Goal: Book appointment/travel/reservation

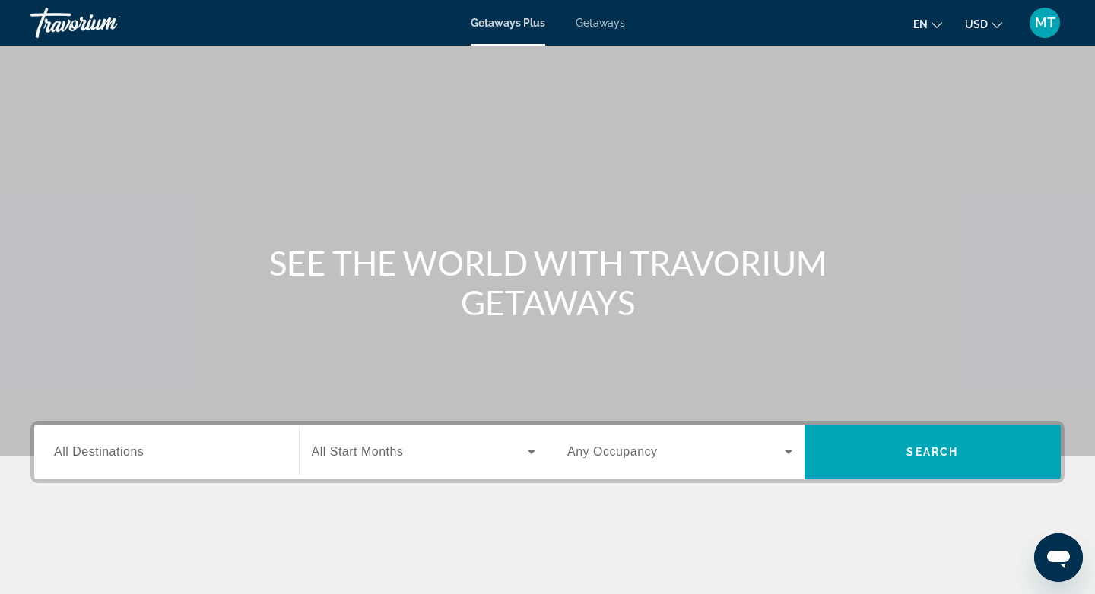
click at [125, 453] on span "All Destinations" at bounding box center [99, 451] width 90 height 13
click at [125, 453] on input "Destination All Destinations" at bounding box center [166, 453] width 225 height 18
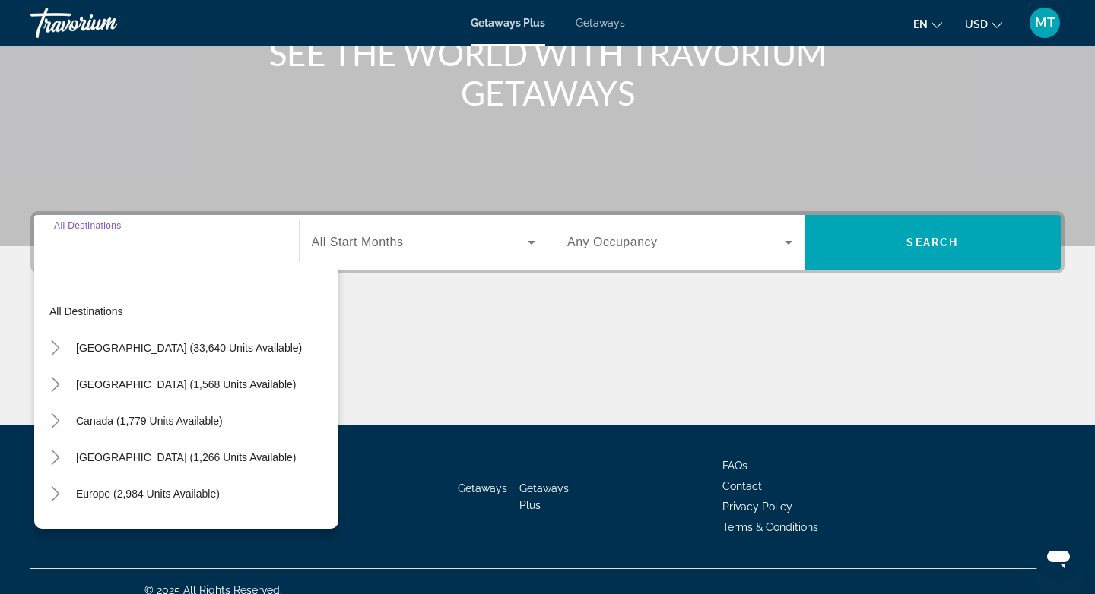
scroll to position [227, 0]
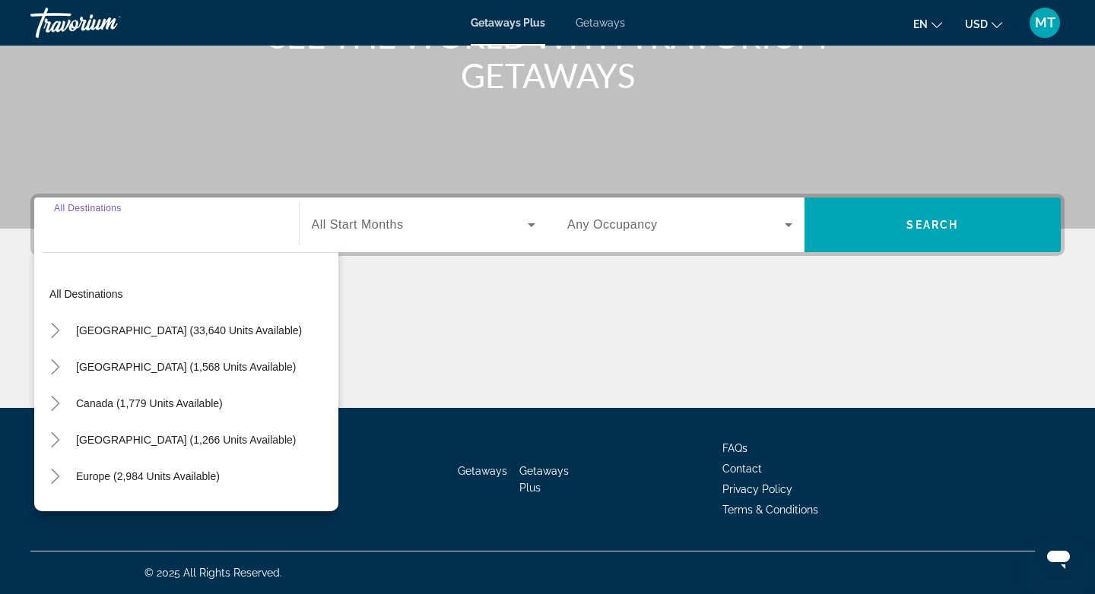
click at [97, 236] on div "Search widget" at bounding box center [166, 225] width 225 height 43
click at [73, 236] on div "Search widget" at bounding box center [166, 225] width 225 height 43
click at [60, 235] on div "Search widget" at bounding box center [166, 225] width 225 height 43
click at [71, 210] on div "Destination All Destinations" at bounding box center [166, 225] width 225 height 43
click at [168, 243] on div "Search widget" at bounding box center [166, 225] width 225 height 43
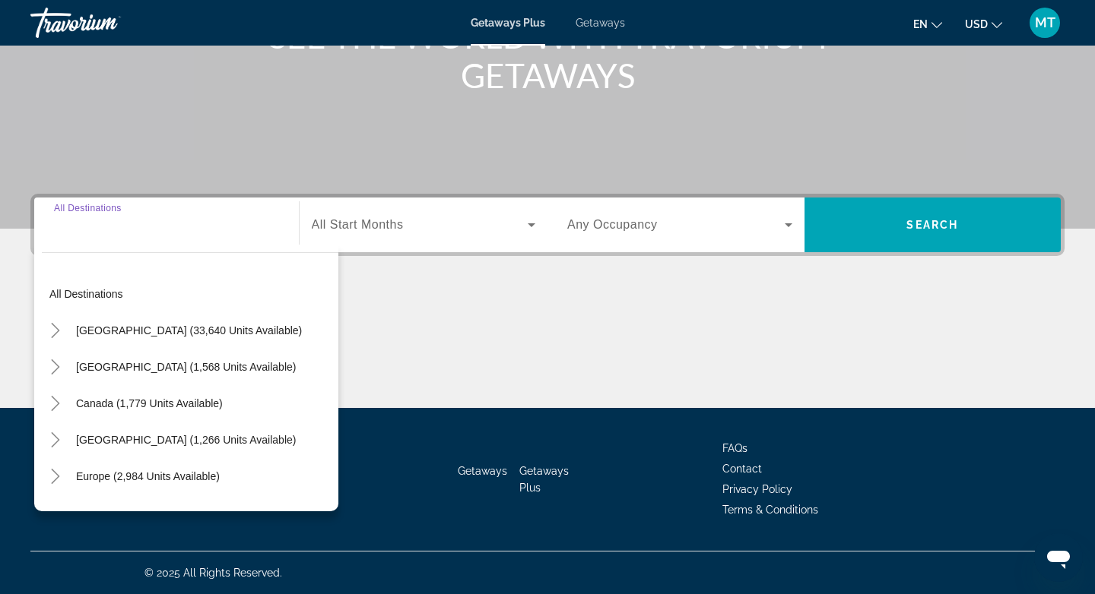
click at [441, 272] on div "Destination All Destinations All destinations United States (33,640 units avail…" at bounding box center [547, 301] width 1095 height 214
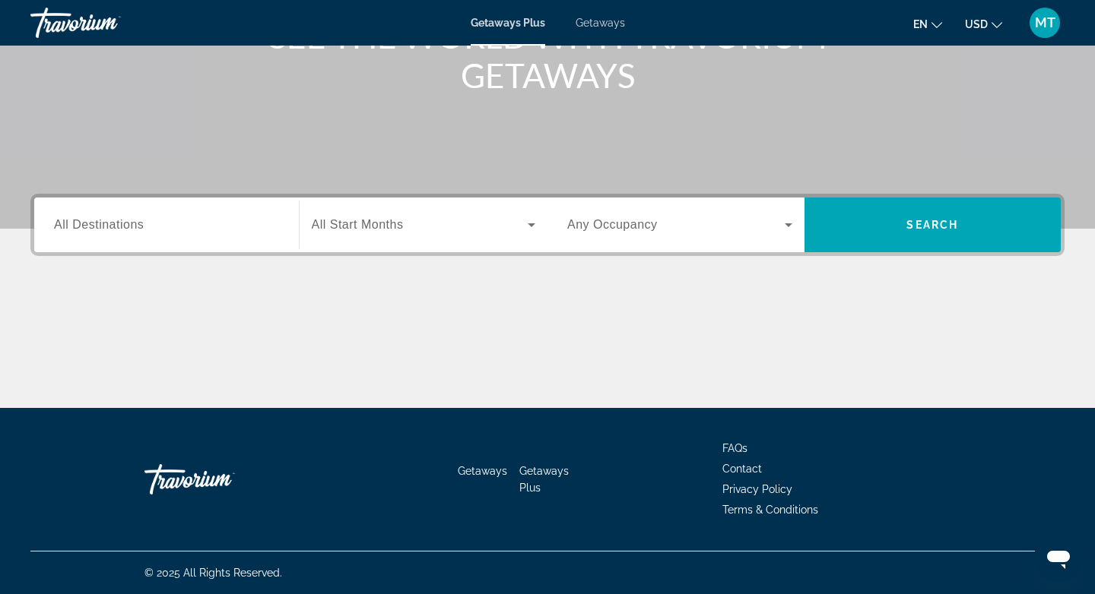
click at [375, 242] on div "Search widget" at bounding box center [424, 225] width 224 height 43
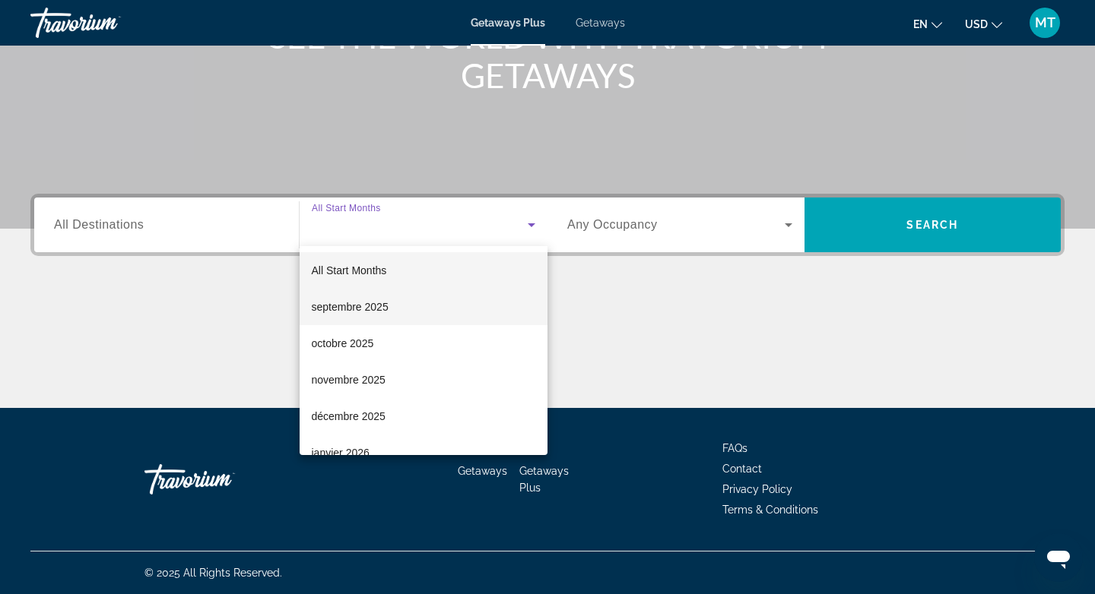
click at [337, 299] on span "septembre 2025" at bounding box center [350, 307] width 77 height 18
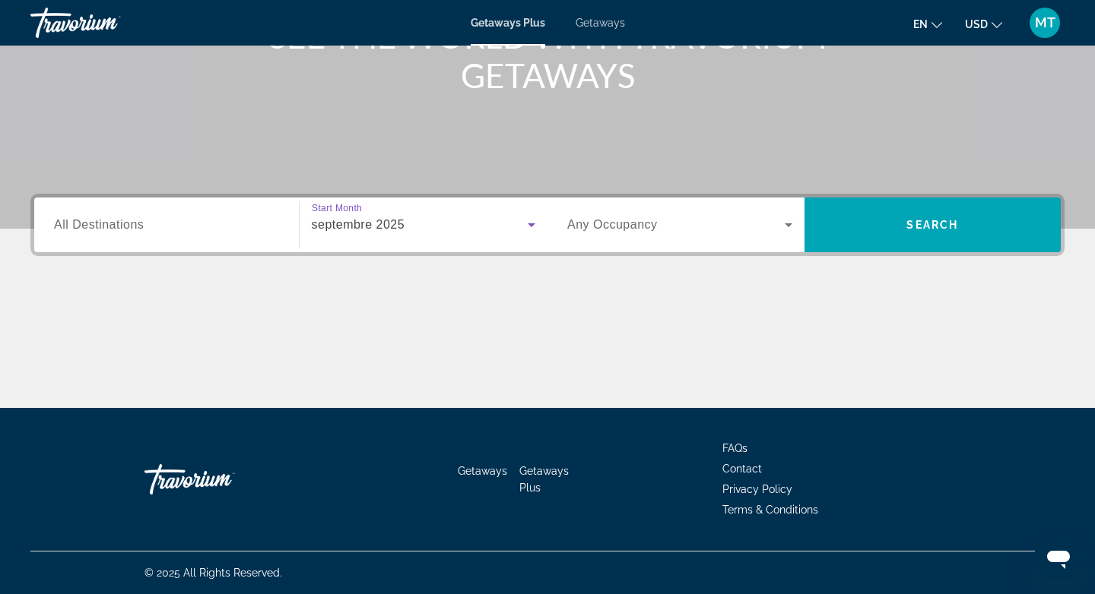
click at [631, 219] on span "Any Occupancy" at bounding box center [612, 224] width 90 height 13
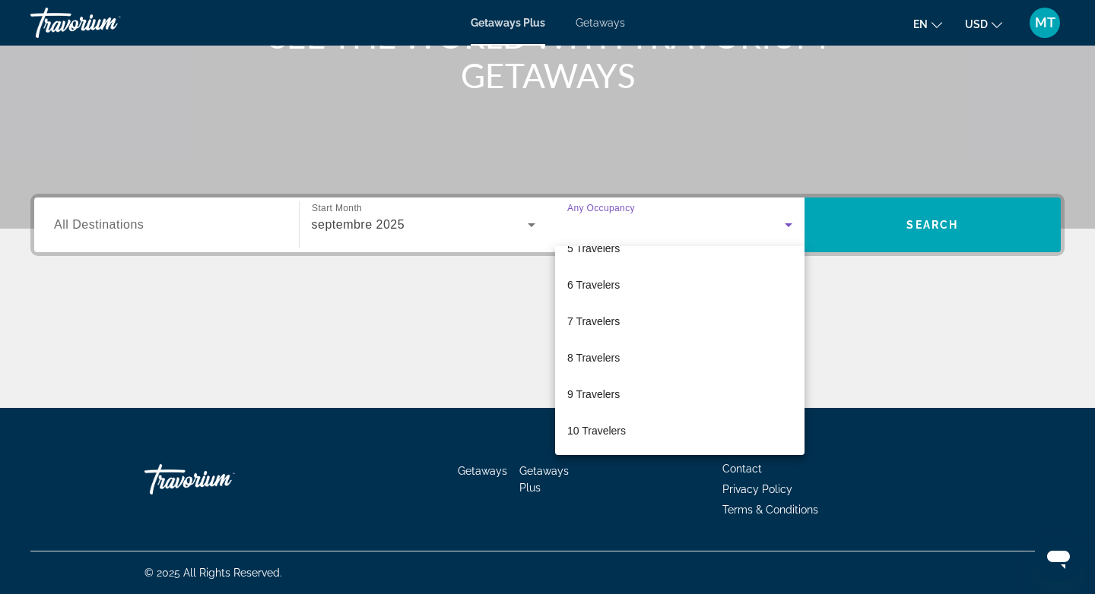
scroll to position [0, 0]
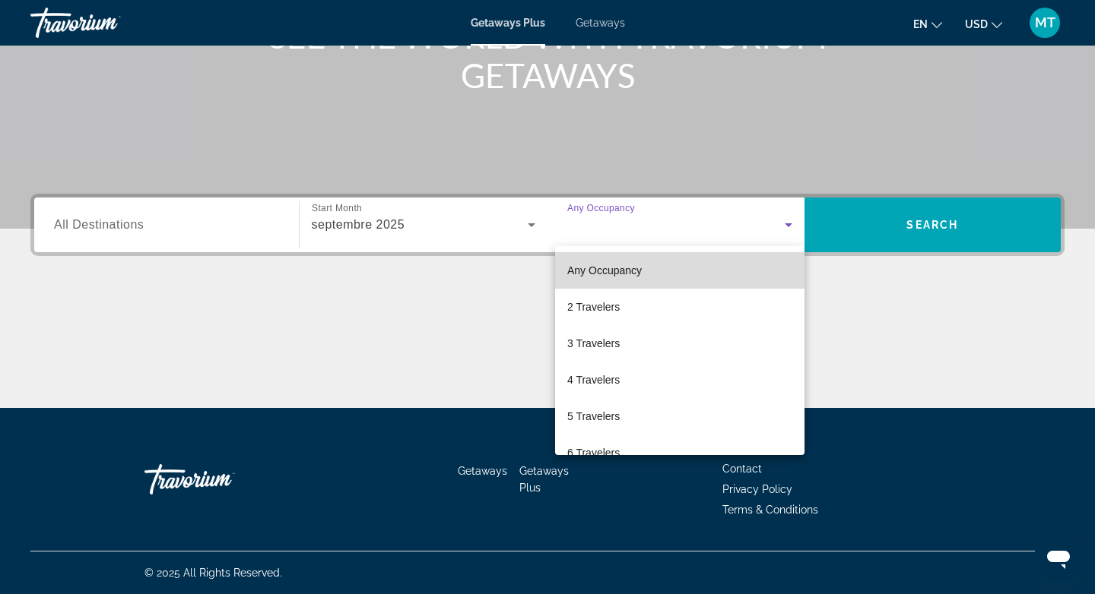
click at [607, 278] on span "Any Occupancy" at bounding box center [604, 270] width 74 height 18
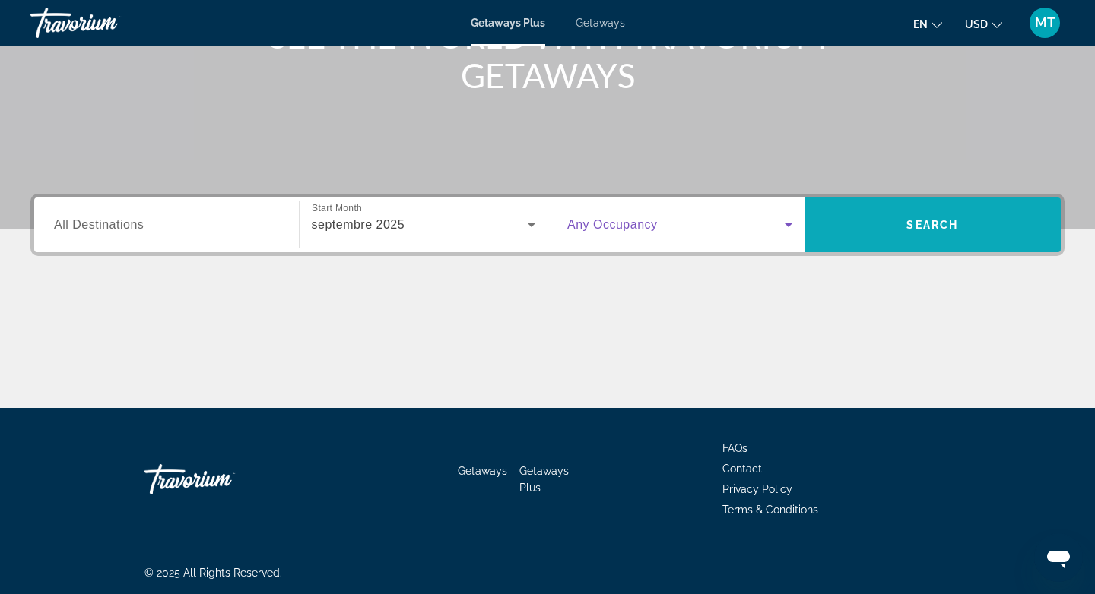
click at [875, 232] on span "Search widget" at bounding box center [932, 225] width 257 height 36
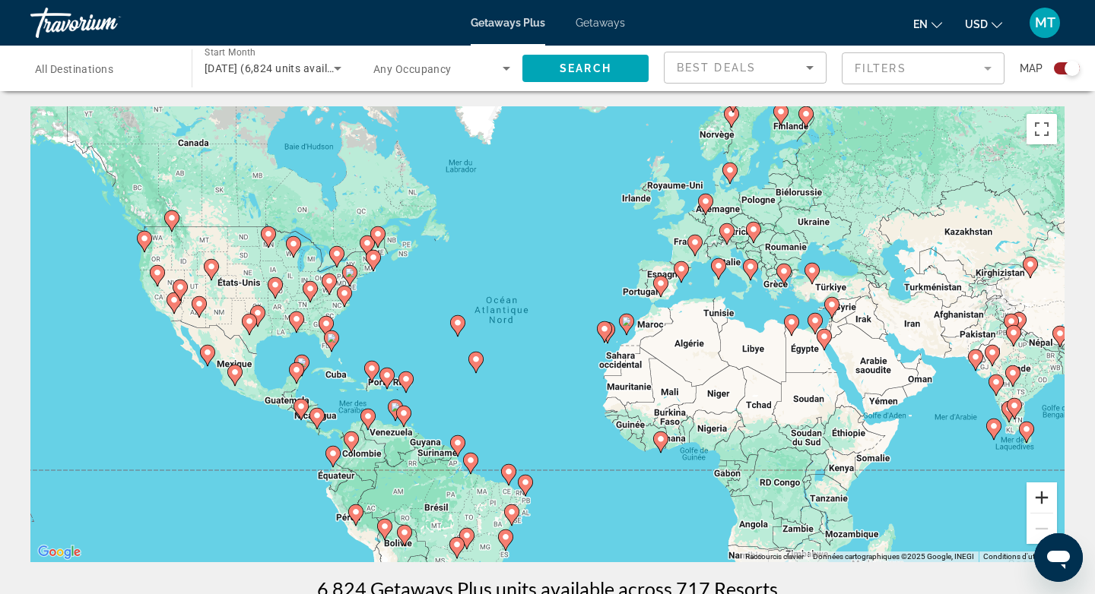
click at [1041, 501] on button "Zoom avant" at bounding box center [1041, 498] width 30 height 30
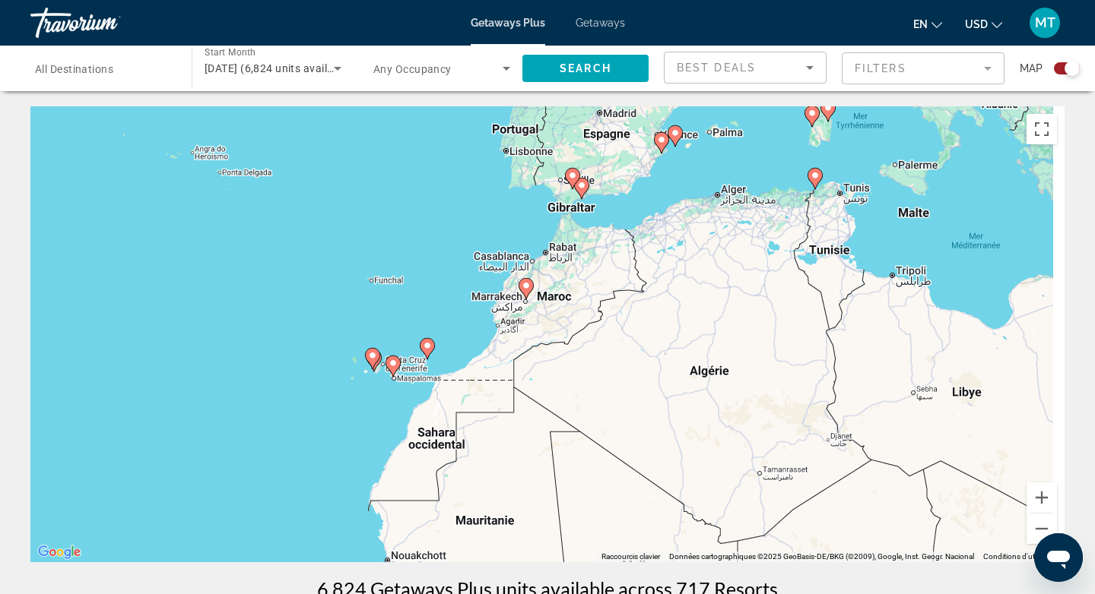
drag, startPoint x: 895, startPoint y: 384, endPoint x: 484, endPoint y: 384, distance: 411.2
click at [484, 384] on div "Pour activer le glissement avec le clavier, appuyez sur Alt+Entrée. Une fois ce…" at bounding box center [547, 334] width 1034 height 456
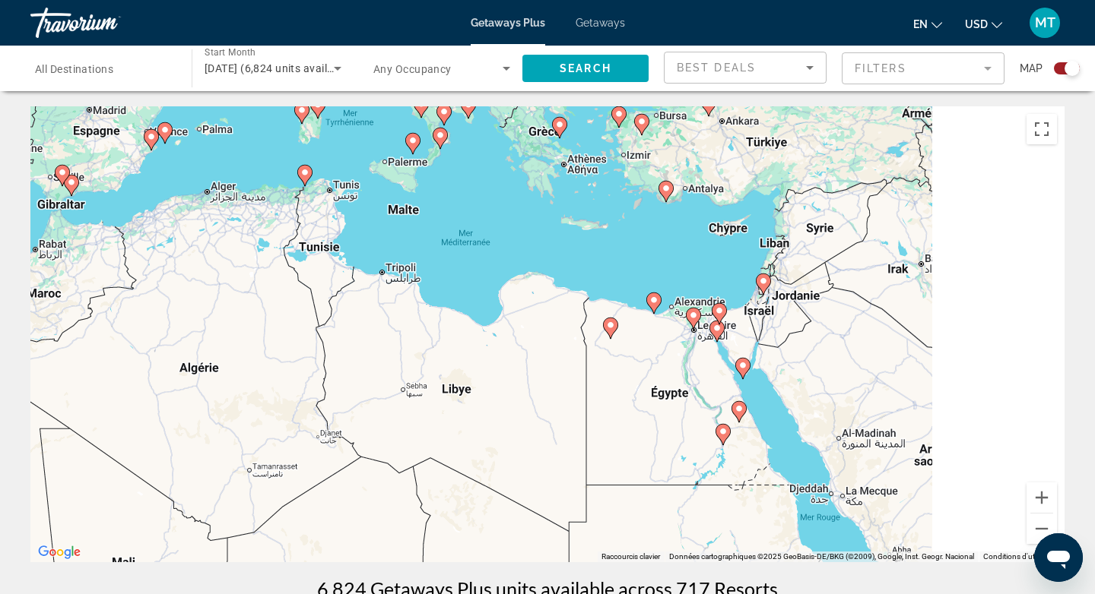
drag, startPoint x: 829, startPoint y: 356, endPoint x: 299, endPoint y: 352, distance: 529.8
click at [299, 352] on div "Pour activer le glissement avec le clavier, appuyez sur Alt+Entrée. Une fois ce…" at bounding box center [547, 334] width 1034 height 456
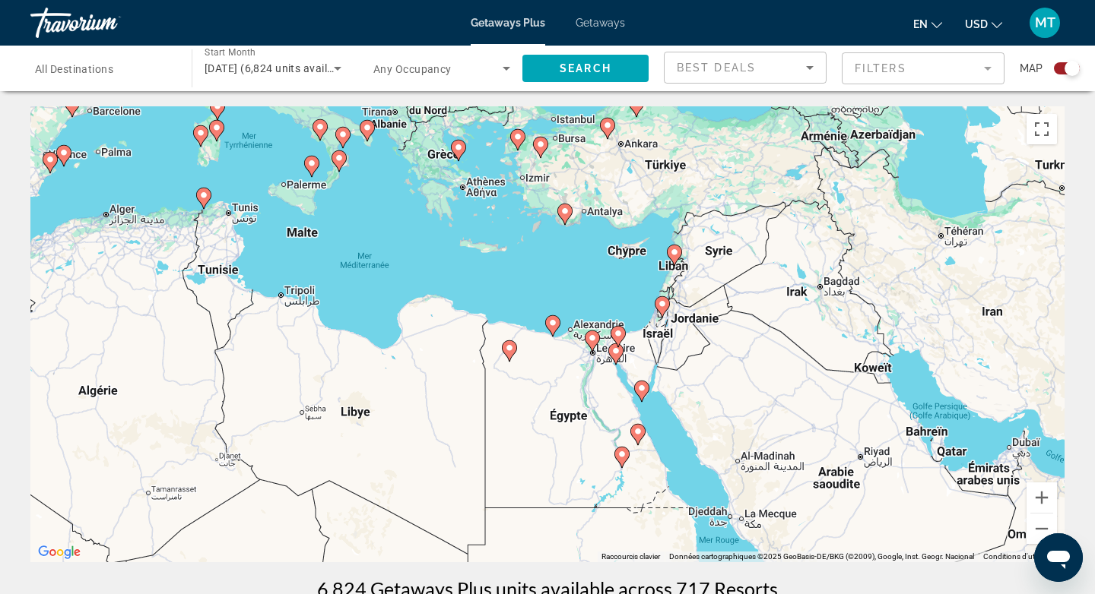
drag, startPoint x: 694, startPoint y: 423, endPoint x: 619, endPoint y: 442, distance: 77.4
click at [619, 447] on icon "Main content" at bounding box center [621, 457] width 15 height 21
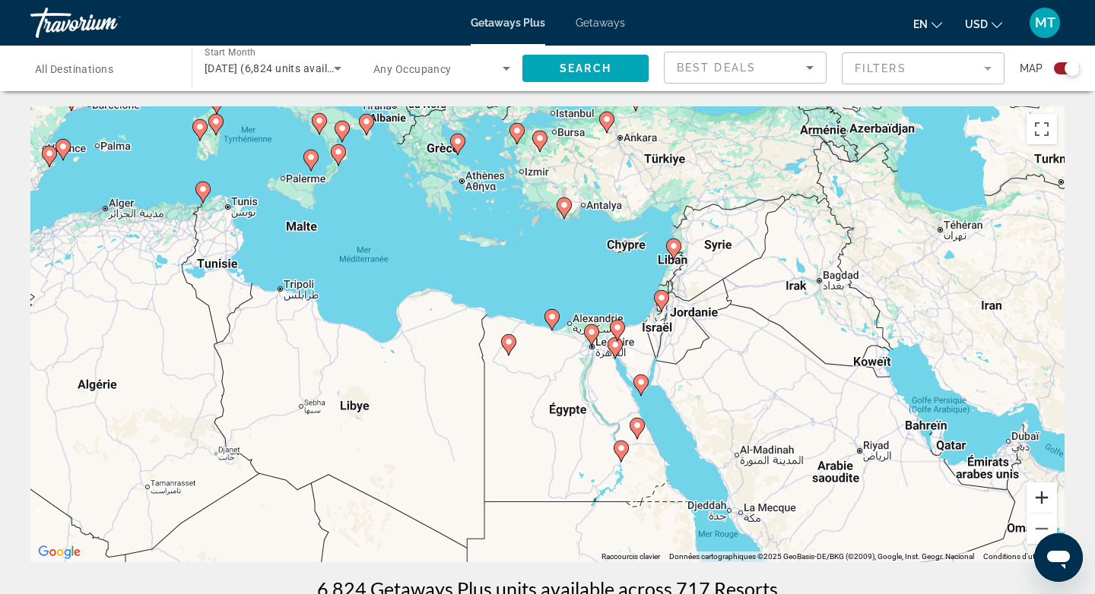
click at [1038, 500] on button "Zoom avant" at bounding box center [1041, 498] width 30 height 30
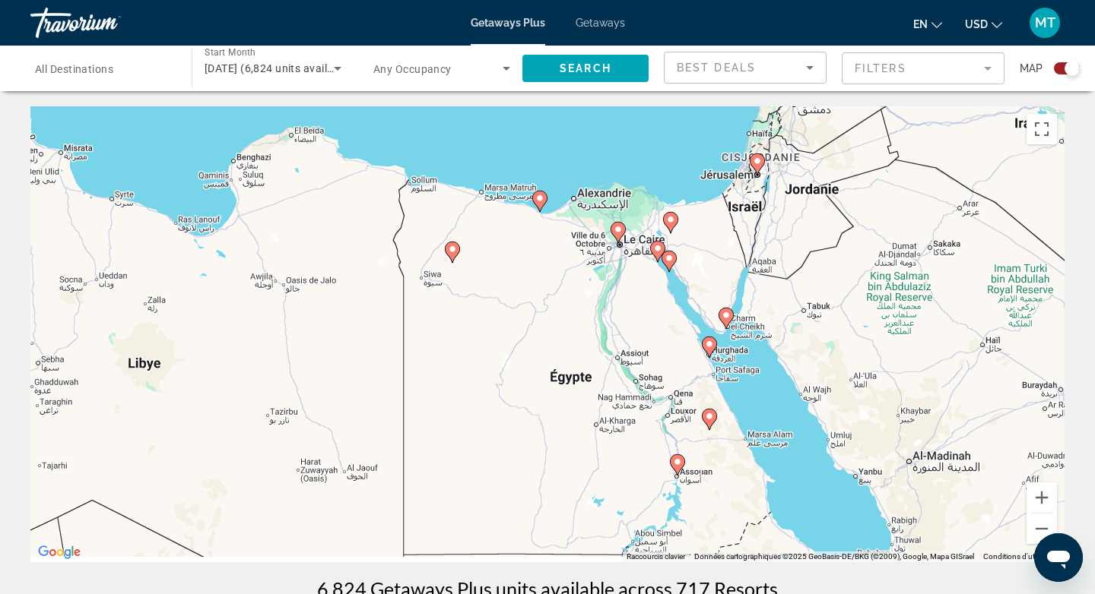
drag, startPoint x: 704, startPoint y: 376, endPoint x: 683, endPoint y: 257, distance: 121.1
click at [683, 257] on div "Pour activer le glissement avec le clavier, appuyez sur Alt+Entrée. Une fois ce…" at bounding box center [547, 334] width 1034 height 456
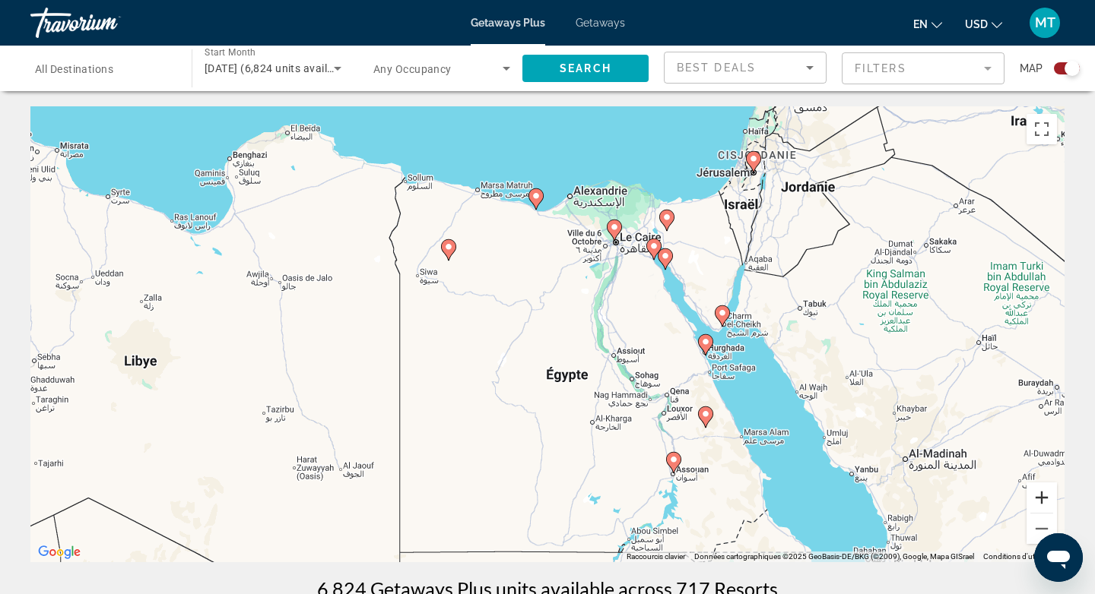
click at [1049, 500] on button "Zoom avant" at bounding box center [1041, 498] width 30 height 30
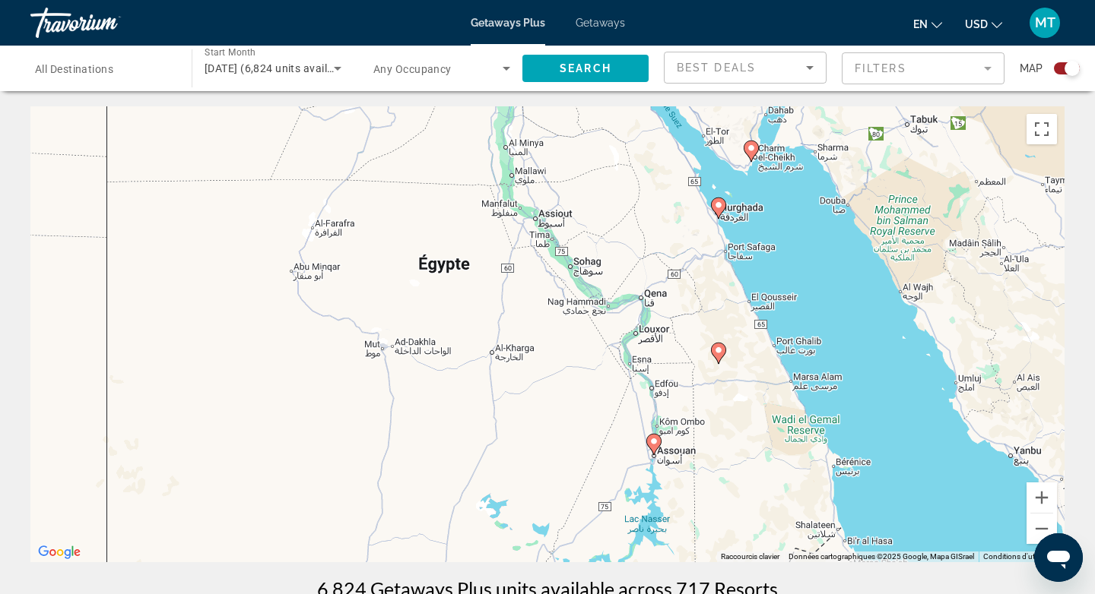
drag, startPoint x: 834, startPoint y: 356, endPoint x: 681, endPoint y: 192, distance: 223.7
click at [681, 192] on div "Pour activer le glissement avec le clavier, appuyez sur Alt+Entrée. Une fois ce…" at bounding box center [547, 334] width 1034 height 456
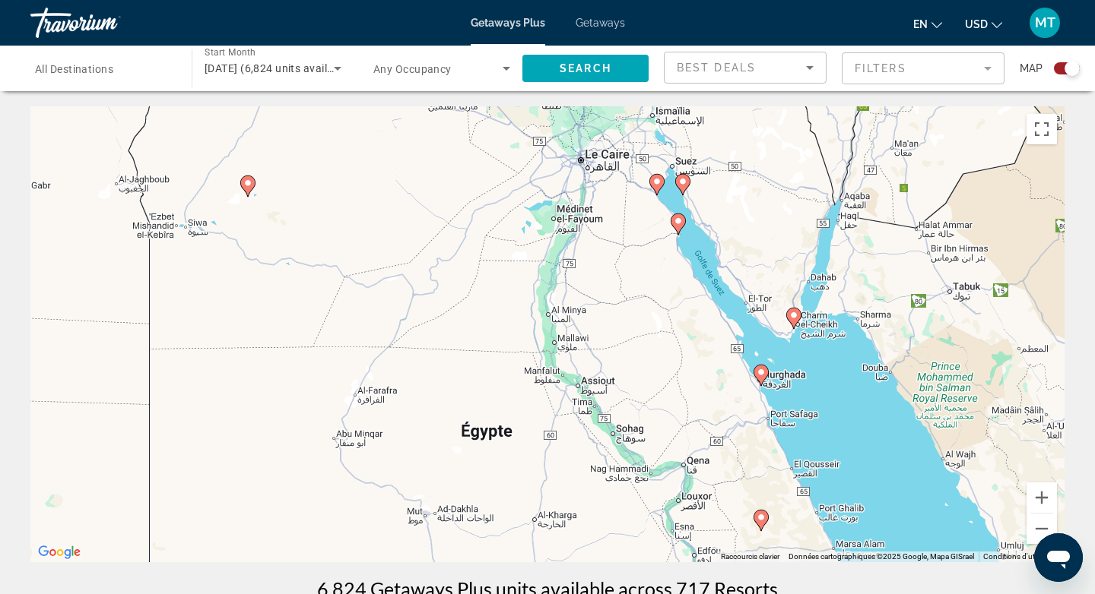
drag, startPoint x: 611, startPoint y: 182, endPoint x: 675, endPoint y: 414, distance: 241.2
click at [675, 414] on div "Pour activer le glissement avec le clavier, appuyez sur Alt+Entrée. Une fois ce…" at bounding box center [547, 334] width 1034 height 456
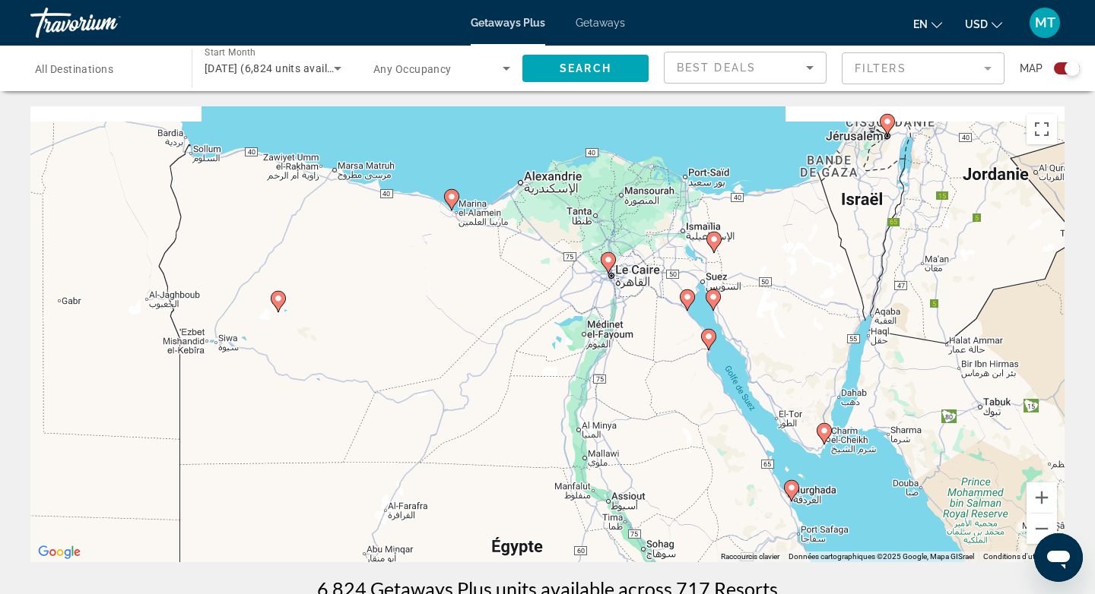
drag, startPoint x: 662, startPoint y: 343, endPoint x: 673, endPoint y: 410, distance: 67.7
click at [673, 410] on div "Pour activer le glissement avec le clavier, appuyez sur Alt+Entrée. Une fois ce…" at bounding box center [547, 334] width 1034 height 456
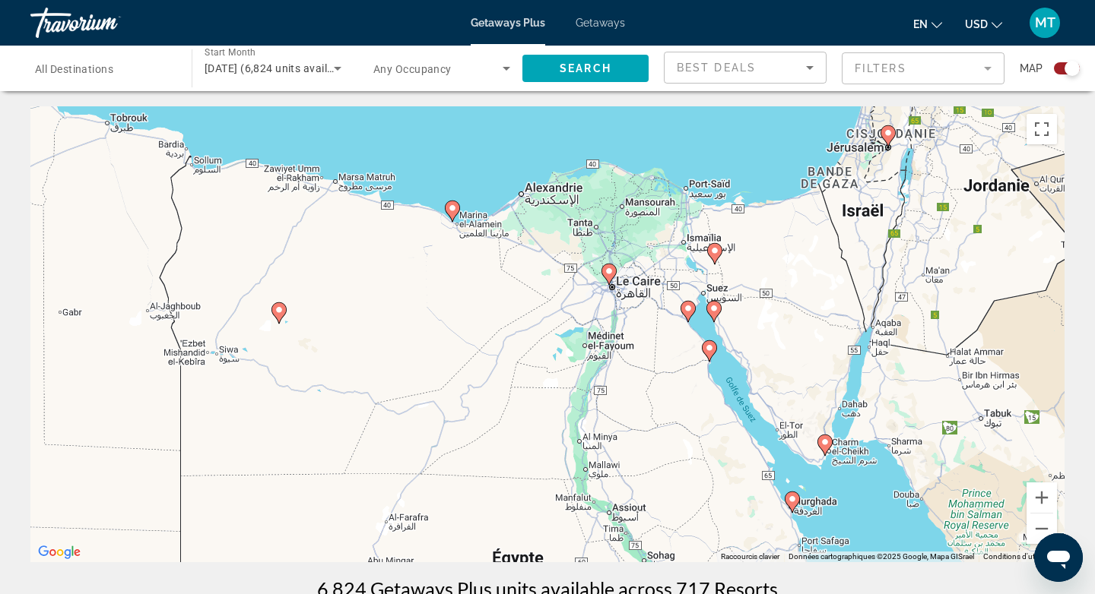
click at [611, 274] on image "Main content" at bounding box center [608, 271] width 9 height 9
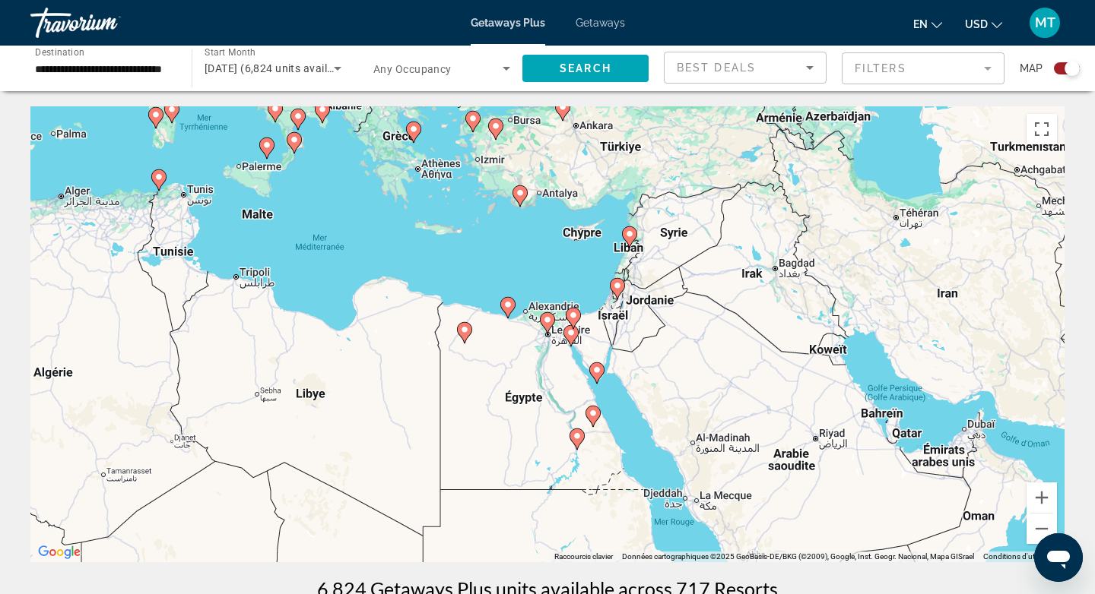
click at [547, 319] on image "Main content" at bounding box center [547, 319] width 9 height 9
type input "**********"
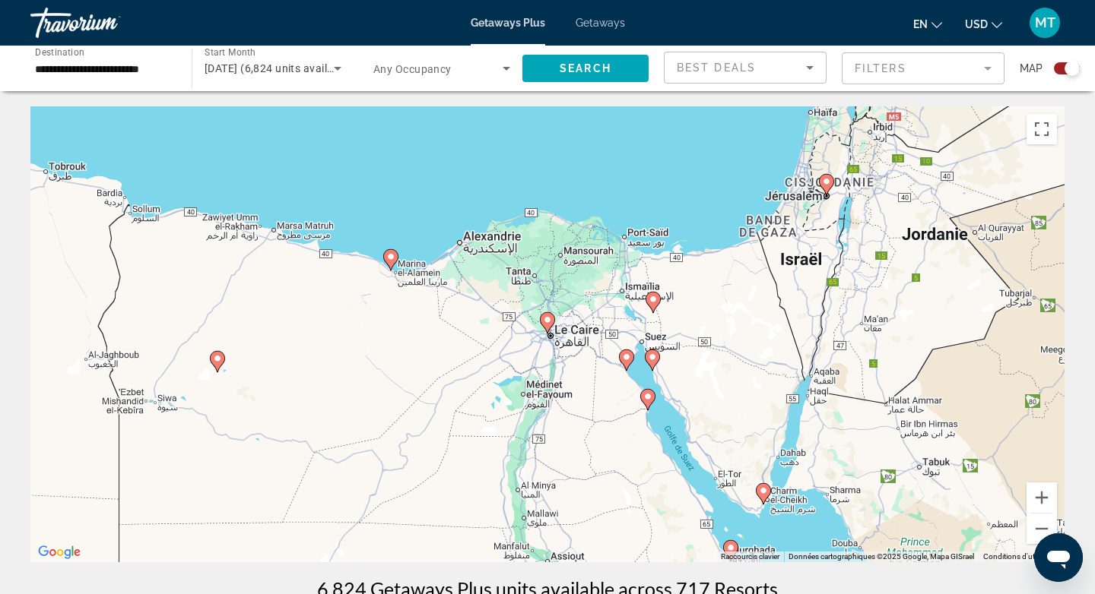
click at [547, 319] on image "Main content" at bounding box center [547, 319] width 9 height 9
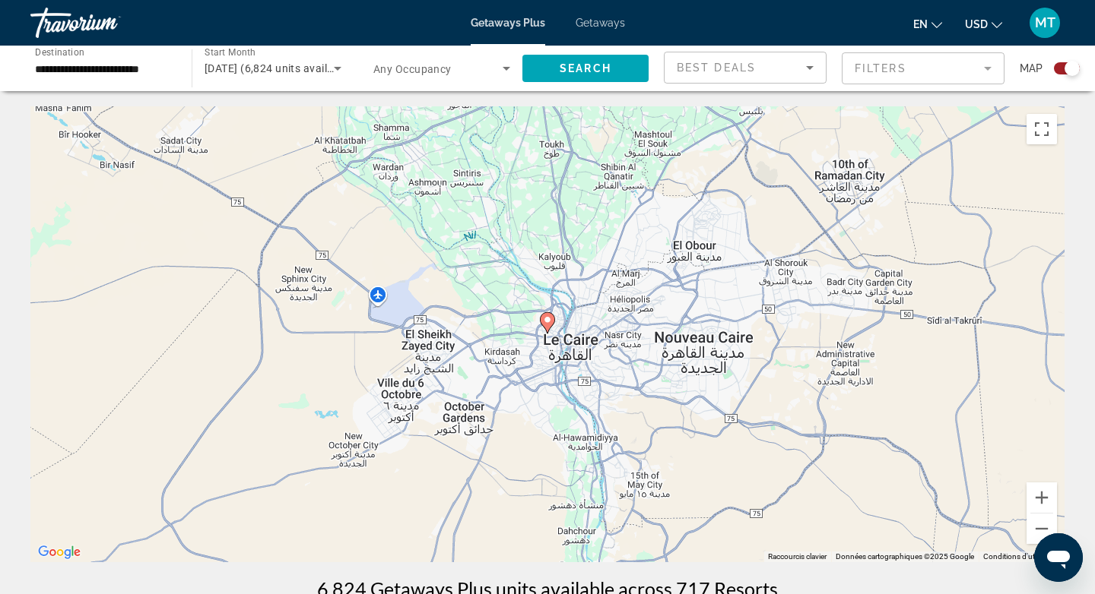
click at [549, 317] on image "Main content" at bounding box center [547, 319] width 9 height 9
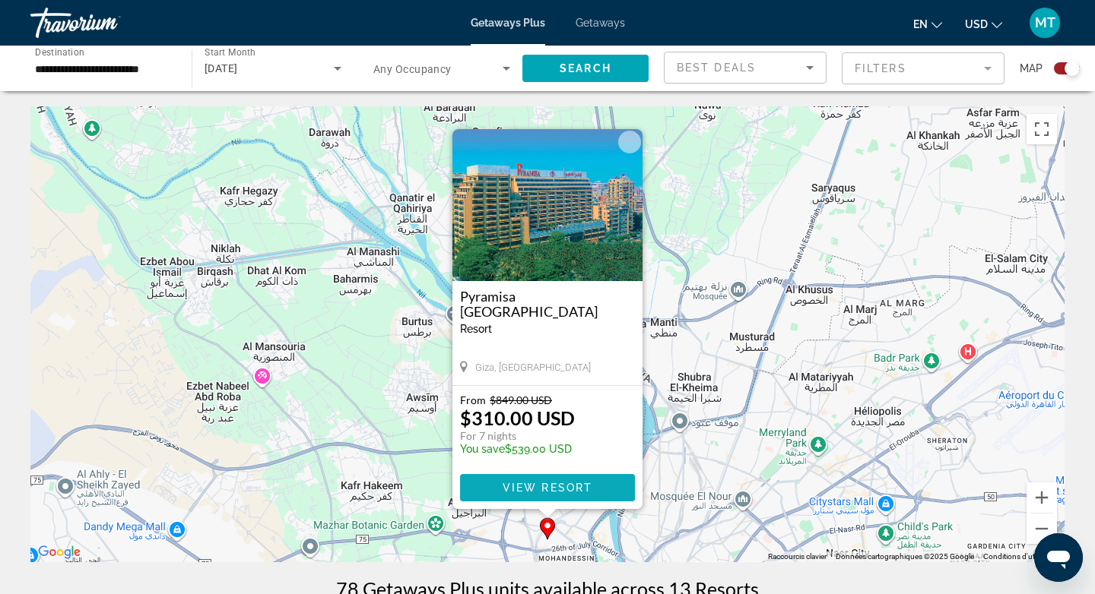
click at [526, 486] on span "View Resort" at bounding box center [547, 488] width 90 height 12
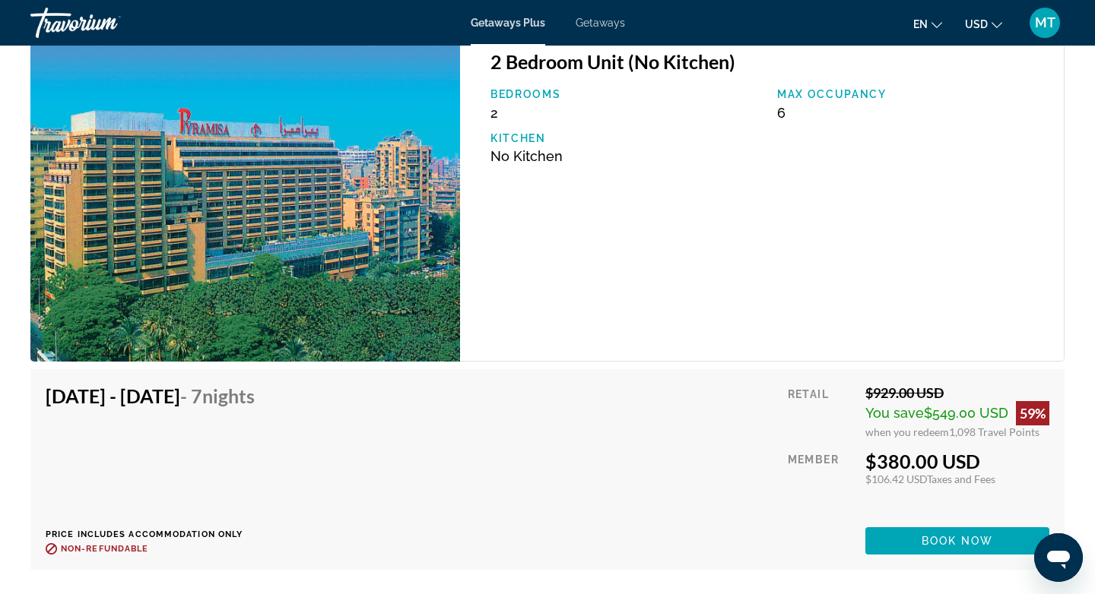
scroll to position [3665, 0]
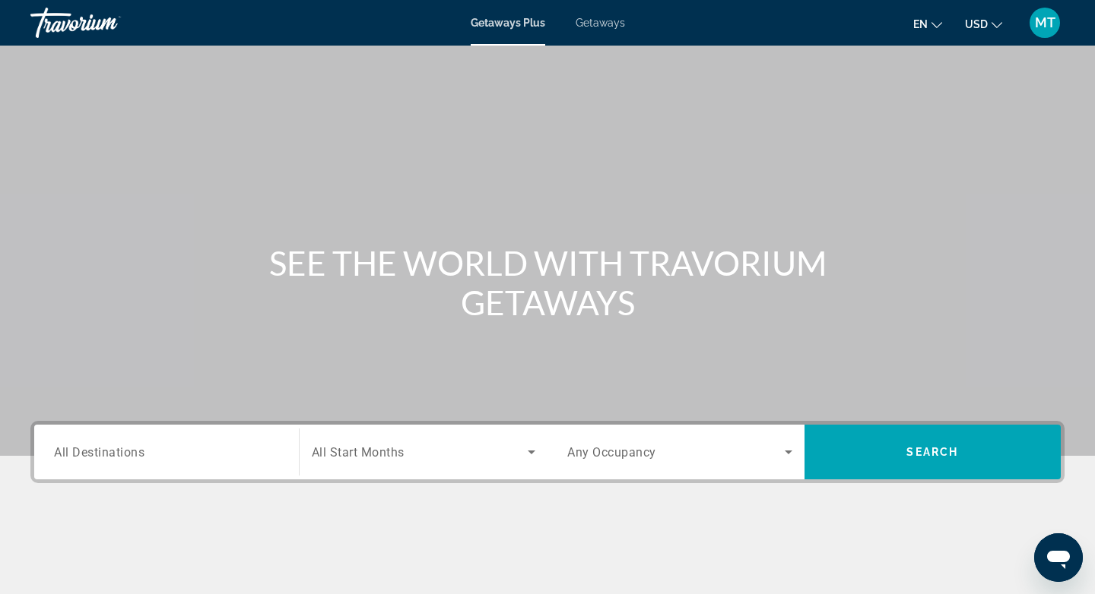
click at [390, 460] on span "Search widget" at bounding box center [420, 452] width 217 height 18
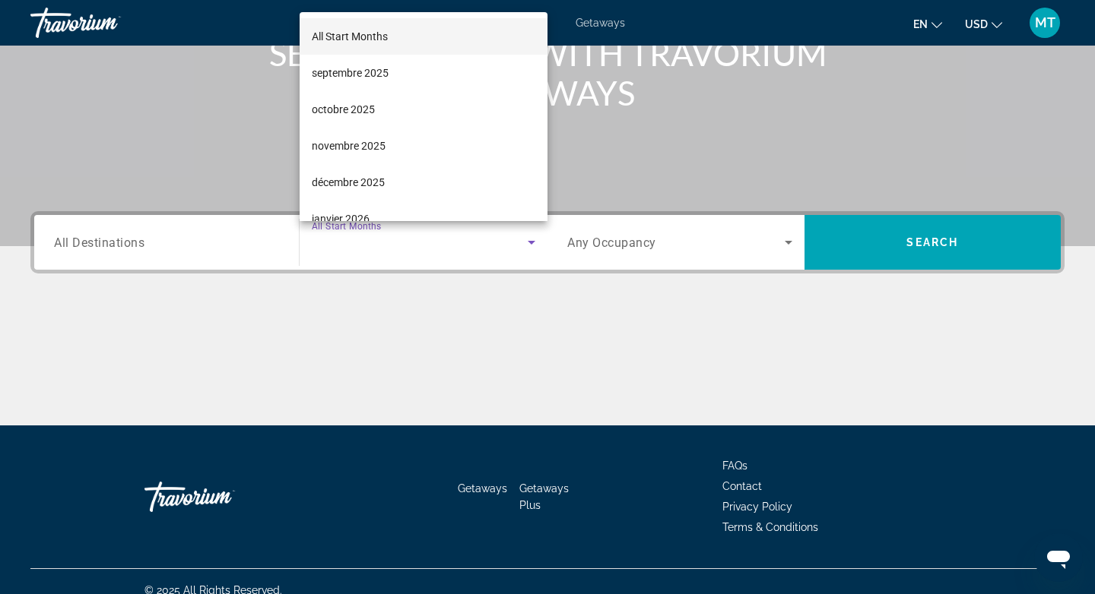
scroll to position [227, 0]
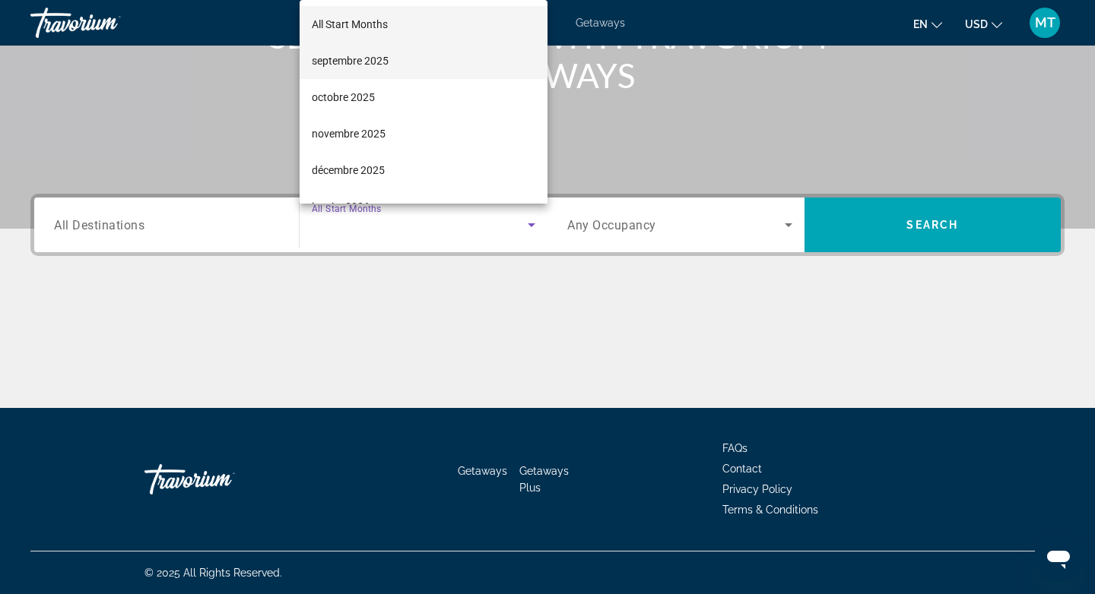
click at [356, 63] on span "septembre 2025" at bounding box center [350, 61] width 77 height 18
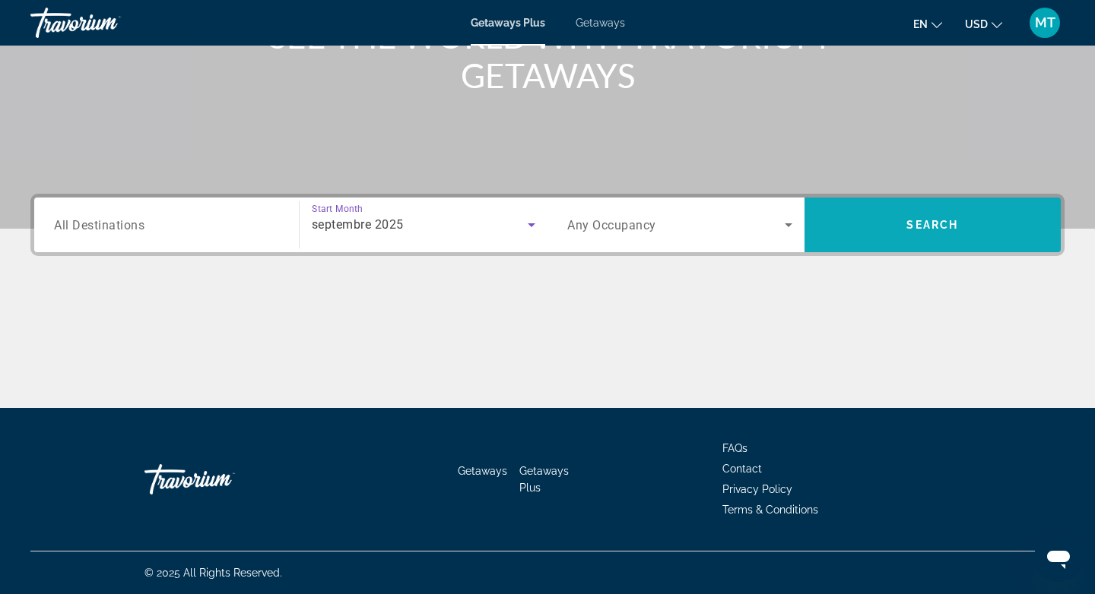
click at [926, 217] on span "Search widget" at bounding box center [932, 225] width 257 height 36
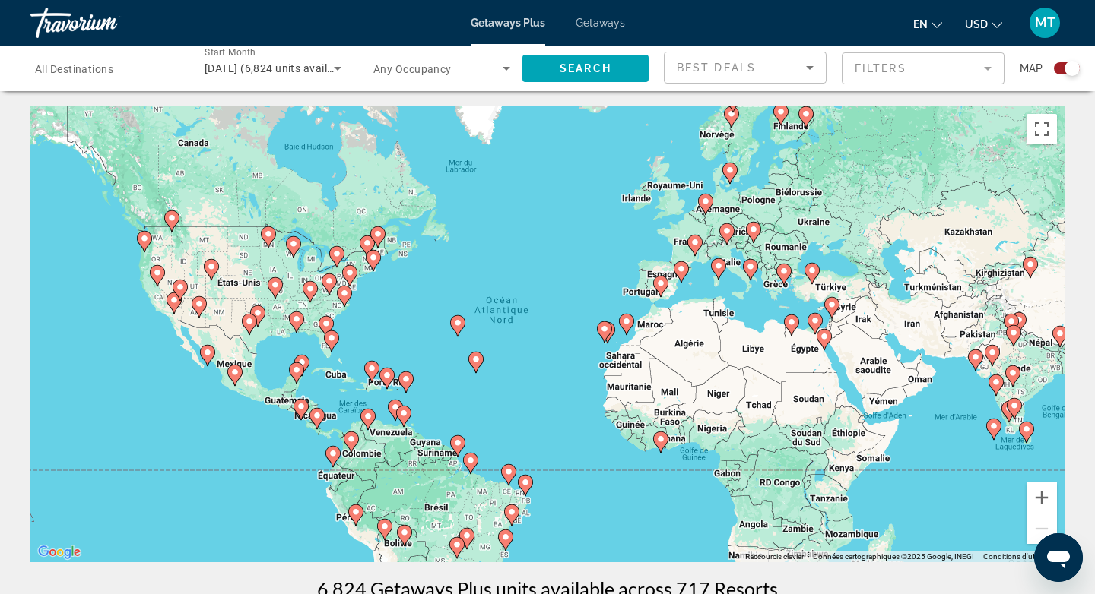
click at [826, 339] on image "Main content" at bounding box center [823, 336] width 9 height 9
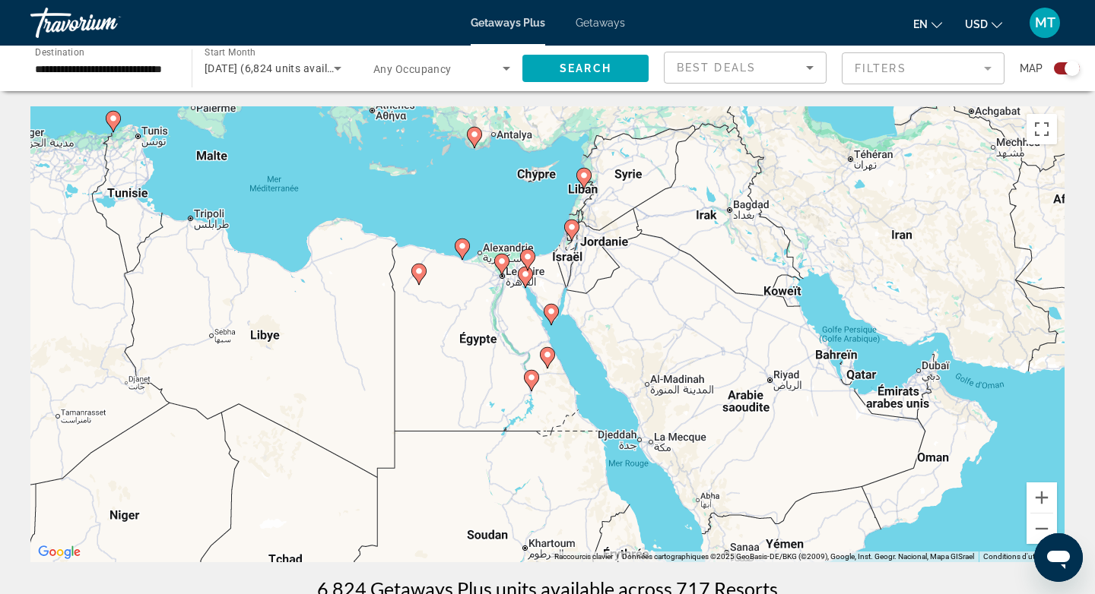
click at [550, 356] on image "Main content" at bounding box center [547, 354] width 9 height 9
type input "**********"
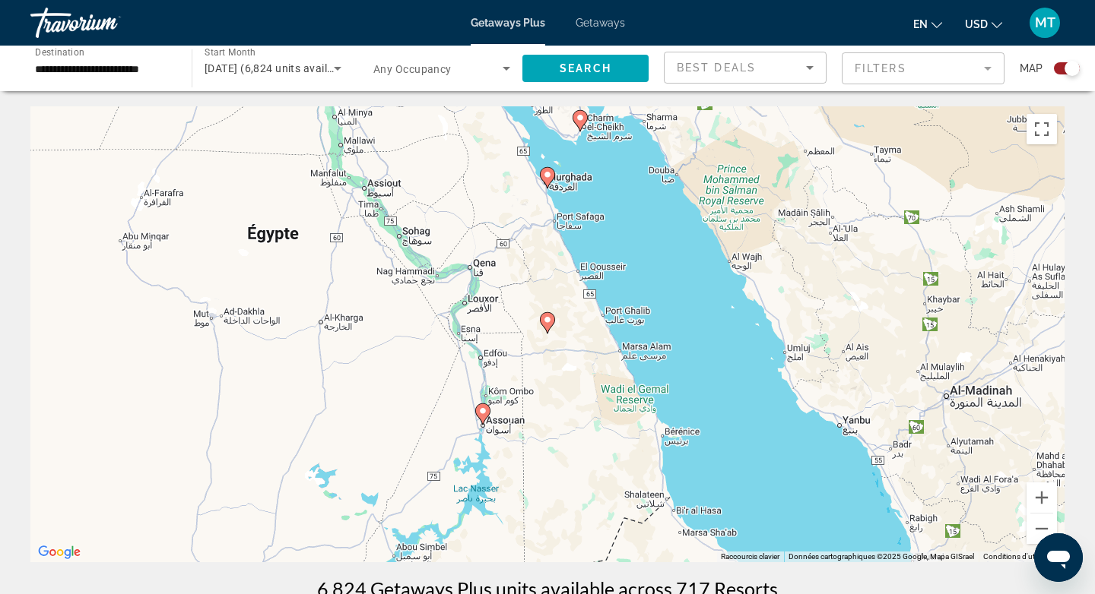
click at [549, 181] on icon "Main content" at bounding box center [547, 178] width 14 height 20
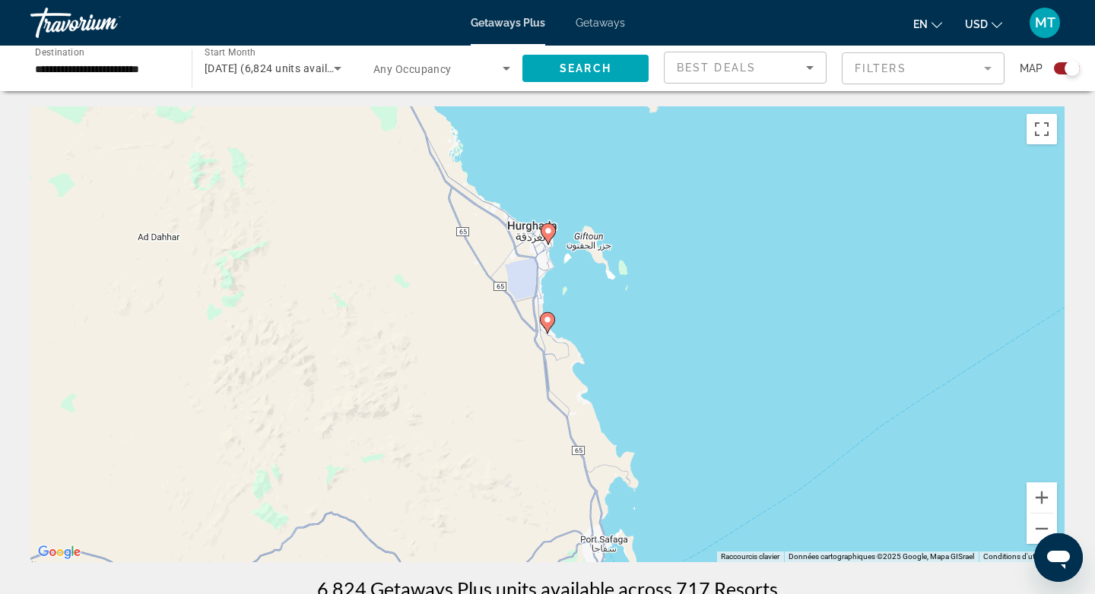
click at [547, 229] on image "Main content" at bounding box center [548, 231] width 9 height 9
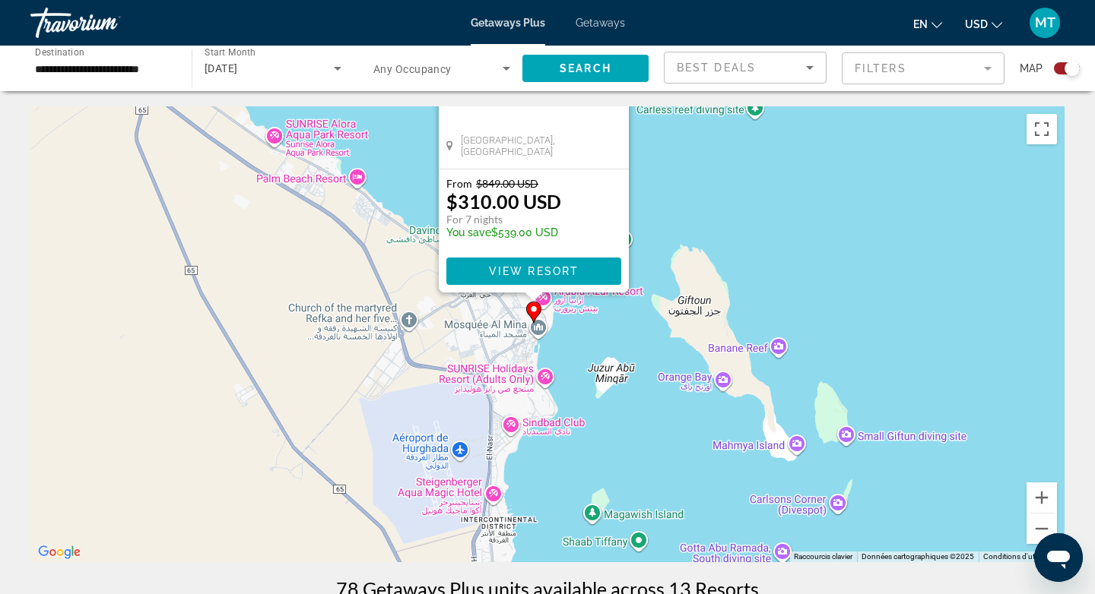
drag, startPoint x: 737, startPoint y: 448, endPoint x: 718, endPoint y: 216, distance: 232.6
click at [718, 216] on div "Pour activer le glissement avec le clavier, appuyez sur Alt+Entrée. Une fois ce…" at bounding box center [547, 334] width 1034 height 456
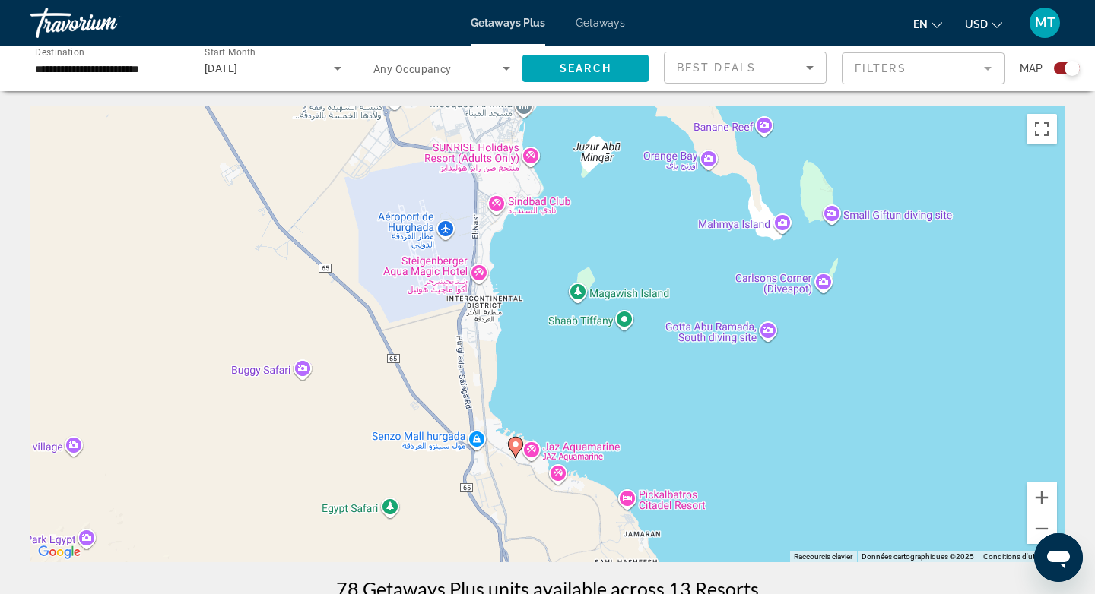
drag, startPoint x: 610, startPoint y: 408, endPoint x: 605, endPoint y: 210, distance: 198.5
click at [605, 210] on div "Pour activer le glissement avec le clavier, appuyez sur Alt+Entrée. Une fois ce…" at bounding box center [547, 334] width 1034 height 456
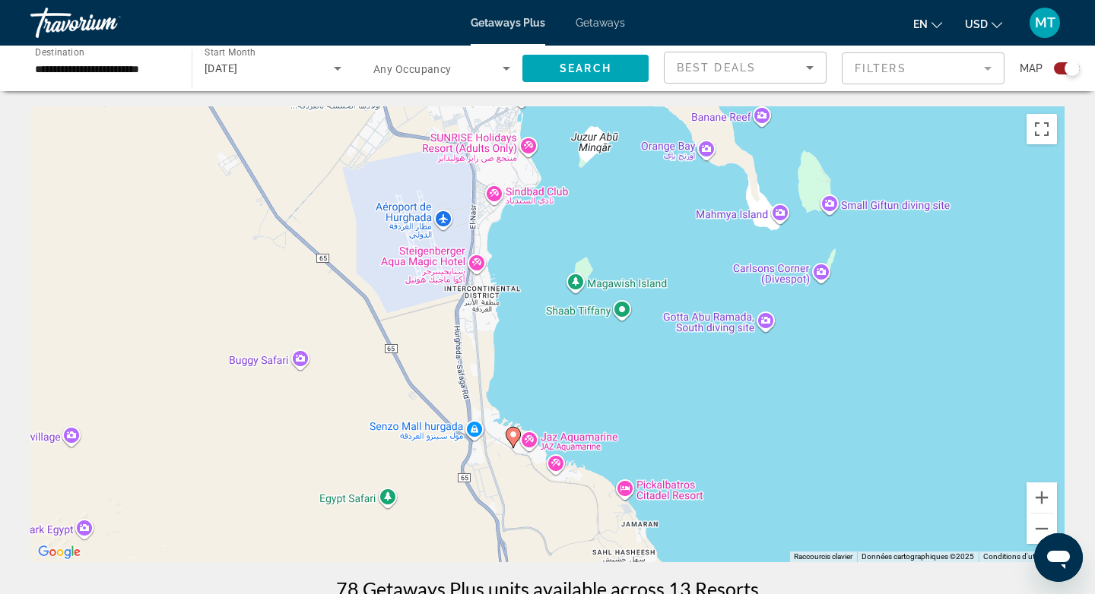
click at [510, 431] on image "Main content" at bounding box center [513, 434] width 9 height 9
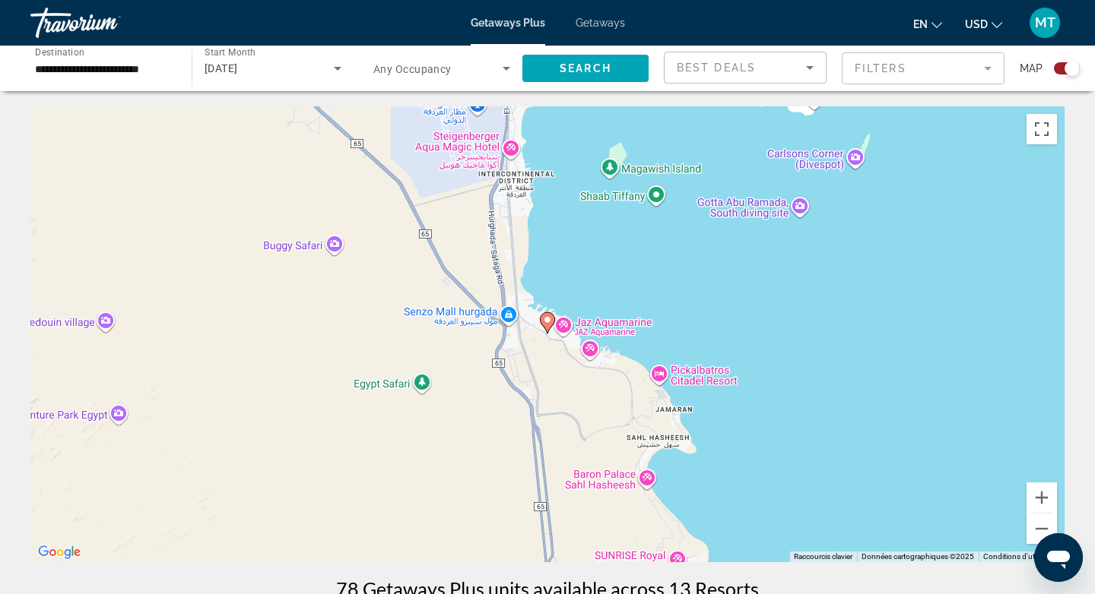
click at [548, 321] on image "Main content" at bounding box center [547, 319] width 9 height 9
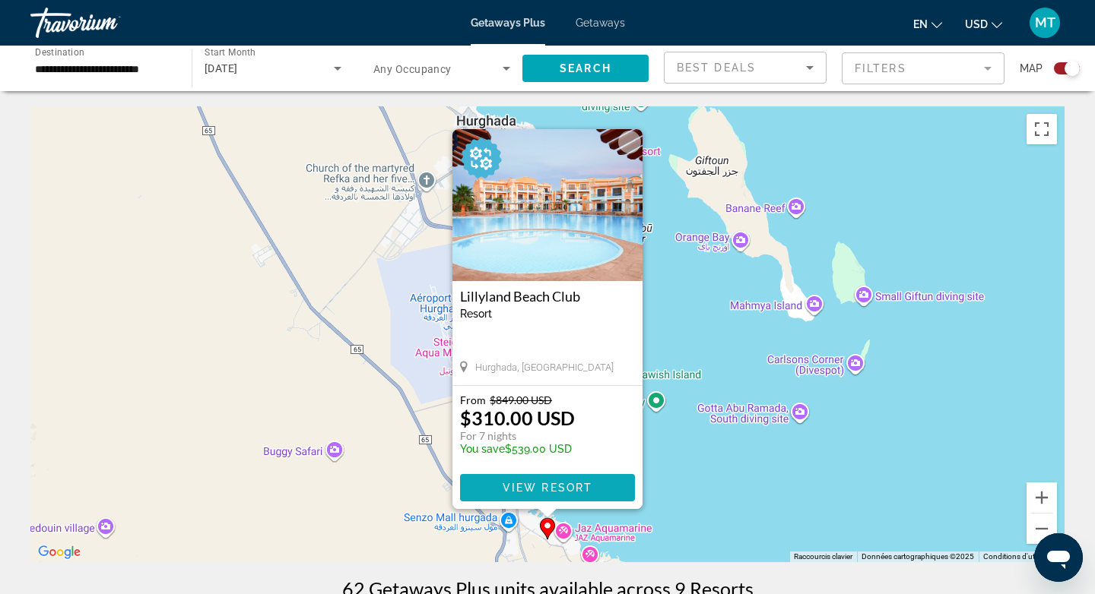
click at [550, 489] on span "View Resort" at bounding box center [547, 488] width 90 height 12
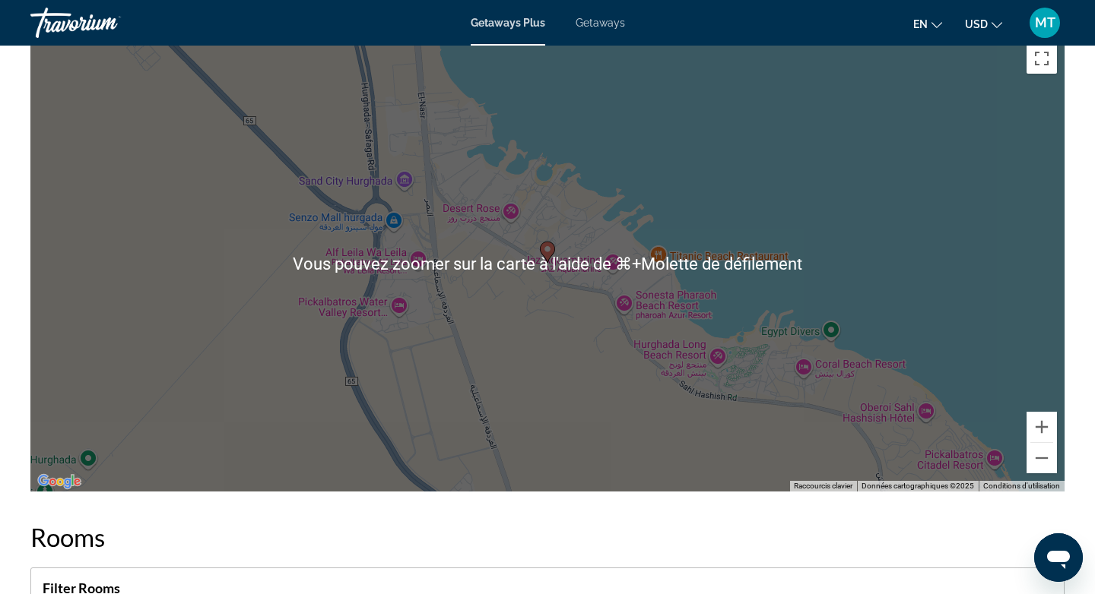
scroll to position [2156, 0]
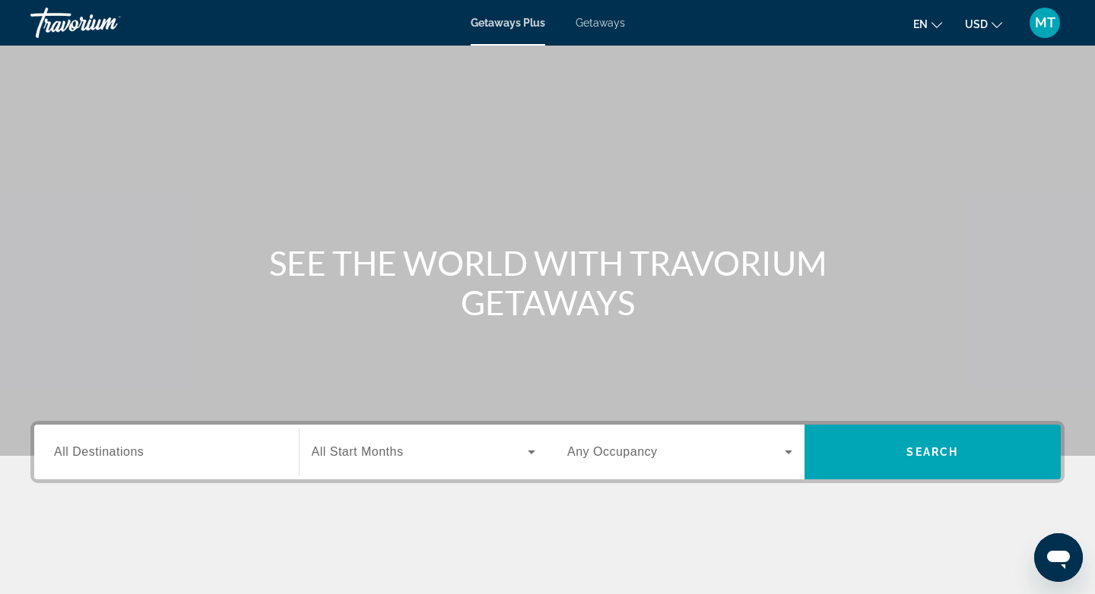
click at [449, 436] on div "Search widget" at bounding box center [424, 452] width 224 height 43
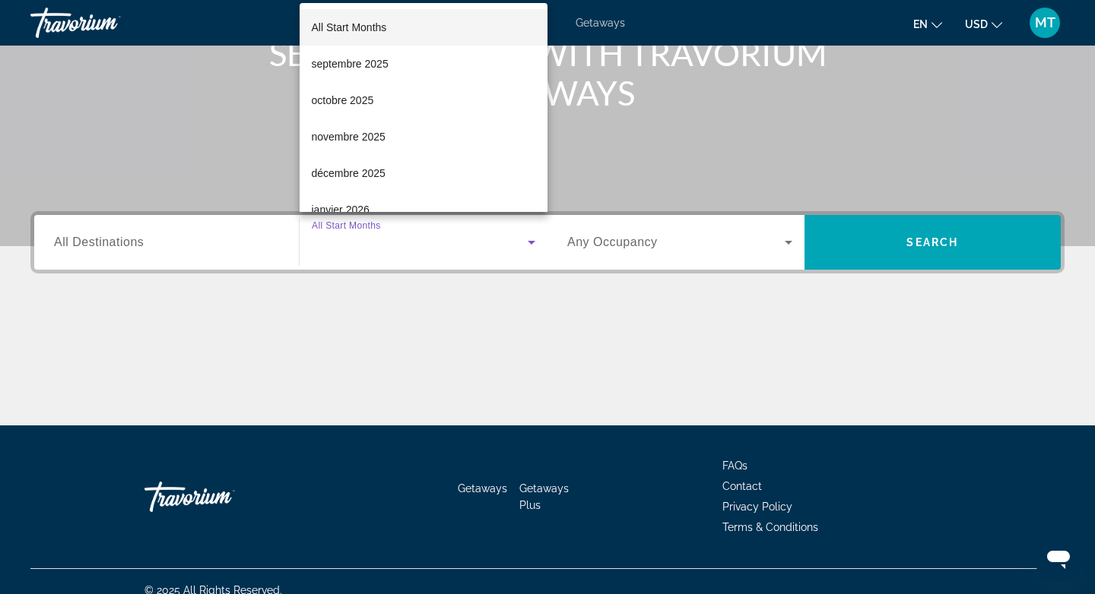
scroll to position [227, 0]
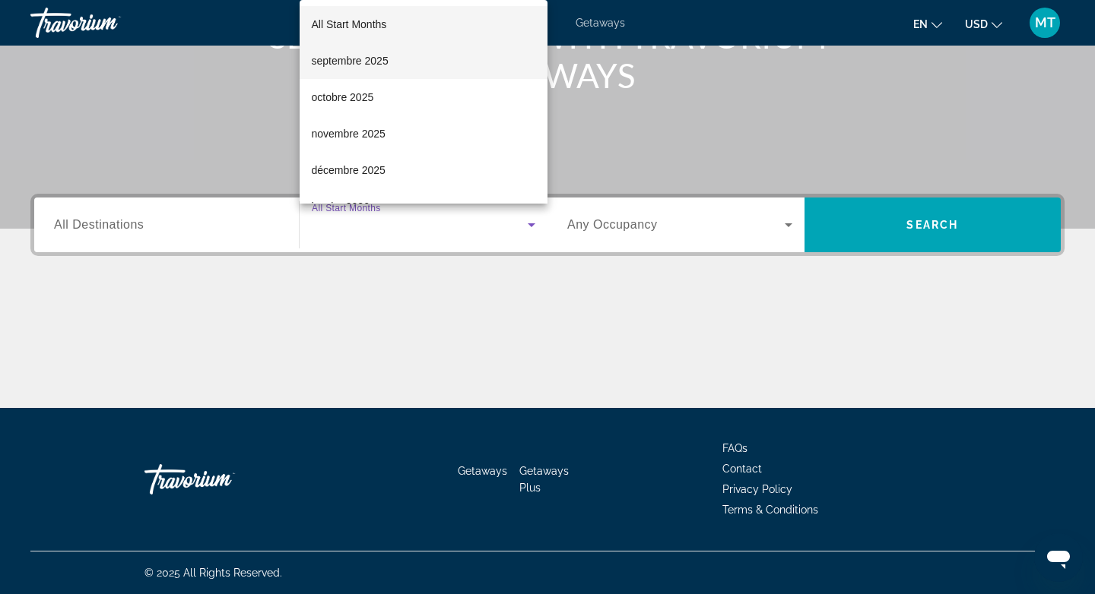
click at [429, 62] on mat-option "septembre 2025" at bounding box center [423, 61] width 249 height 36
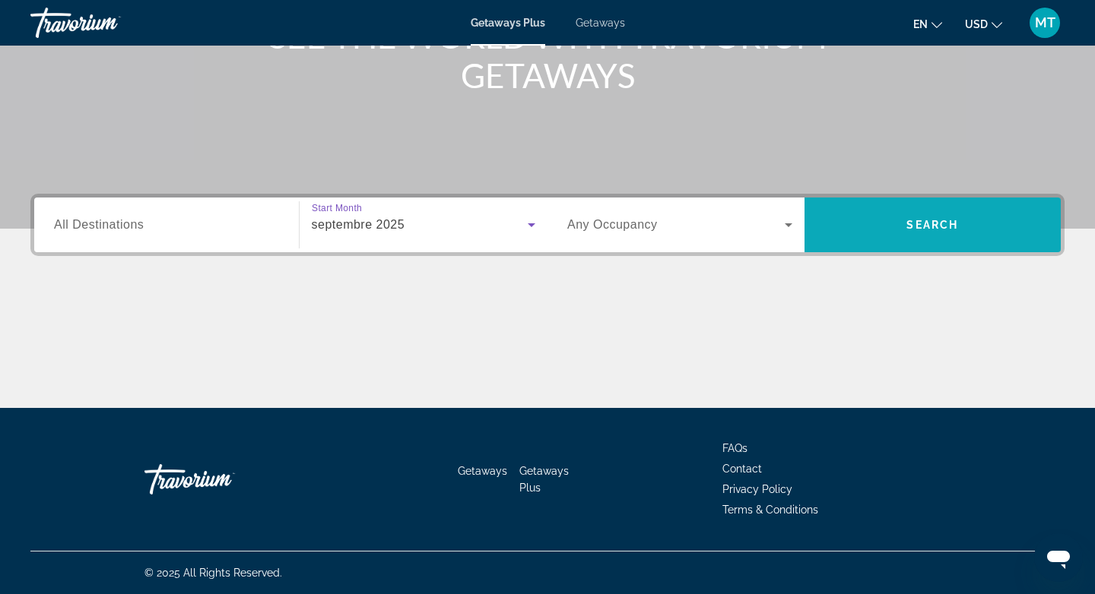
click at [879, 211] on span "Search widget" at bounding box center [932, 225] width 257 height 36
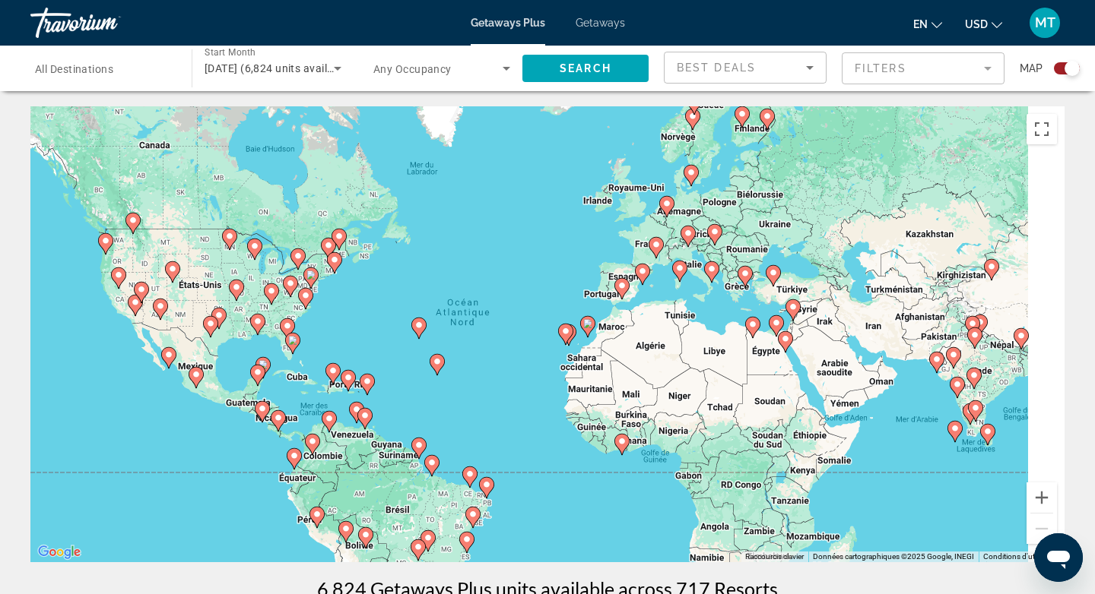
drag, startPoint x: 705, startPoint y: 353, endPoint x: 658, endPoint y: 358, distance: 47.3
click at [658, 358] on div "Pour activer le glissement avec le clavier, appuyez sur Alt+Entrée. Une fois ce…" at bounding box center [547, 334] width 1034 height 456
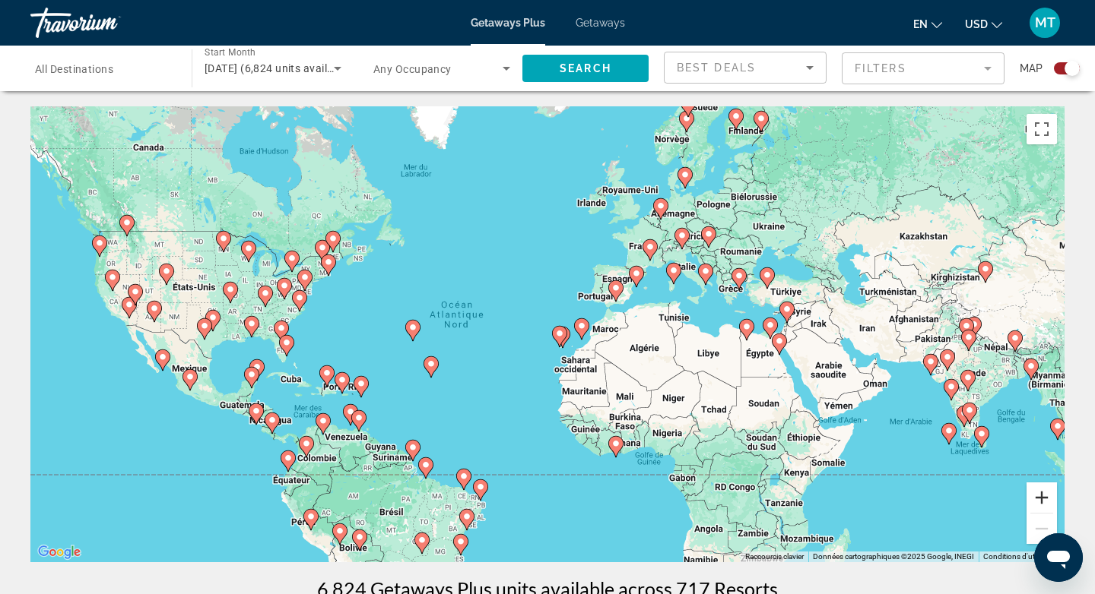
click at [1044, 498] on button "Zoom avant" at bounding box center [1041, 498] width 30 height 30
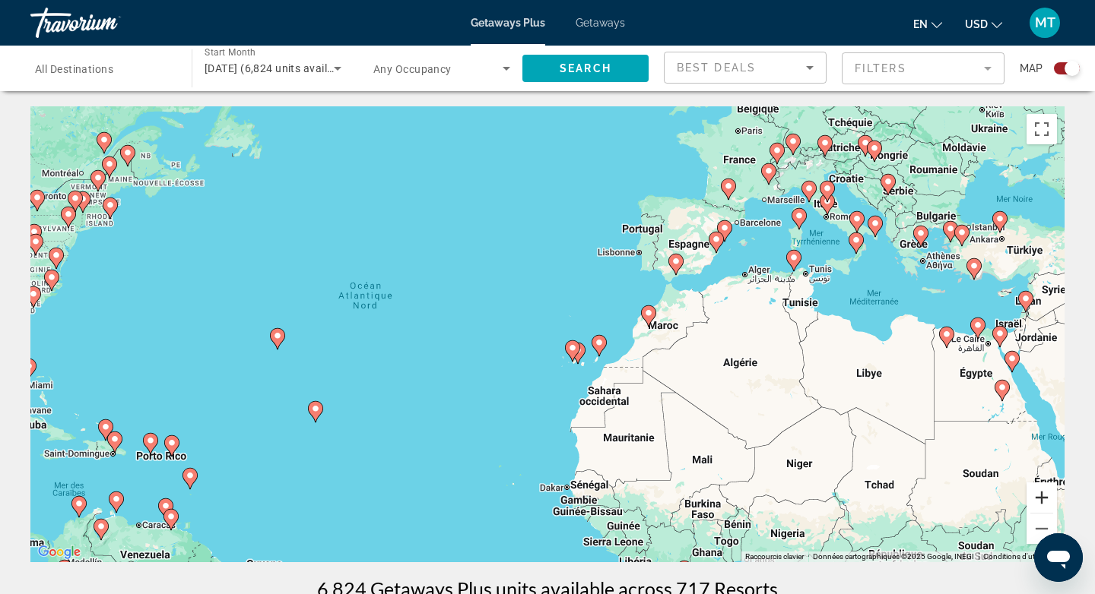
click at [1047, 499] on button "Zoom avant" at bounding box center [1041, 498] width 30 height 30
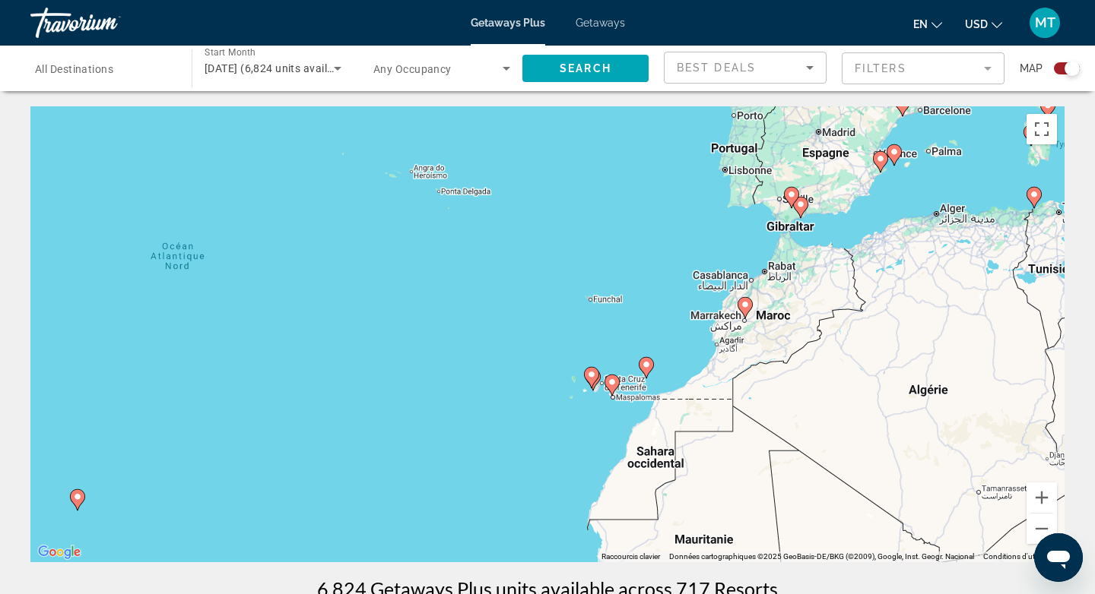
drag, startPoint x: 715, startPoint y: 363, endPoint x: 696, endPoint y: 363, distance: 19.8
click at [696, 363] on div "Pour activer le glissement avec le clavier, appuyez sur Alt+Entrée. Une fois ce…" at bounding box center [547, 334] width 1034 height 456
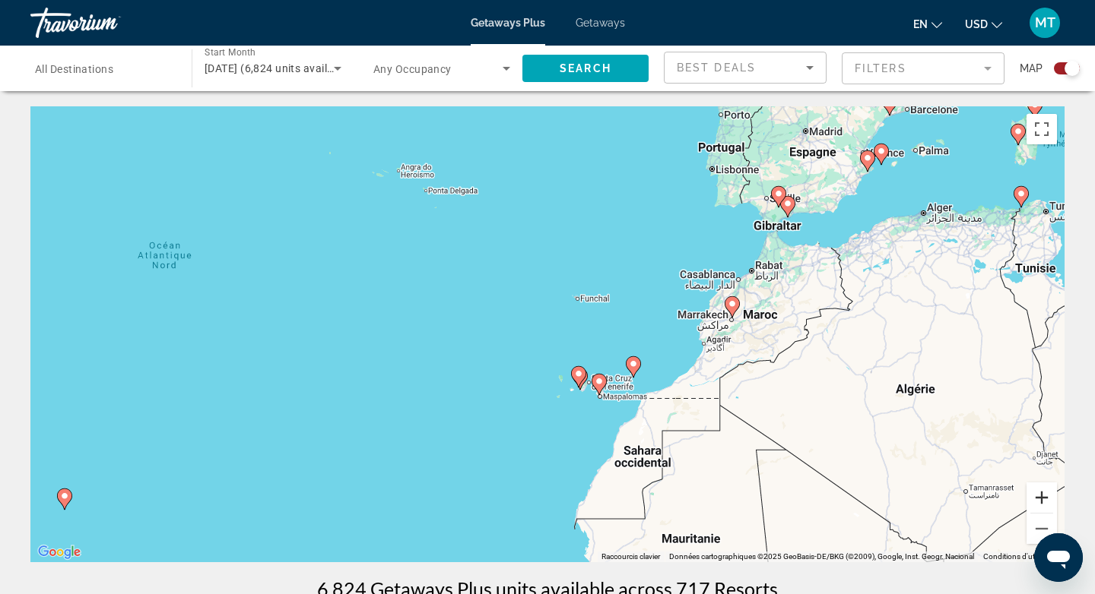
click at [1042, 500] on button "Zoom avant" at bounding box center [1041, 498] width 30 height 30
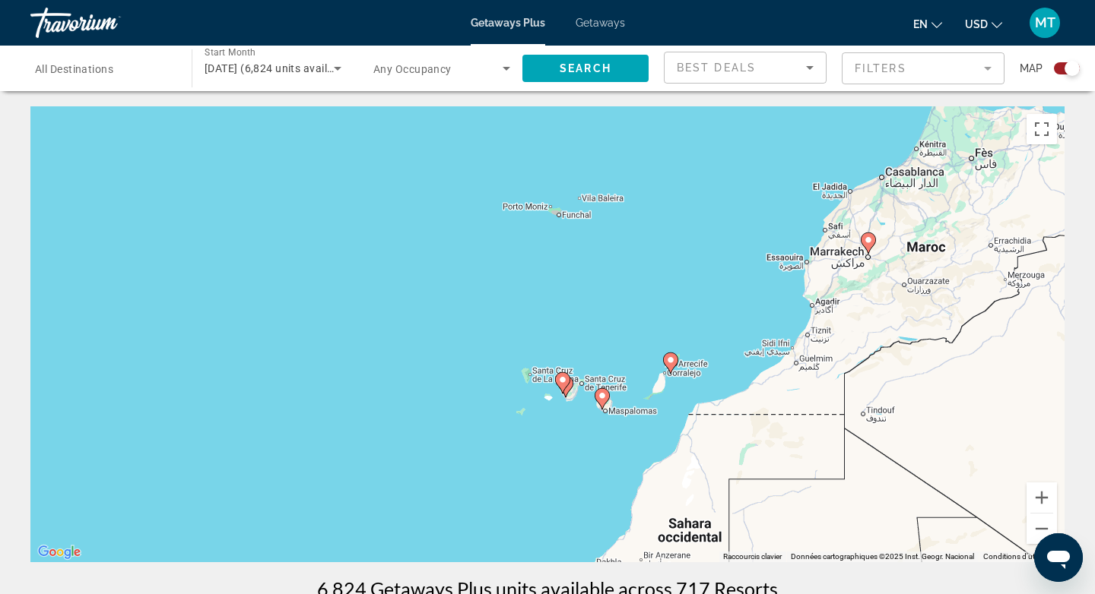
drag, startPoint x: 819, startPoint y: 404, endPoint x: 767, endPoint y: 355, distance: 72.1
click at [767, 355] on div "Pour activer le glissement avec le clavier, appuyez sur Alt+Entrée. Une fois ce…" at bounding box center [547, 334] width 1034 height 456
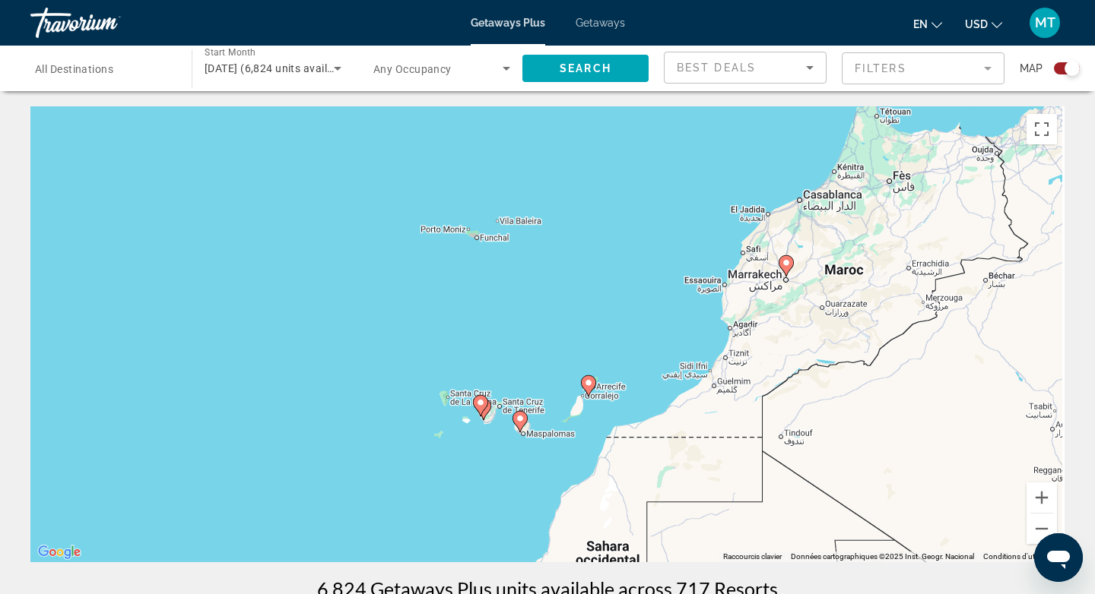
drag, startPoint x: 840, startPoint y: 290, endPoint x: 714, endPoint y: 346, distance: 137.8
click at [714, 346] on div "Pour activer le glissement avec le clavier, appuyez sur Alt+Entrée. Une fois ce…" at bounding box center [547, 334] width 1034 height 456
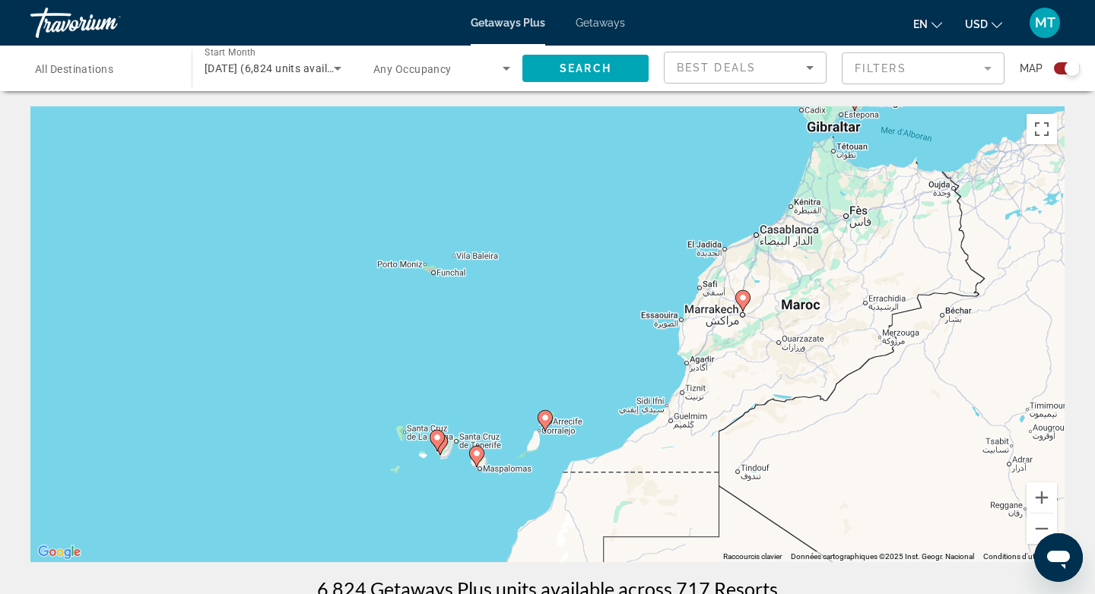
click at [741, 302] on image "Main content" at bounding box center [742, 297] width 9 height 9
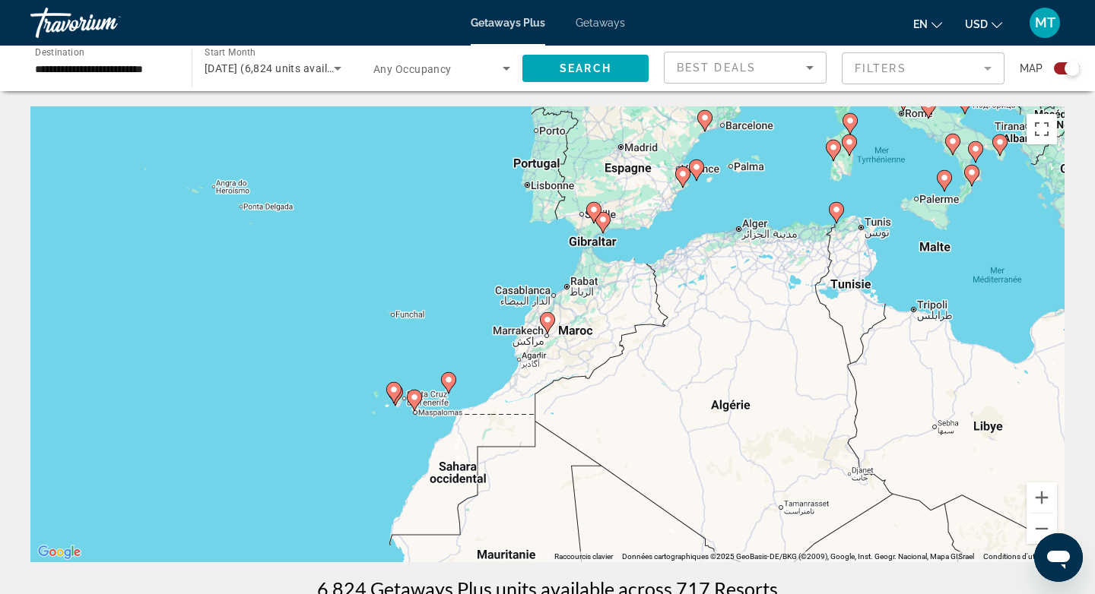
click at [549, 321] on image "Main content" at bounding box center [547, 319] width 9 height 9
type input "**********"
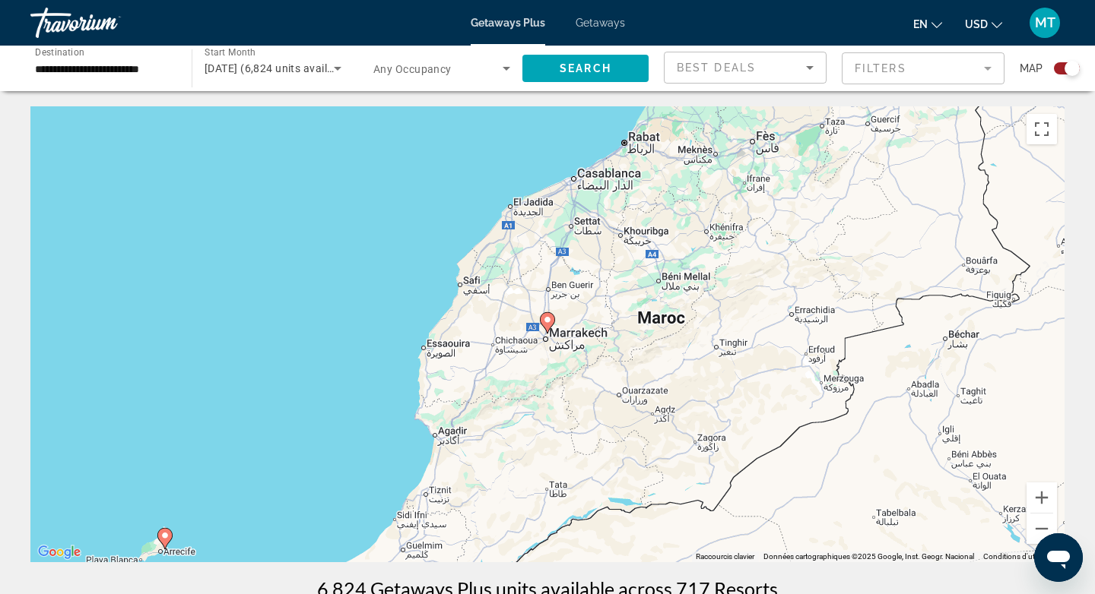
click at [549, 321] on image "Main content" at bounding box center [547, 319] width 9 height 9
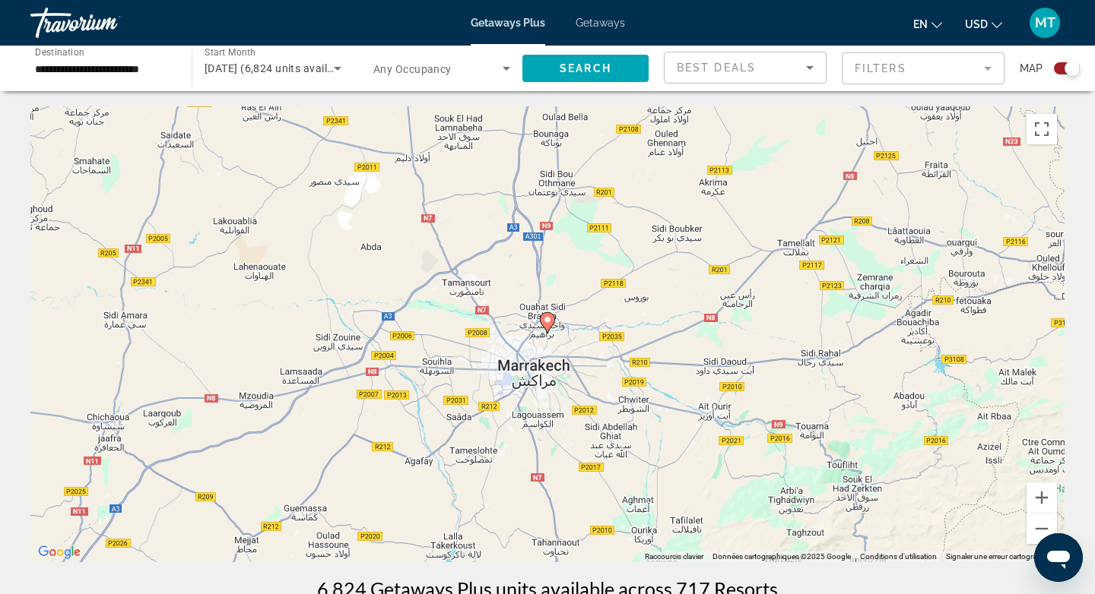
click at [549, 321] on image "Main content" at bounding box center [547, 319] width 9 height 9
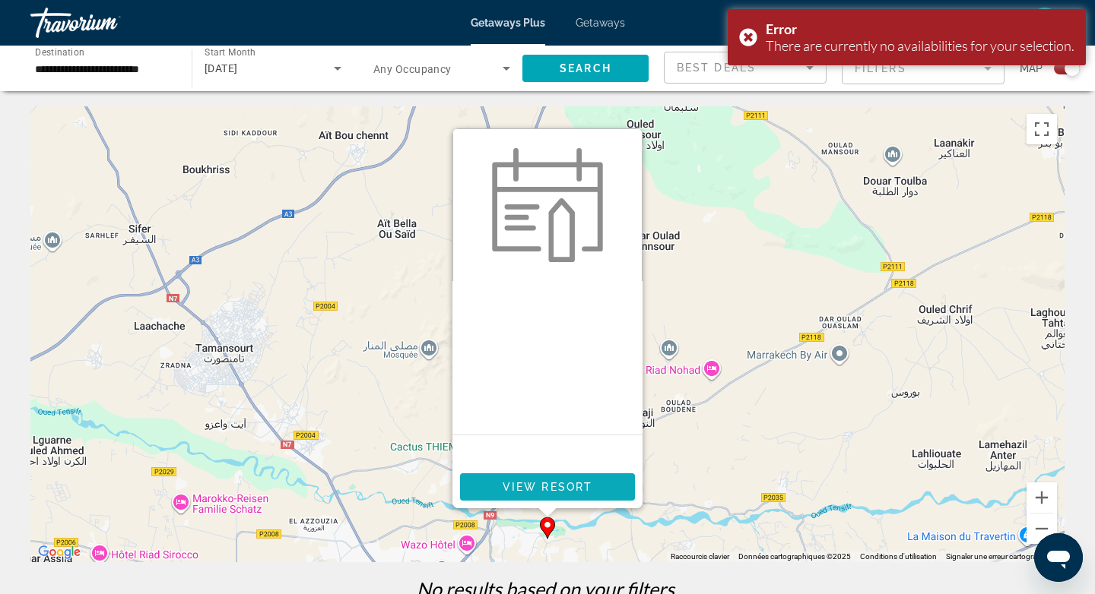
click at [538, 483] on span "View Resort" at bounding box center [547, 487] width 90 height 12
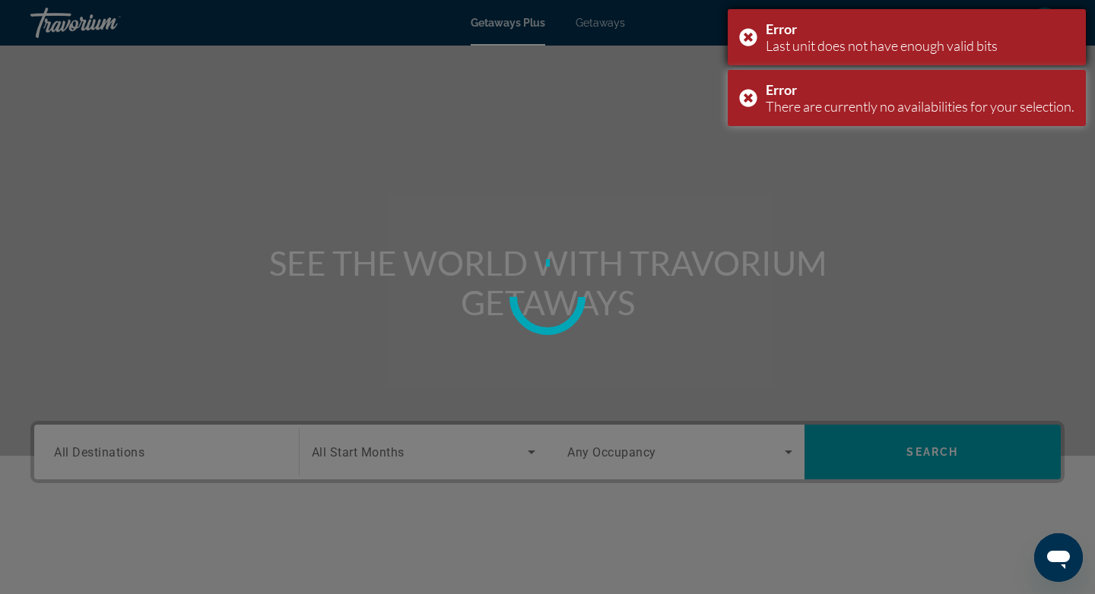
click at [747, 37] on div "Error Last unit does not have enough valid bits" at bounding box center [906, 37] width 358 height 56
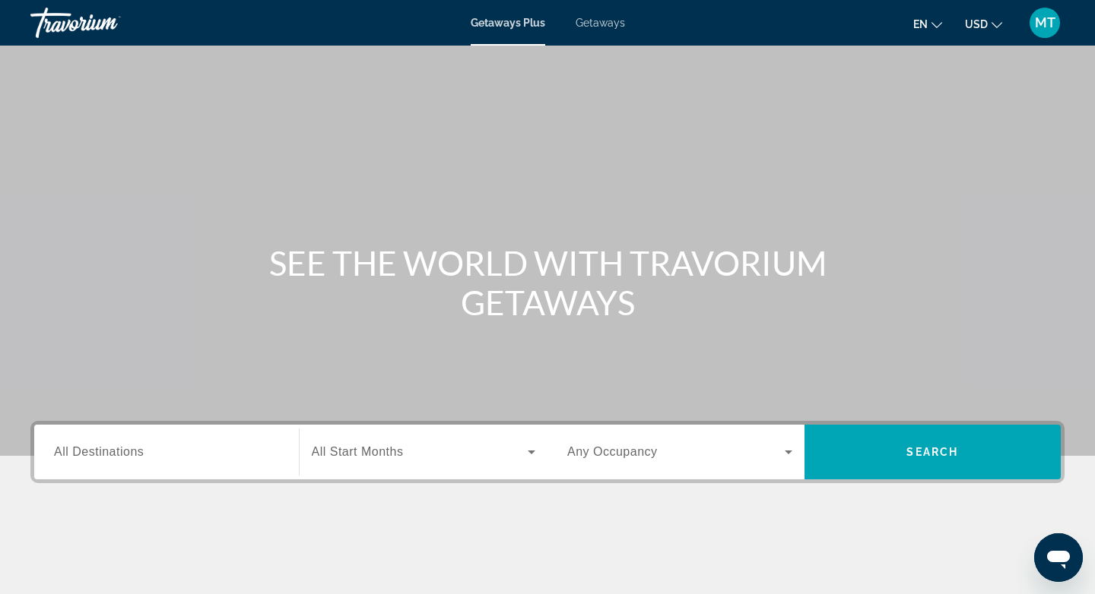
click at [417, 458] on span "Search widget" at bounding box center [420, 452] width 217 height 18
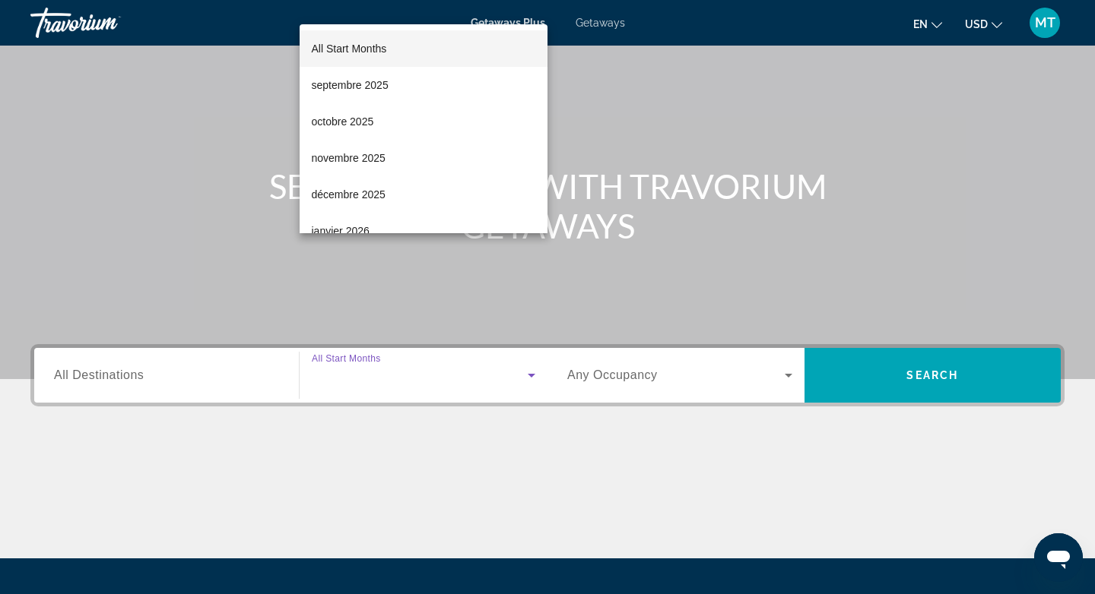
scroll to position [227, 0]
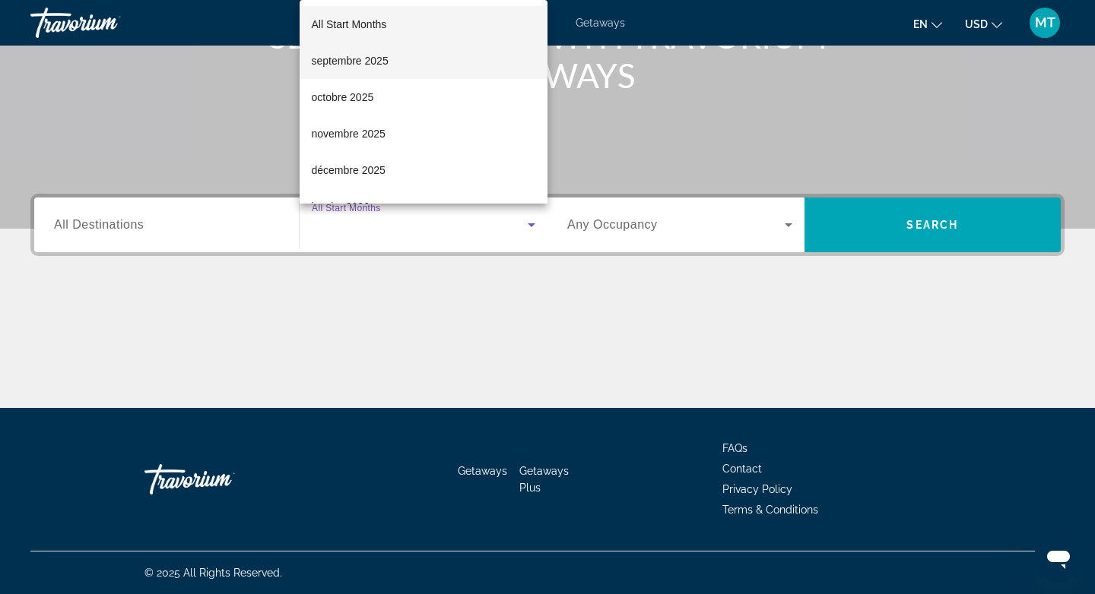
click at [370, 68] on span "septembre 2025" at bounding box center [350, 61] width 77 height 18
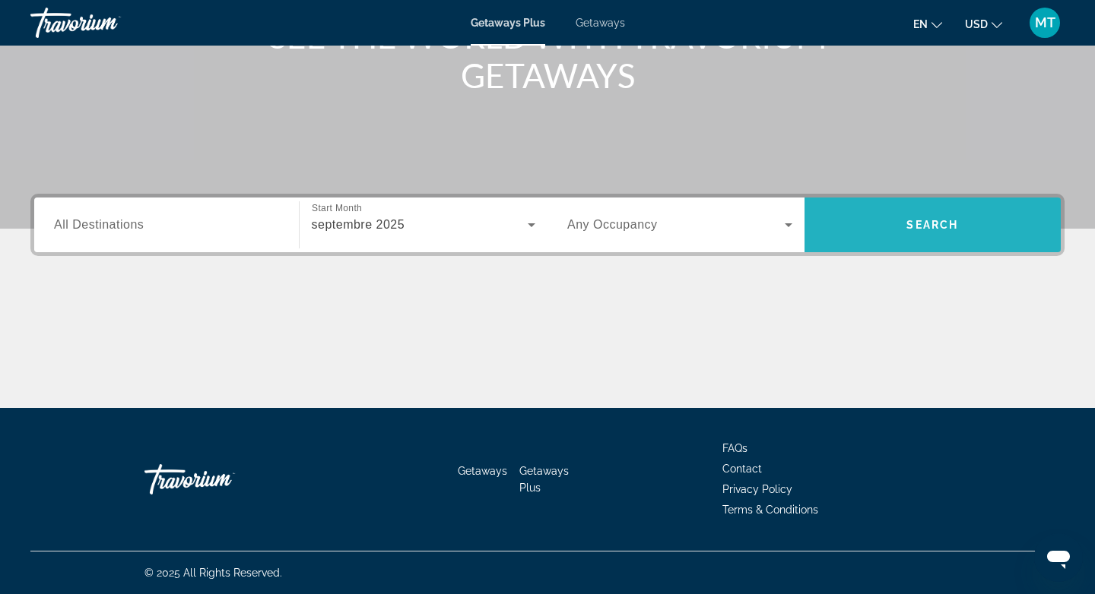
click at [857, 242] on span "Search widget" at bounding box center [932, 225] width 257 height 36
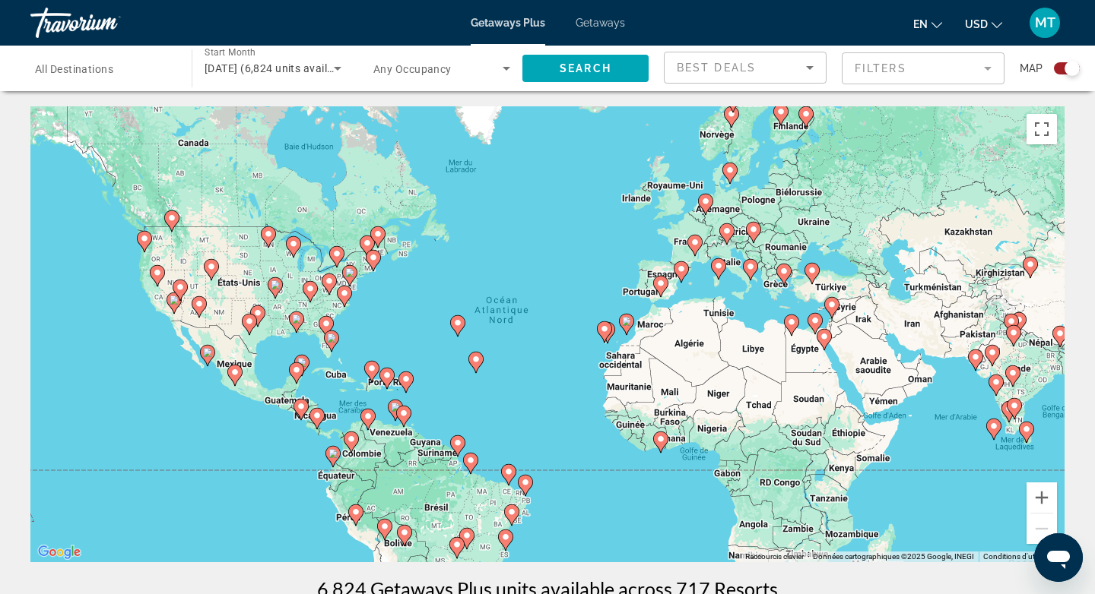
click at [648, 324] on div "Pour activer le glissement avec le clavier, appuyez sur Alt+Entrée. Une fois ce…" at bounding box center [547, 334] width 1034 height 456
click at [1046, 495] on button "Zoom avant" at bounding box center [1041, 498] width 30 height 30
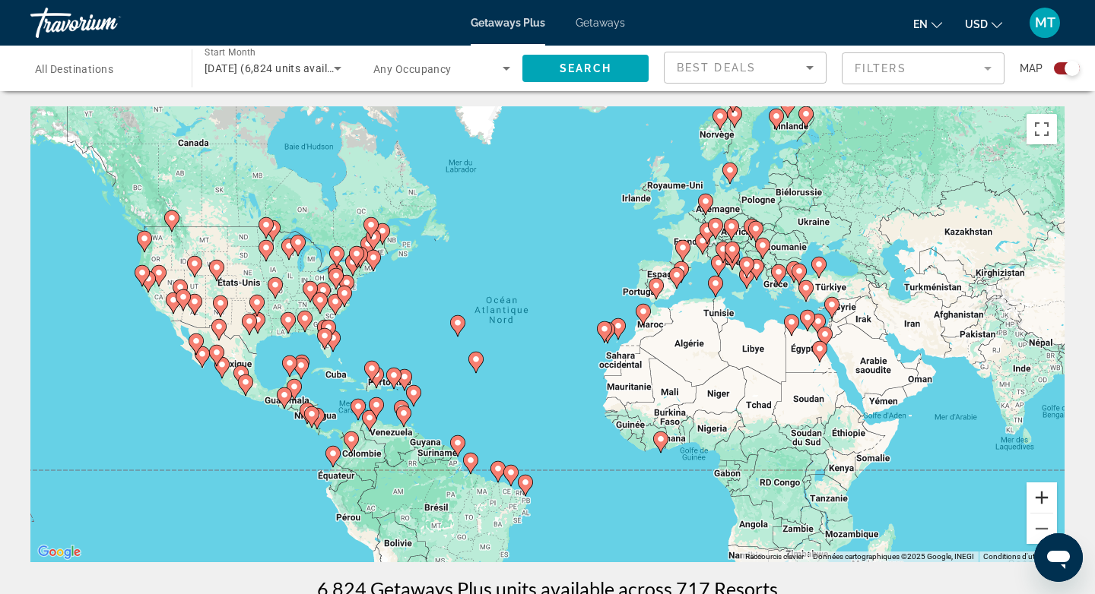
click at [1045, 495] on button "Zoom avant" at bounding box center [1041, 498] width 30 height 30
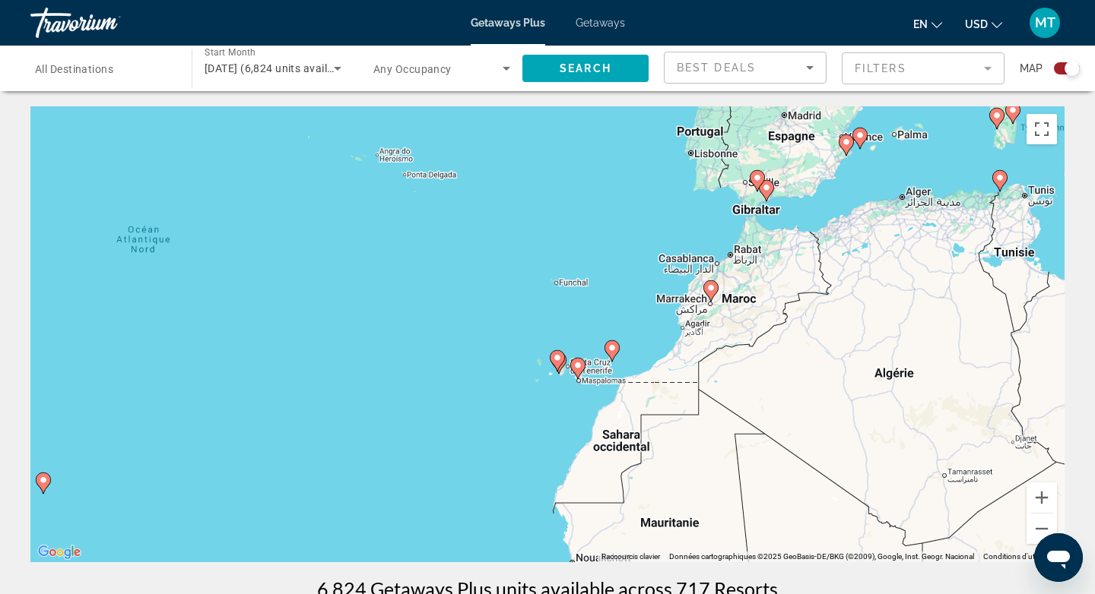
drag, startPoint x: 828, startPoint y: 401, endPoint x: 605, endPoint y: 403, distance: 222.7
click at [605, 403] on div "Pour activer le glissement avec le clavier, appuyez sur Alt+Entrée. Une fois ce…" at bounding box center [547, 334] width 1034 height 456
click at [712, 285] on image "Main content" at bounding box center [710, 288] width 9 height 9
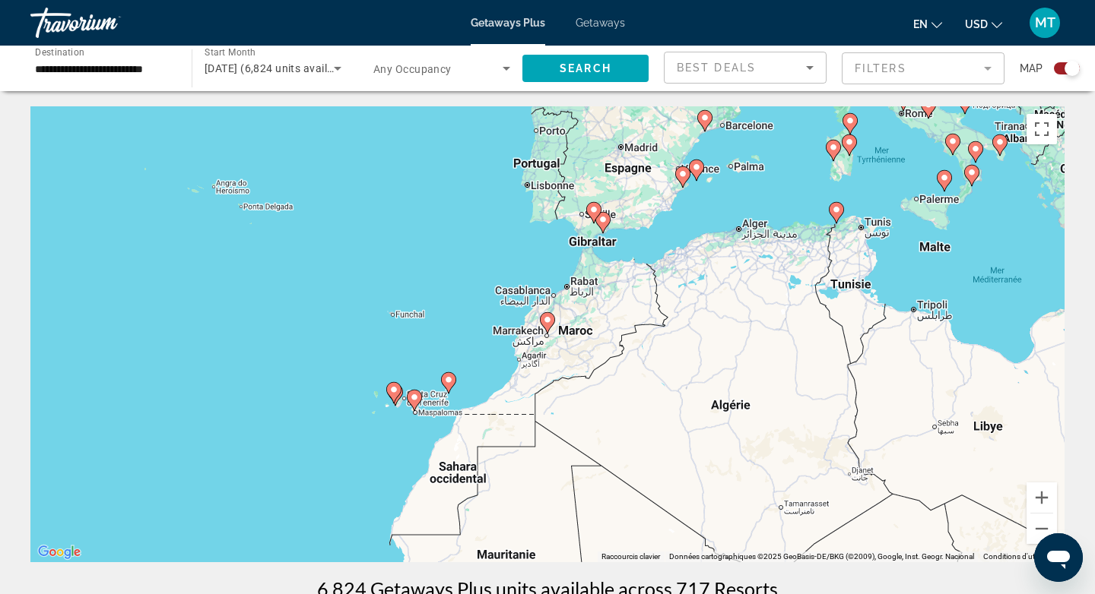
click at [550, 329] on gmp-advanced-marker "Main content" at bounding box center [547, 323] width 15 height 23
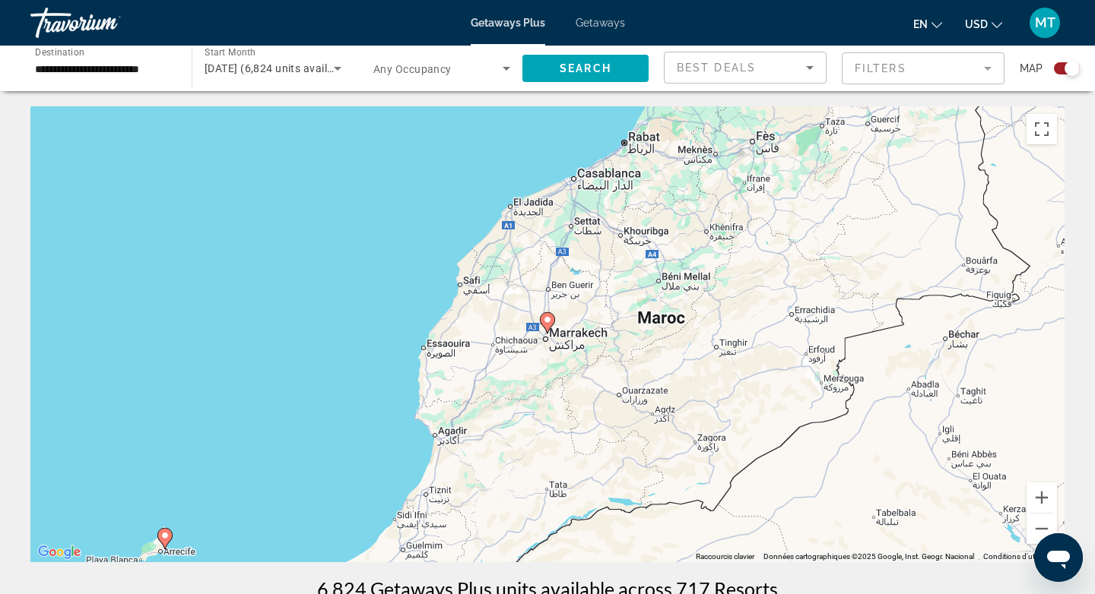
click at [550, 325] on icon "Main content" at bounding box center [547, 323] width 14 height 20
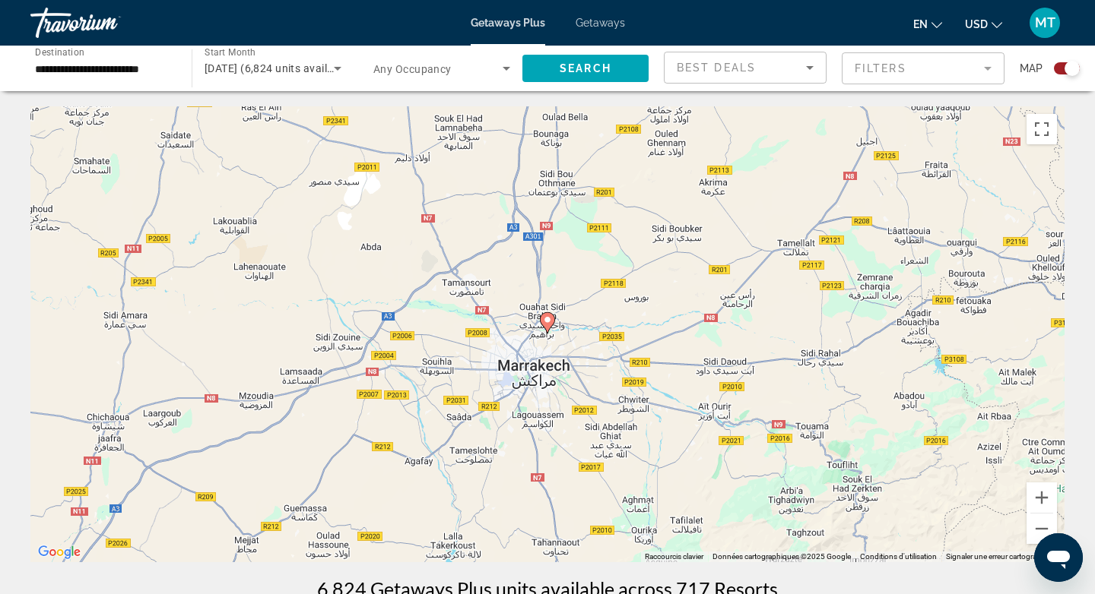
click at [550, 320] on image "Main content" at bounding box center [547, 319] width 9 height 9
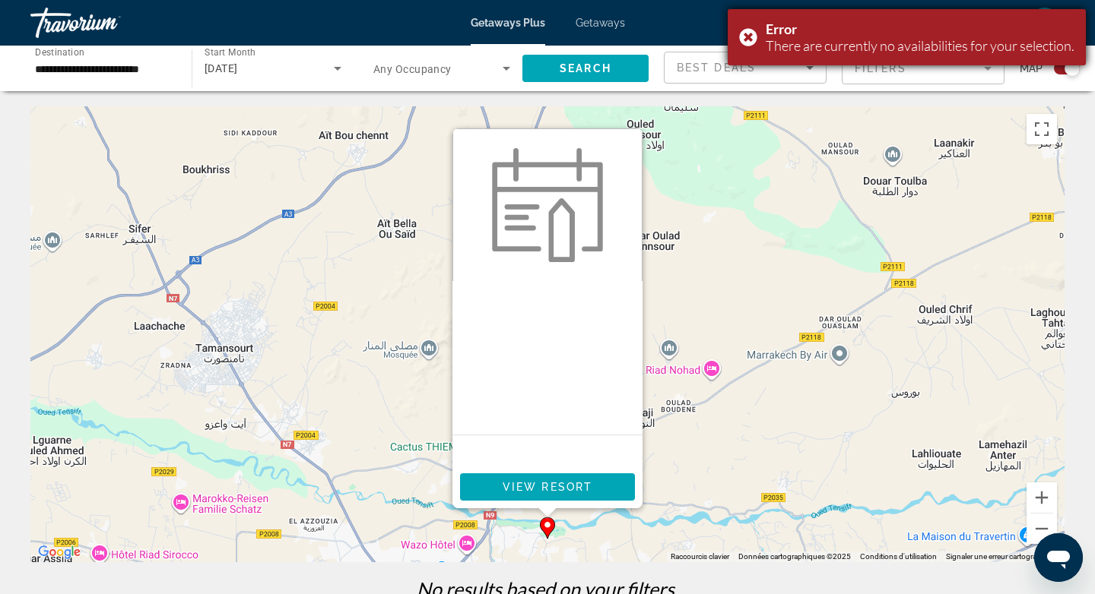
click at [743, 37] on div "Error There are currently no availabilities for your selection." at bounding box center [906, 37] width 358 height 56
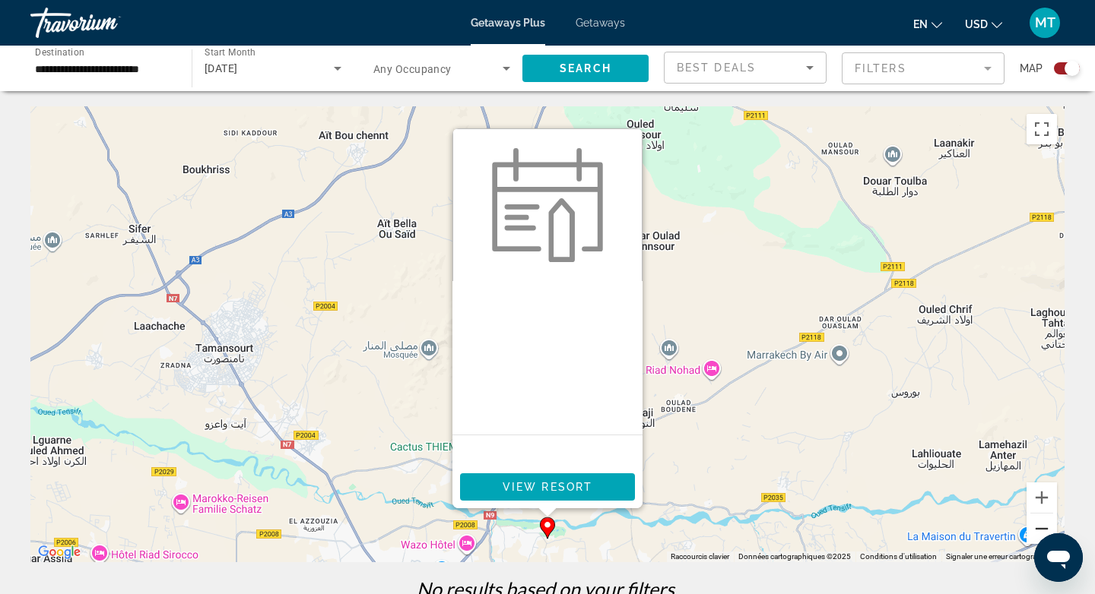
click at [1041, 528] on button "Zoom arrière" at bounding box center [1041, 529] width 30 height 30
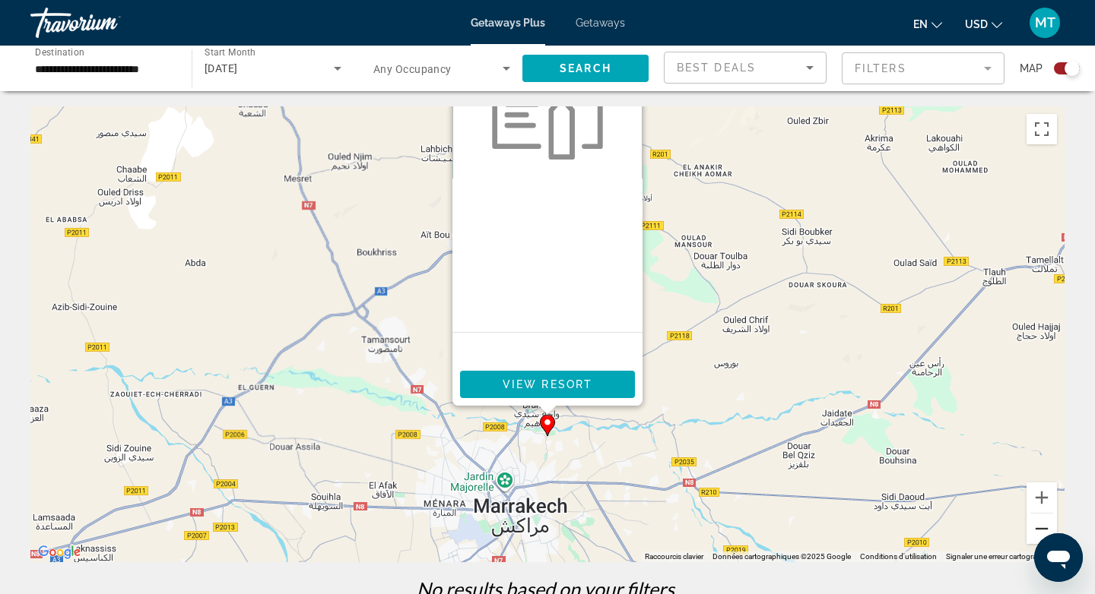
click at [1041, 528] on button "Zoom arrière" at bounding box center [1041, 529] width 30 height 30
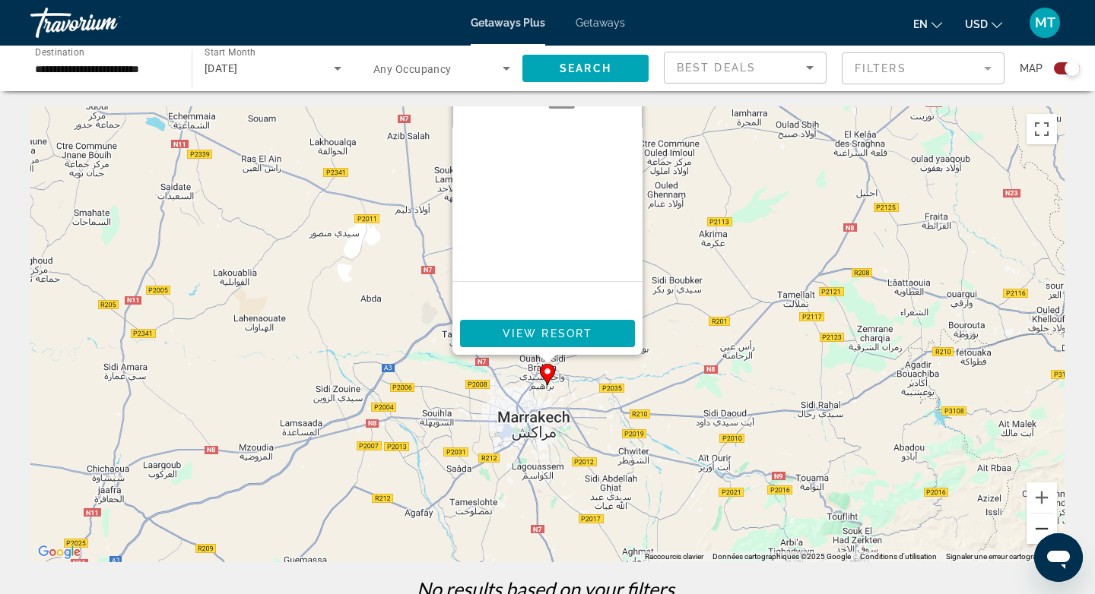
click at [1041, 528] on button "Zoom arrière" at bounding box center [1041, 529] width 30 height 30
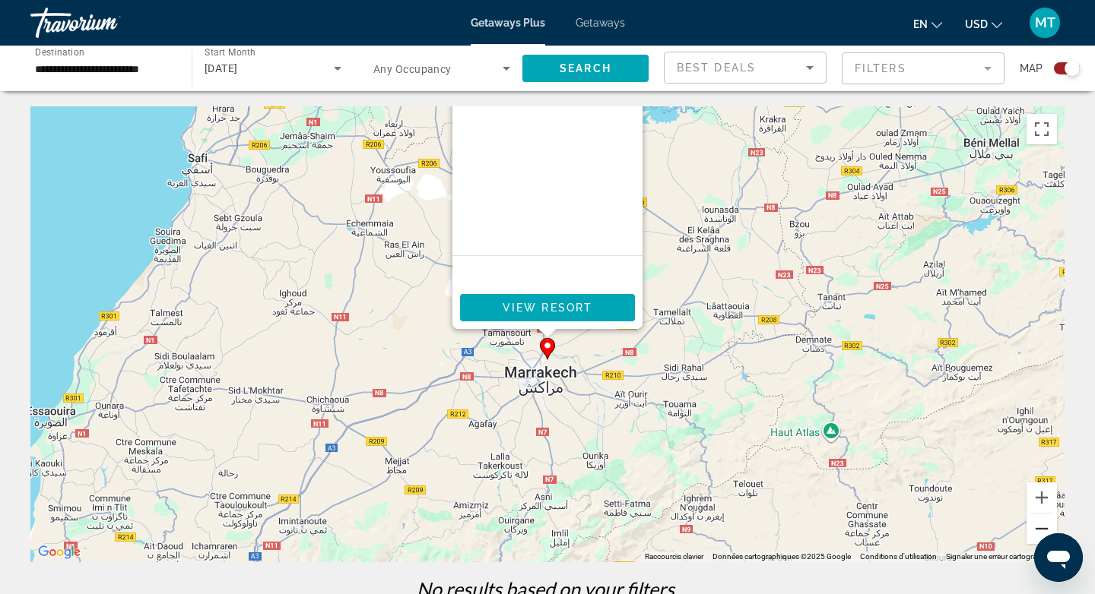
click at [1041, 528] on button "Zoom arrière" at bounding box center [1041, 529] width 30 height 30
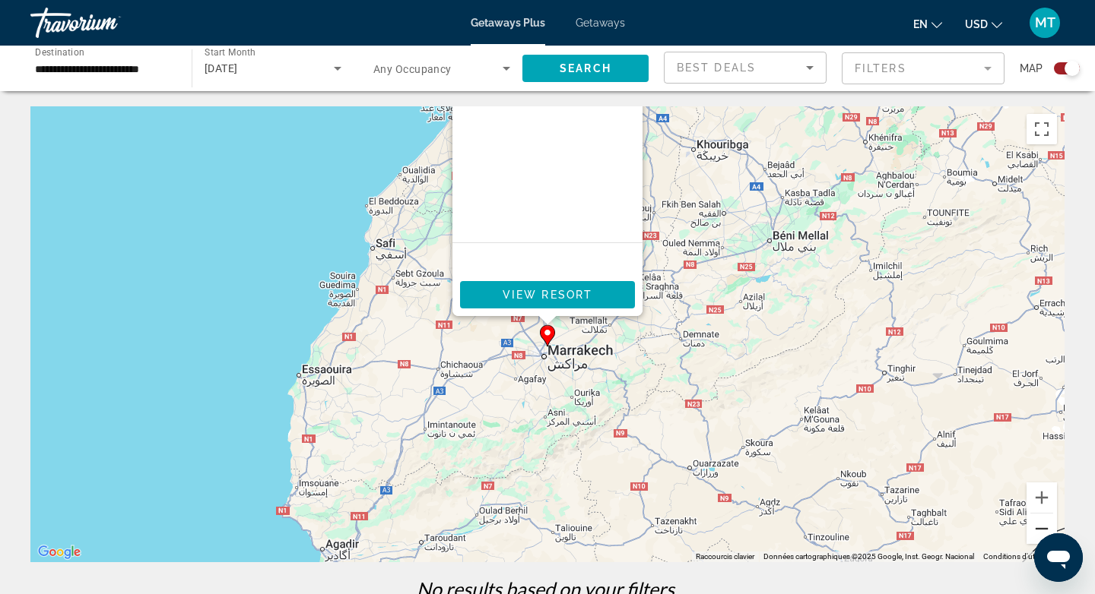
click at [1040, 528] on button "Zoom arrière" at bounding box center [1041, 529] width 30 height 30
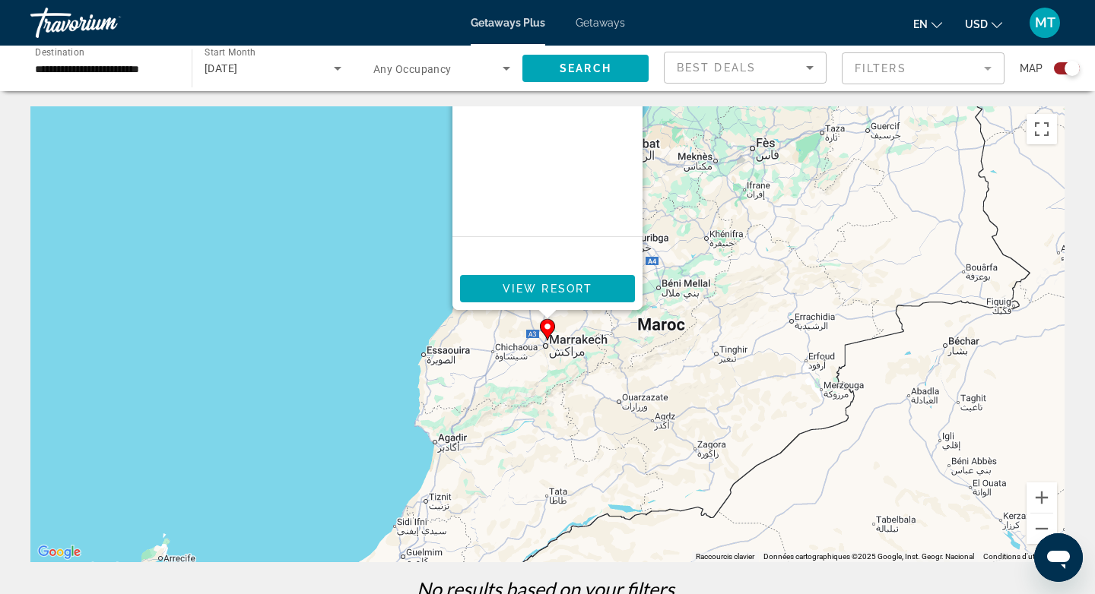
click at [340, 436] on div "Pour activer le glissement avec le clavier, appuyez sur Alt+Entrée. Une fois ce…" at bounding box center [547, 334] width 1034 height 456
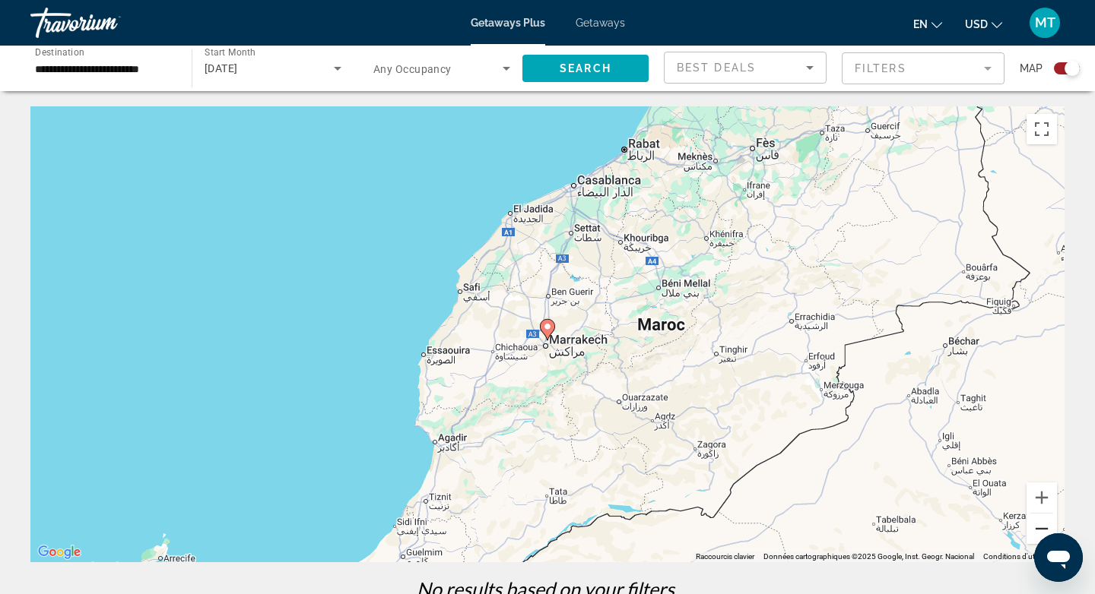
click at [1036, 531] on button "Zoom arrière" at bounding box center [1041, 529] width 30 height 30
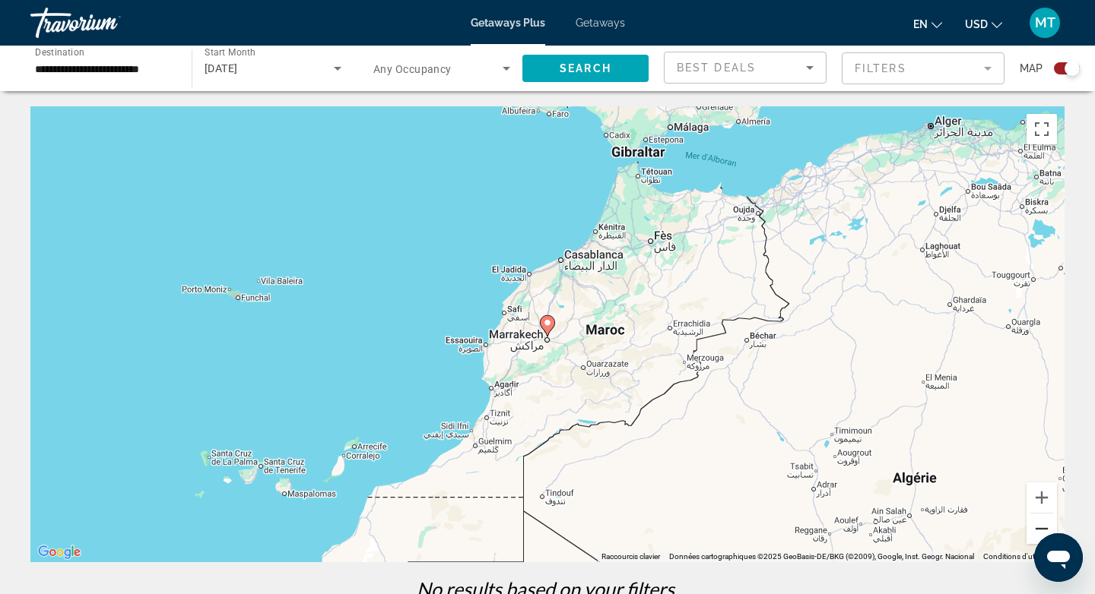
click at [1035, 521] on button "Zoom arrière" at bounding box center [1041, 529] width 30 height 30
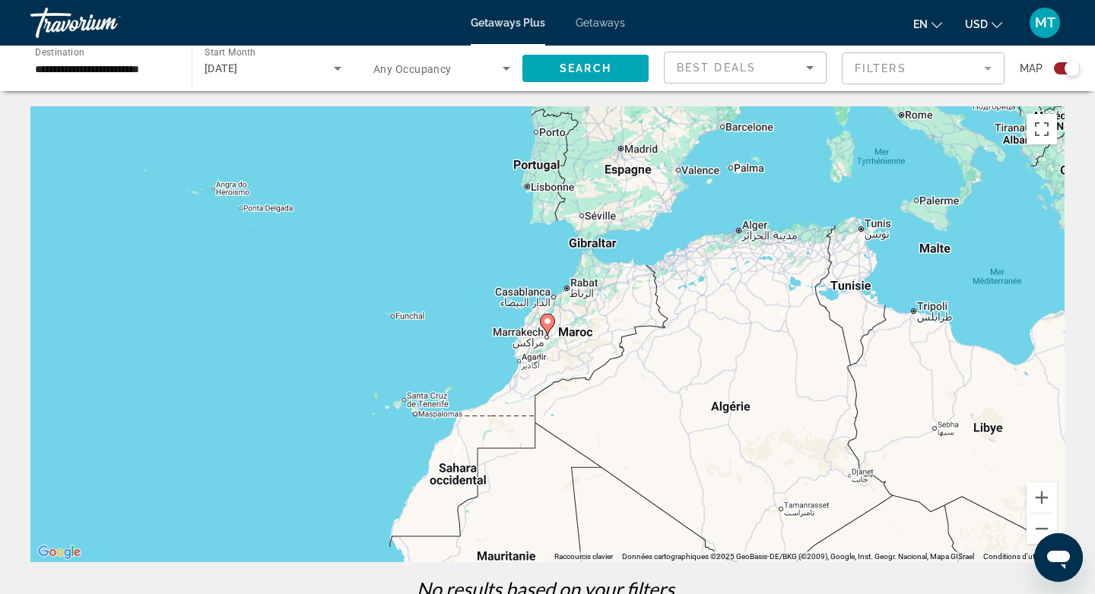
click at [339, 272] on div "Pour activer le glissement avec le clavier, appuyez sur Alt+Entrée. Une fois ce…" at bounding box center [547, 334] width 1034 height 456
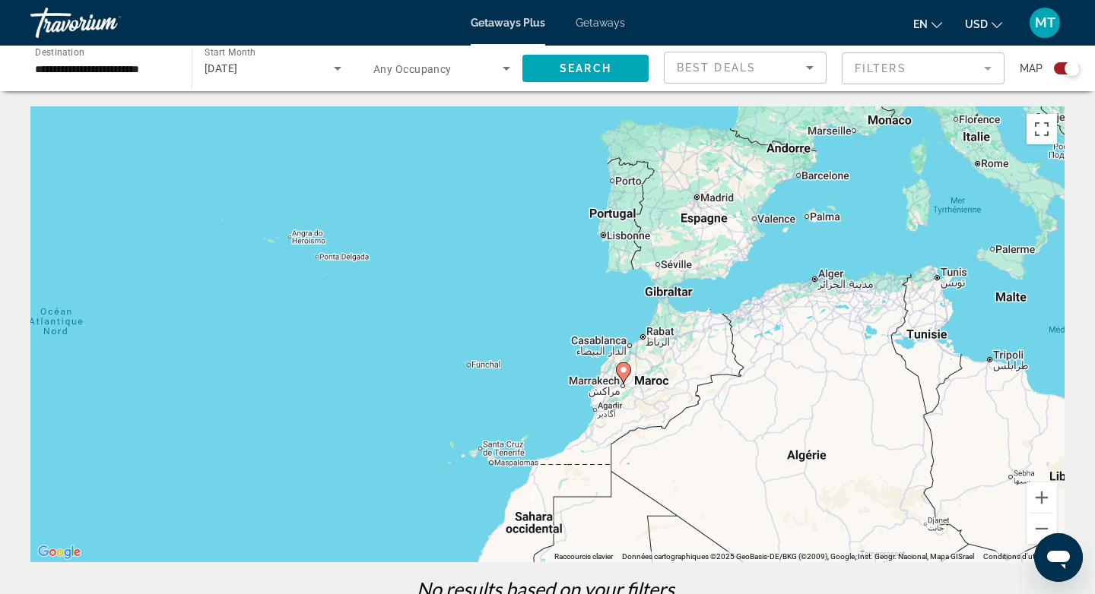
drag, startPoint x: 347, startPoint y: 255, endPoint x: 423, endPoint y: 304, distance: 90.7
click at [423, 305] on div "Pour activer le glissement avec le clavier, appuyez sur Alt+Entrée. Une fois ce…" at bounding box center [547, 334] width 1034 height 456
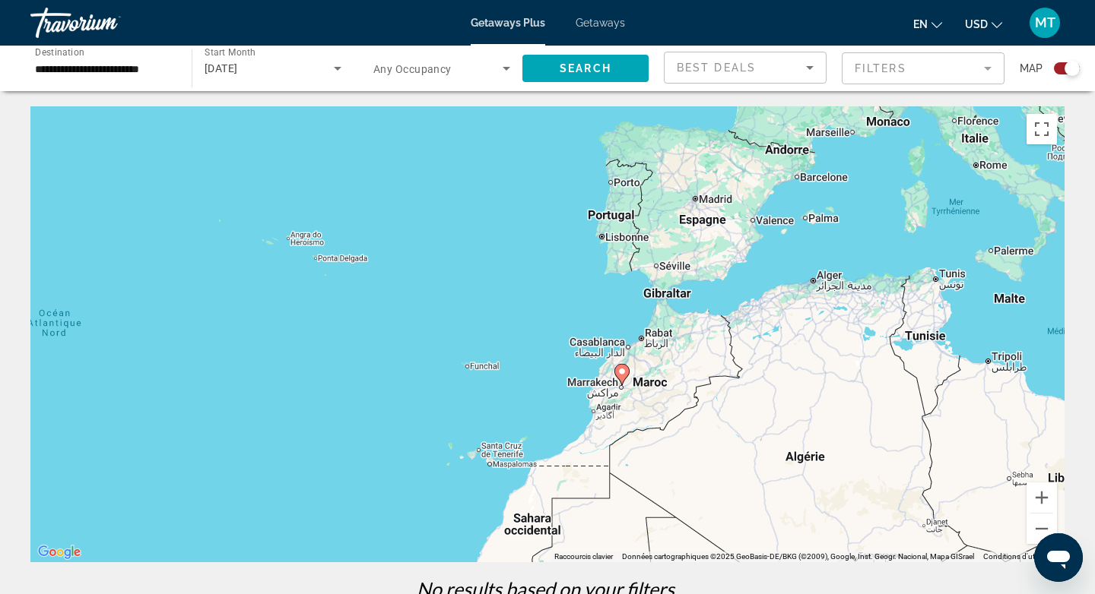
click at [124, 66] on input "**********" at bounding box center [103, 69] width 137 height 18
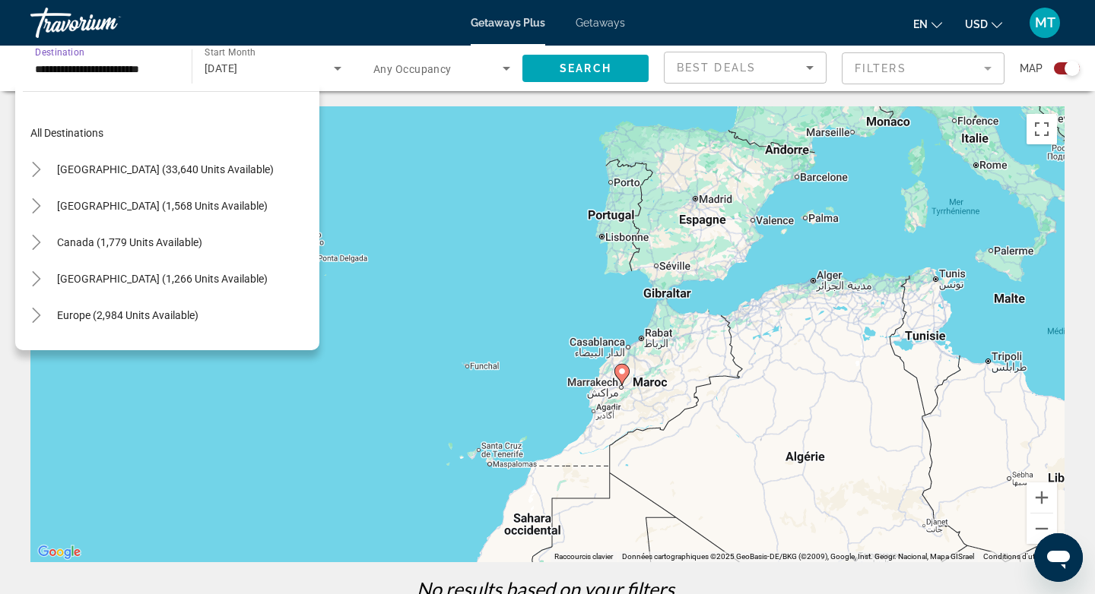
scroll to position [346, 0]
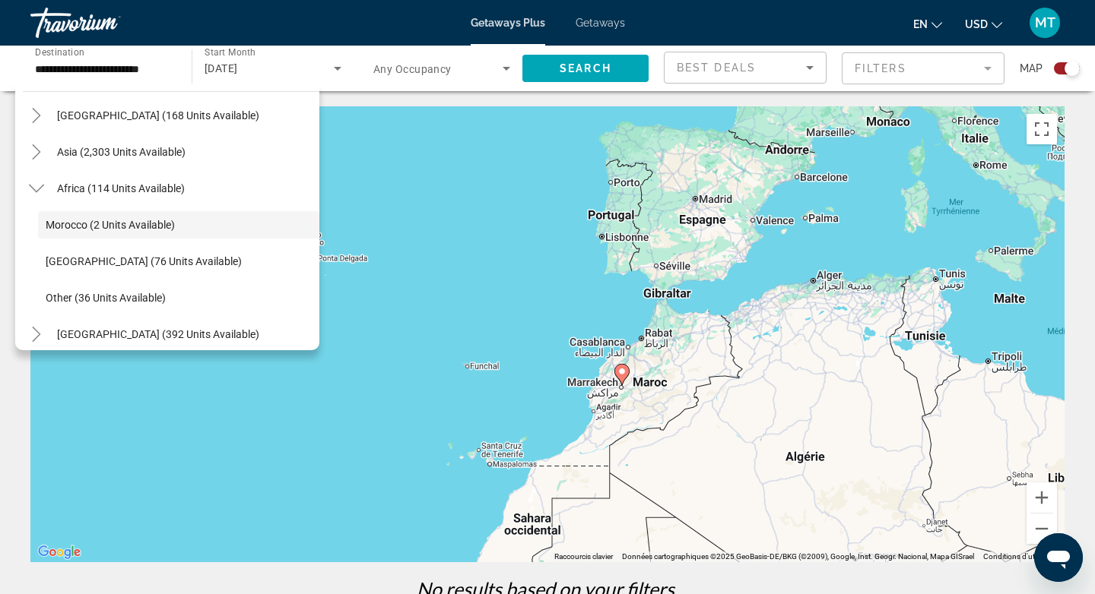
click at [179, 70] on div "**********" at bounding box center [103, 68] width 161 height 43
click at [170, 68] on input "**********" at bounding box center [103, 69] width 137 height 18
click at [81, 187] on span "Africa (114 units available)" at bounding box center [121, 188] width 128 height 12
type input "**********"
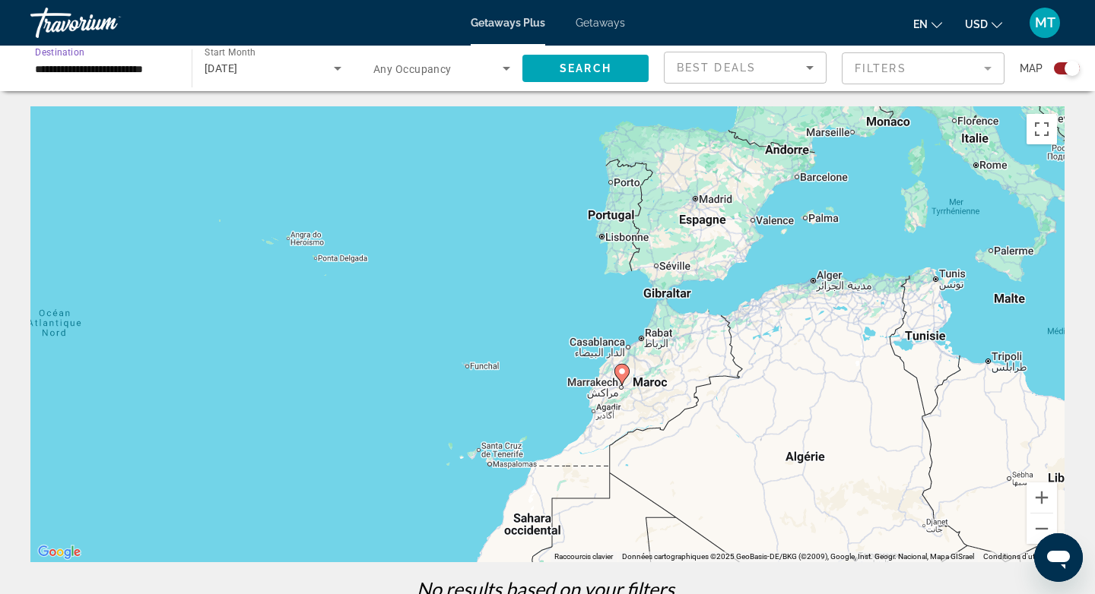
click at [73, 71] on input "**********" at bounding box center [103, 69] width 137 height 18
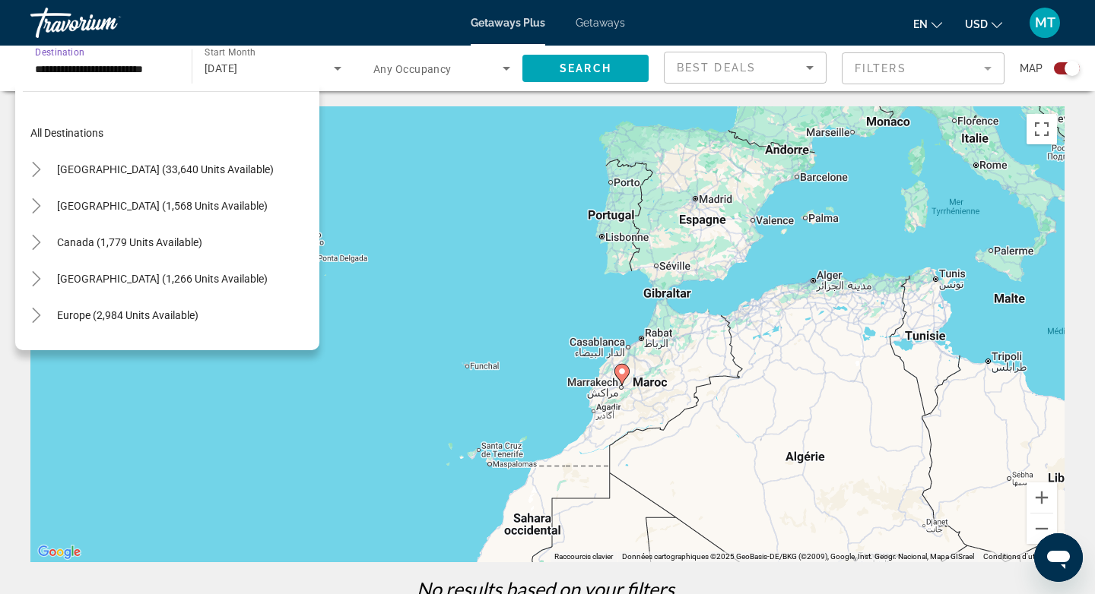
scroll to position [309, 0]
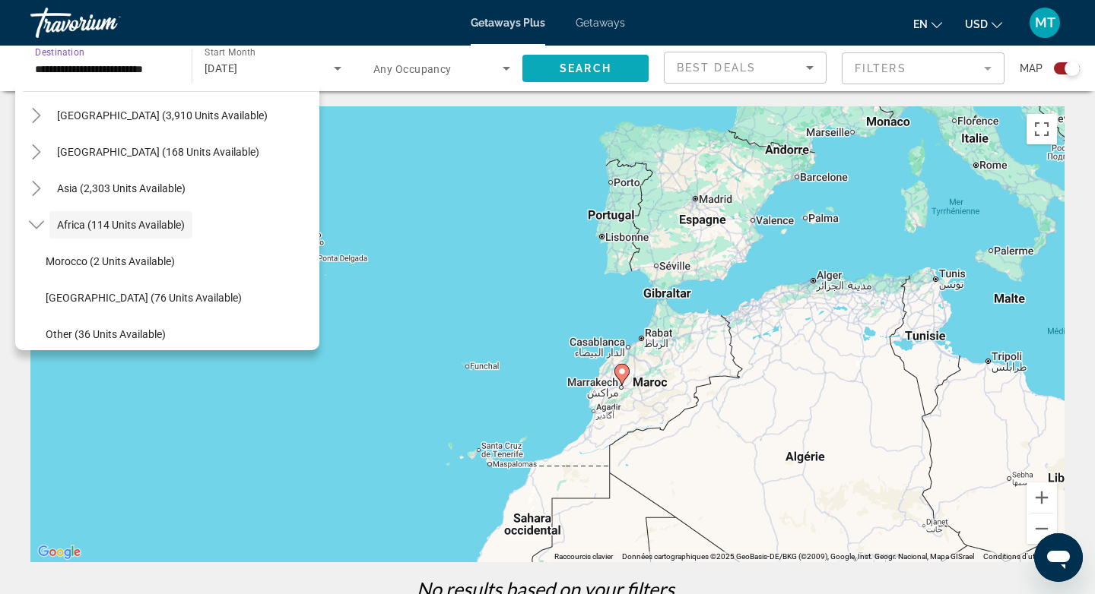
click at [607, 71] on span "Search" at bounding box center [585, 68] width 52 height 12
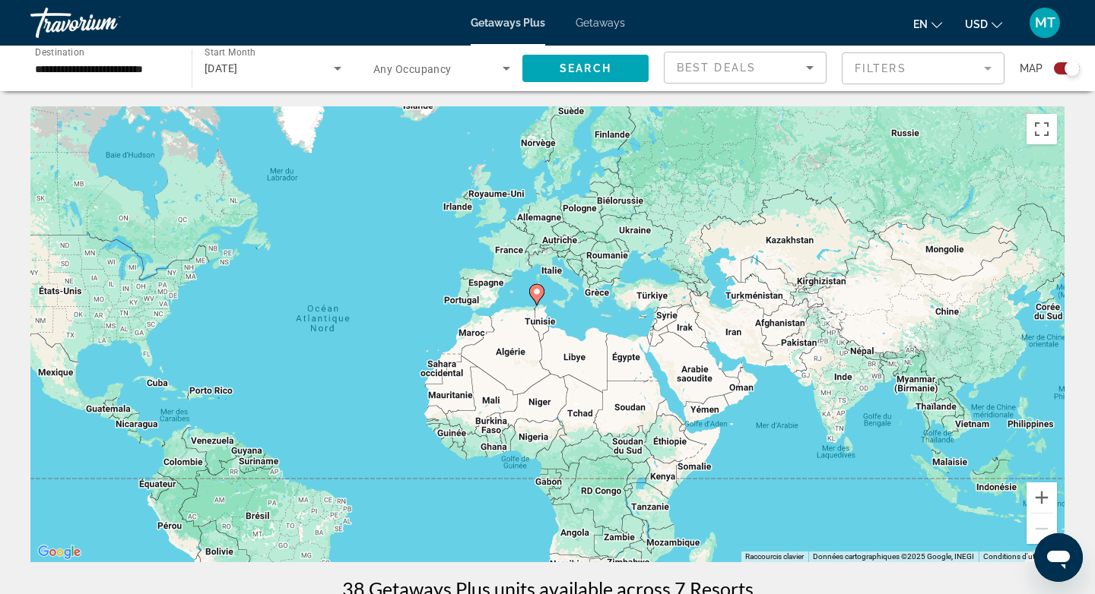
drag, startPoint x: 592, startPoint y: 366, endPoint x: 389, endPoint y: 376, distance: 203.2
click at [389, 376] on div "Pour activer le glissement avec le clavier, appuyez sur Alt+Entrée. Une fois ce…" at bounding box center [547, 334] width 1034 height 456
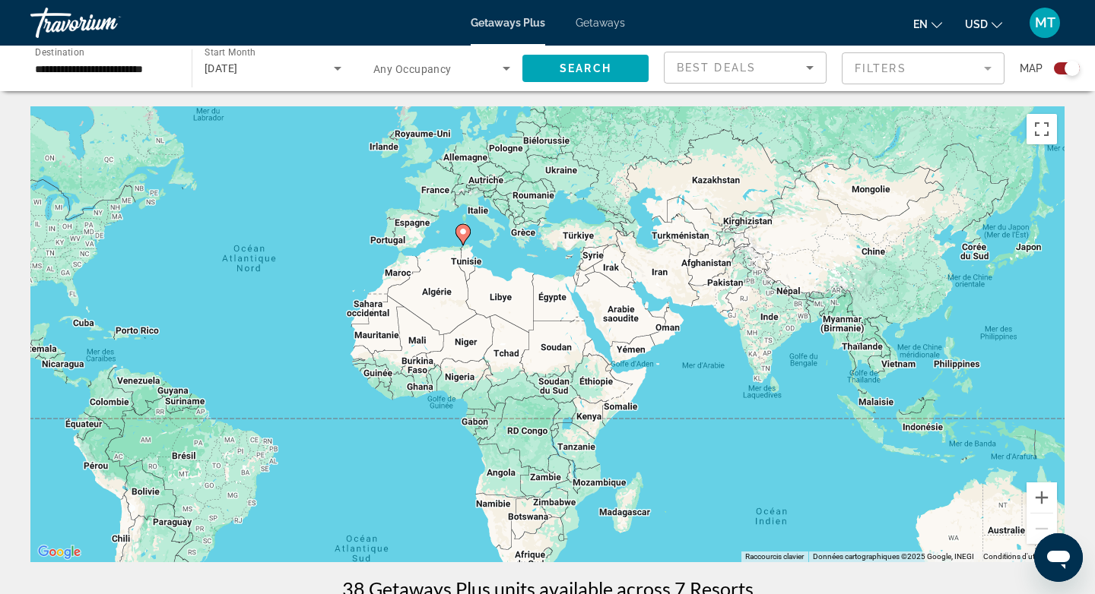
drag, startPoint x: 382, startPoint y: 319, endPoint x: 320, endPoint y: 246, distance: 96.0
click at [320, 246] on div "Pour activer le glissement avec le clavier, appuyez sur Alt+Entrée. Une fois ce…" at bounding box center [547, 334] width 1034 height 456
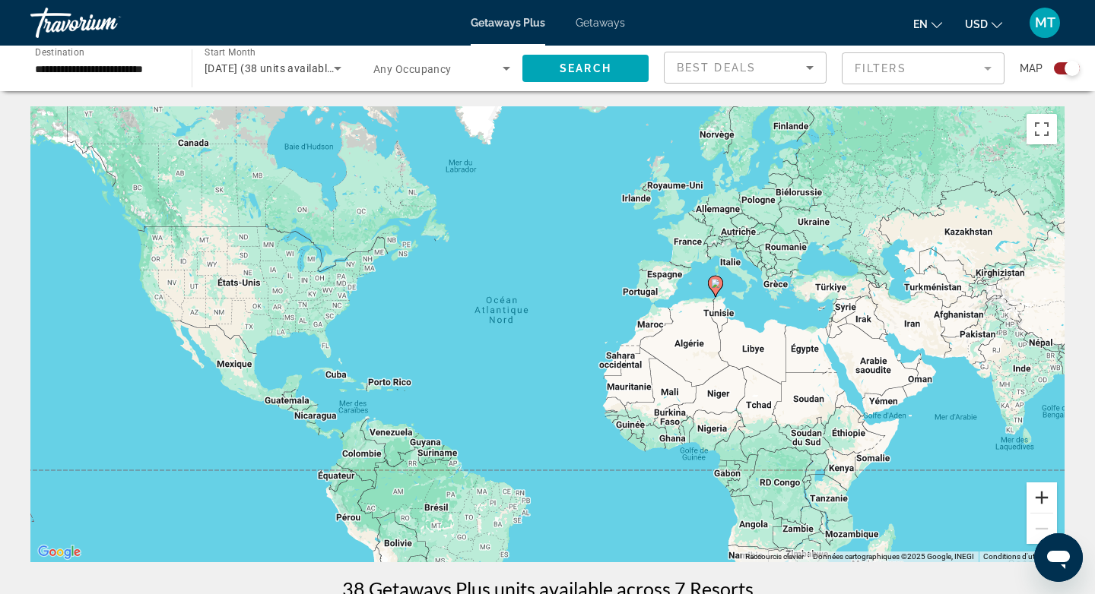
click at [1042, 496] on button "Zoom avant" at bounding box center [1041, 498] width 30 height 30
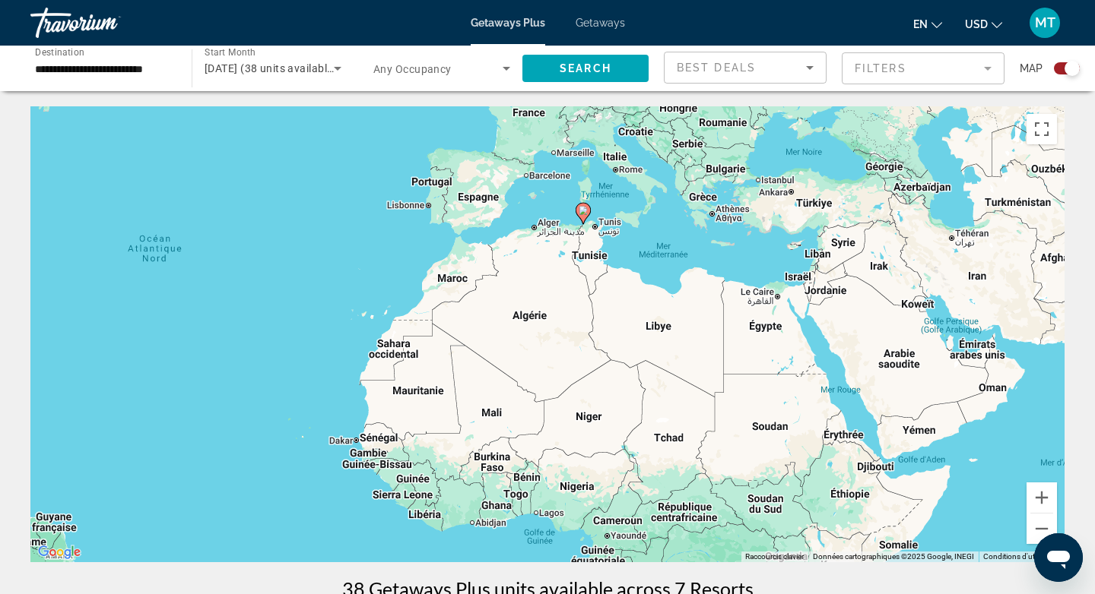
drag, startPoint x: 933, startPoint y: 401, endPoint x: 603, endPoint y: 330, distance: 337.4
click at [603, 330] on div "Pour activer le glissement avec le clavier, appuyez sur Alt+Entrée. Une fois ce…" at bounding box center [547, 334] width 1034 height 456
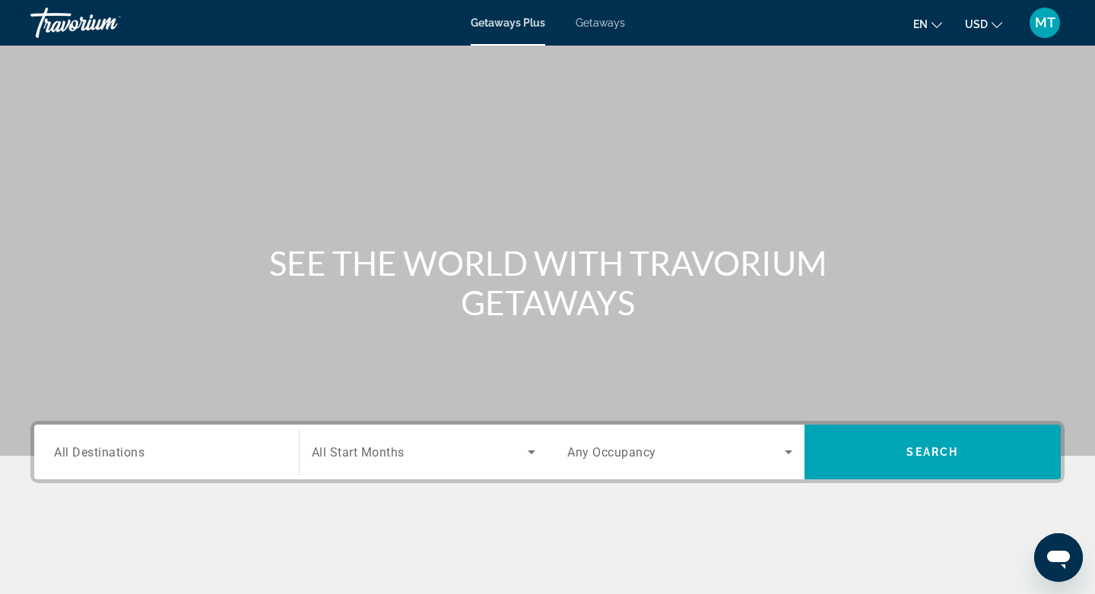
click at [456, 472] on div "Search widget" at bounding box center [424, 452] width 224 height 43
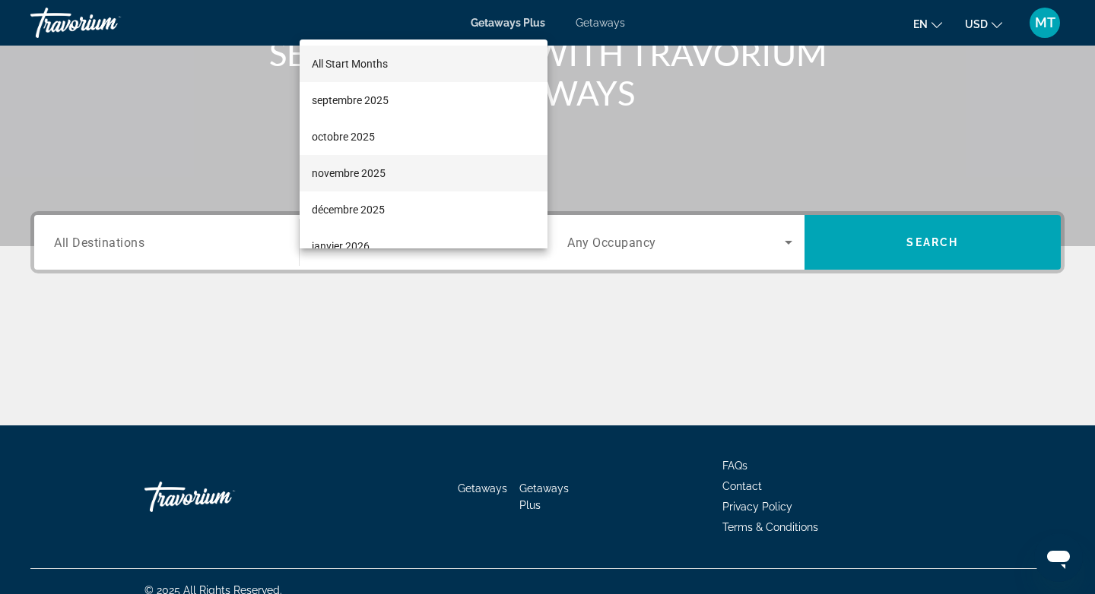
scroll to position [227, 0]
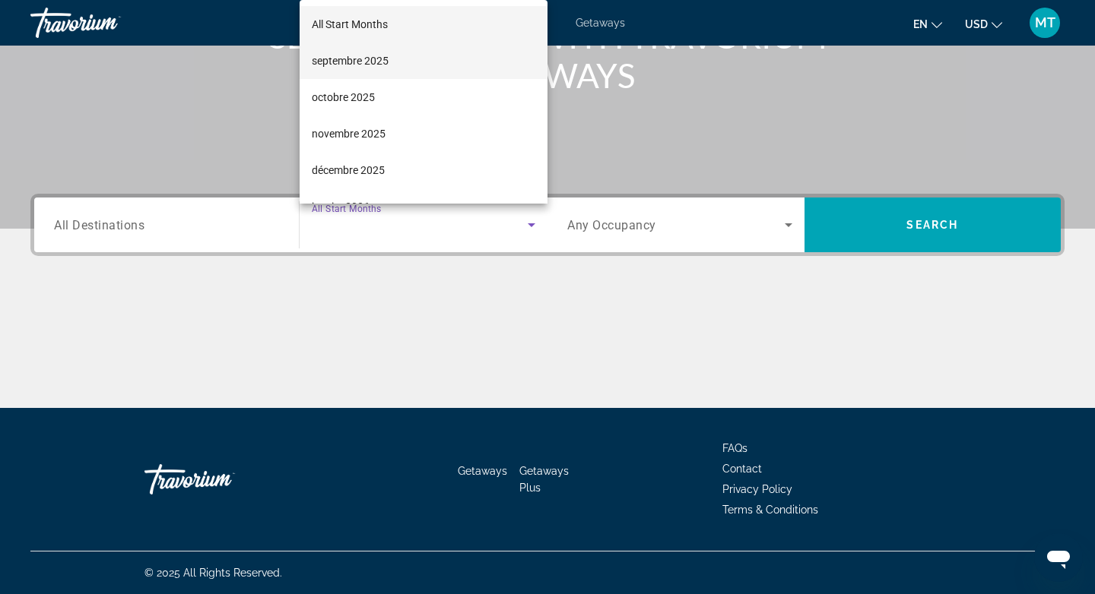
click at [373, 67] on span "septembre 2025" at bounding box center [350, 61] width 77 height 18
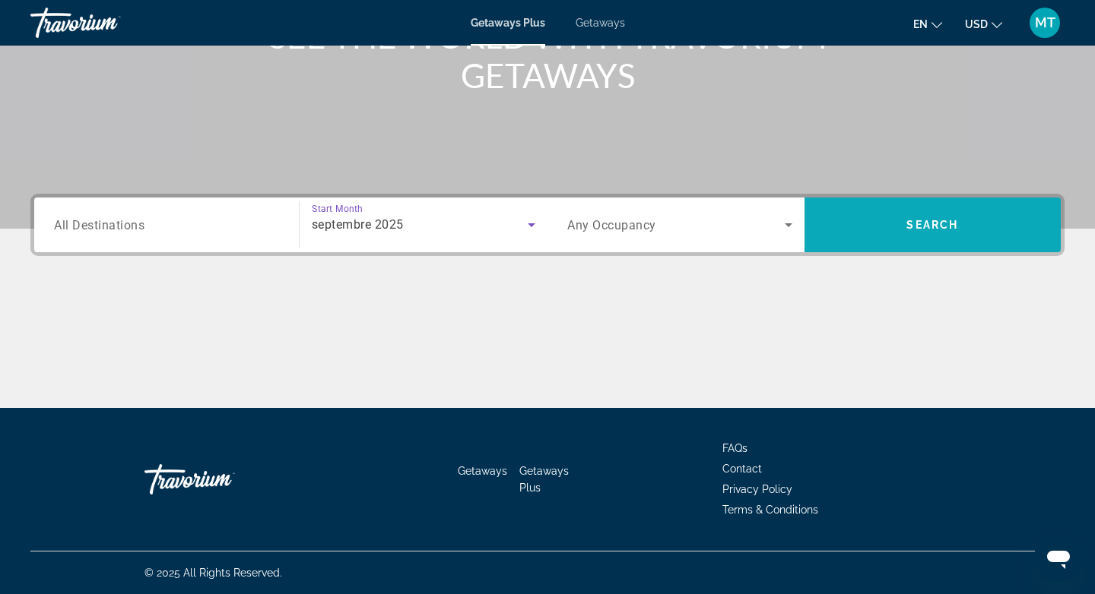
click at [895, 239] on span "Search widget" at bounding box center [932, 225] width 257 height 36
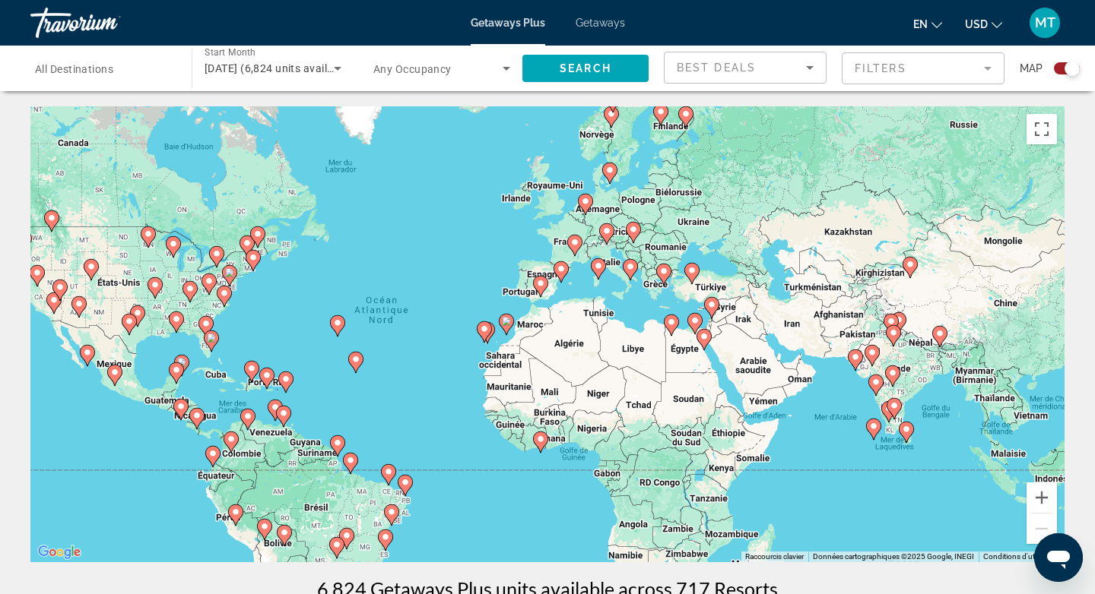
drag, startPoint x: 765, startPoint y: 318, endPoint x: 634, endPoint y: 318, distance: 130.7
click at [634, 318] on div "Pour activer le glissement avec le clavier, appuyez sur Alt+Entrée. Une fois ce…" at bounding box center [547, 334] width 1034 height 456
click at [1048, 499] on button "Zoom avant" at bounding box center [1041, 498] width 30 height 30
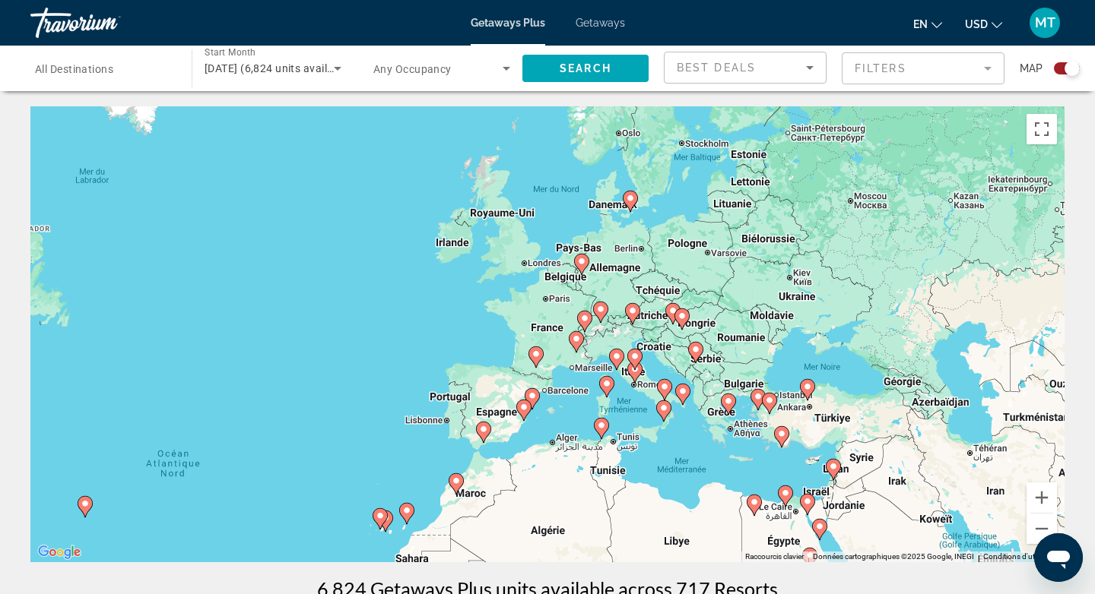
drag, startPoint x: 782, startPoint y: 189, endPoint x: 740, endPoint y: 373, distance: 188.8
click at [740, 373] on div "Pour activer le glissement avec le clavier, appuyez sur Alt+Entrée. Une fois ce…" at bounding box center [547, 334] width 1034 height 456
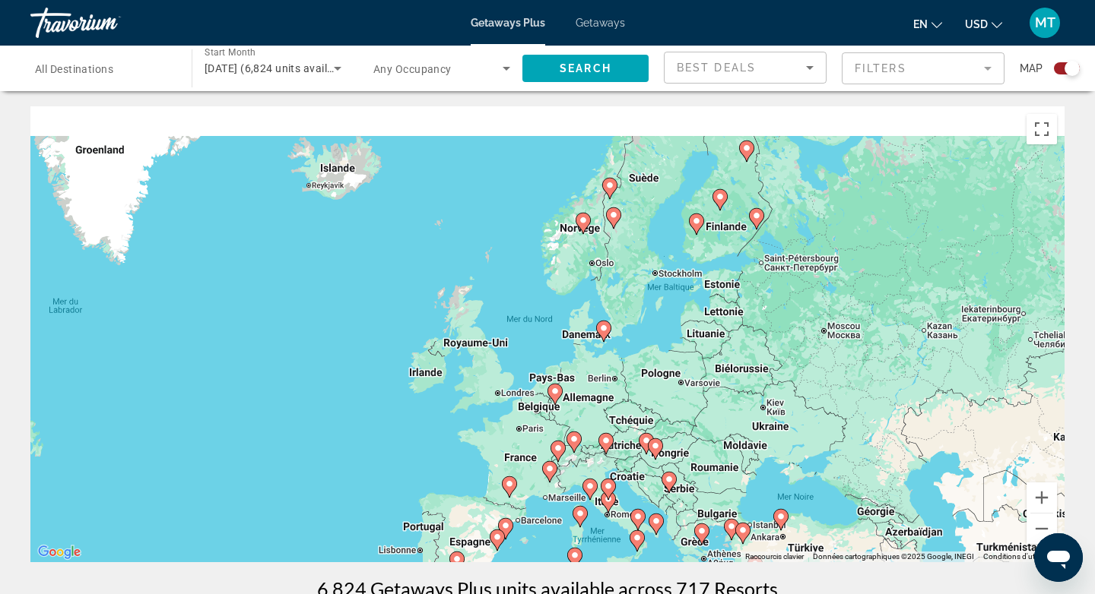
drag, startPoint x: 806, startPoint y: 186, endPoint x: 781, endPoint y: 319, distance: 135.2
click at [781, 319] on div "Pour activer le glissement avec le clavier, appuyez sur Alt+Entrée. Une fois ce…" at bounding box center [547, 334] width 1034 height 456
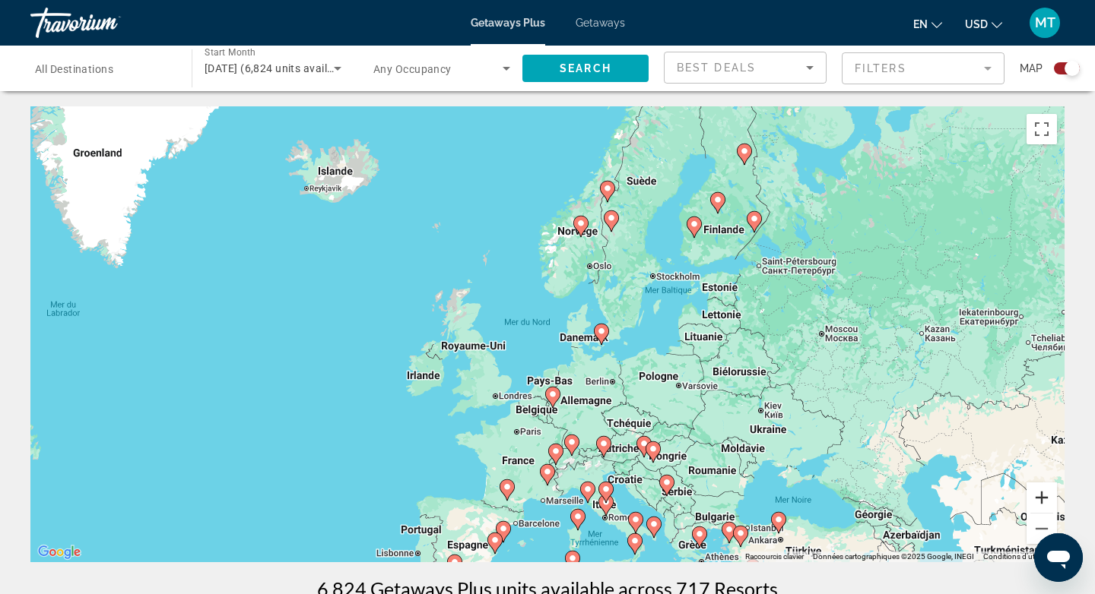
click at [1036, 506] on button "Zoom avant" at bounding box center [1041, 498] width 30 height 30
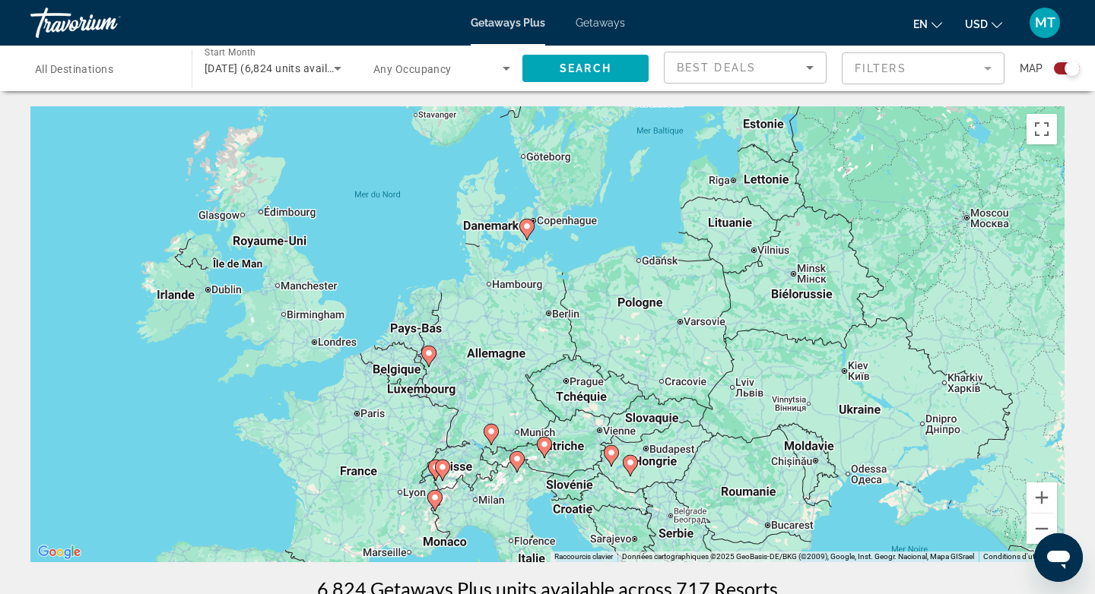
drag, startPoint x: 775, startPoint y: 425, endPoint x: 637, endPoint y: 301, distance: 185.7
click at [637, 301] on div "Pour activer le glissement avec le clavier, appuyez sur Alt+Entrée. Une fois ce…" at bounding box center [547, 334] width 1034 height 456
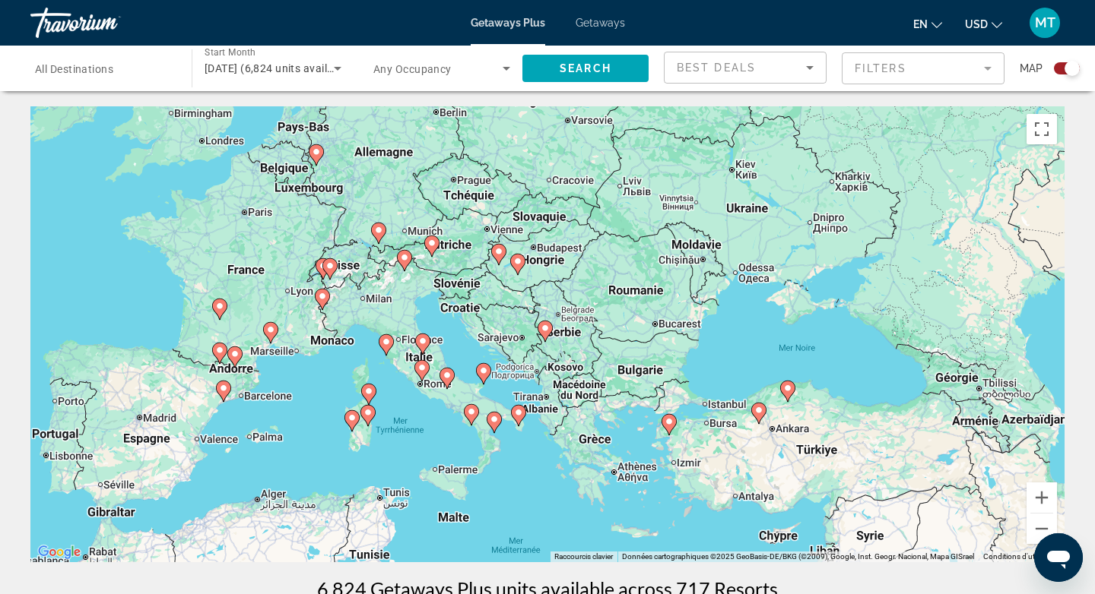
drag, startPoint x: 721, startPoint y: 329, endPoint x: 608, endPoint y: 127, distance: 231.8
click at [608, 127] on div "Pour activer le glissement avec le clavier, appuyez sur Alt+Entrée. Une fois ce…" at bounding box center [547, 334] width 1034 height 456
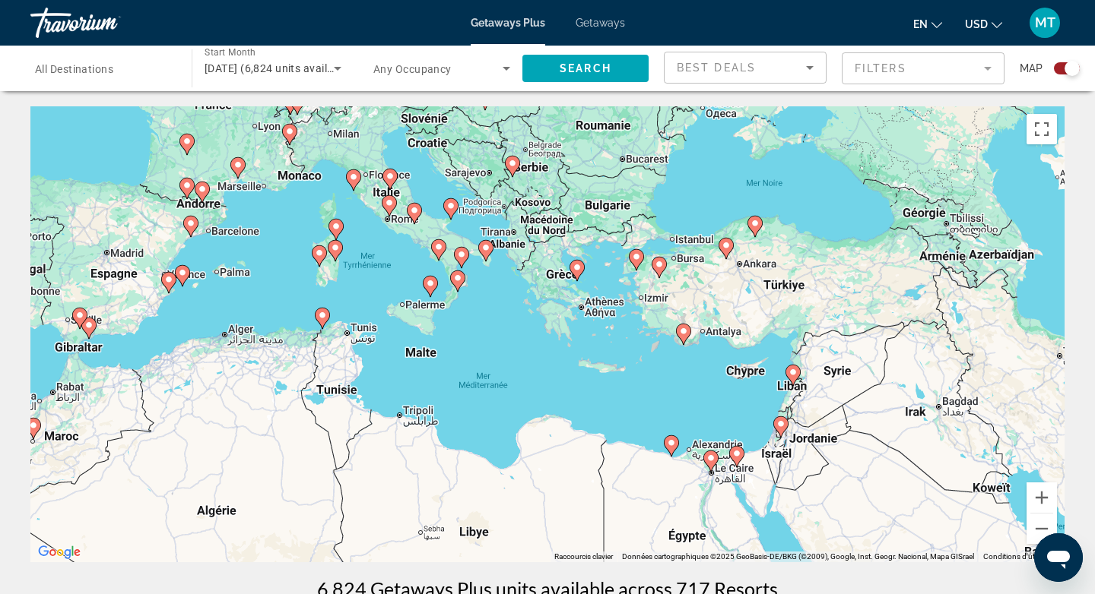
drag, startPoint x: 688, startPoint y: 398, endPoint x: 655, endPoint y: 236, distance: 165.9
click at [655, 236] on div "Pour activer le glissement avec le clavier, appuyez sur Alt+Entrée. Une fois ce…" at bounding box center [547, 334] width 1034 height 456
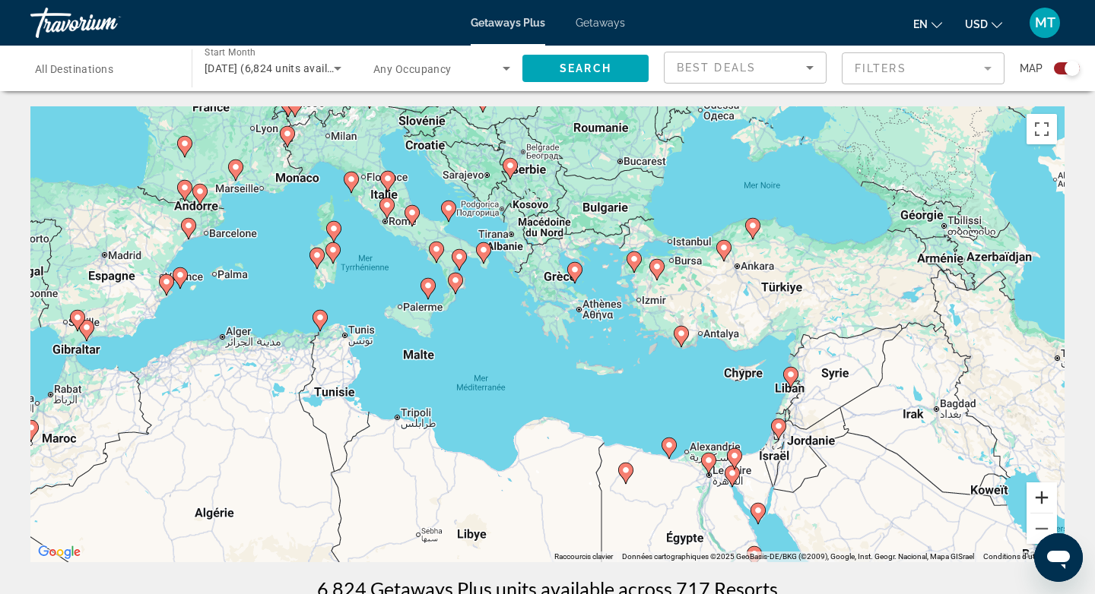
click at [1041, 493] on button "Zoom avant" at bounding box center [1041, 498] width 30 height 30
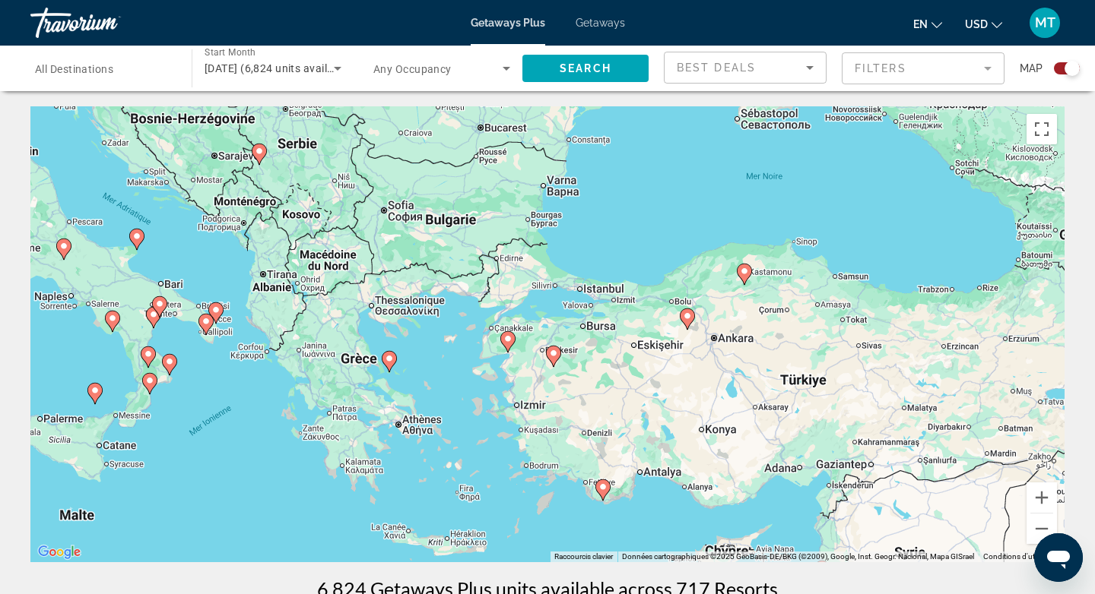
drag, startPoint x: 862, startPoint y: 220, endPoint x: 647, endPoint y: 360, distance: 256.6
click at [647, 360] on div "Pour activer le glissement avec le clavier, appuyez sur Alt+Entrée. Une fois ce…" at bounding box center [547, 334] width 1034 height 456
click at [1035, 496] on button "Zoom avant" at bounding box center [1041, 498] width 30 height 30
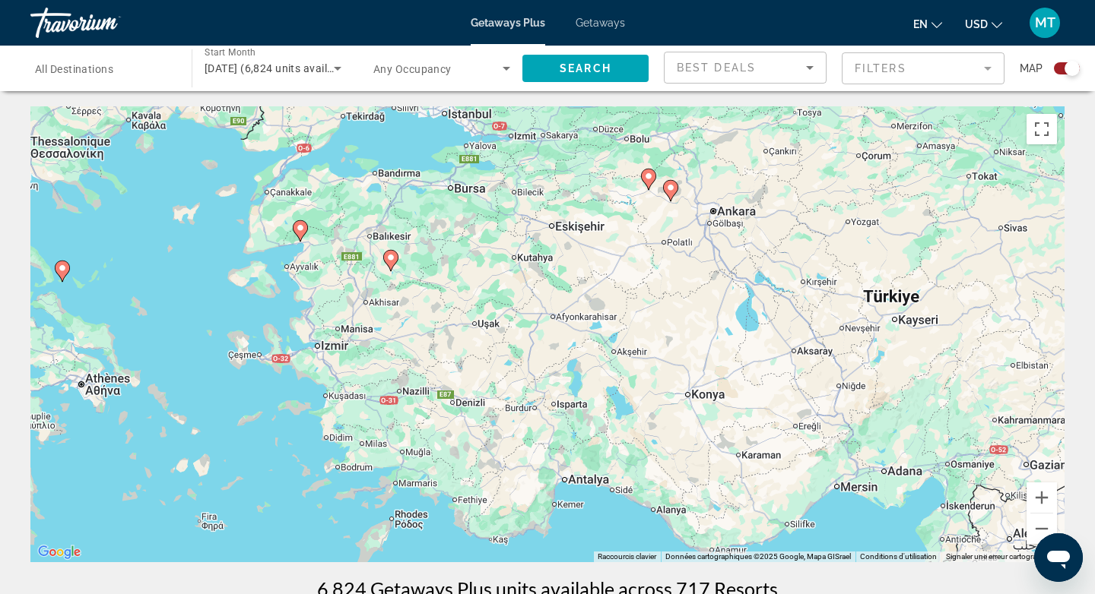
drag, startPoint x: 879, startPoint y: 408, endPoint x: 705, endPoint y: 264, distance: 226.2
click at [705, 264] on div "Pour activer le glissement avec le clavier, appuyez sur Alt+Entrée. Une fois ce…" at bounding box center [547, 334] width 1034 height 456
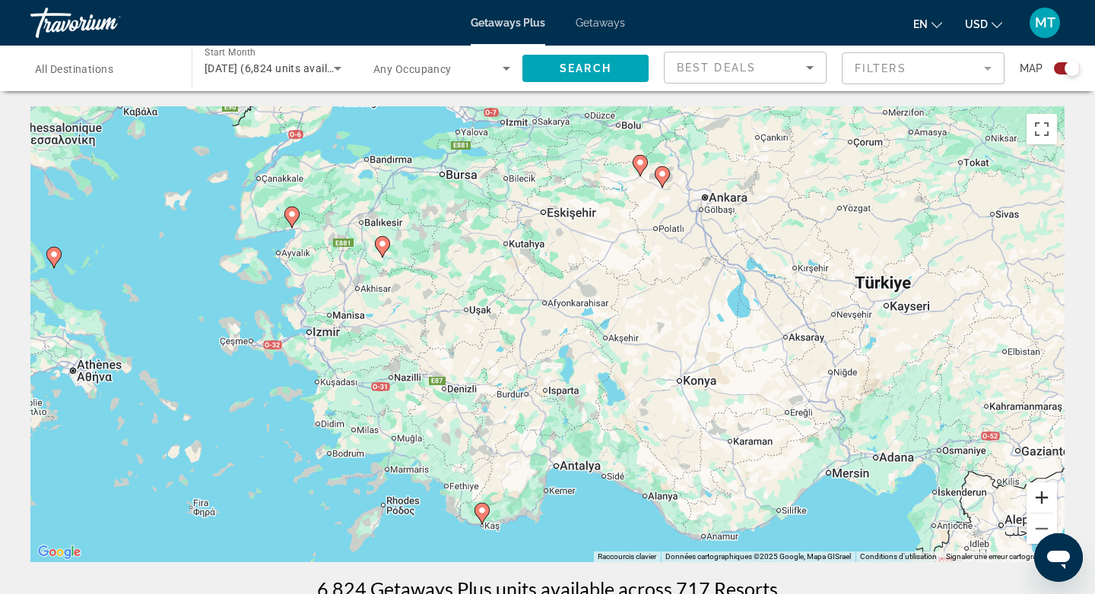
click at [1035, 492] on button "Zoom avant" at bounding box center [1041, 498] width 30 height 30
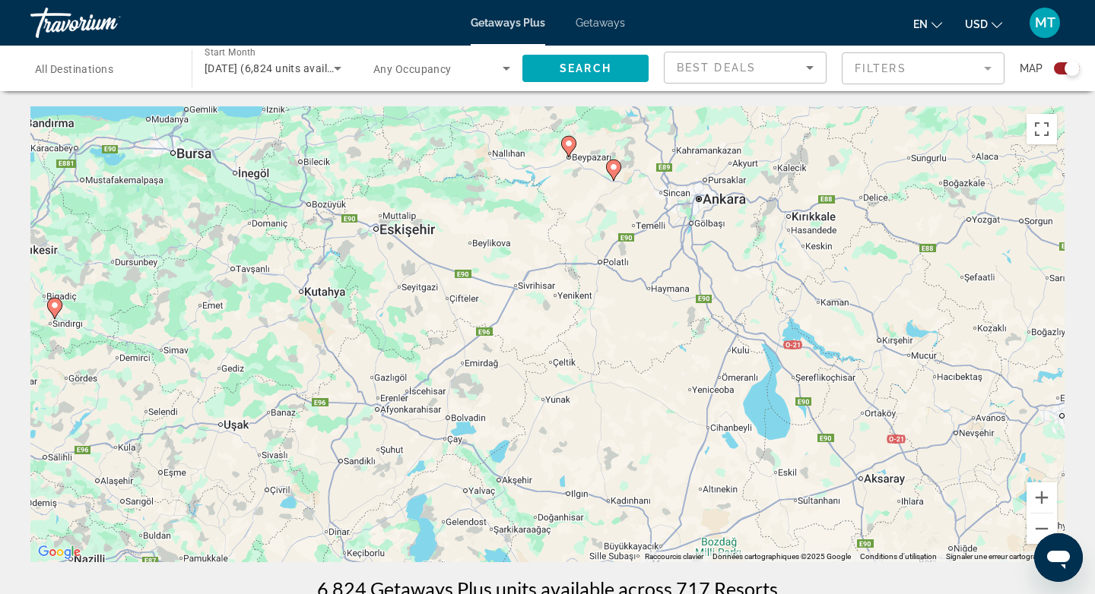
drag, startPoint x: 609, startPoint y: 284, endPoint x: 419, endPoint y: 452, distance: 253.1
click at [419, 452] on div "Pour activer le glissement avec le clavier, appuyez sur Alt+Entrée. Une fois ce…" at bounding box center [547, 334] width 1034 height 456
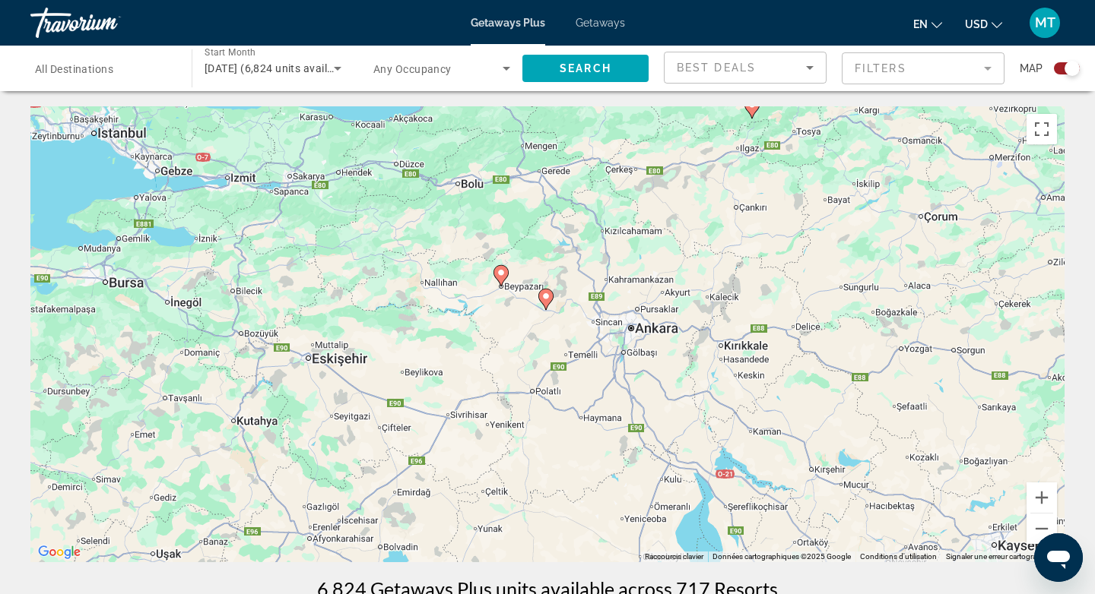
drag, startPoint x: 607, startPoint y: 296, endPoint x: 563, endPoint y: 398, distance: 111.0
click at [563, 398] on div "Pour activer le glissement avec le clavier, appuyez sur Alt+Entrée. Une fois ce…" at bounding box center [547, 334] width 1034 height 456
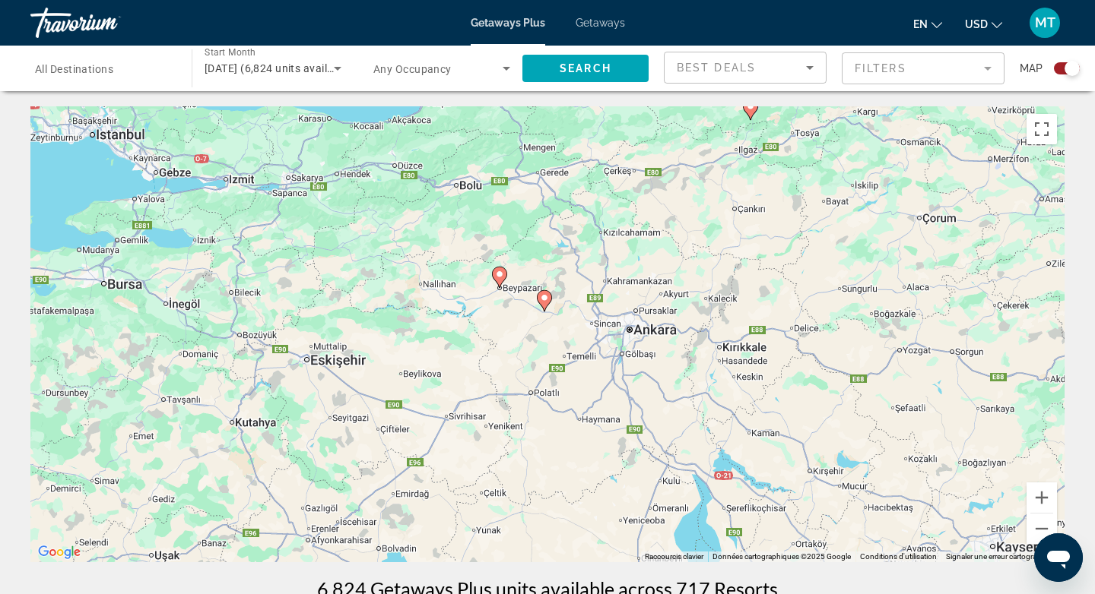
click at [544, 306] on icon "Main content" at bounding box center [544, 301] width 14 height 20
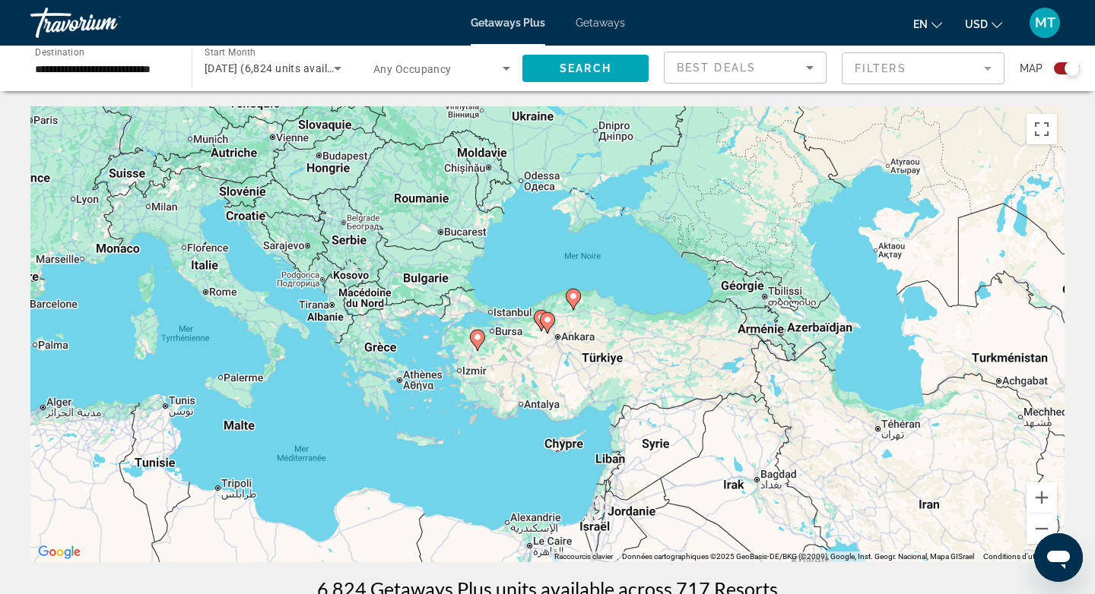
click at [574, 293] on image "Main content" at bounding box center [573, 296] width 9 height 9
type input "**********"
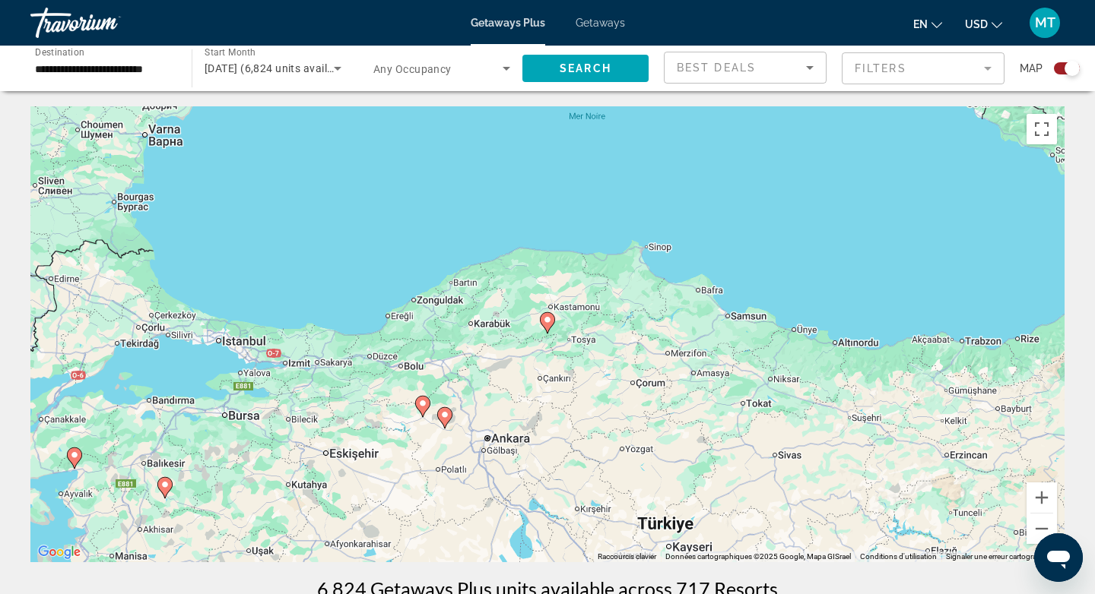
click at [544, 323] on image "Main content" at bounding box center [547, 319] width 9 height 9
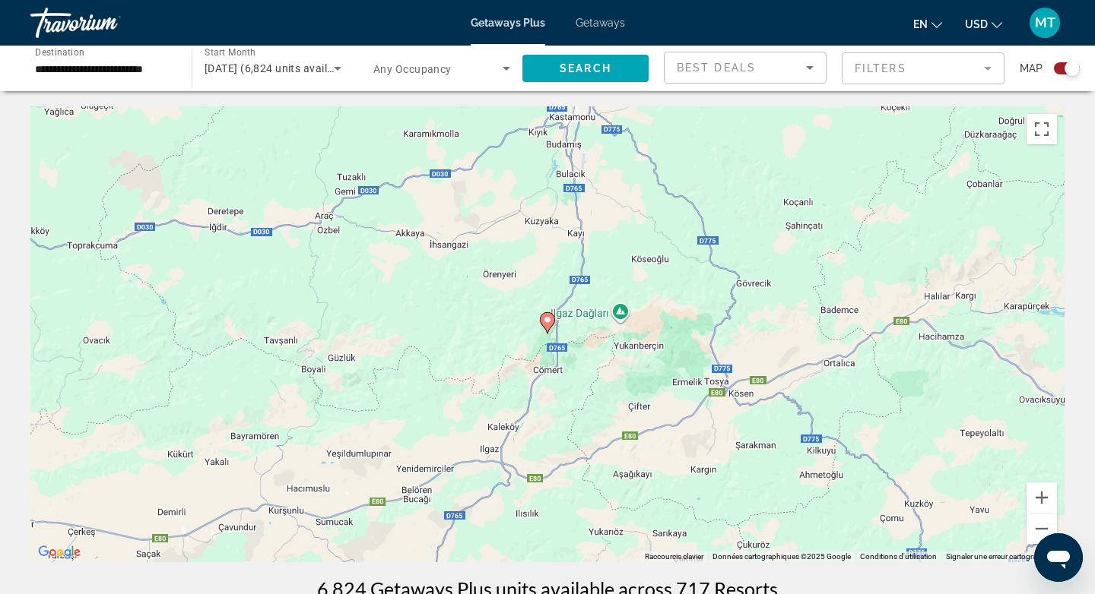
click at [544, 319] on image "Main content" at bounding box center [547, 319] width 9 height 9
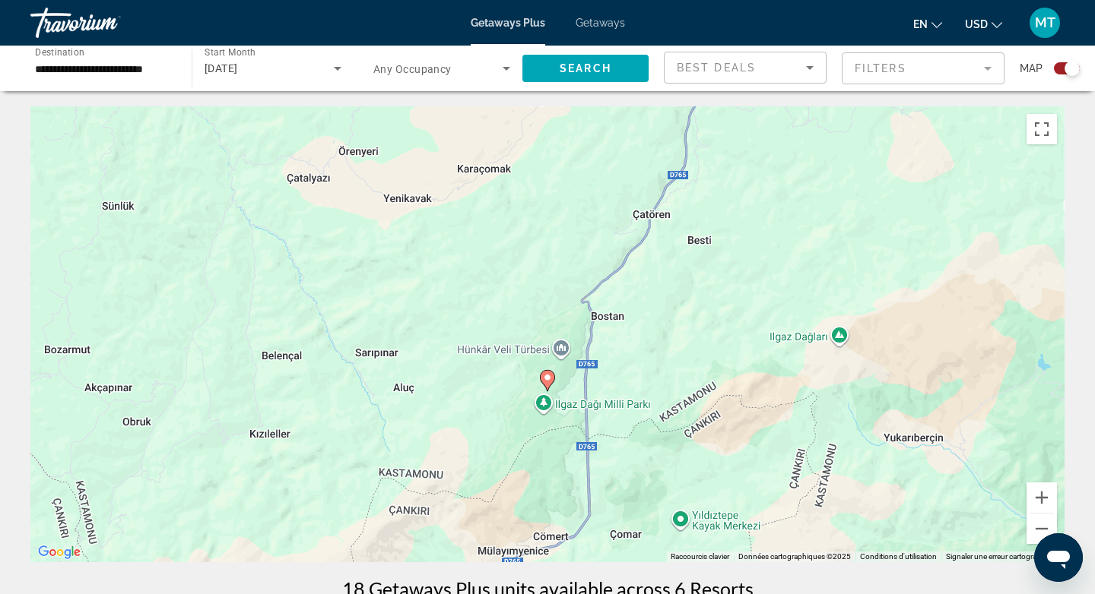
drag, startPoint x: 634, startPoint y: 477, endPoint x: 638, endPoint y: 274, distance: 203.0
click at [638, 274] on div "Pour activer le glissement avec le clavier, appuyez sur Alt+Entrée. Une fois ce…" at bounding box center [547, 334] width 1034 height 456
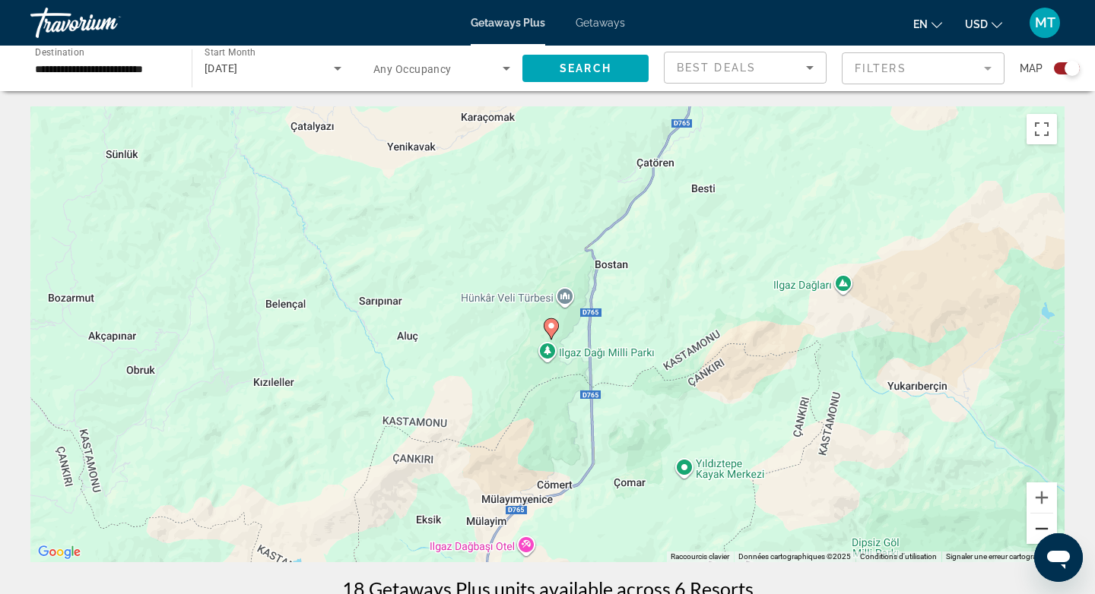
click at [1040, 526] on button "Zoom arrière" at bounding box center [1041, 529] width 30 height 30
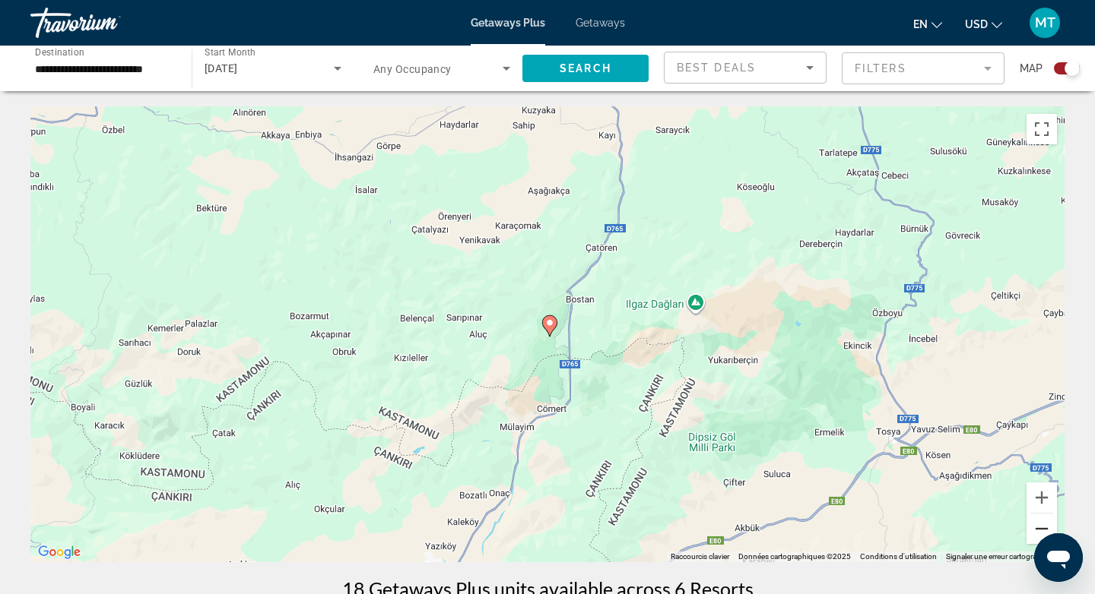
click at [1038, 528] on button "Zoom arrière" at bounding box center [1041, 529] width 30 height 30
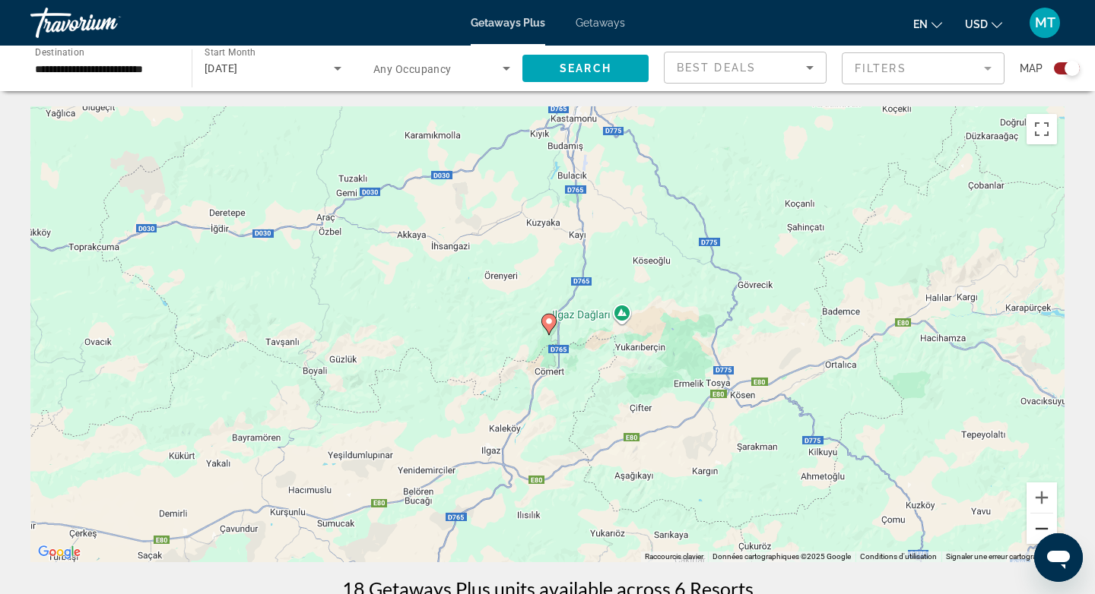
click at [1038, 528] on button "Zoom arrière" at bounding box center [1041, 529] width 30 height 30
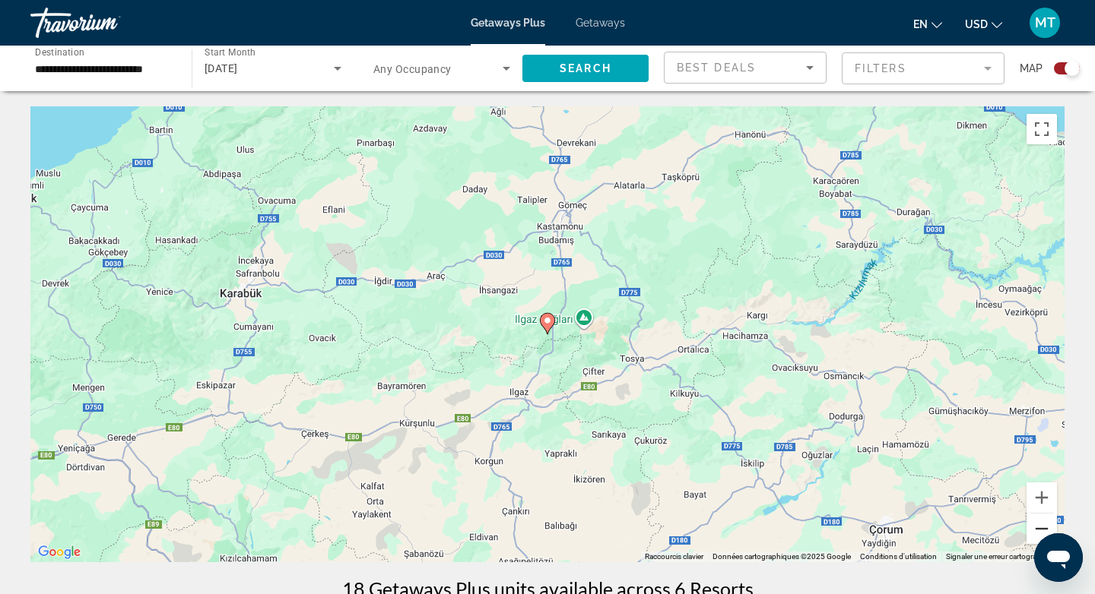
click at [1038, 529] on button "Zoom arrière" at bounding box center [1041, 529] width 30 height 30
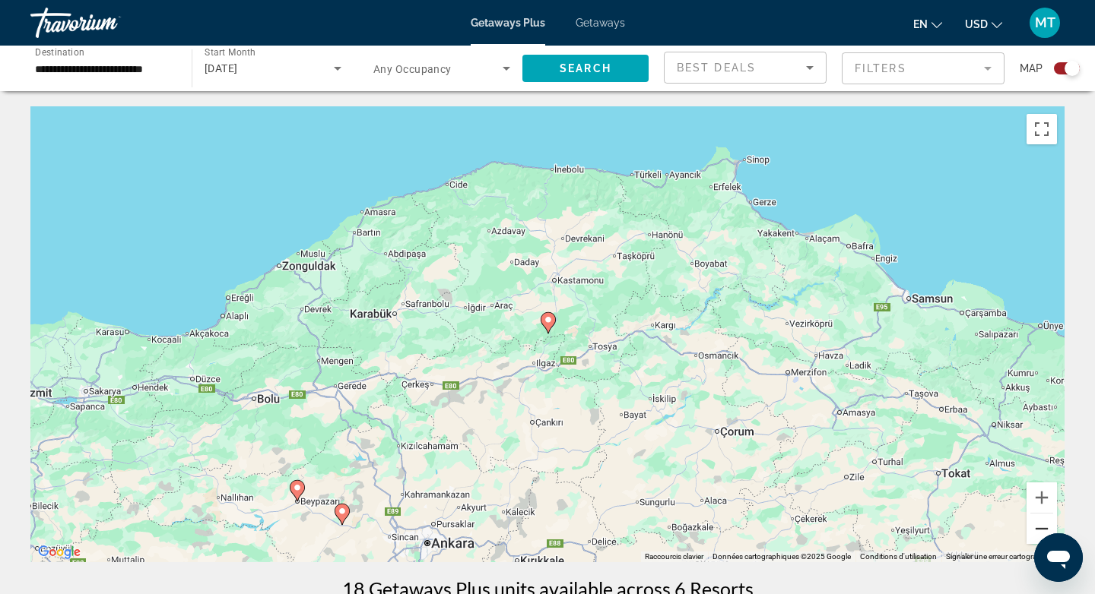
click at [1038, 530] on button "Zoom arrière" at bounding box center [1041, 529] width 30 height 30
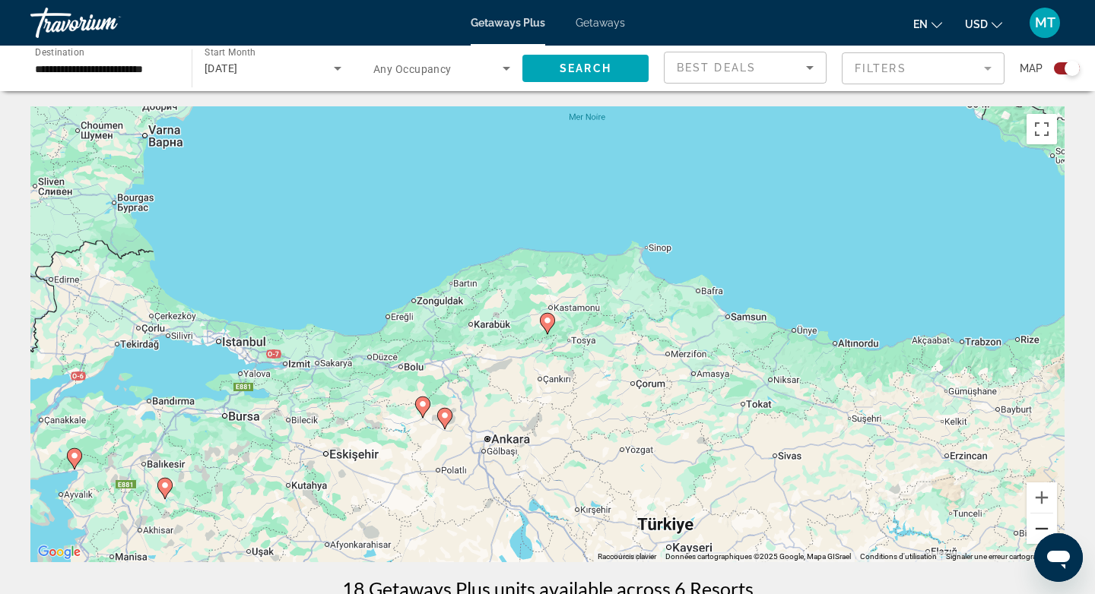
click at [1038, 531] on button "Zoom arrière" at bounding box center [1041, 529] width 30 height 30
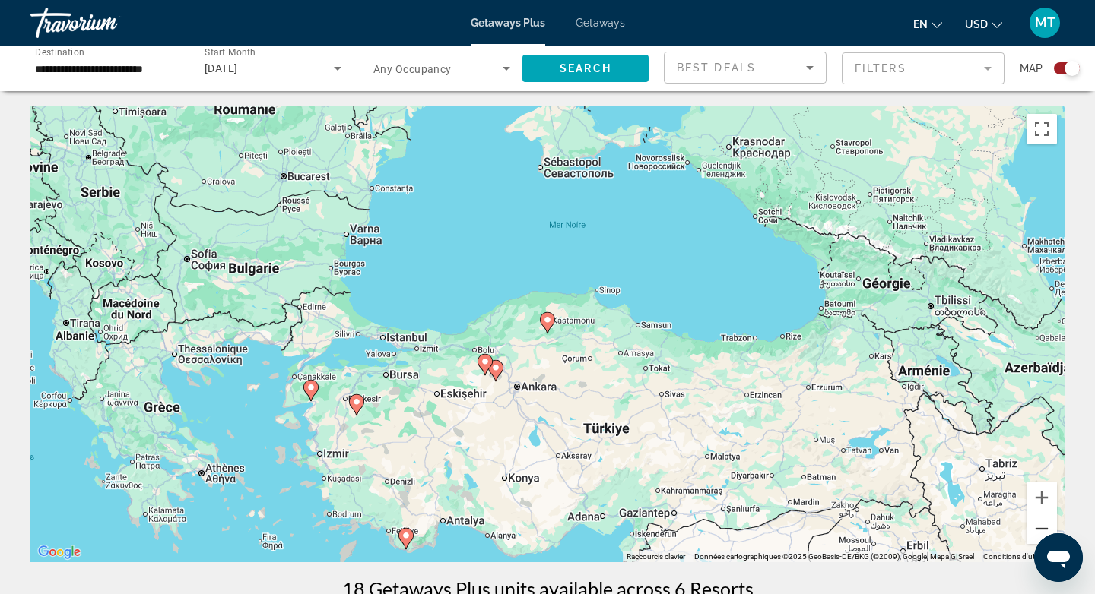
click at [1038, 531] on button "Zoom arrière" at bounding box center [1041, 529] width 30 height 30
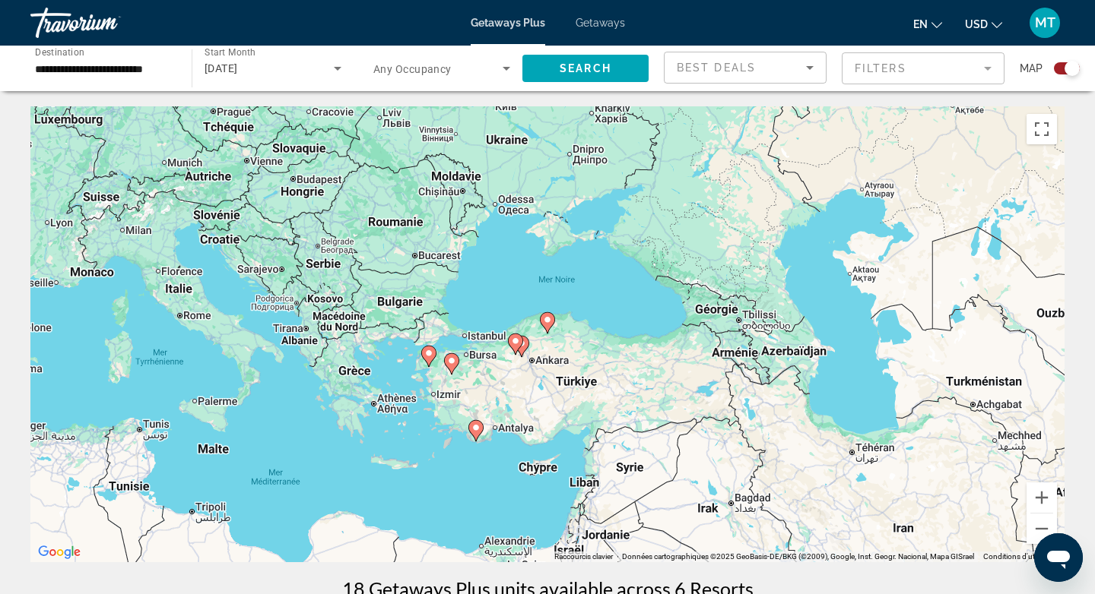
click at [467, 339] on div "Pour activer le glissement avec le clavier, appuyez sur Alt+Entrée. Une fois ce…" at bounding box center [547, 334] width 1034 height 456
click at [125, 68] on input "**********" at bounding box center [103, 69] width 137 height 18
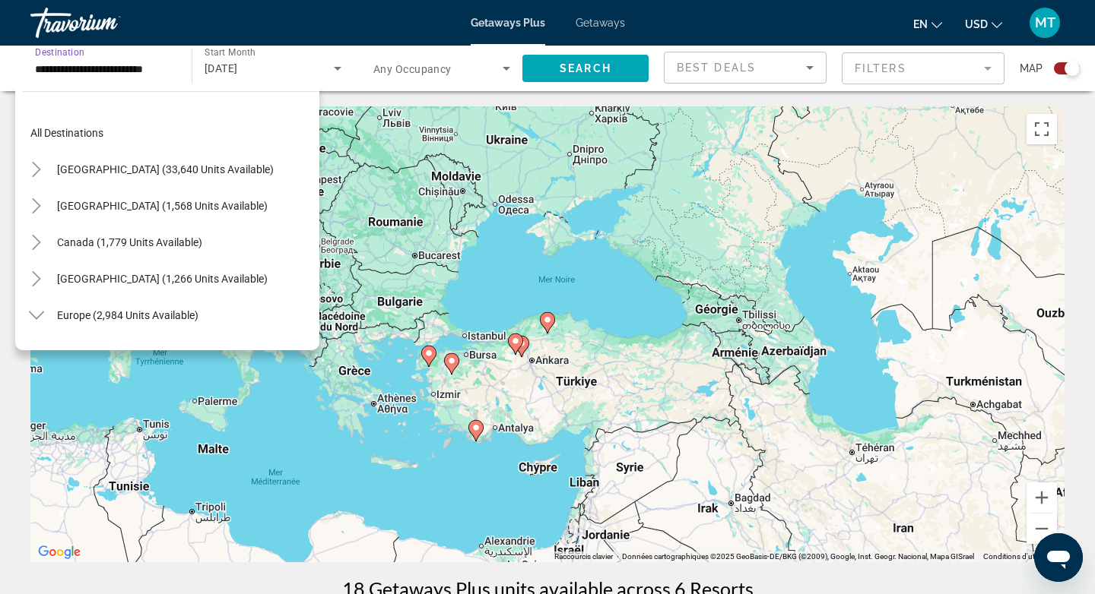
scroll to position [747, 0]
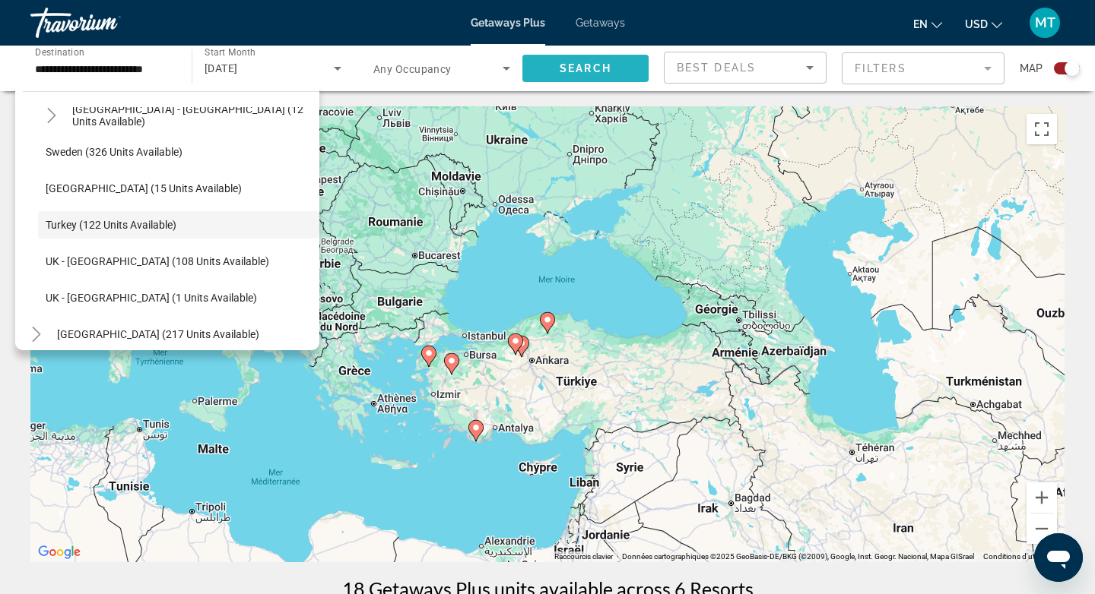
click at [566, 68] on span "Search" at bounding box center [585, 68] width 52 height 12
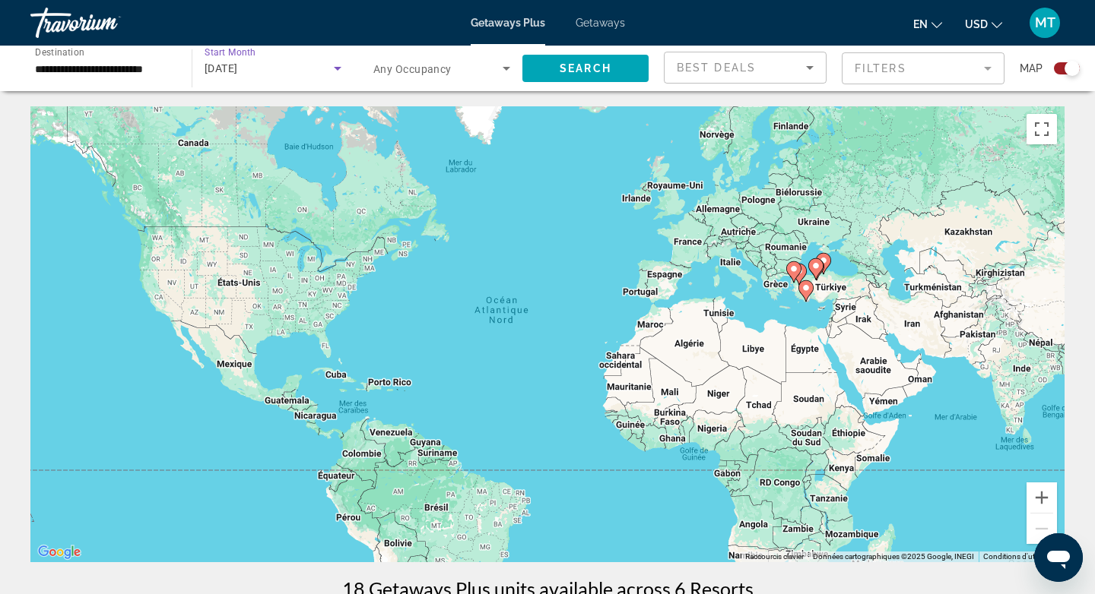
click at [238, 67] on span "[DATE]" at bounding box center [220, 68] width 33 height 12
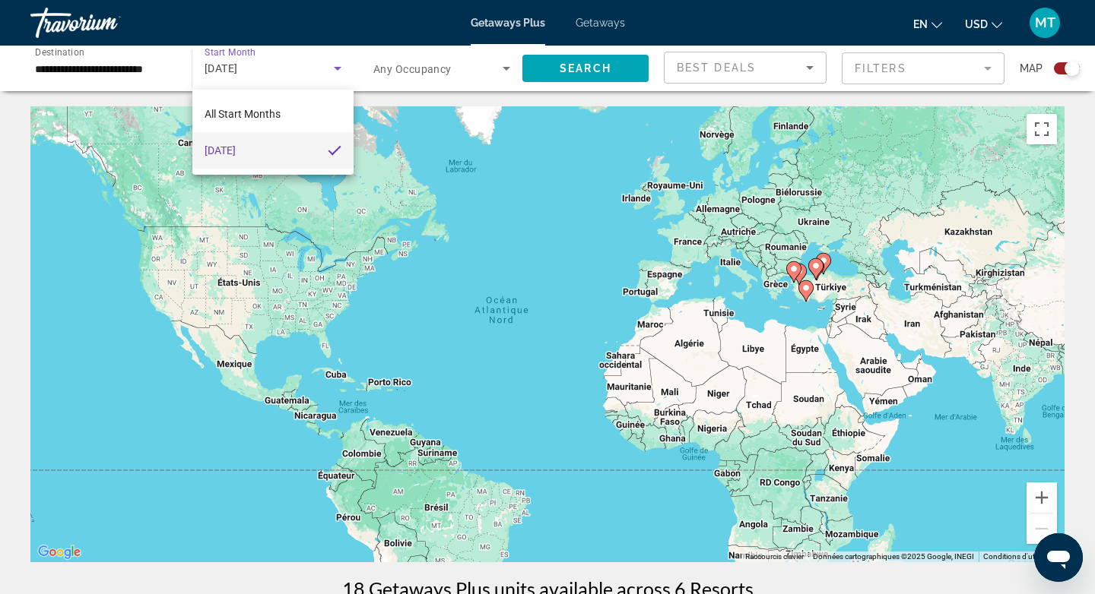
click at [163, 73] on div at bounding box center [547, 297] width 1095 height 594
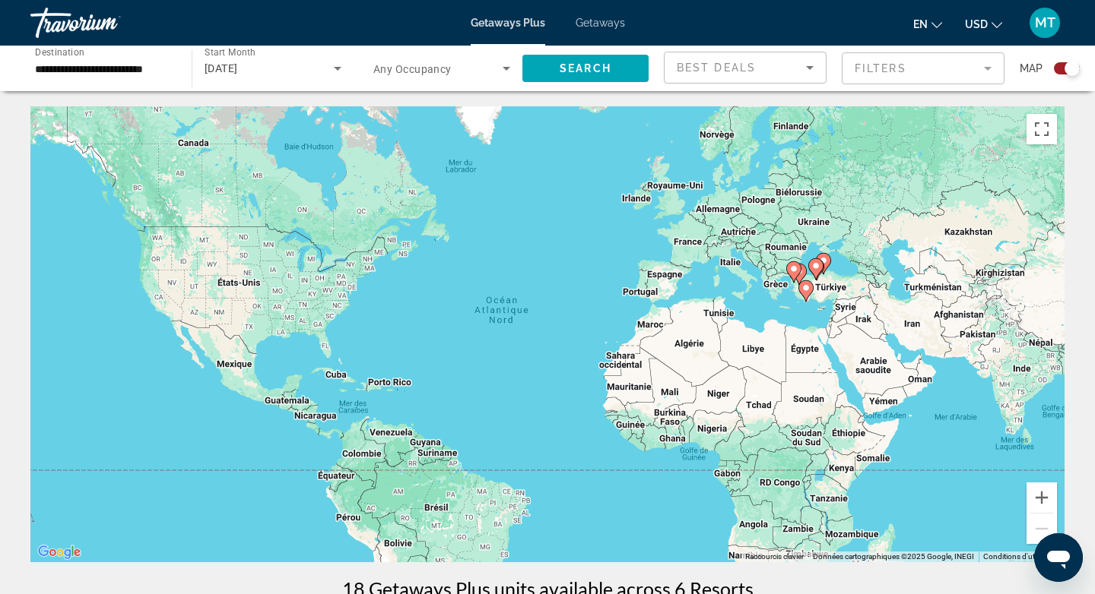
click at [138, 68] on input "**********" at bounding box center [103, 69] width 137 height 18
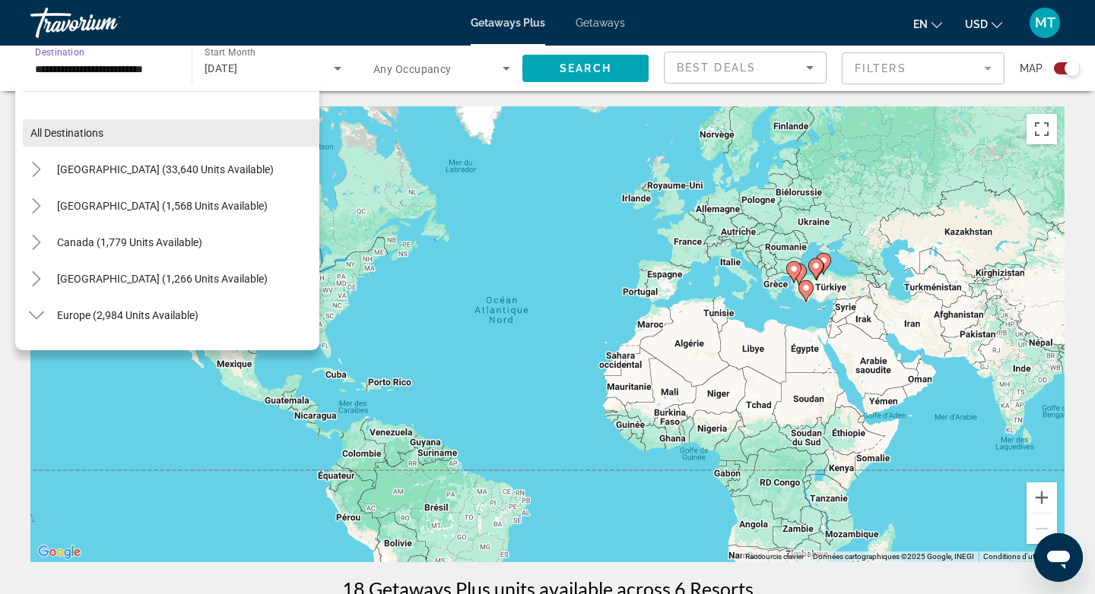
click at [86, 140] on span "Search widget" at bounding box center [171, 133] width 296 height 36
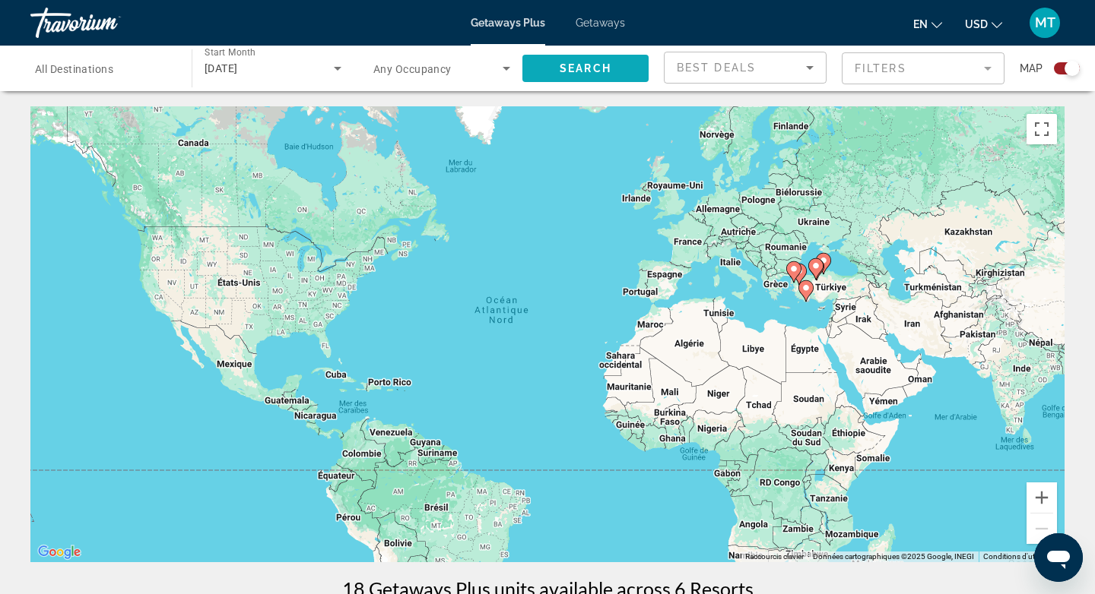
click at [586, 69] on span "Search" at bounding box center [585, 68] width 52 height 12
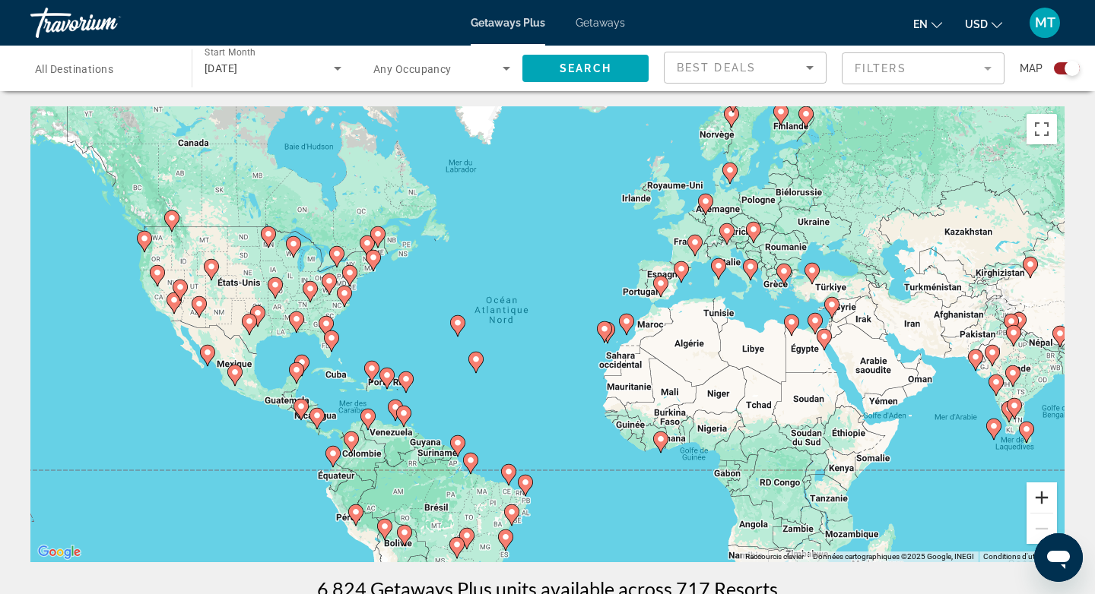
click at [1047, 494] on button "Zoom avant" at bounding box center [1041, 498] width 30 height 30
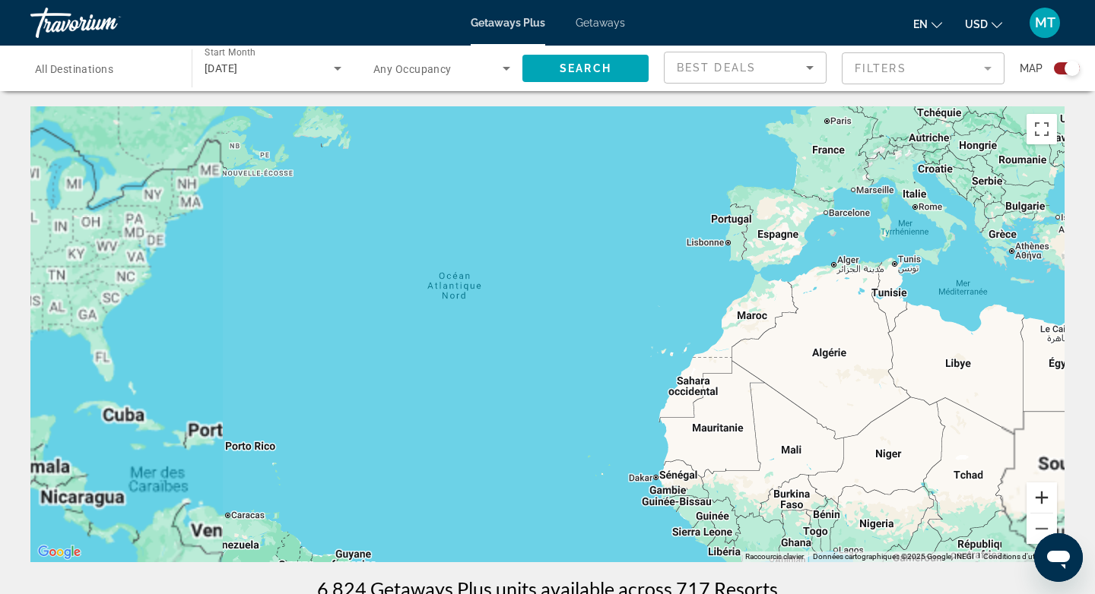
click at [1044, 496] on button "Zoom avant" at bounding box center [1041, 498] width 30 height 30
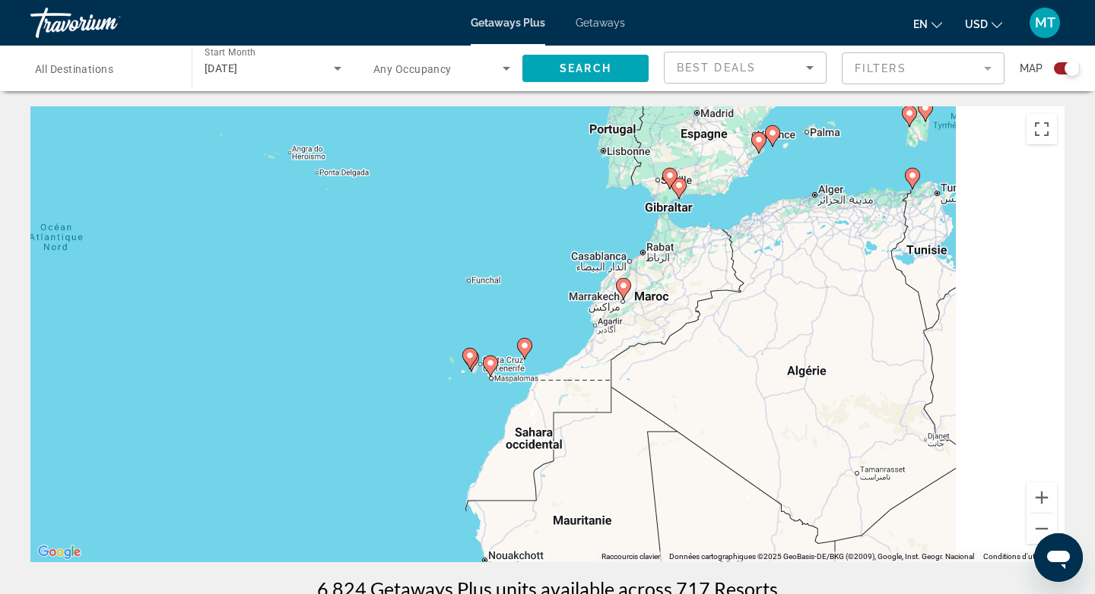
drag, startPoint x: 811, startPoint y: 362, endPoint x: 410, endPoint y: 367, distance: 400.6
click at [410, 367] on div "Pour activer le glissement avec le clavier, appuyez sur Alt+Entrée. Une fois ce…" at bounding box center [547, 334] width 1034 height 456
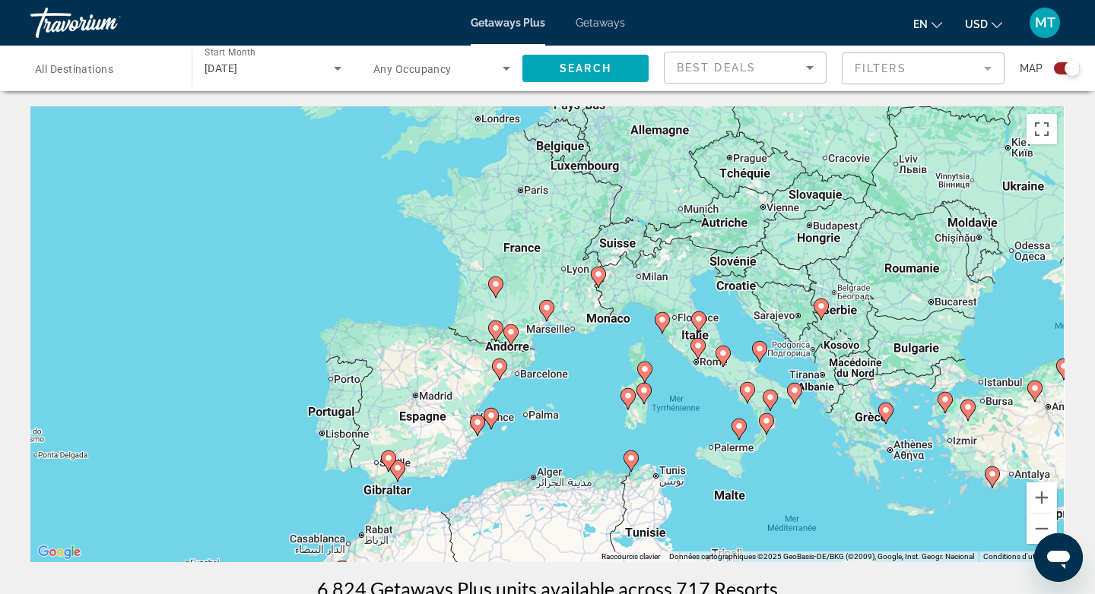
drag, startPoint x: 819, startPoint y: 211, endPoint x: 615, endPoint y: 497, distance: 352.0
click at [615, 497] on div "Pour activer le glissement avec le clavier, appuyez sur Alt+Entrée. Une fois ce…" at bounding box center [547, 334] width 1034 height 456
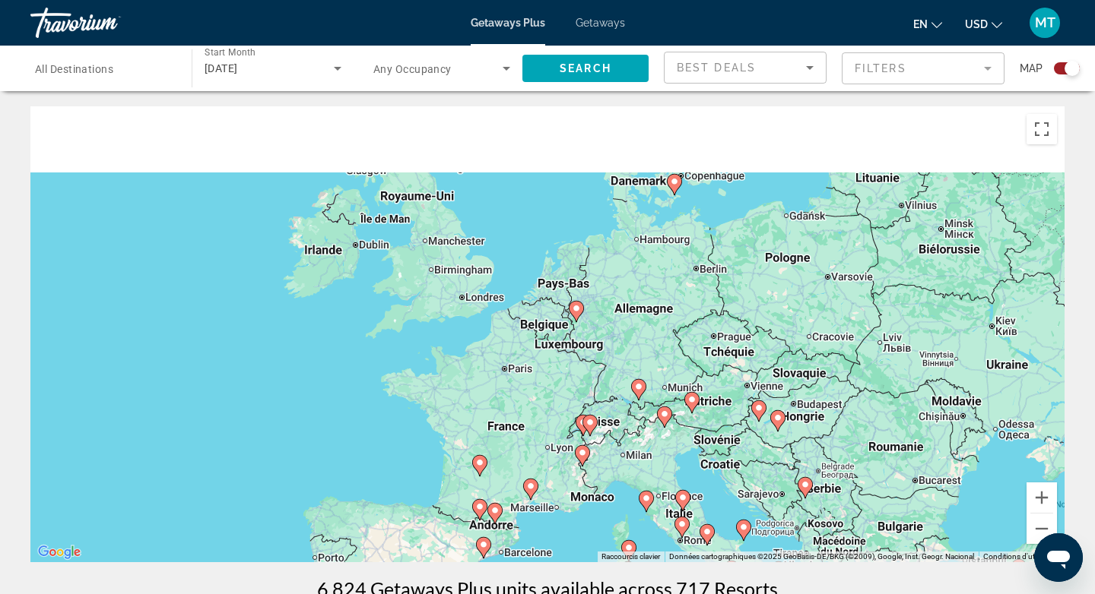
drag, startPoint x: 718, startPoint y: 297, endPoint x: 697, endPoint y: 500, distance: 204.0
click at [697, 500] on div "Pour activer le glissement avec le clavier, appuyez sur Alt+Entrée. Une fois ce…" at bounding box center [547, 334] width 1034 height 456
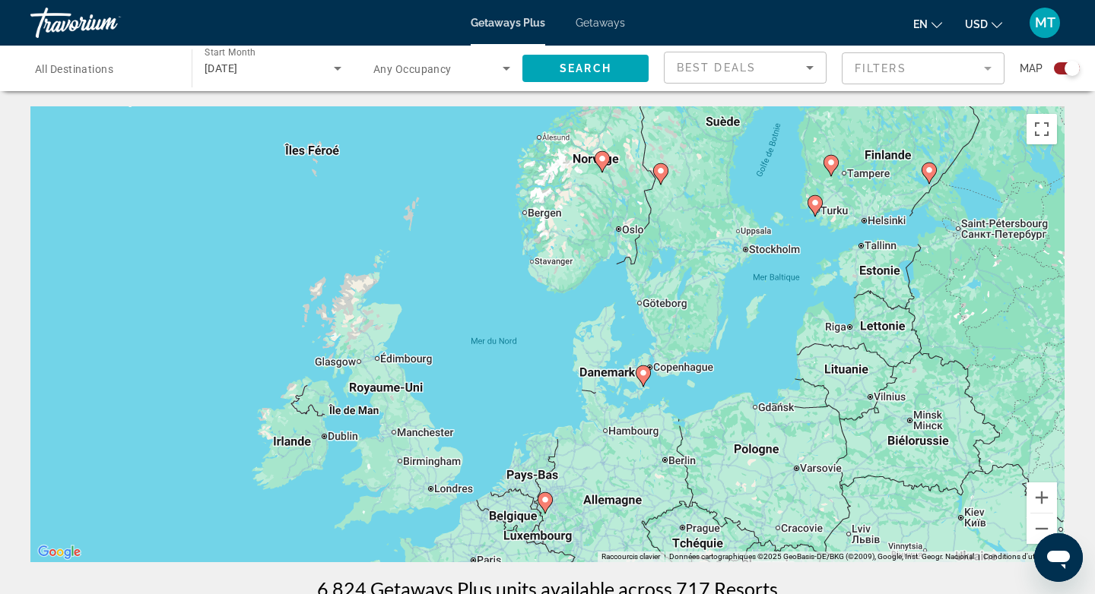
drag, startPoint x: 747, startPoint y: 345, endPoint x: 716, endPoint y: 544, distance: 200.8
click at [716, 544] on div "Pour activer le glissement avec le clavier, appuyez sur Alt+Entrée. Une fois ce…" at bounding box center [547, 334] width 1034 height 456
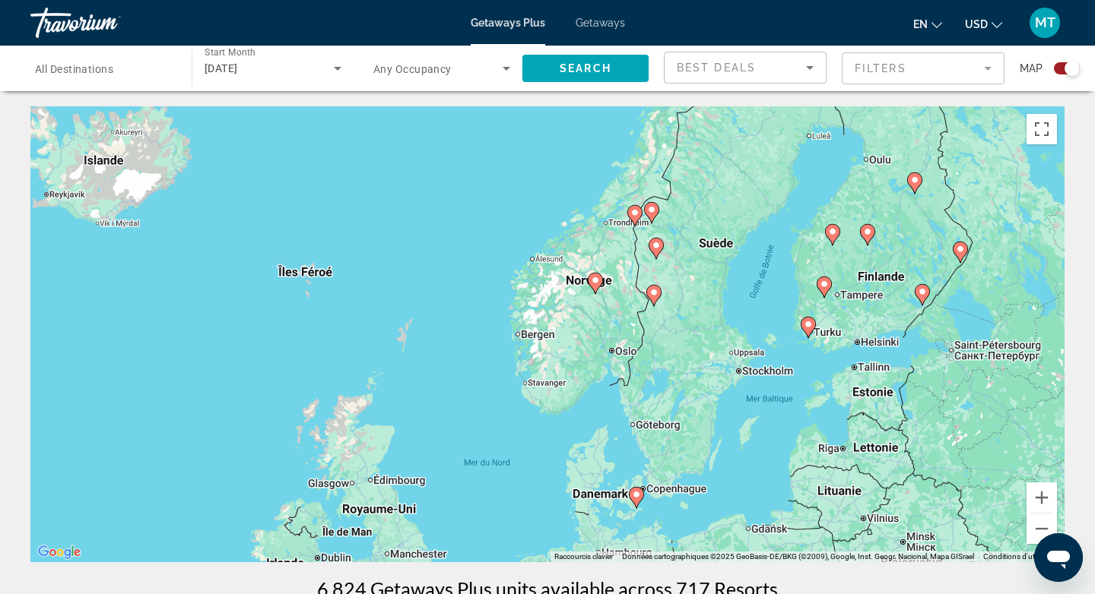
drag, startPoint x: 665, startPoint y: 353, endPoint x: 664, endPoint y: 460, distance: 106.4
click at [664, 460] on div "Pour activer le glissement avec le clavier, appuyez sur Alt+Entrée. Une fois ce…" at bounding box center [547, 334] width 1034 height 456
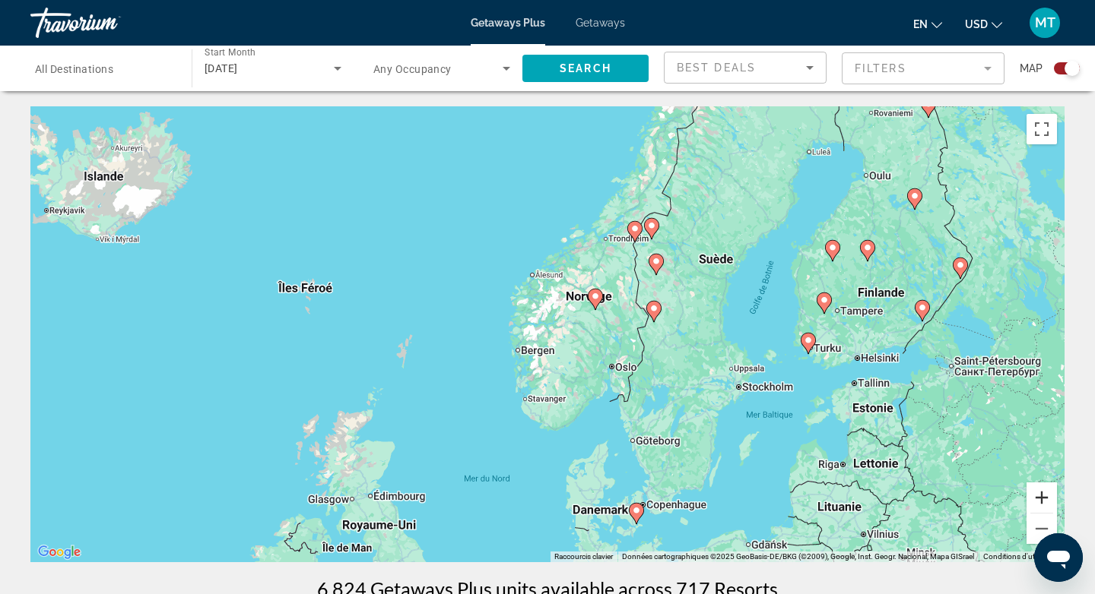
click at [1045, 499] on button "Zoom avant" at bounding box center [1041, 498] width 30 height 30
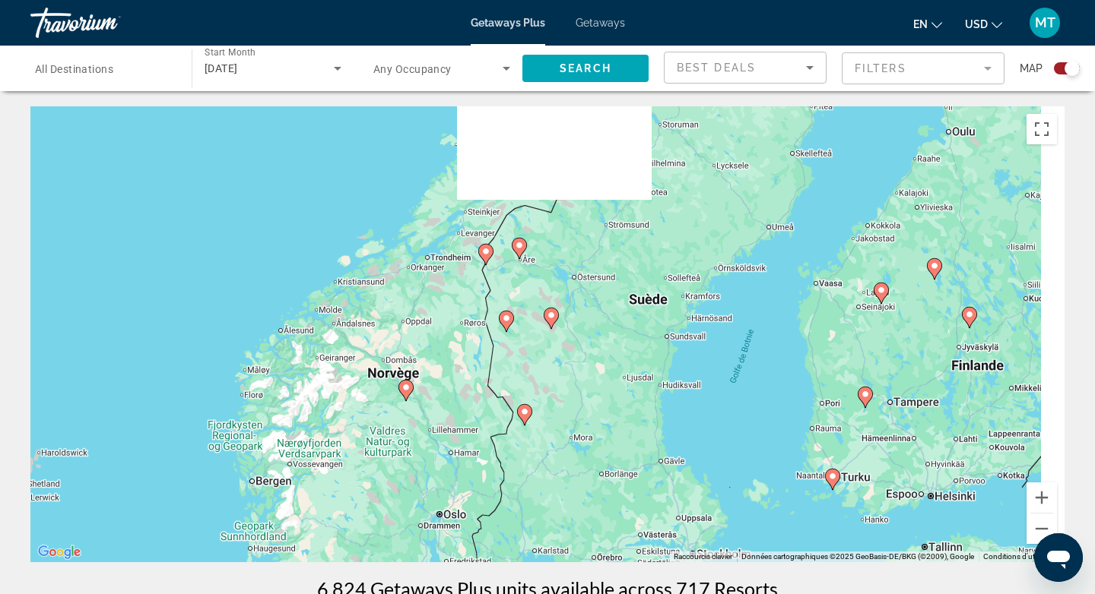
drag, startPoint x: 883, startPoint y: 328, endPoint x: 626, endPoint y: 468, distance: 293.2
click at [626, 468] on div "Pour activer le glissement avec le clavier, appuyez sur Alt+Entrée. Une fois ce…" at bounding box center [547, 334] width 1034 height 456
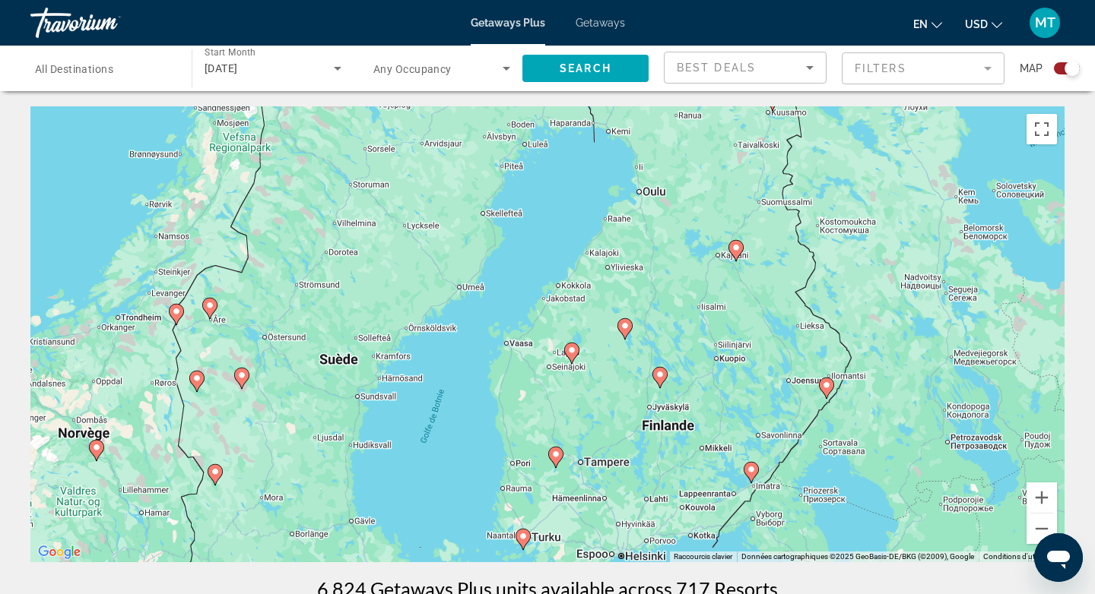
drag, startPoint x: 893, startPoint y: 433, endPoint x: 590, endPoint y: 453, distance: 304.0
click at [590, 453] on div "Pour activer le glissement avec le clavier, appuyez sur Alt+Entrée. Une fois ce…" at bounding box center [547, 334] width 1034 height 456
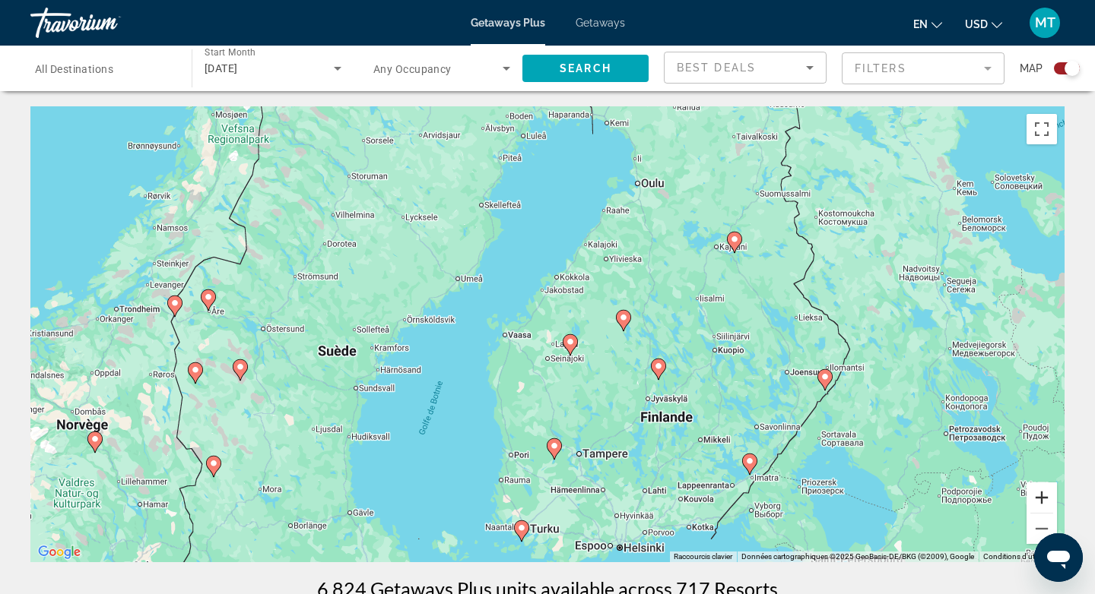
click at [1046, 502] on button "Zoom avant" at bounding box center [1041, 498] width 30 height 30
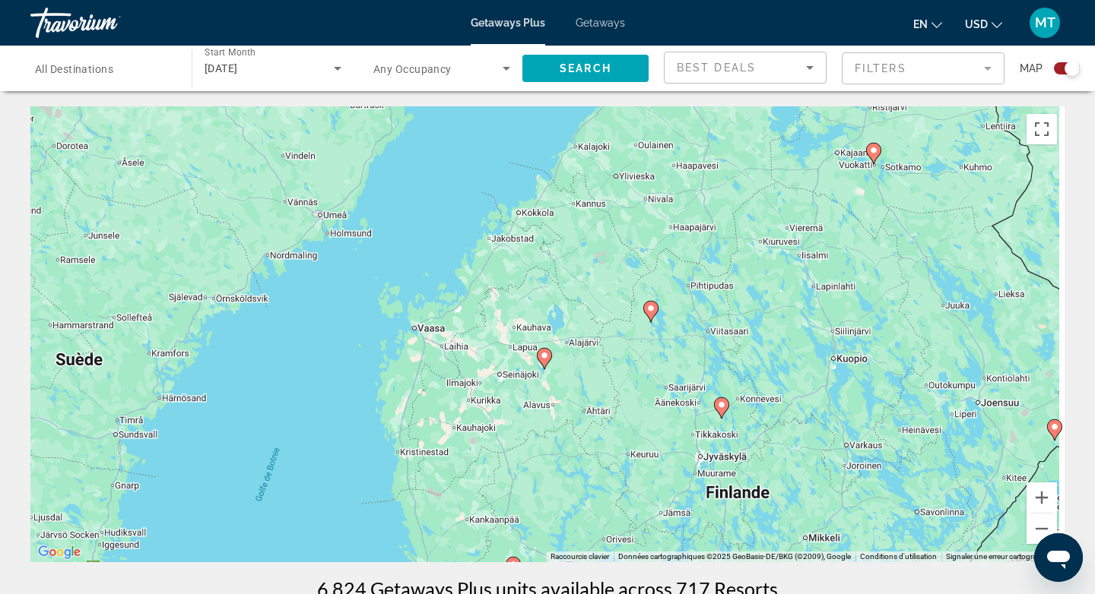
drag, startPoint x: 779, startPoint y: 323, endPoint x: 619, endPoint y: 204, distance: 199.5
click at [619, 204] on div "Pour activer le glissement avec le clavier, appuyez sur Alt+Entrée. Une fois ce…" at bounding box center [547, 334] width 1034 height 456
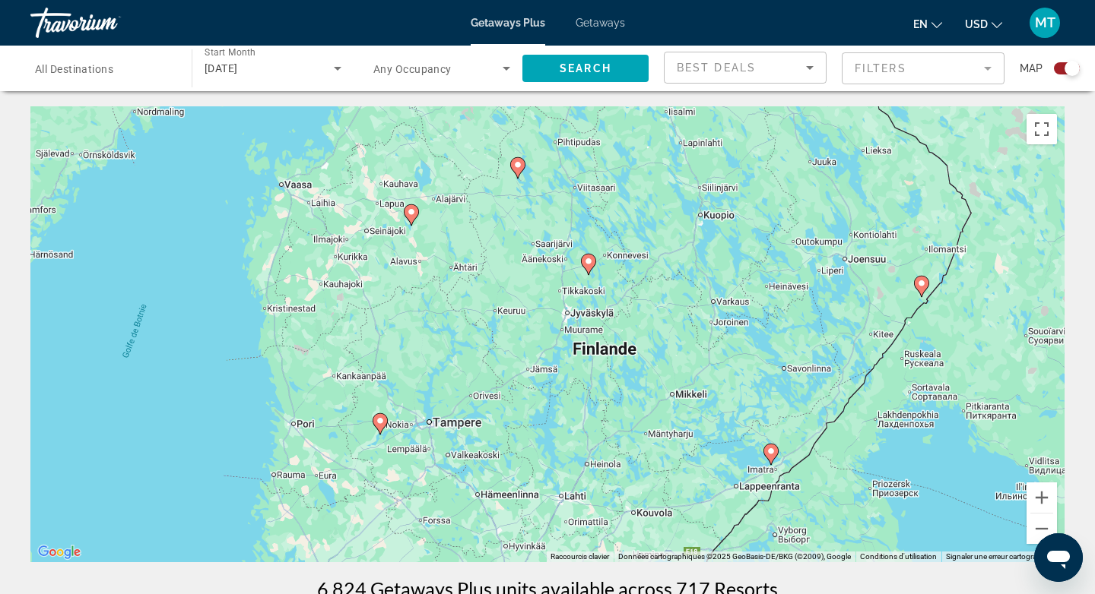
drag, startPoint x: 738, startPoint y: 366, endPoint x: 760, endPoint y: 268, distance: 100.5
click at [753, 312] on div "Pour activer le glissement avec le clavier, appuyez sur Alt+Entrée. Une fois ce…" at bounding box center [547, 334] width 1034 height 456
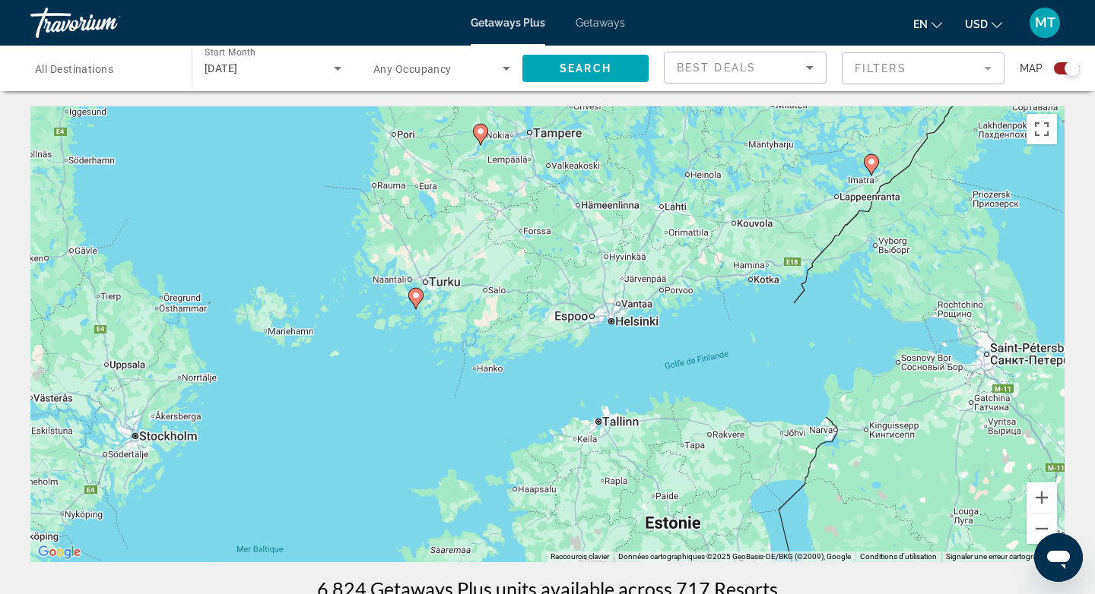
click at [420, 296] on image "Main content" at bounding box center [415, 295] width 9 height 9
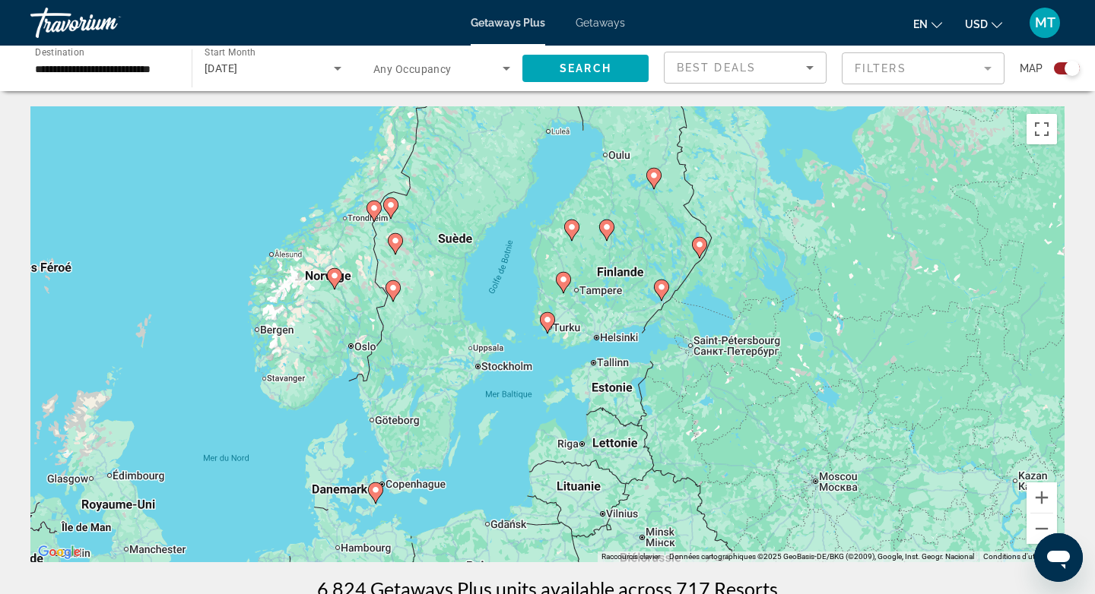
click at [606, 223] on image "Main content" at bounding box center [606, 227] width 9 height 9
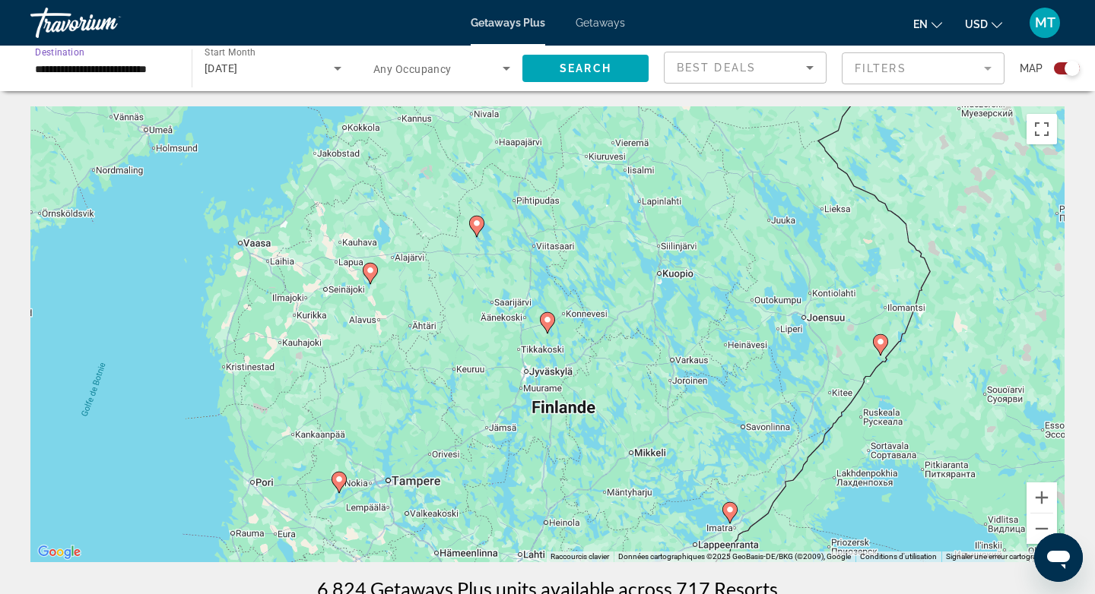
click at [113, 72] on input "**********" at bounding box center [103, 69] width 137 height 18
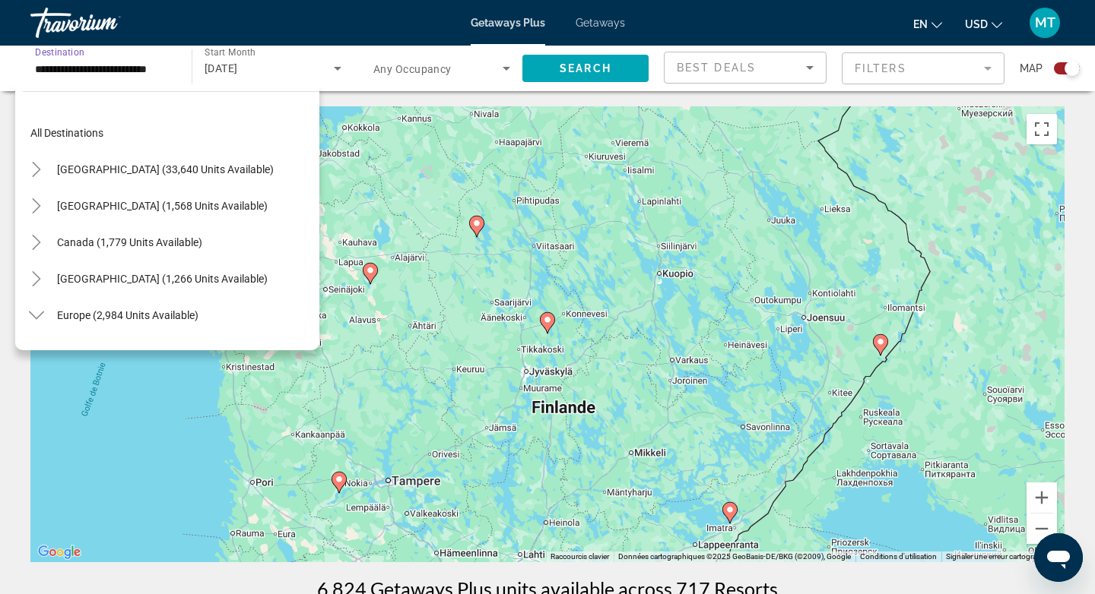
scroll to position [273, 0]
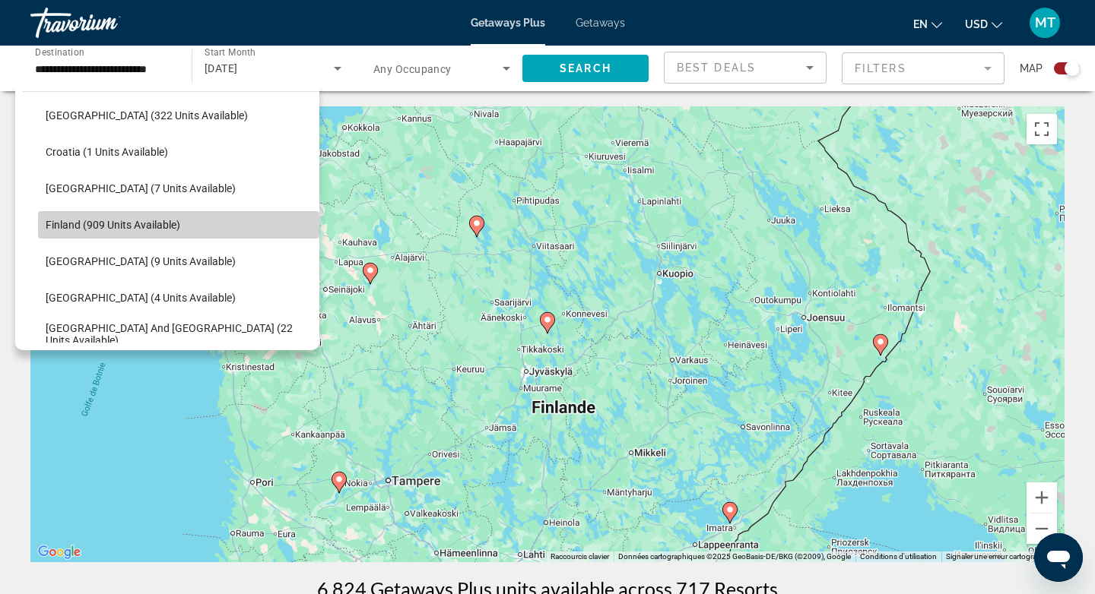
click at [119, 230] on span "Finland (909 units available)" at bounding box center [113, 225] width 135 height 12
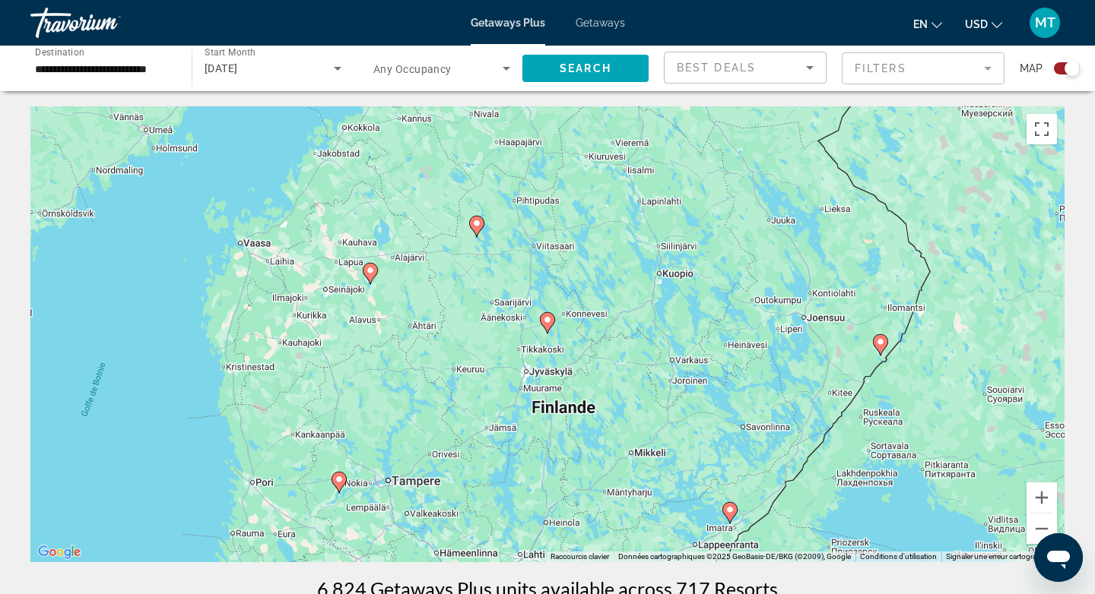
click at [548, 319] on image "Main content" at bounding box center [547, 319] width 9 height 9
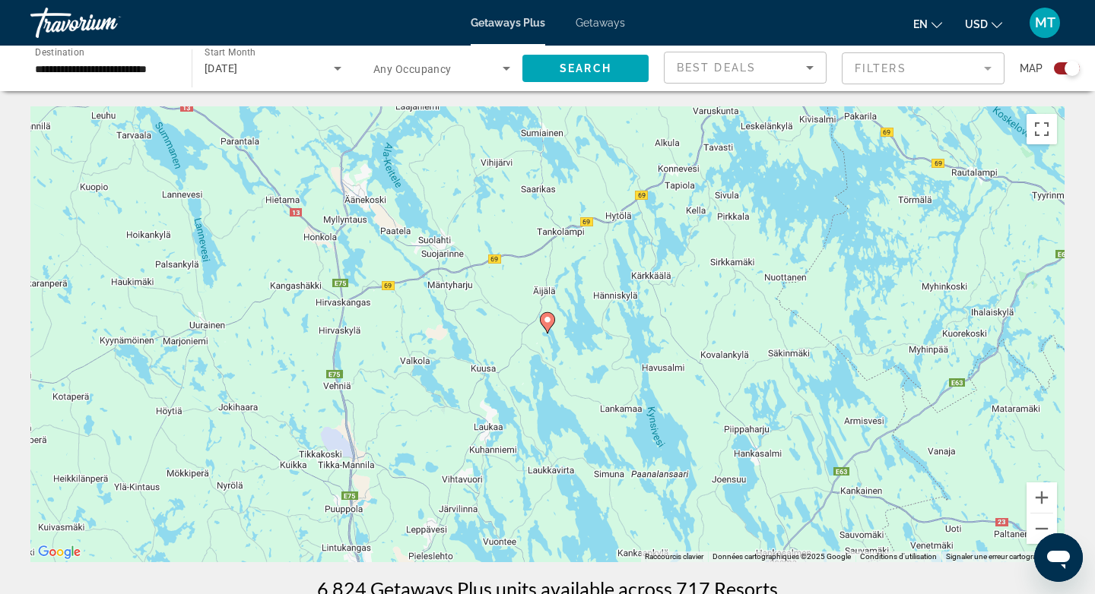
click at [547, 320] on image "Main content" at bounding box center [547, 319] width 9 height 9
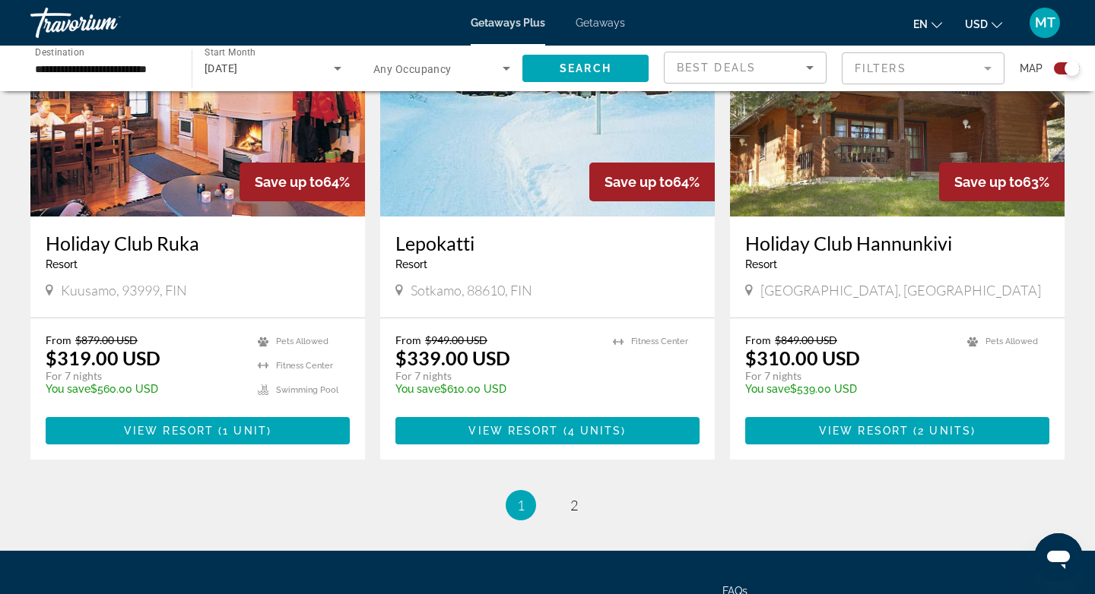
scroll to position [2209, 0]
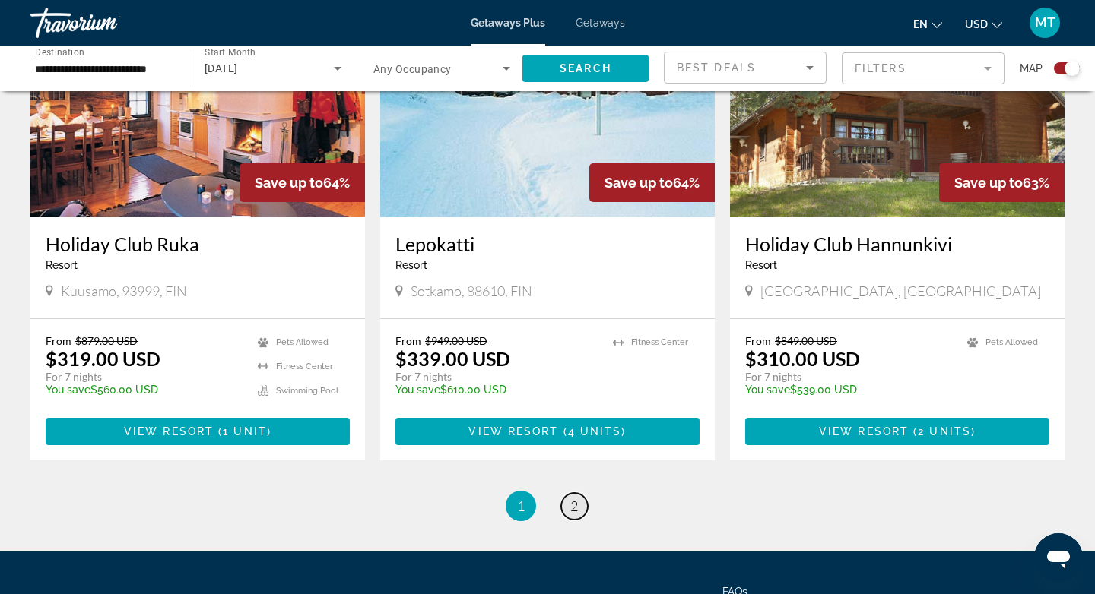
click at [568, 513] on link "page 2" at bounding box center [574, 506] width 27 height 27
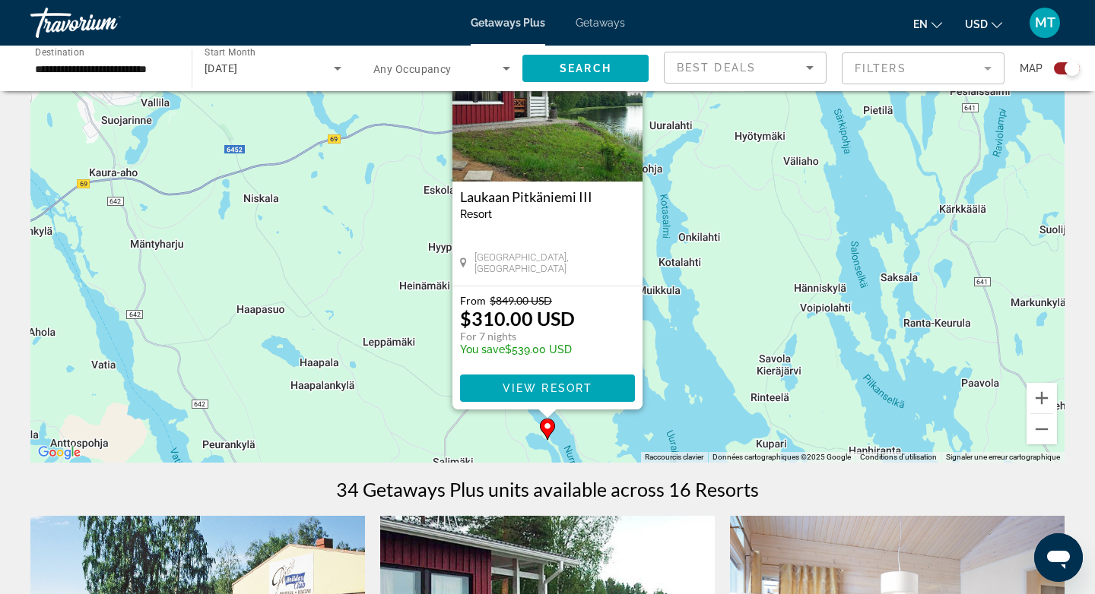
scroll to position [17, 0]
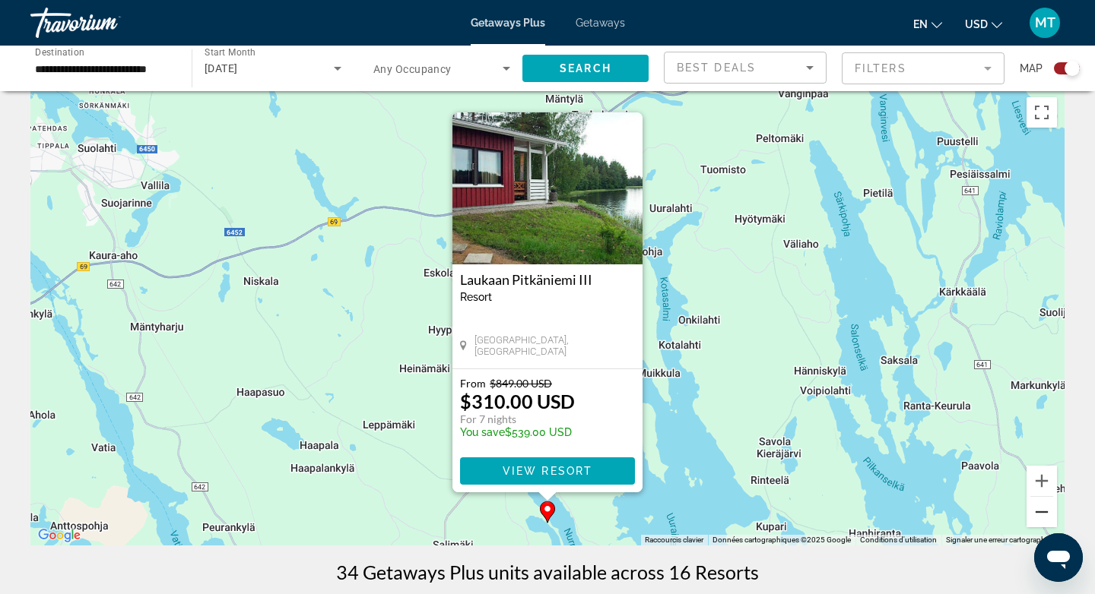
click at [1040, 512] on button "Zoom arrière" at bounding box center [1041, 512] width 30 height 30
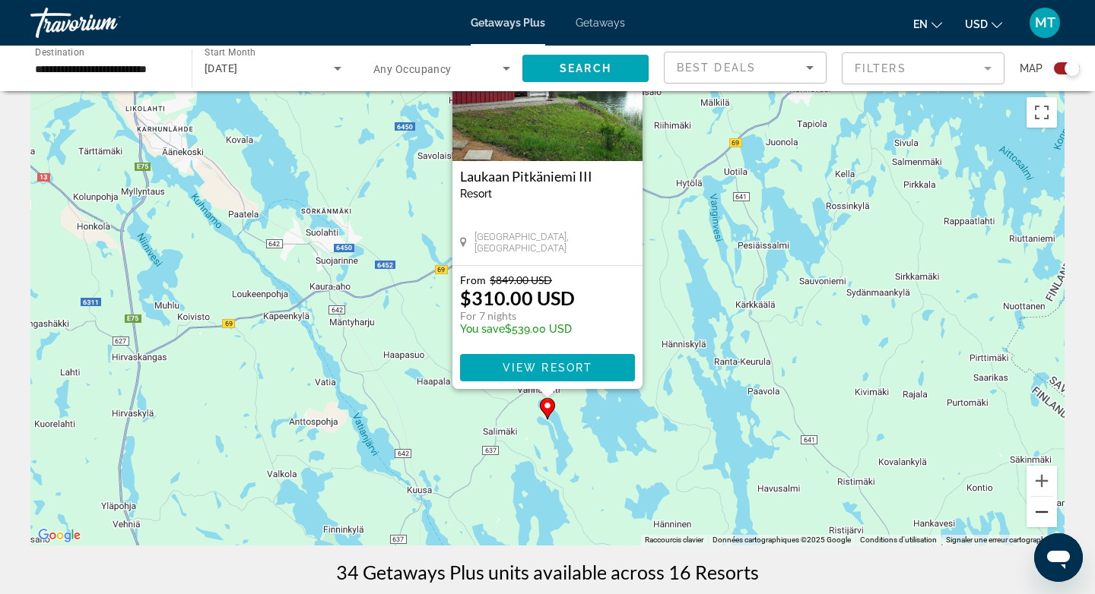
click at [1040, 512] on button "Zoom arrière" at bounding box center [1041, 512] width 30 height 30
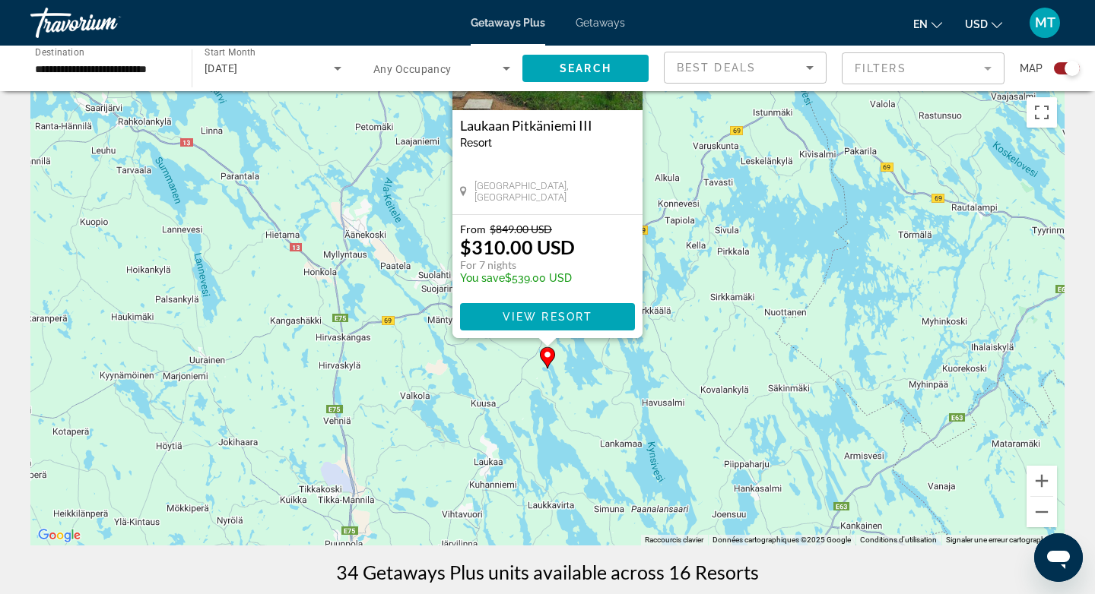
click at [819, 401] on div "Pour activer le glissement avec le clavier, appuyez sur Alt+Entrée. Une fois ce…" at bounding box center [547, 318] width 1034 height 456
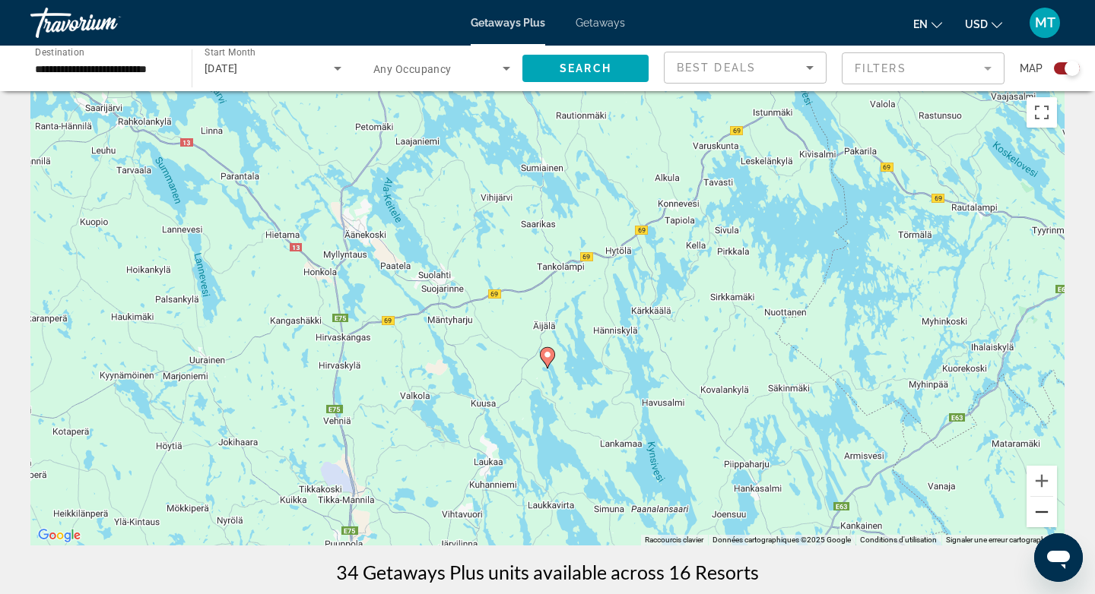
click at [1040, 518] on button "Zoom arrière" at bounding box center [1041, 512] width 30 height 30
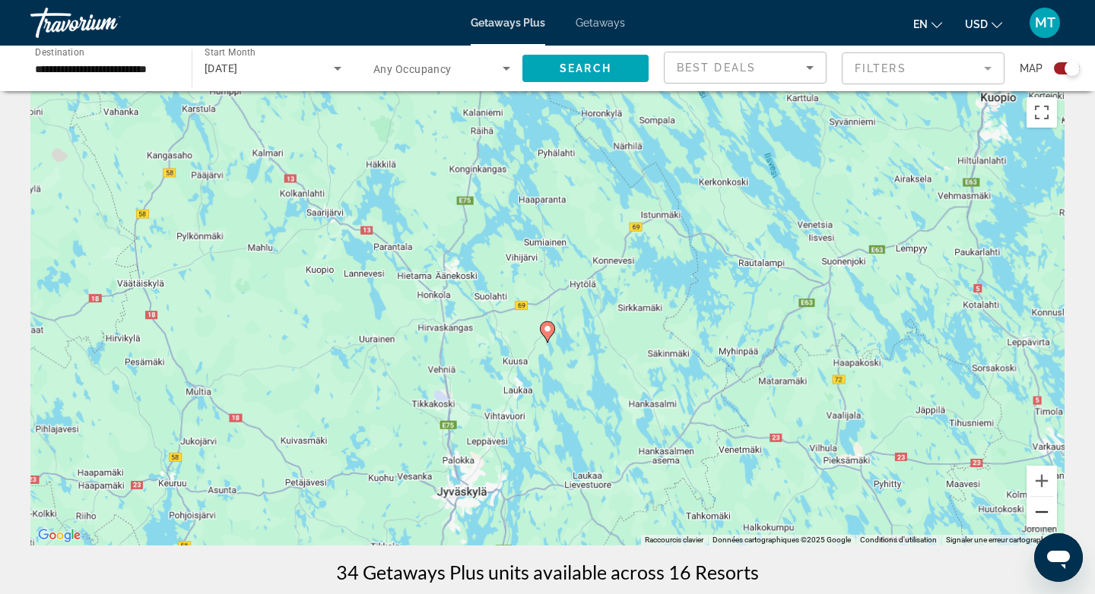
click at [1040, 518] on button "Zoom arrière" at bounding box center [1041, 512] width 30 height 30
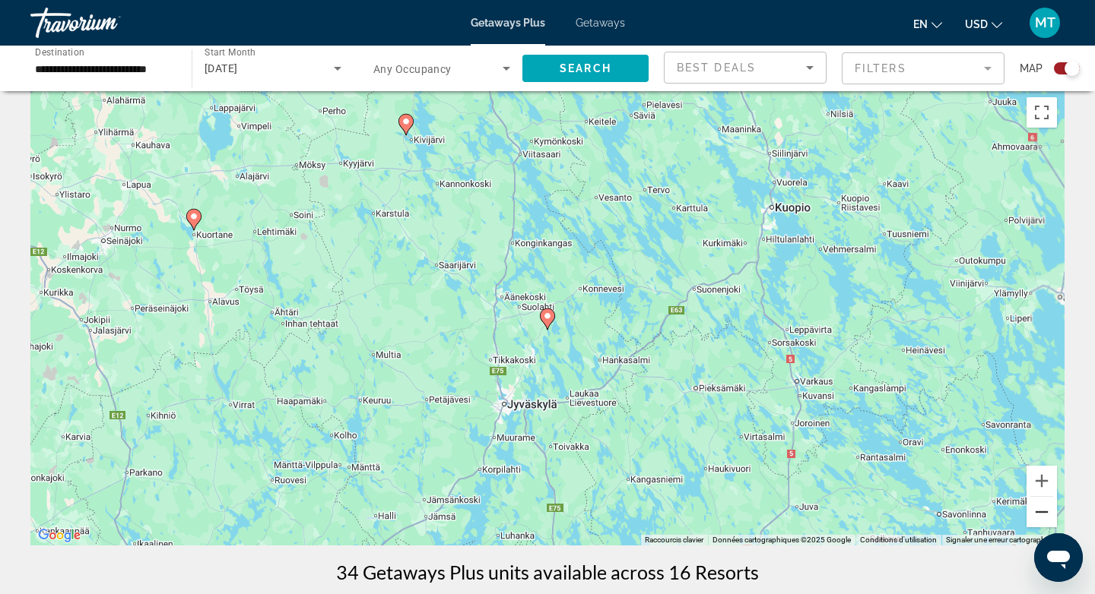
click at [1040, 517] on button "Zoom arrière" at bounding box center [1041, 512] width 30 height 30
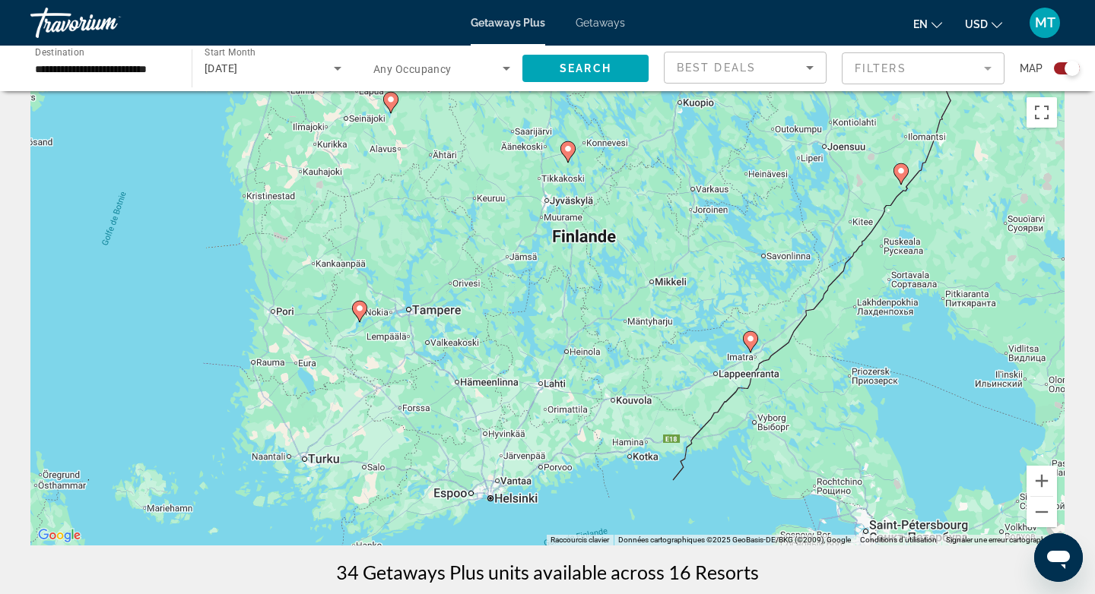
drag, startPoint x: 807, startPoint y: 401, endPoint x: 826, endPoint y: 218, distance: 184.3
click at [826, 218] on div "Pour activer le glissement avec le clavier, appuyez sur Alt+Entrée. Une fois ce…" at bounding box center [547, 318] width 1034 height 456
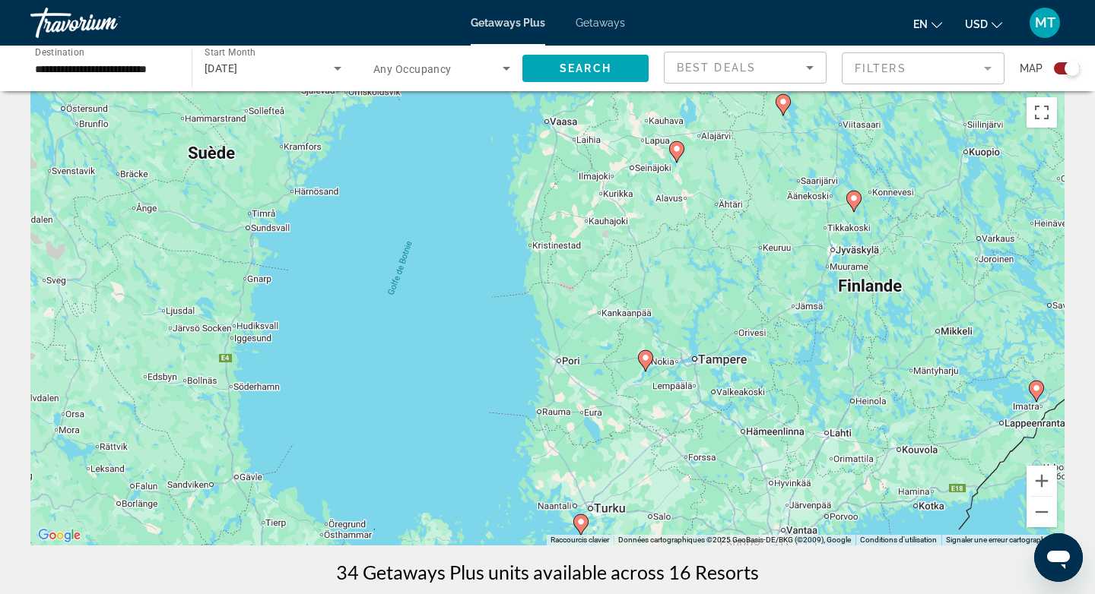
drag, startPoint x: 518, startPoint y: 438, endPoint x: 813, endPoint y: 499, distance: 301.3
click at [813, 499] on div "Pour activer le glissement avec le clavier, appuyez sur Alt+Entrée. Une fois ce…" at bounding box center [547, 318] width 1034 height 456
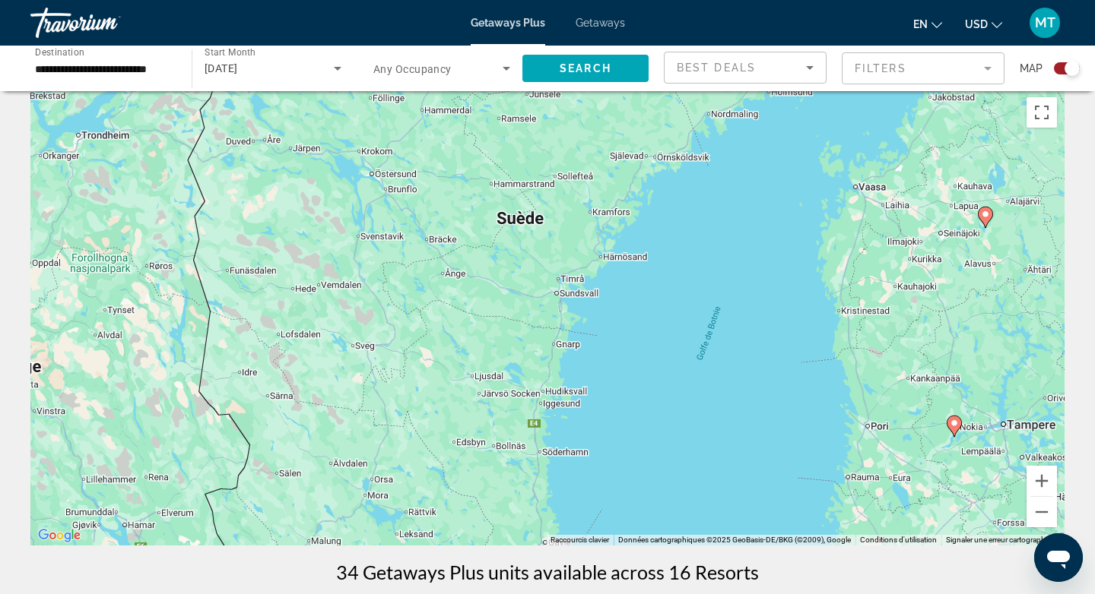
drag, startPoint x: 694, startPoint y: 401, endPoint x: 776, endPoint y: 382, distance: 84.1
click at [776, 382] on div "Pour activer le glissement avec le clavier, appuyez sur Alt+Entrée. Une fois ce…" at bounding box center [547, 318] width 1034 height 456
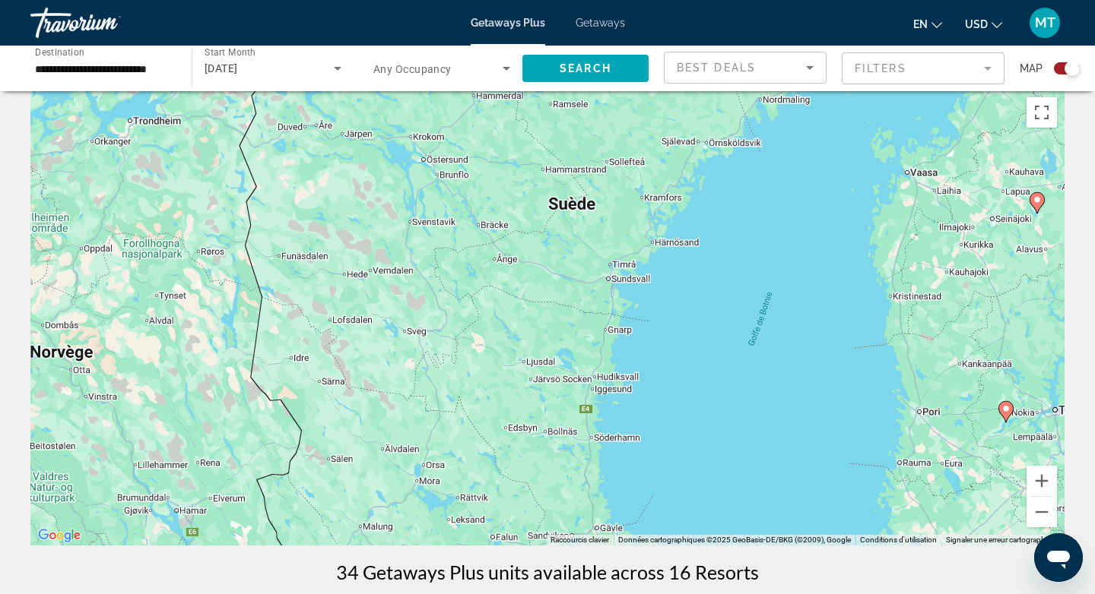
click at [124, 72] on input "**********" at bounding box center [103, 69] width 137 height 18
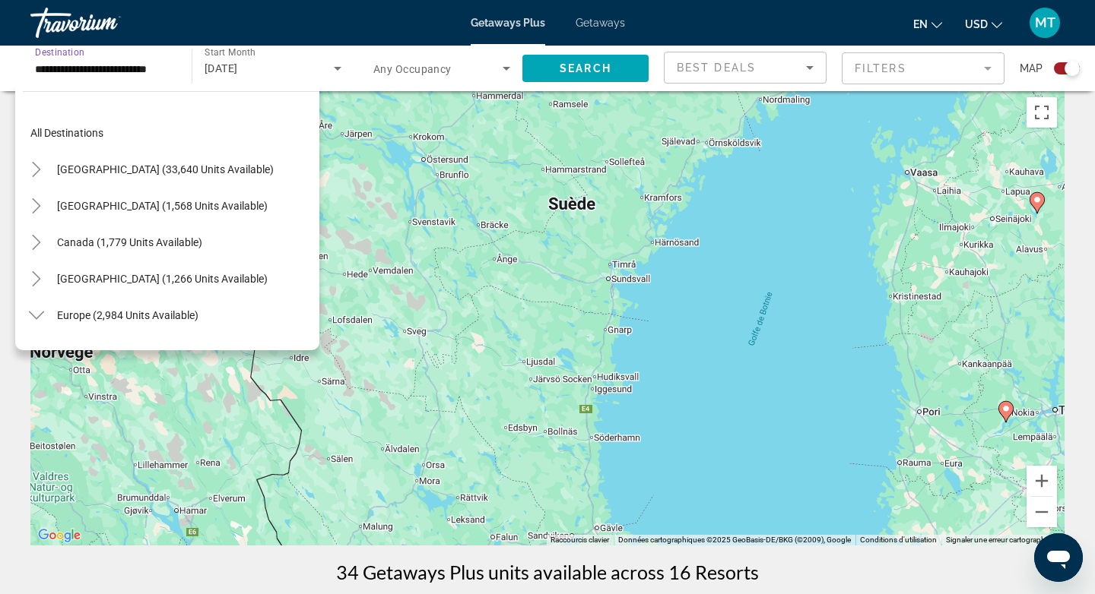
scroll to position [273, 0]
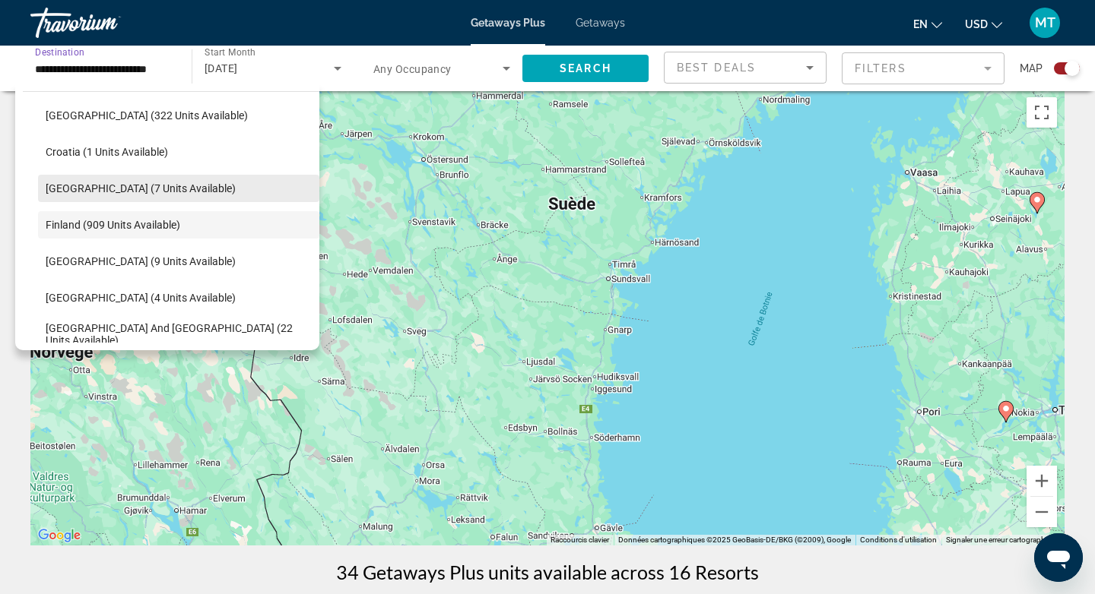
click at [113, 191] on span "[GEOGRAPHIC_DATA] (7 units available)" at bounding box center [141, 188] width 190 height 12
type input "**********"
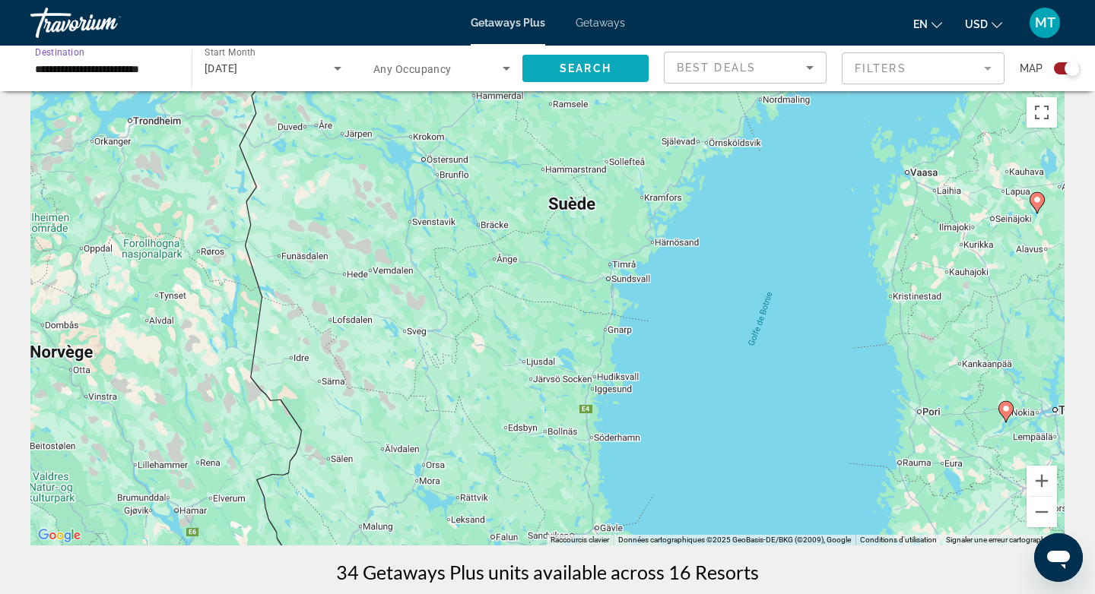
click at [550, 78] on span "Search widget" at bounding box center [585, 68] width 126 height 36
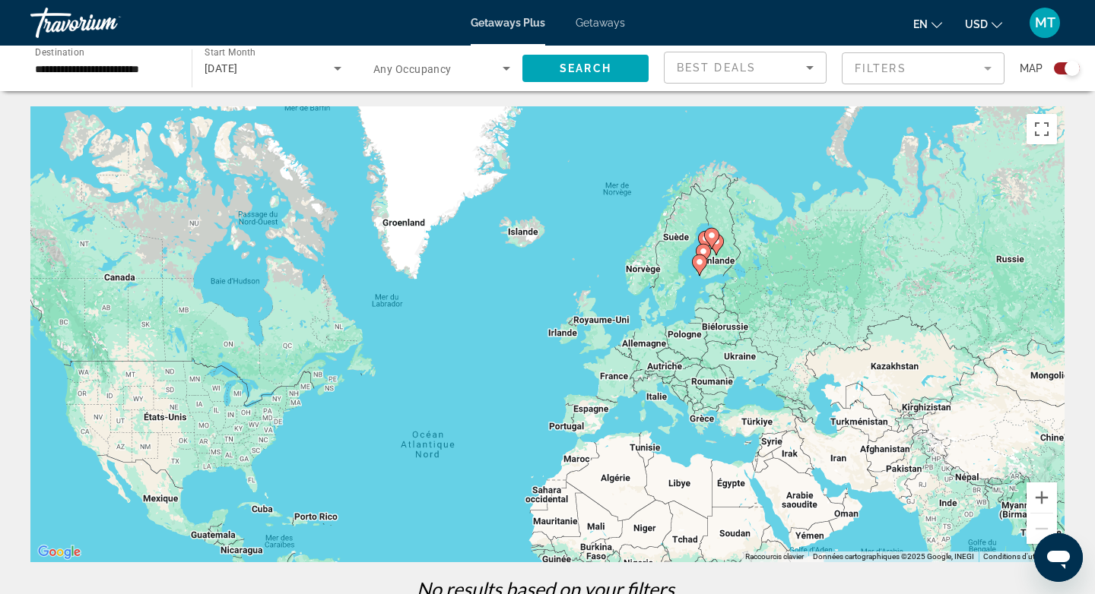
drag, startPoint x: 722, startPoint y: 162, endPoint x: 637, endPoint y: 320, distance: 179.6
click at [637, 320] on div "Pour activer le glissement avec le clavier, appuyez sur Alt+Entrée. Une fois ce…" at bounding box center [547, 334] width 1034 height 456
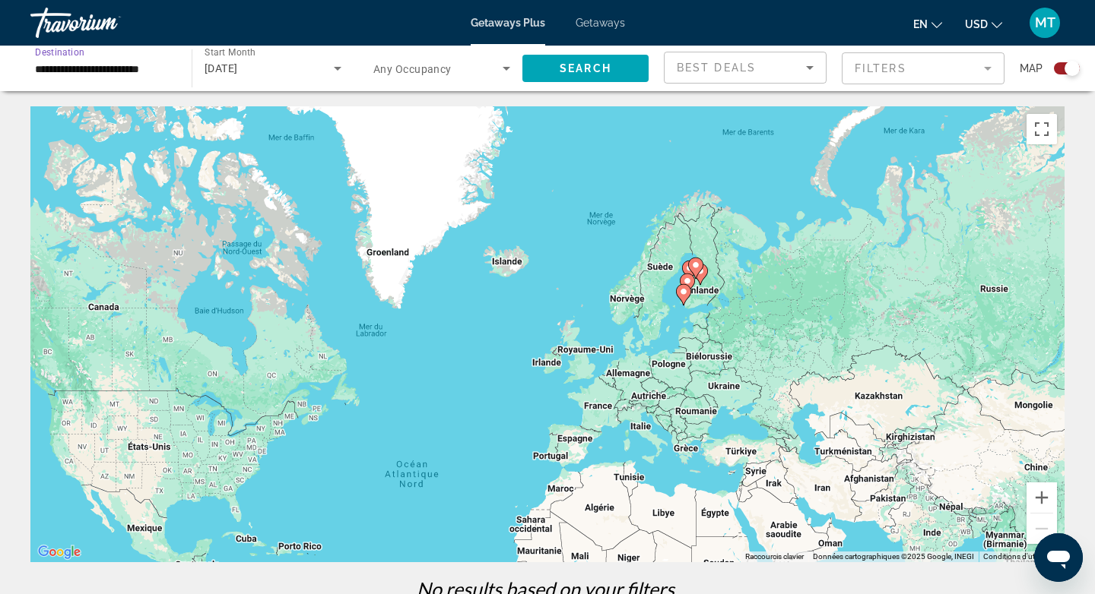
click at [125, 65] on input "**********" at bounding box center [103, 69] width 137 height 18
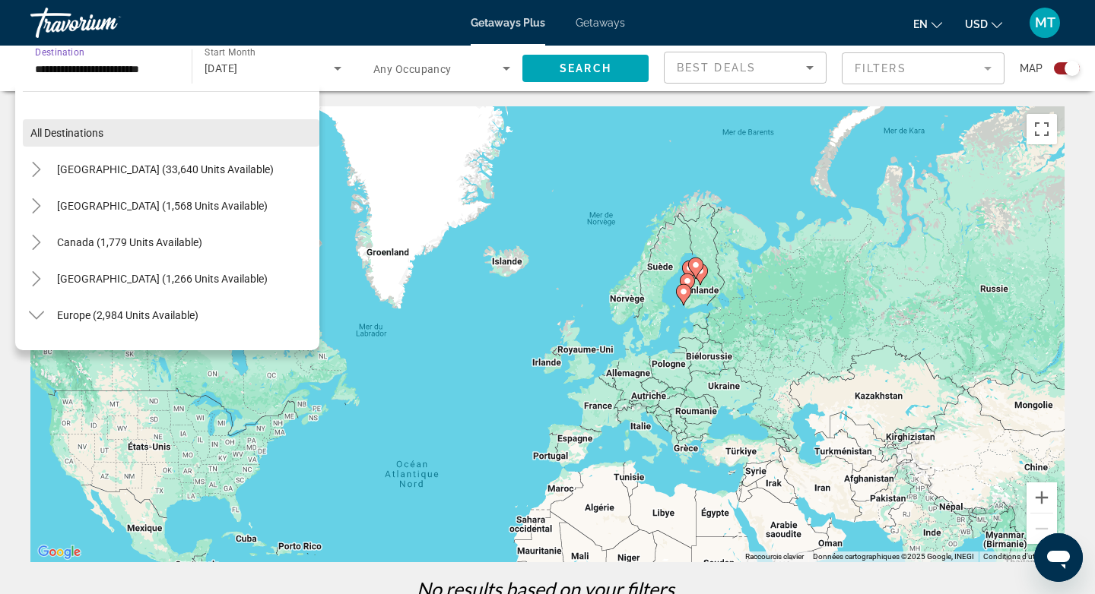
click at [93, 130] on span "All destinations" at bounding box center [66, 133] width 73 height 12
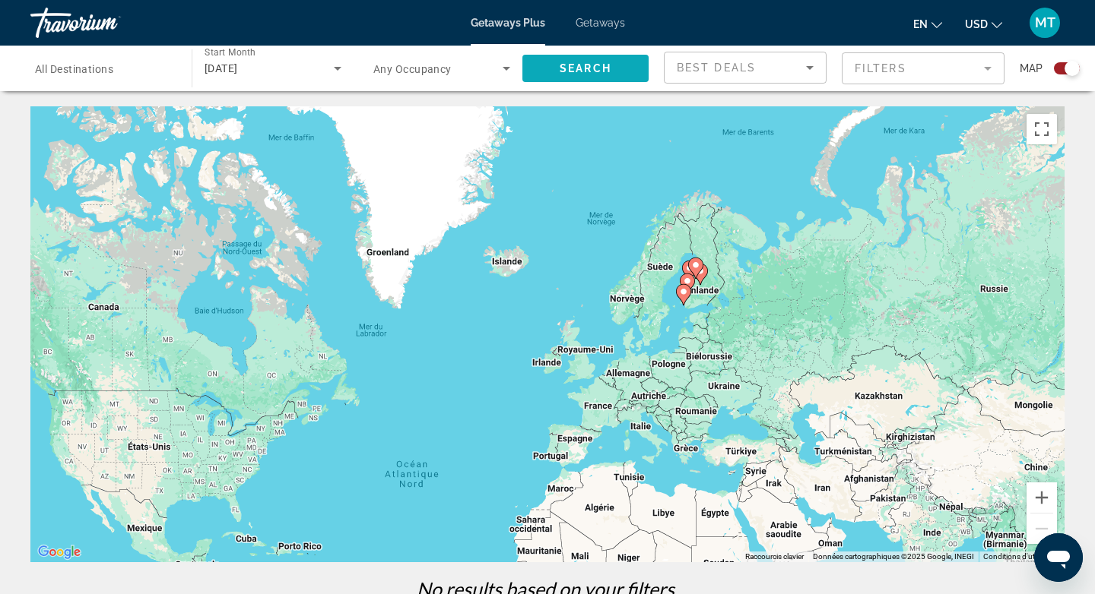
click at [586, 56] on span "Search widget" at bounding box center [585, 68] width 126 height 36
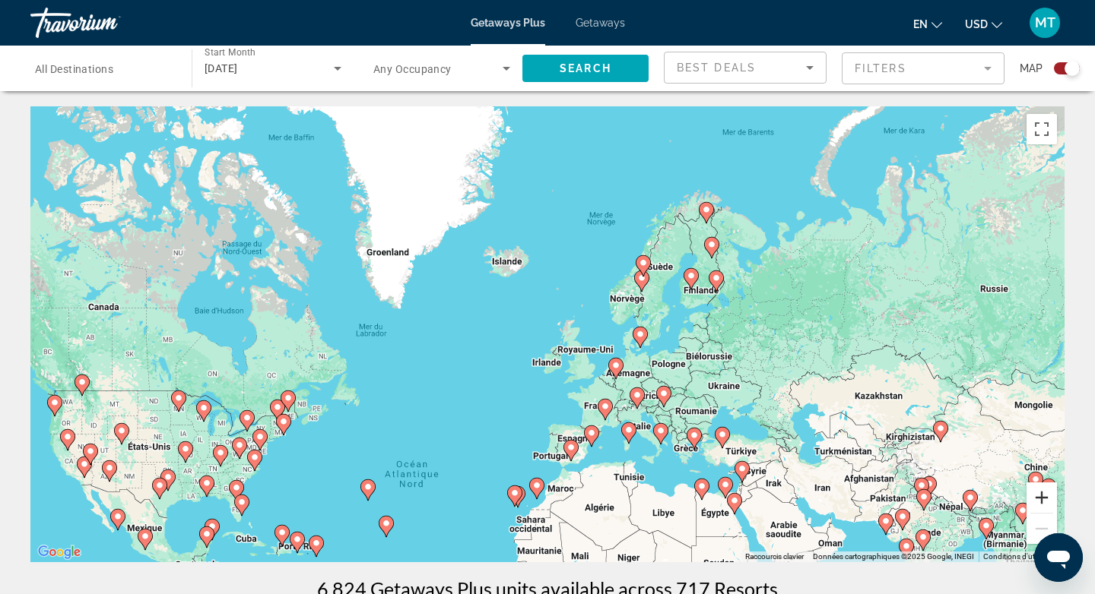
click at [1049, 499] on button "Zoom avant" at bounding box center [1041, 498] width 30 height 30
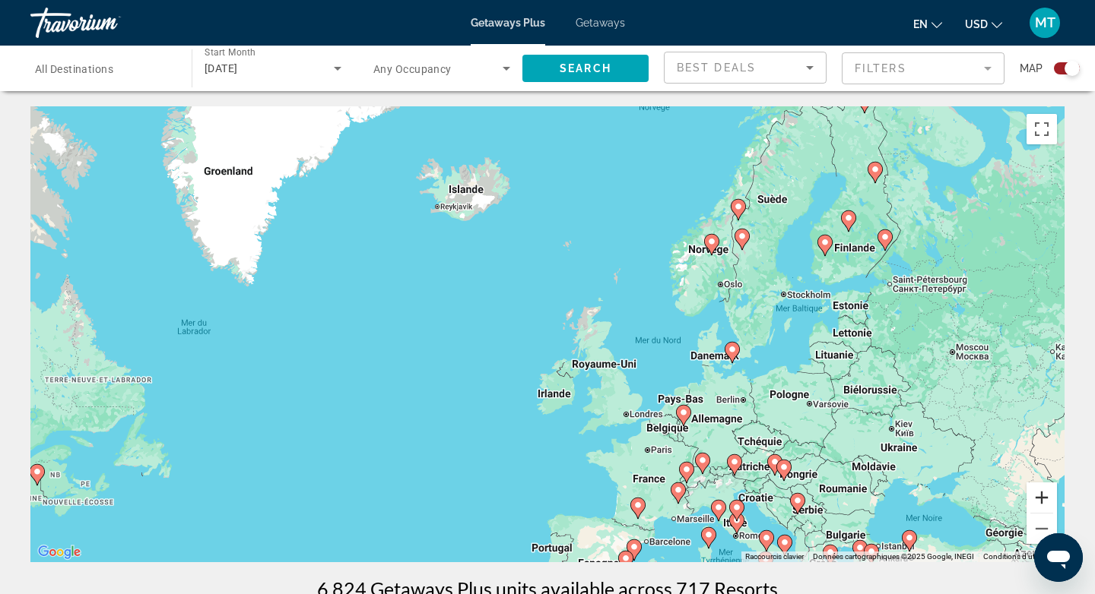
click at [1048, 499] on button "Zoom avant" at bounding box center [1041, 498] width 30 height 30
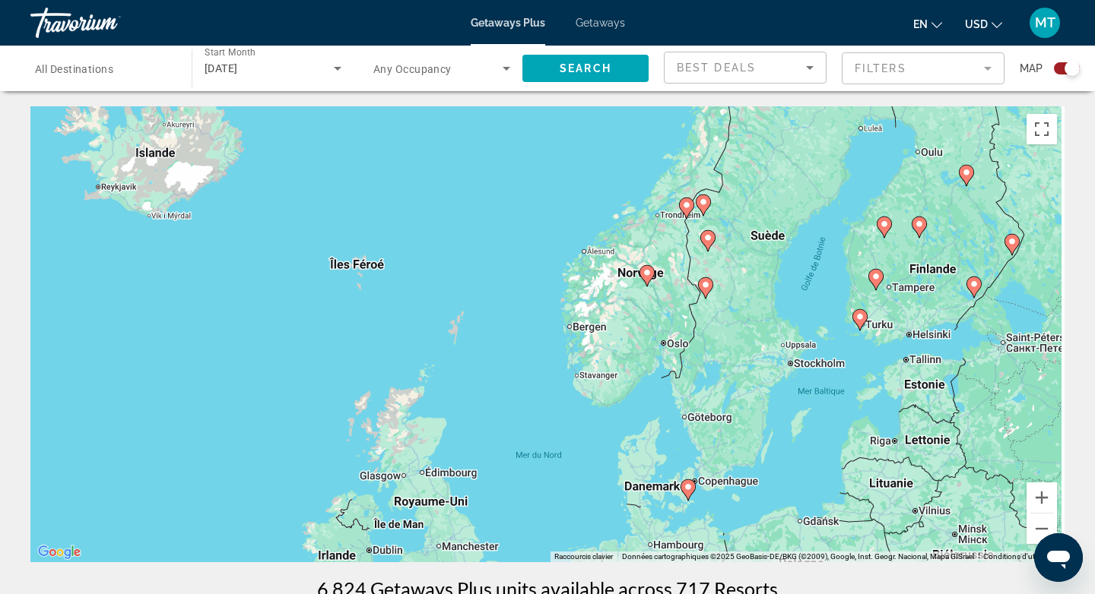
drag, startPoint x: 868, startPoint y: 351, endPoint x: 618, endPoint y: 467, distance: 275.5
click at [618, 467] on div "Pour activer le glissement avec le clavier, appuyez sur Alt+Entrée. Une fois ce…" at bounding box center [547, 334] width 1034 height 456
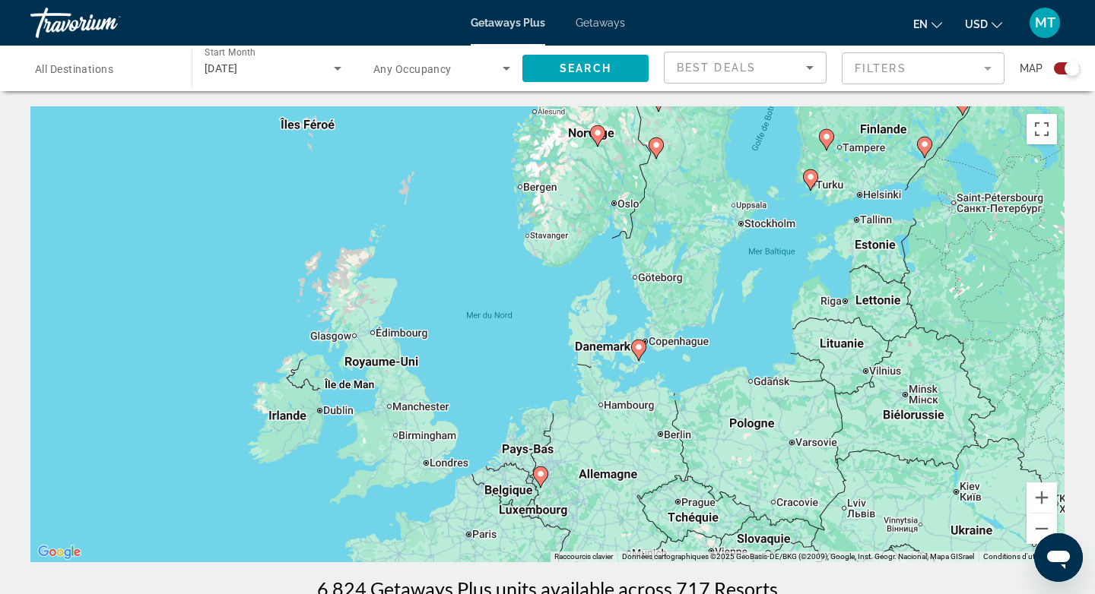
drag, startPoint x: 777, startPoint y: 316, endPoint x: 745, endPoint y: 169, distance: 150.9
click at [745, 169] on div "Pour activer le glissement avec le clavier, appuyez sur Alt+Entrée. Une fois ce…" at bounding box center [547, 334] width 1034 height 456
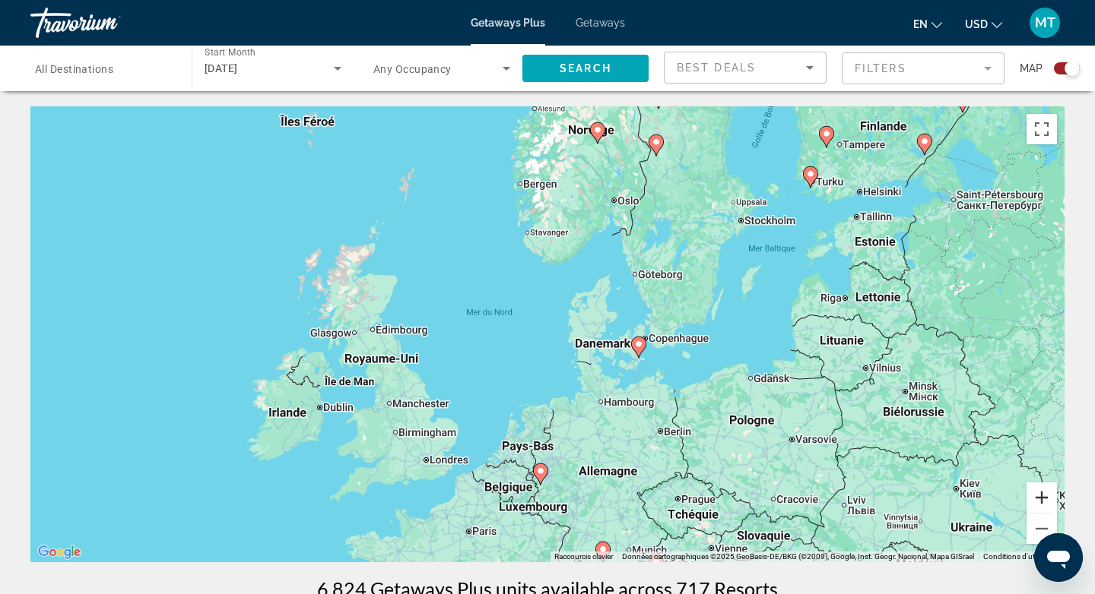
click at [1041, 495] on button "Zoom avant" at bounding box center [1041, 498] width 30 height 30
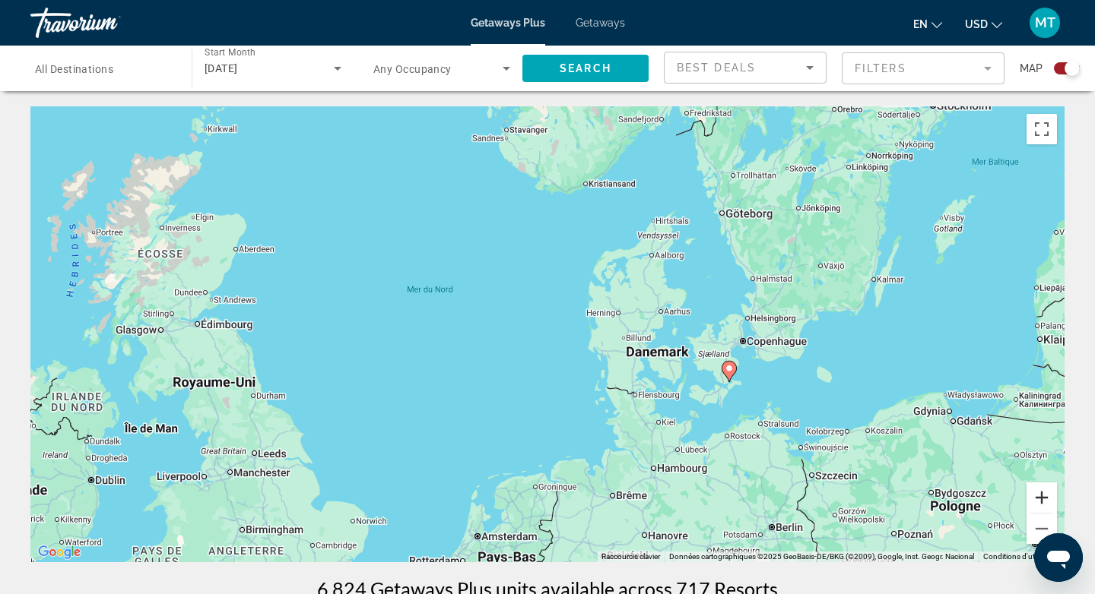
click at [1047, 497] on button "Zoom avant" at bounding box center [1041, 498] width 30 height 30
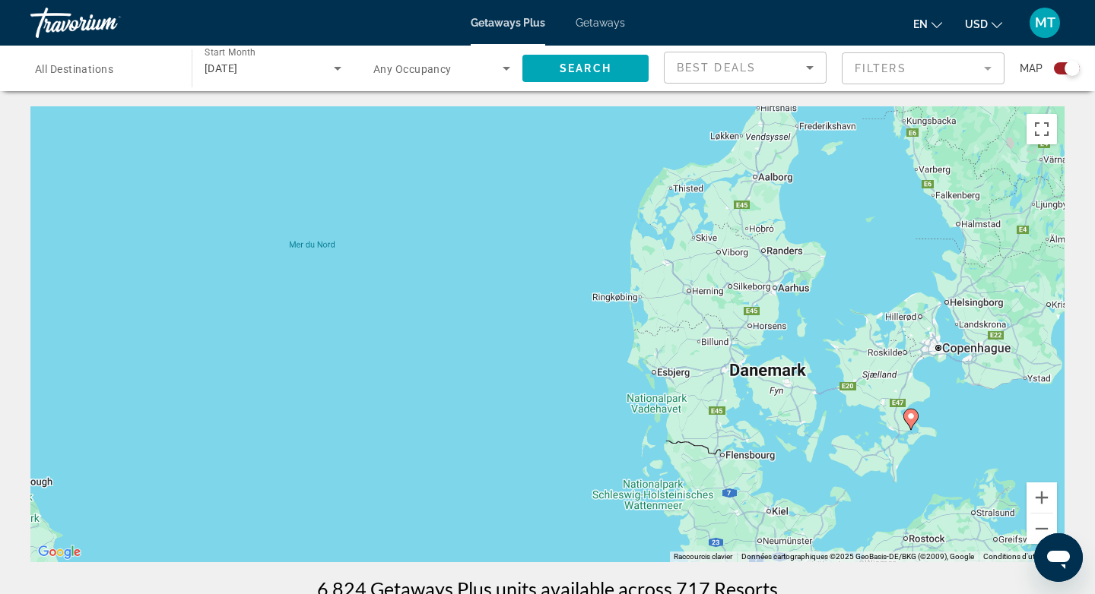
click at [914, 417] on icon "Main content" at bounding box center [911, 420] width 14 height 20
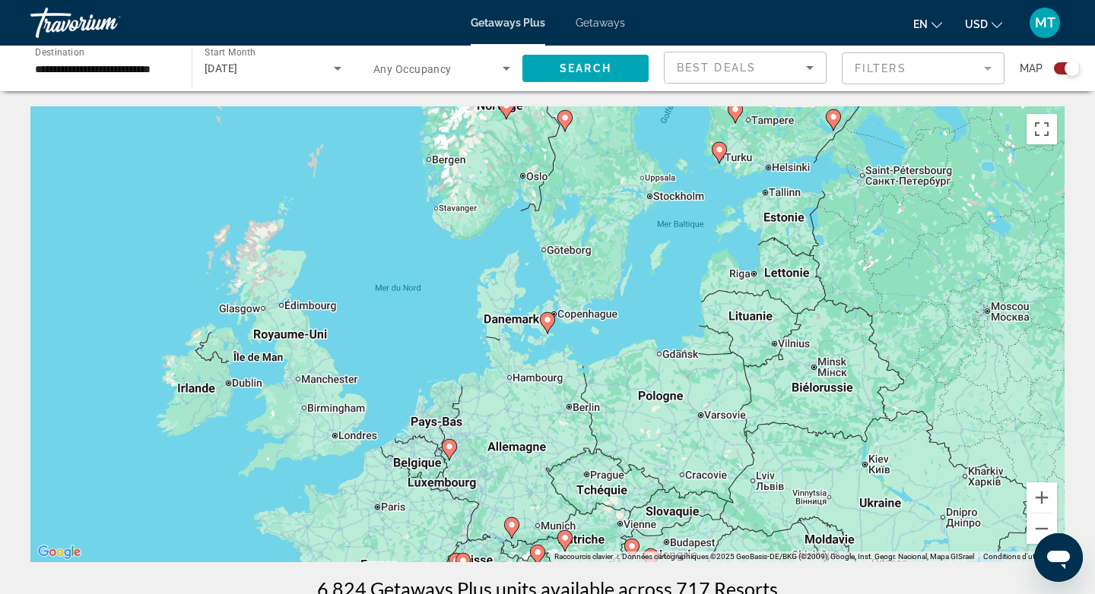
click at [545, 320] on image "Main content" at bounding box center [547, 319] width 9 height 9
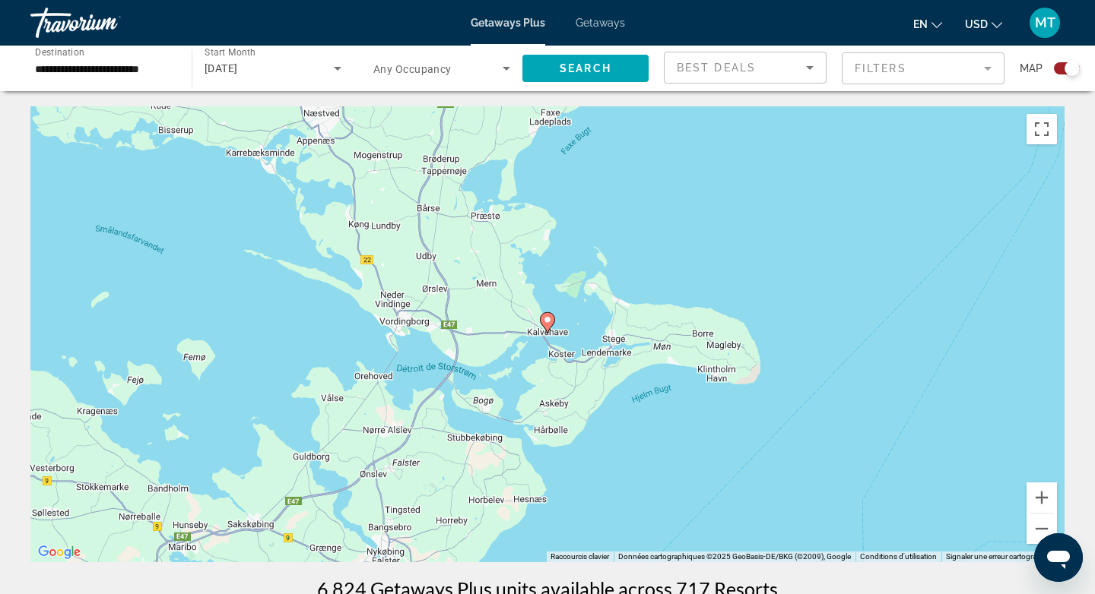
click at [551, 319] on image "Main content" at bounding box center [547, 319] width 9 height 9
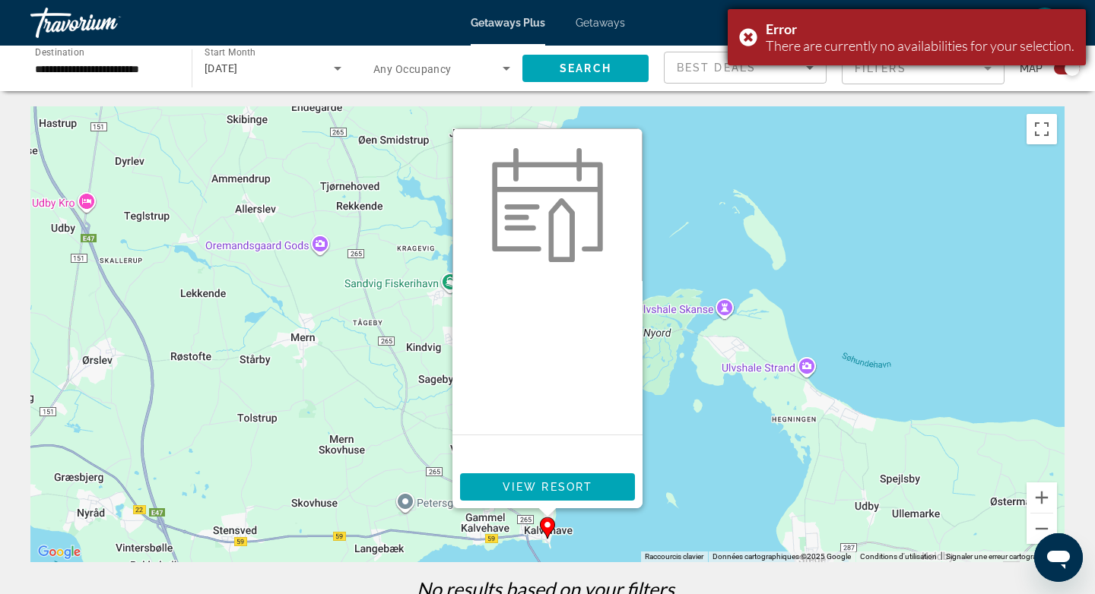
click at [750, 34] on div "Error There are currently no availabilities for your selection." at bounding box center [906, 37] width 358 height 56
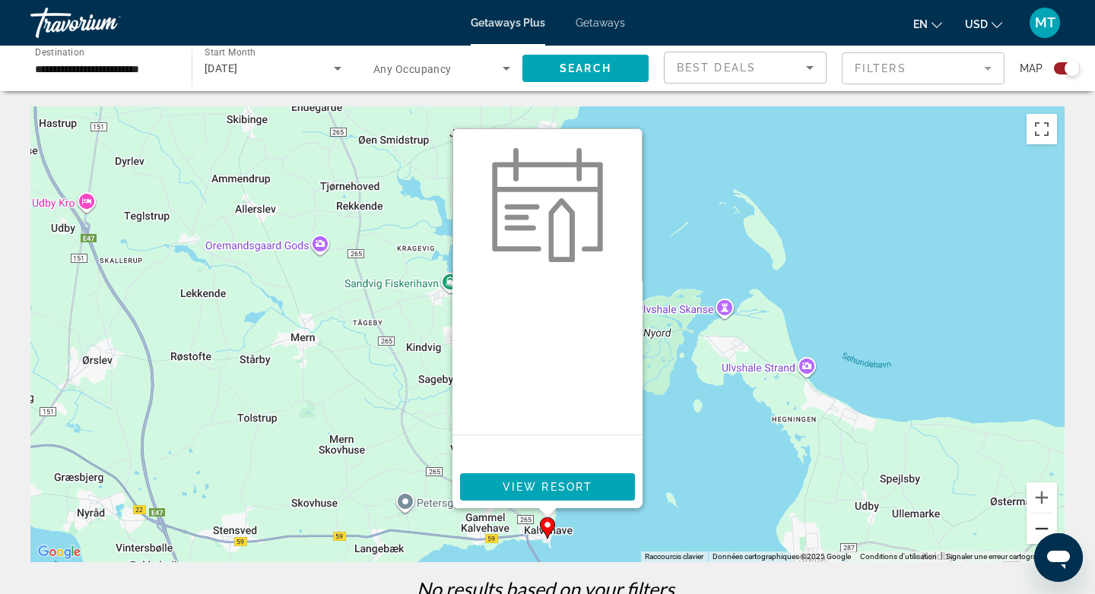
click at [1040, 523] on button "Zoom arrière" at bounding box center [1041, 529] width 30 height 30
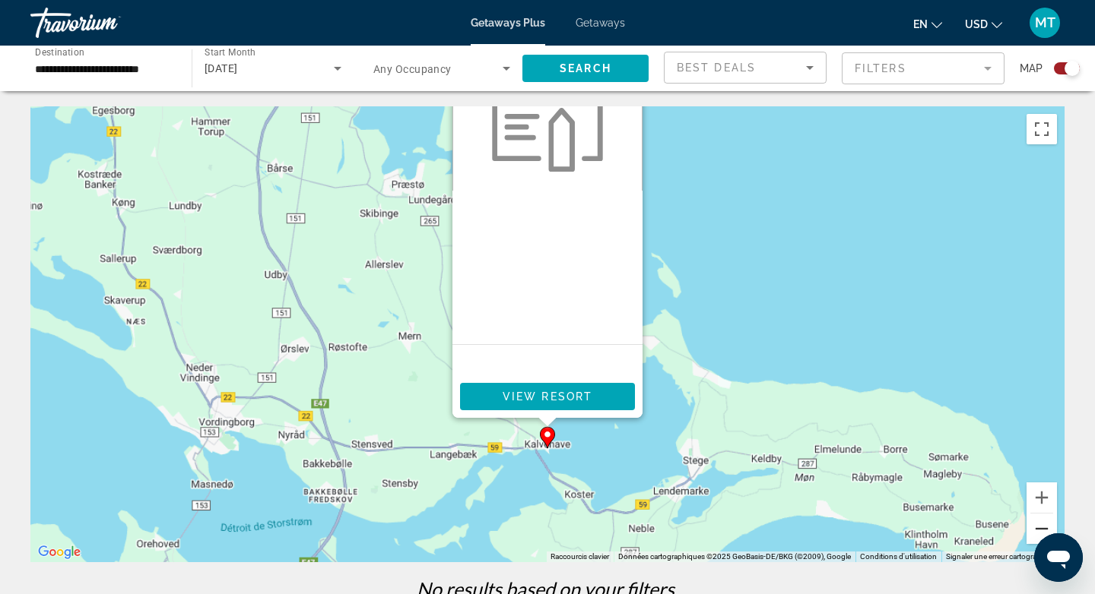
click at [1040, 523] on button "Zoom arrière" at bounding box center [1041, 529] width 30 height 30
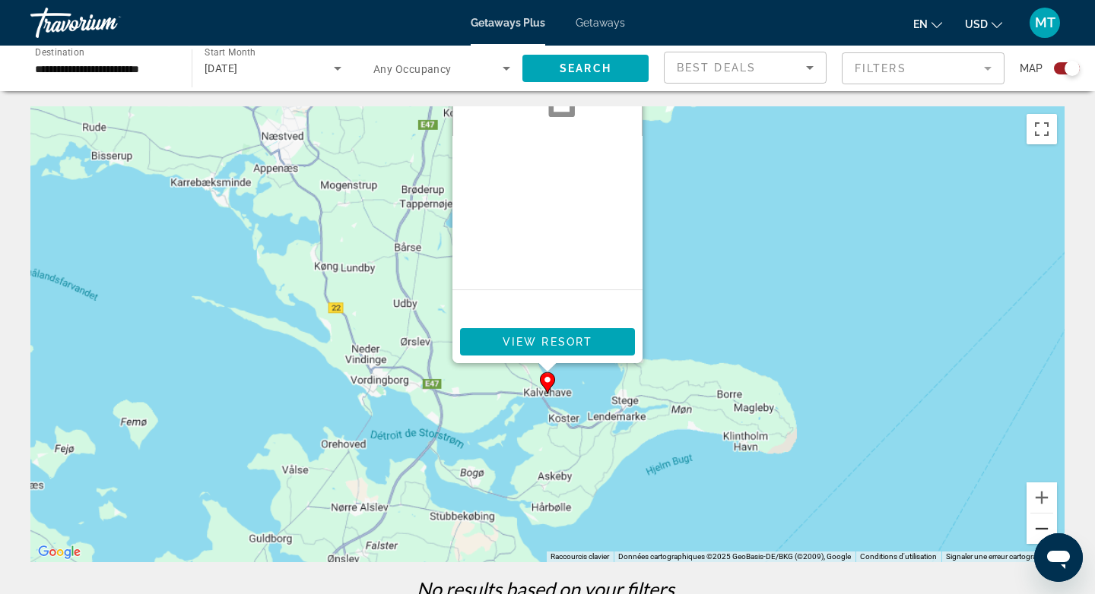
click at [1040, 523] on button "Zoom arrière" at bounding box center [1041, 529] width 30 height 30
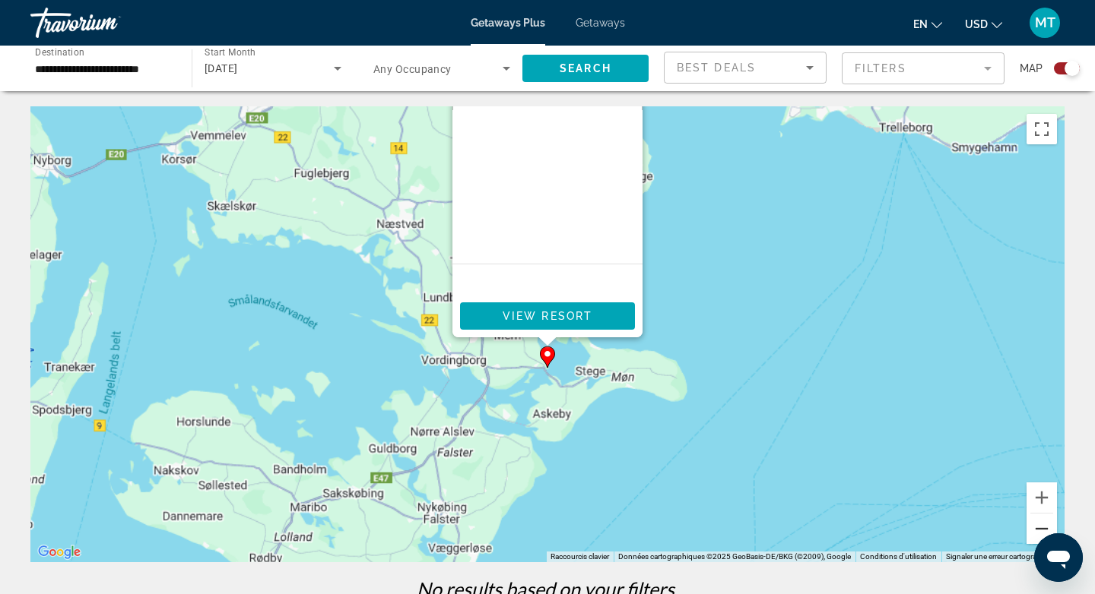
click at [1040, 523] on button "Zoom arrière" at bounding box center [1041, 529] width 30 height 30
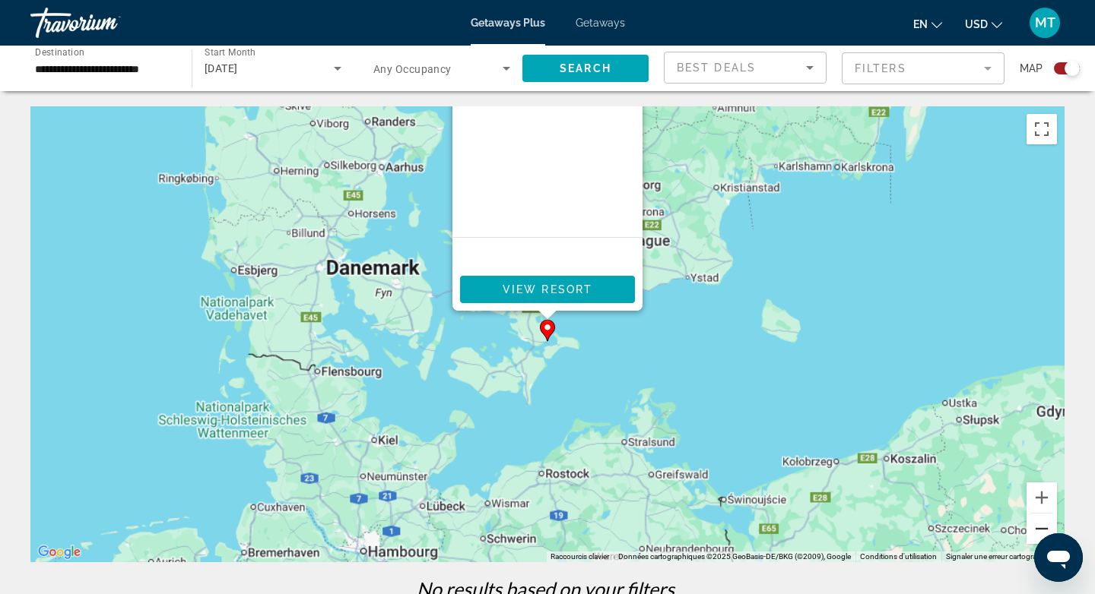
click at [1040, 523] on button "Zoom arrière" at bounding box center [1041, 529] width 30 height 30
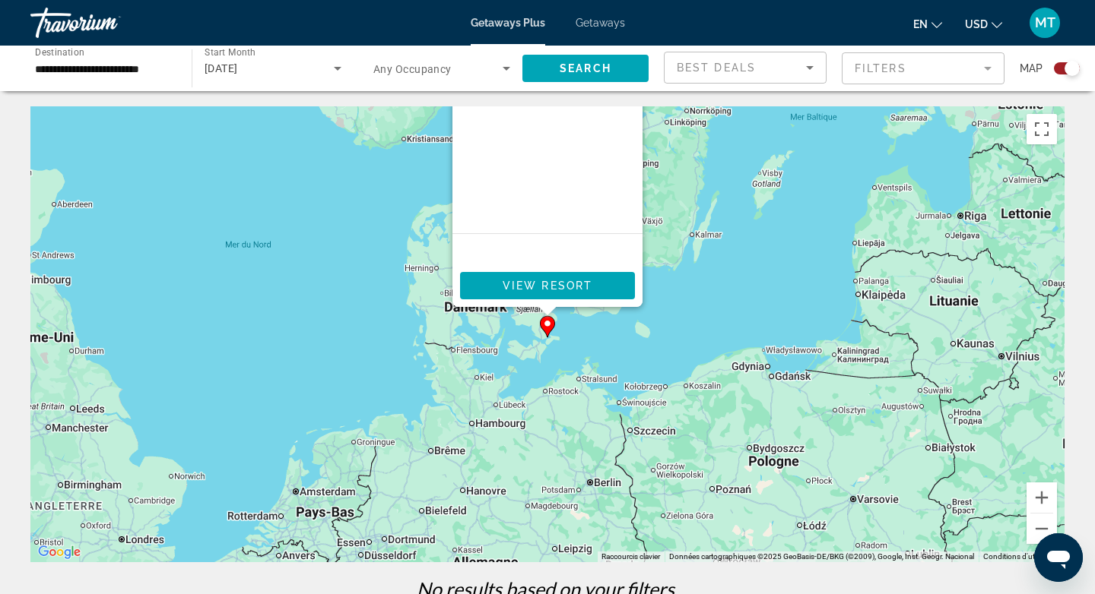
click at [316, 312] on div "Pour activer le glissement avec le clavier, appuyez sur Alt+Entrée. Une fois ce…" at bounding box center [547, 334] width 1034 height 456
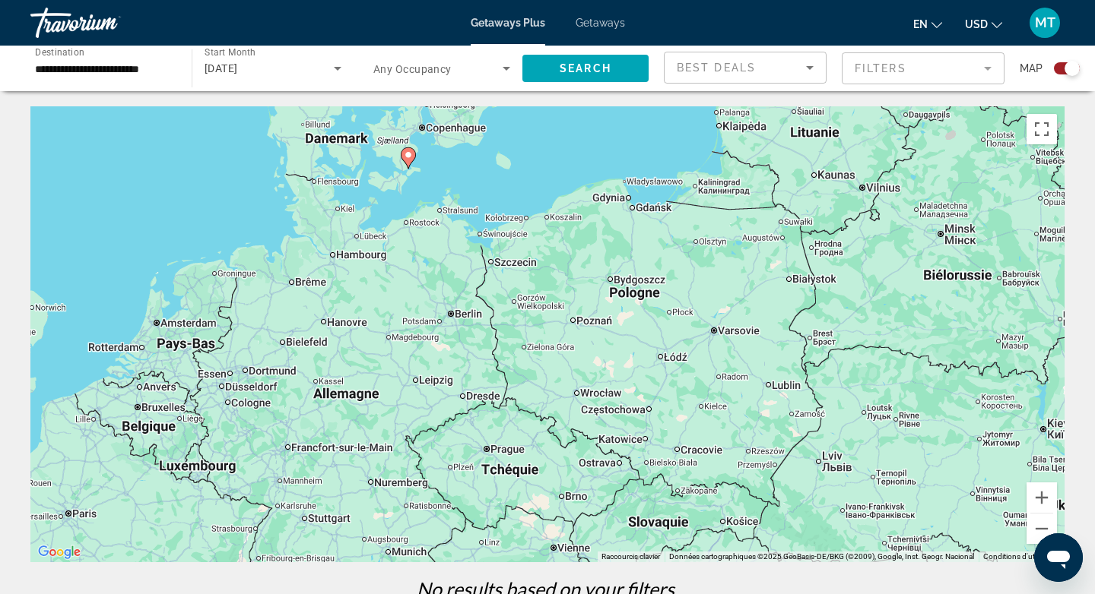
drag, startPoint x: 645, startPoint y: 357, endPoint x: 505, endPoint y: 185, distance: 220.9
click at [505, 185] on div "Pour activer le glissement avec le clavier, appuyez sur Alt+Entrée. Une fois ce…" at bounding box center [547, 334] width 1034 height 456
click at [133, 68] on input "**********" at bounding box center [103, 69] width 137 height 18
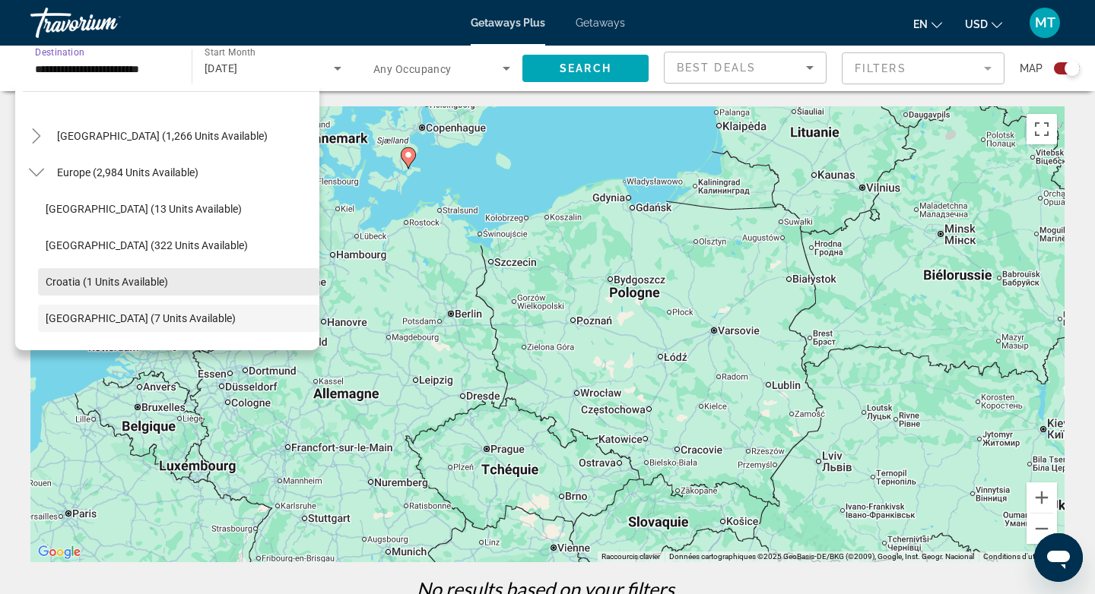
scroll to position [144, 0]
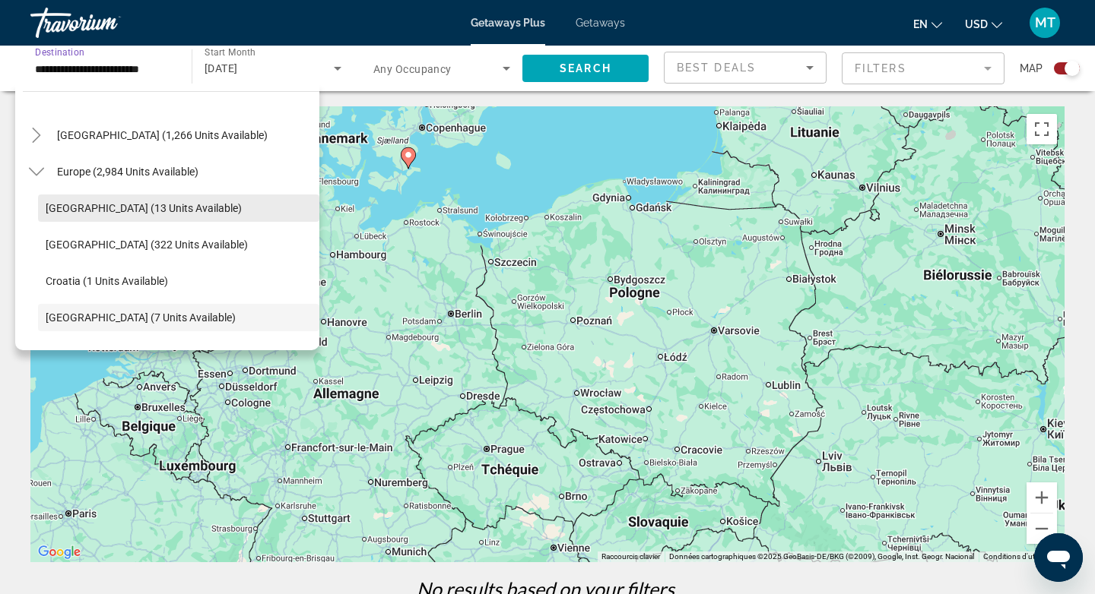
click at [129, 211] on span "[GEOGRAPHIC_DATA] (13 units available)" at bounding box center [144, 208] width 196 height 12
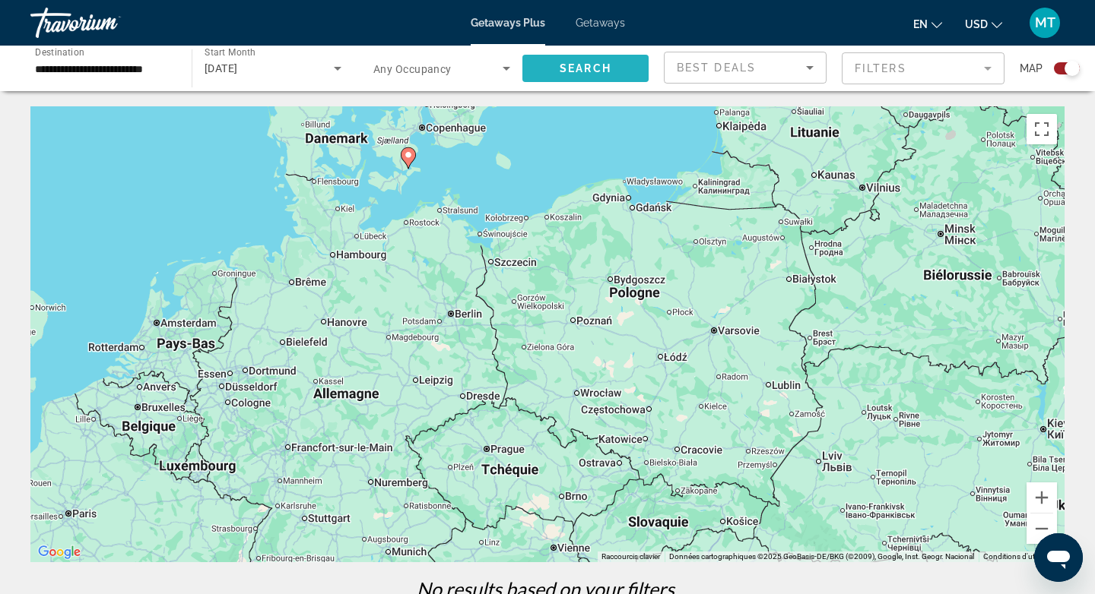
click at [585, 65] on span "Search" at bounding box center [585, 68] width 52 height 12
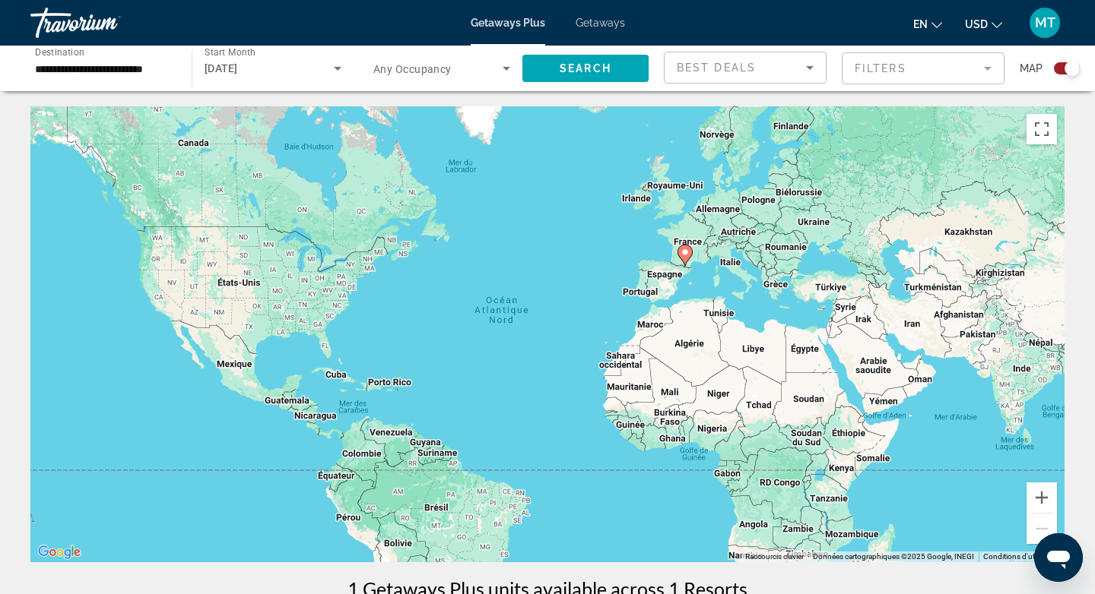
click at [688, 253] on image "Main content" at bounding box center [684, 252] width 9 height 9
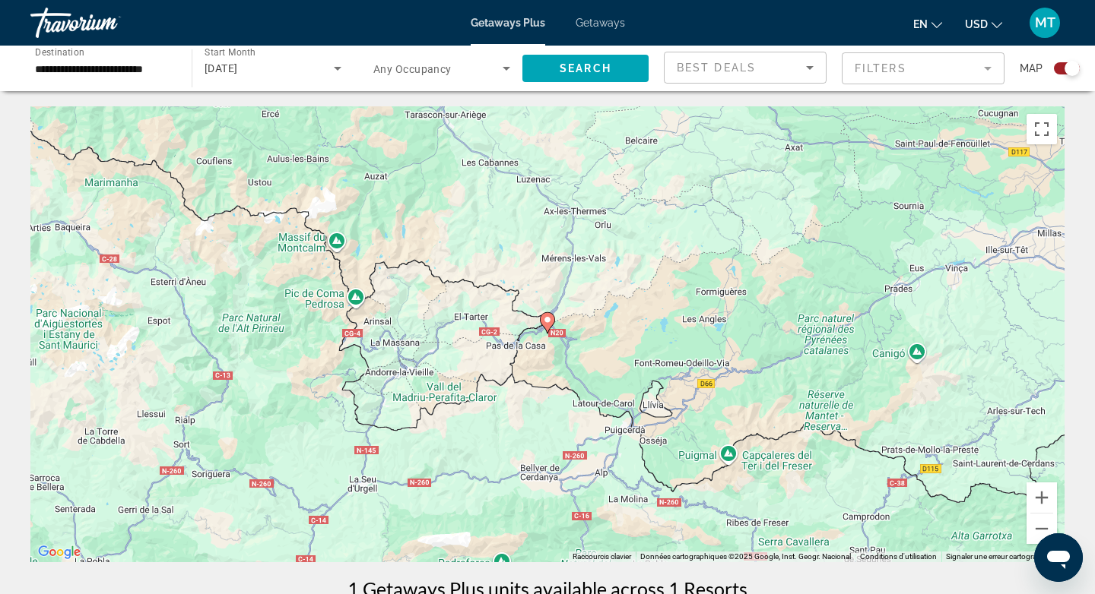
click at [130, 71] on input "**********" at bounding box center [103, 69] width 137 height 18
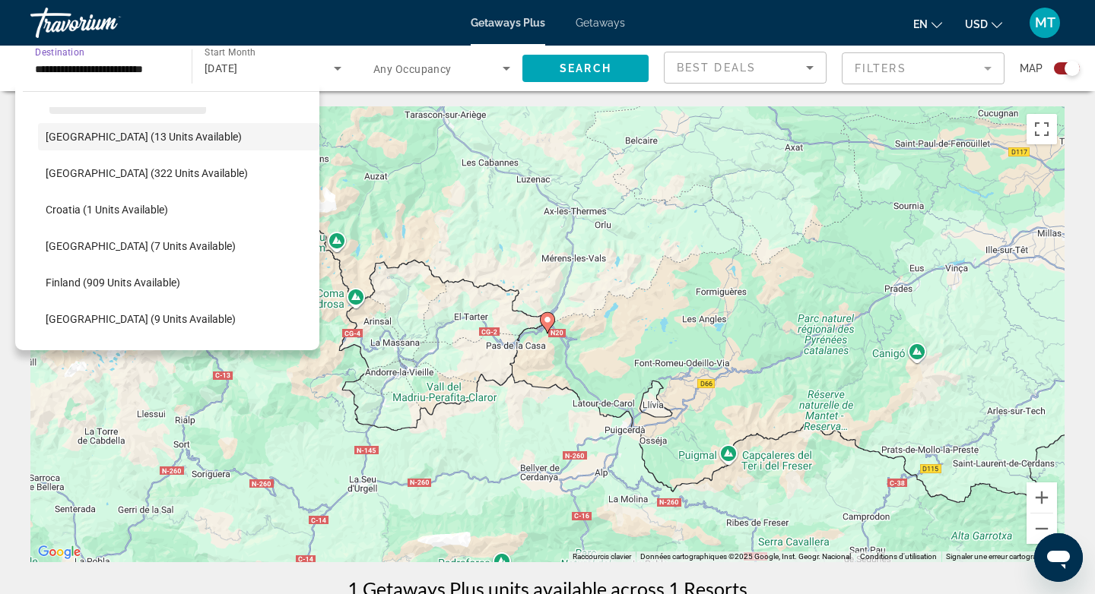
scroll to position [222, 0]
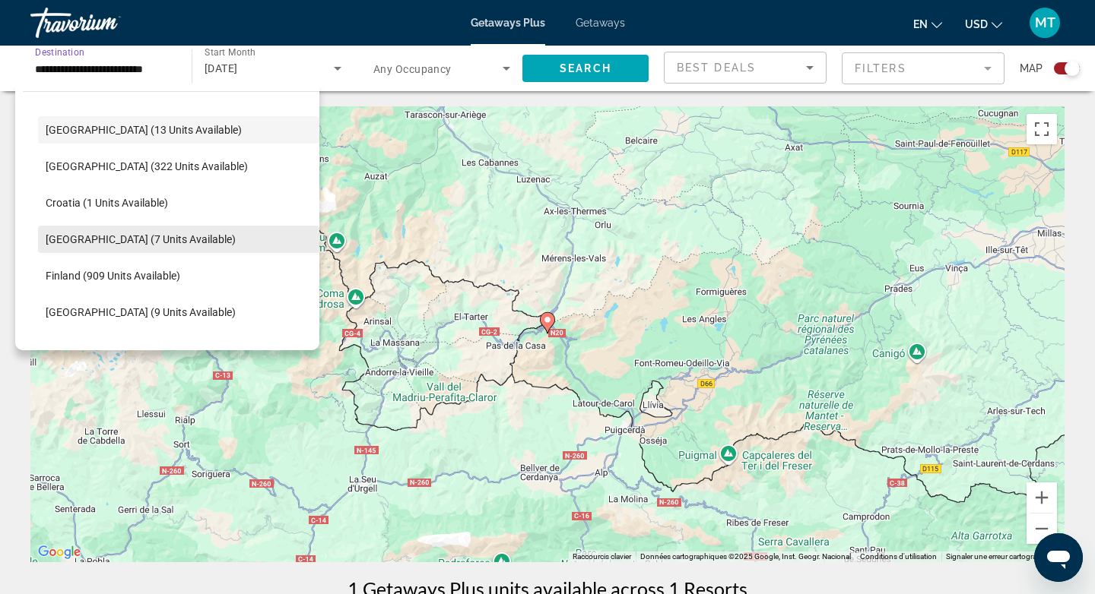
click at [109, 235] on span "[GEOGRAPHIC_DATA] (7 units available)" at bounding box center [141, 239] width 190 height 12
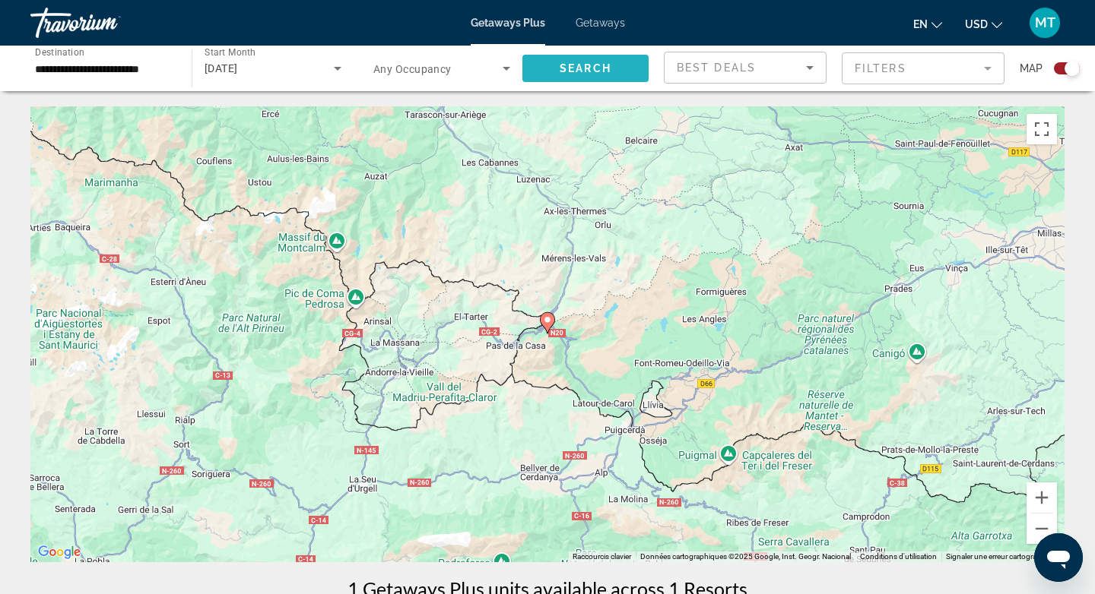
click at [576, 84] on span "Search widget" at bounding box center [585, 68] width 126 height 36
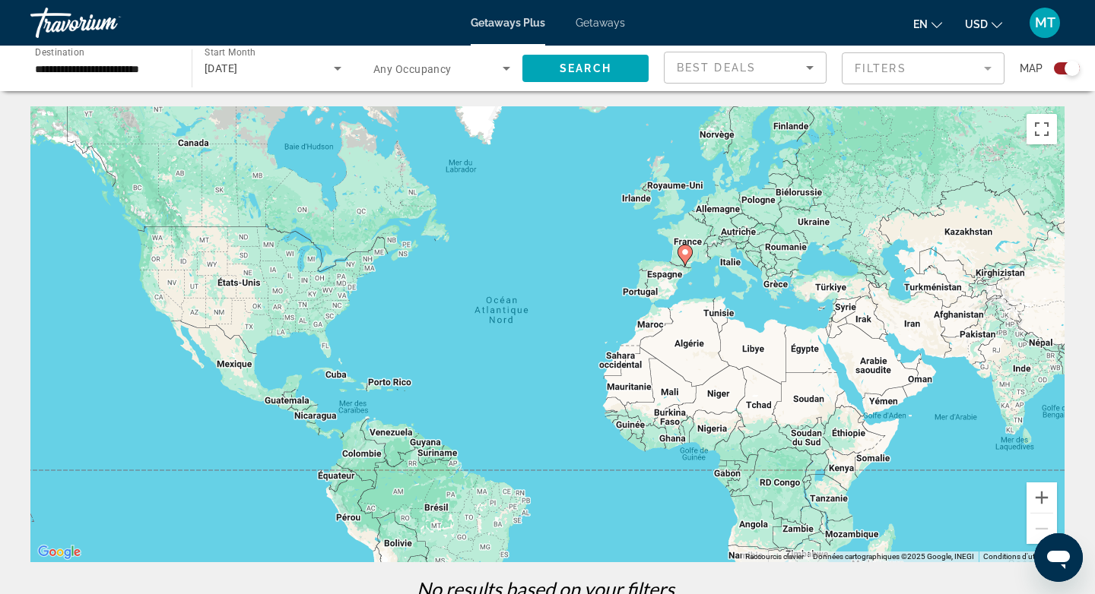
click at [131, 63] on input "**********" at bounding box center [103, 69] width 137 height 18
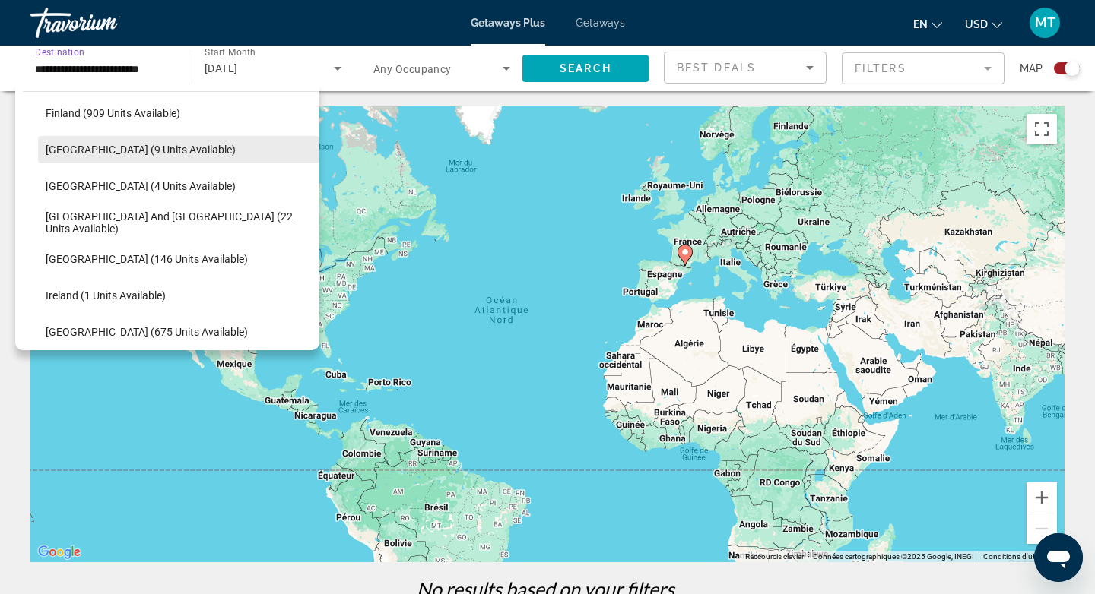
scroll to position [409, 0]
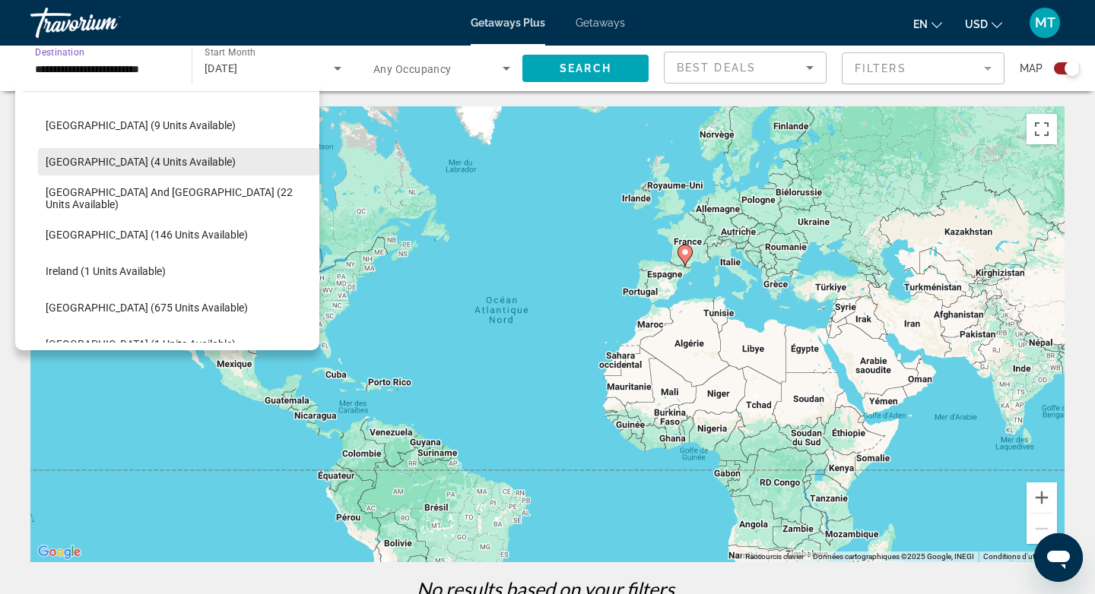
click at [114, 166] on span "[GEOGRAPHIC_DATA] (4 units available)" at bounding box center [141, 162] width 190 height 12
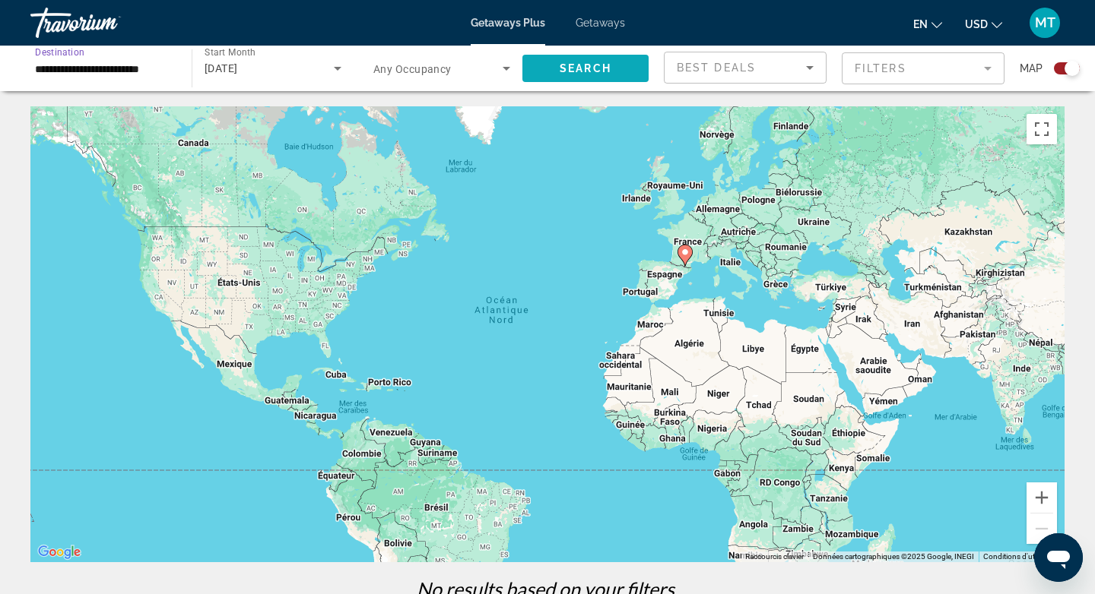
click at [547, 80] on span "Search widget" at bounding box center [585, 68] width 126 height 36
click at [151, 69] on input "**********" at bounding box center [103, 69] width 137 height 18
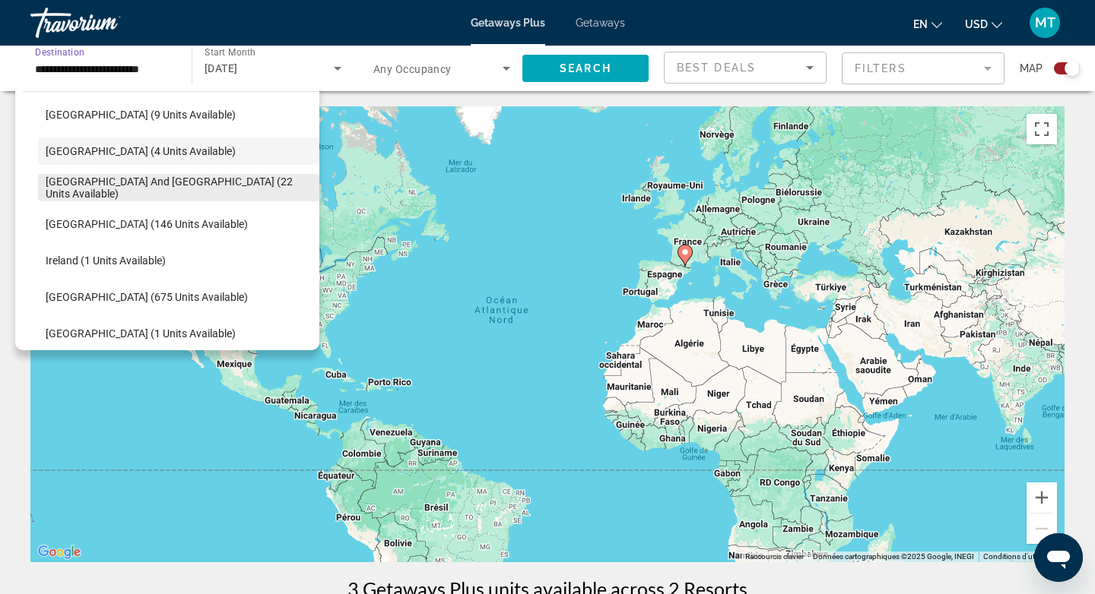
scroll to position [446, 0]
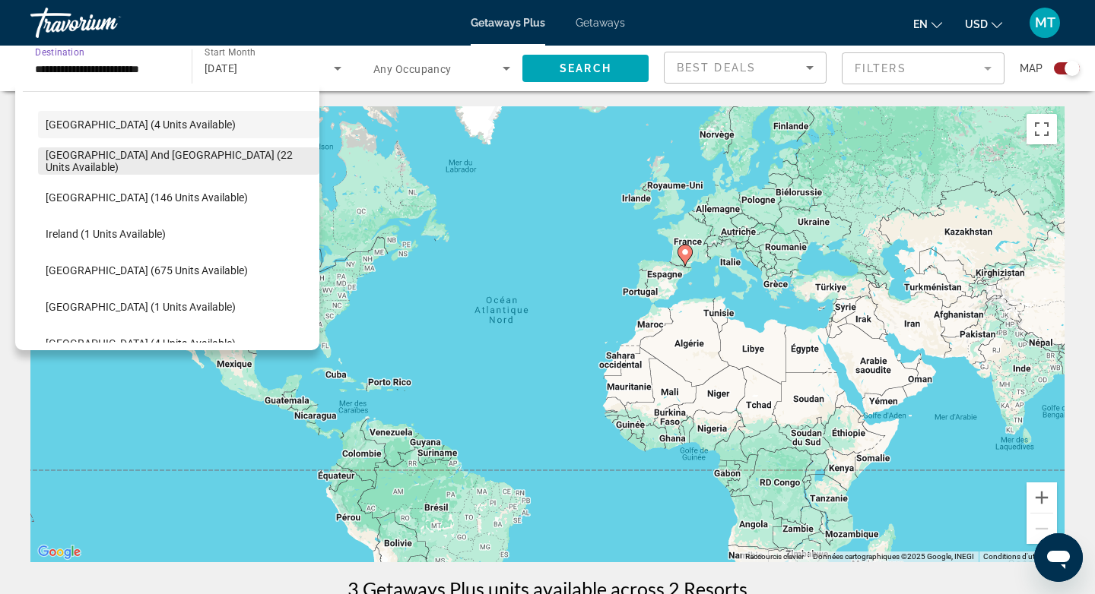
click at [136, 164] on span "[GEOGRAPHIC_DATA] and [GEOGRAPHIC_DATA] (22 units available)" at bounding box center [179, 161] width 266 height 24
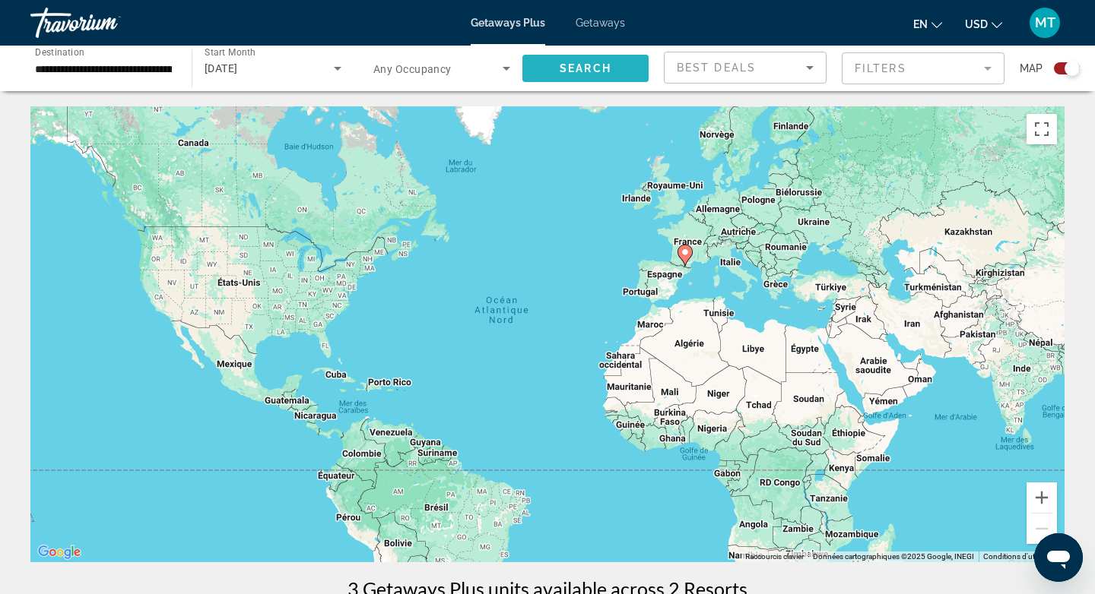
click at [597, 84] on span "Search widget" at bounding box center [585, 68] width 126 height 36
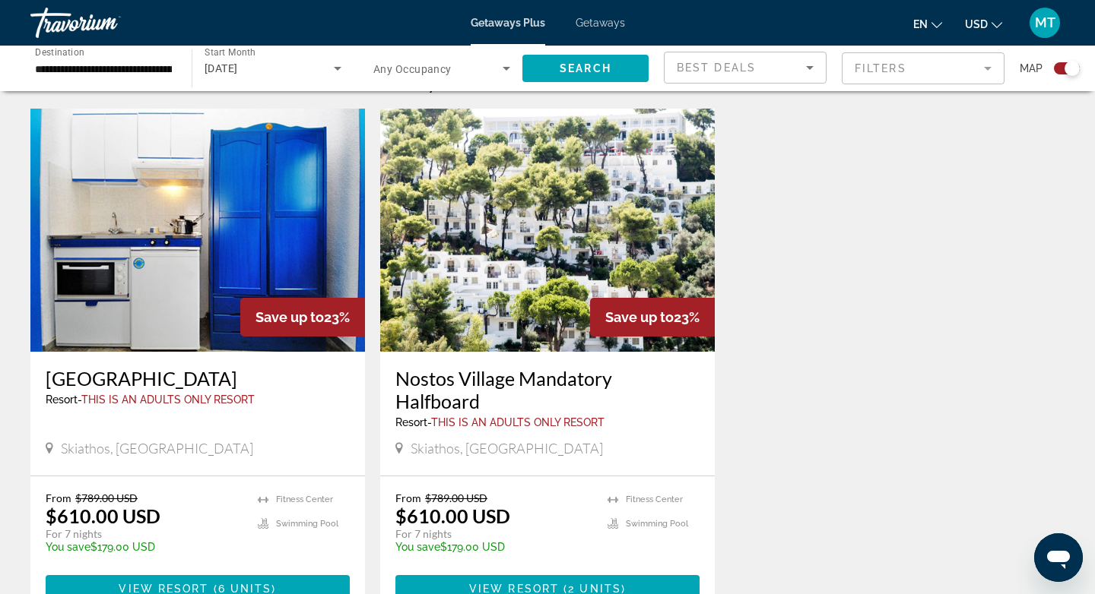
scroll to position [509, 0]
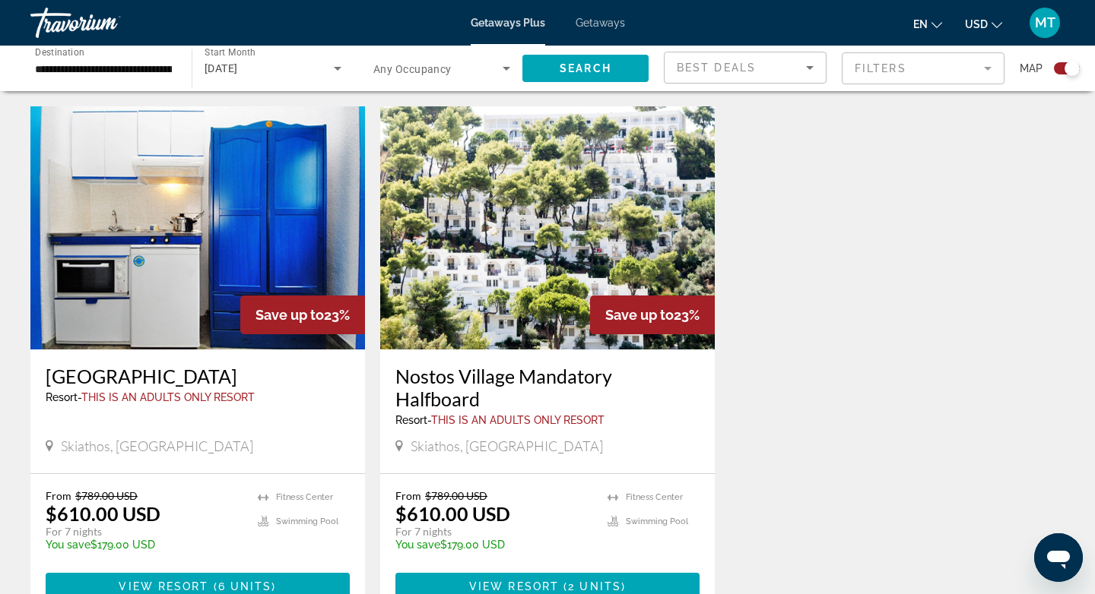
click at [156, 68] on input "**********" at bounding box center [103, 69] width 137 height 18
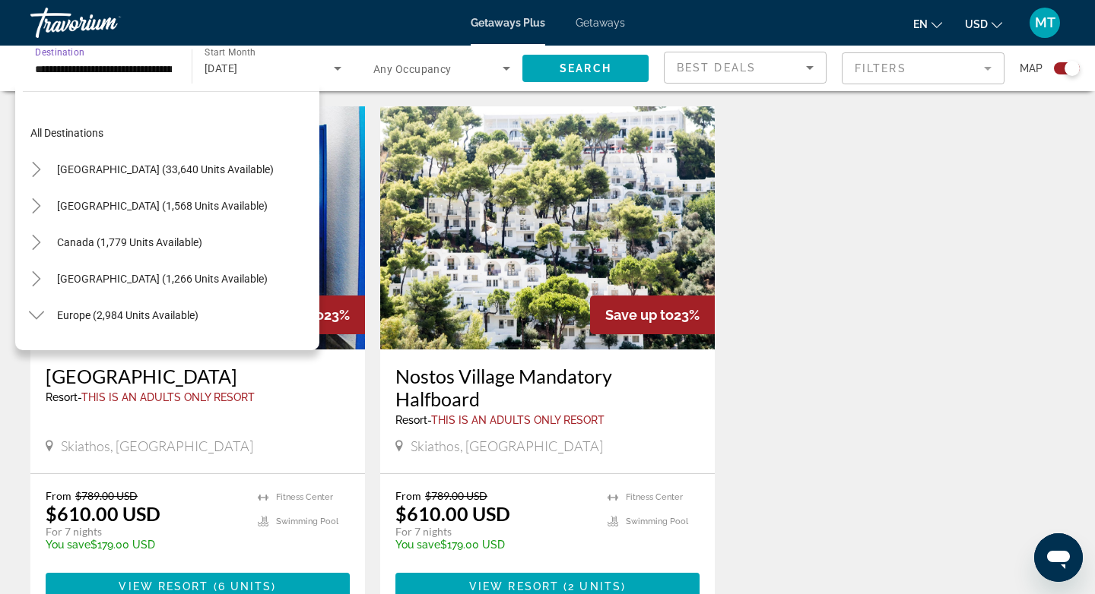
scroll to position [382, 0]
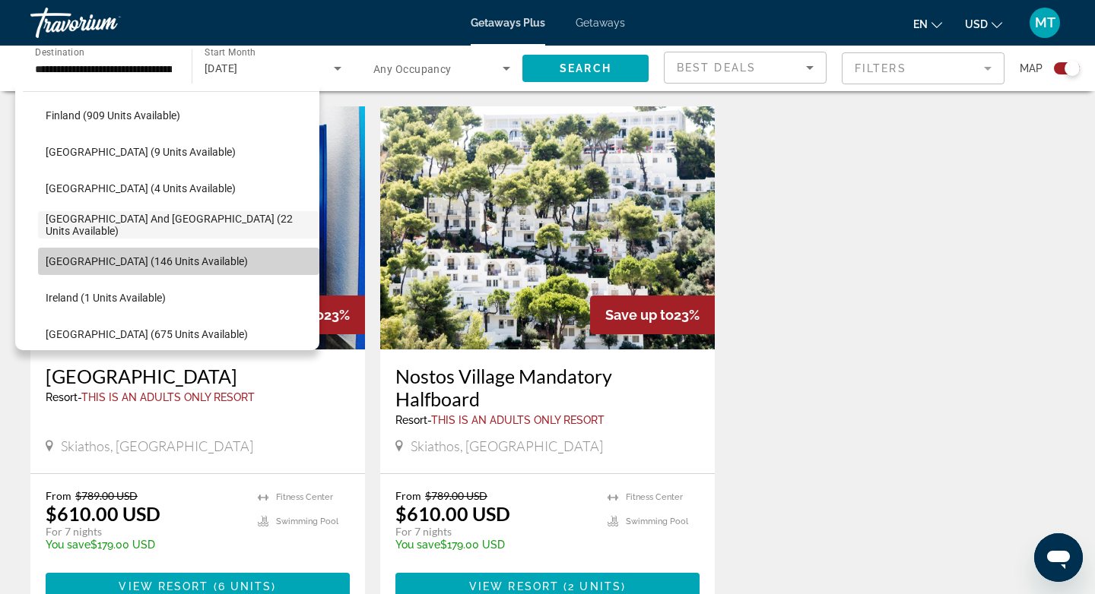
click at [110, 257] on span "[GEOGRAPHIC_DATA] (146 units available)" at bounding box center [147, 261] width 202 height 12
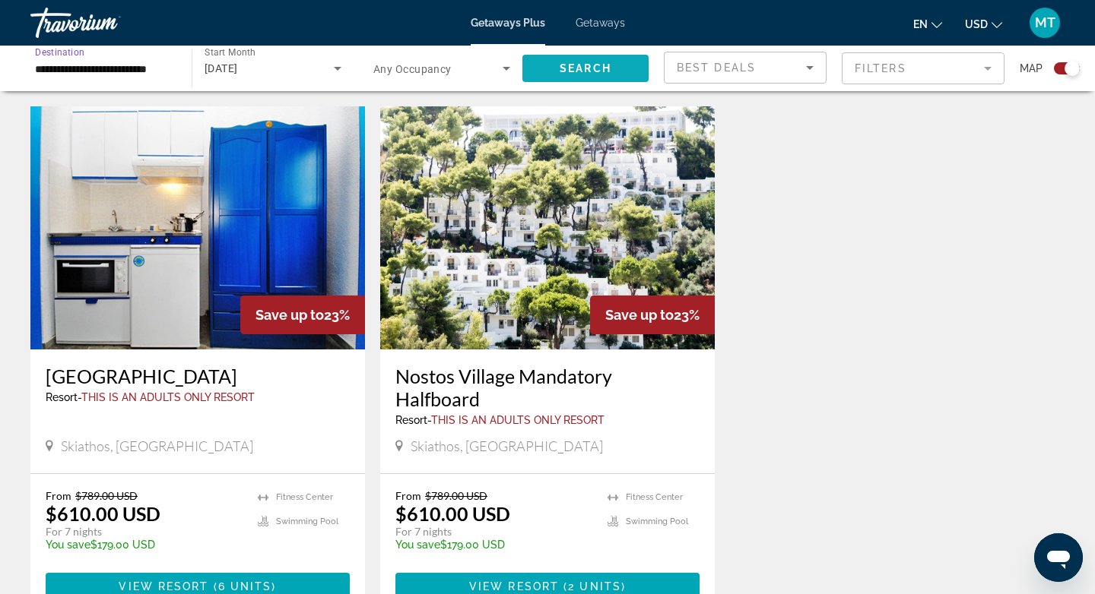
click at [561, 80] on span "Search widget" at bounding box center [585, 68] width 126 height 36
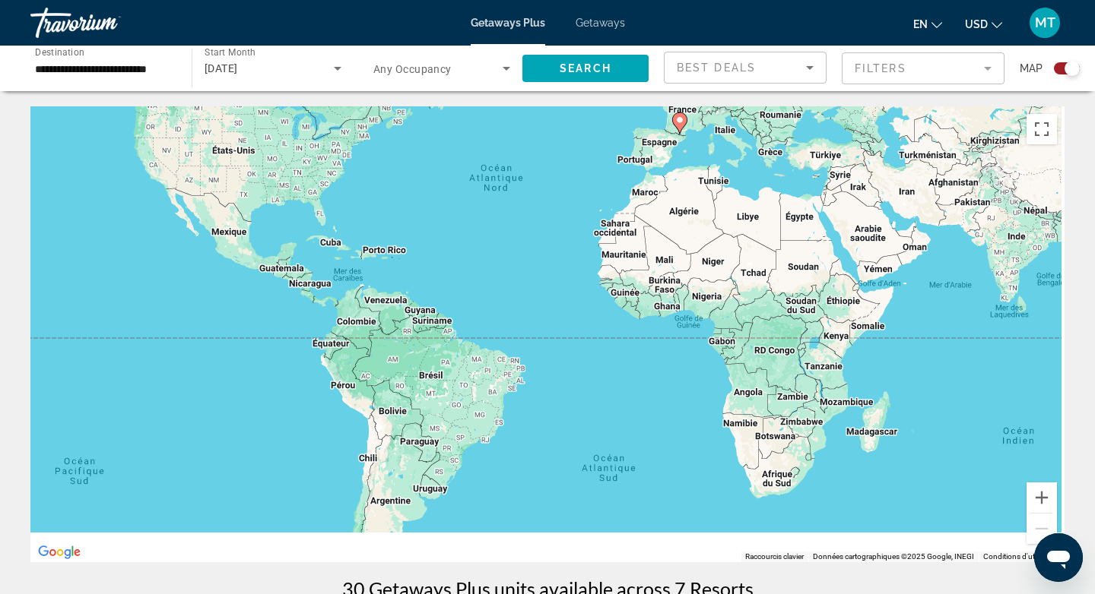
drag, startPoint x: 586, startPoint y: 369, endPoint x: 580, endPoint y: 216, distance: 153.7
click at [580, 226] on div "Pour activer le glissement avec le clavier, appuyez sur Alt+Entrée. Une fois ce…" at bounding box center [547, 334] width 1034 height 456
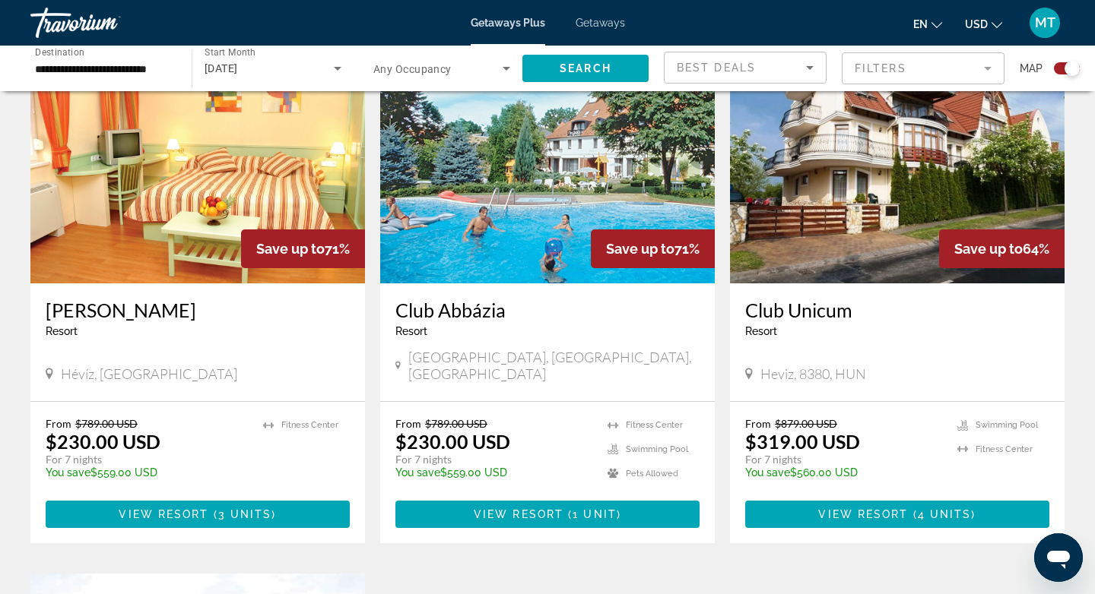
scroll to position [1112, 0]
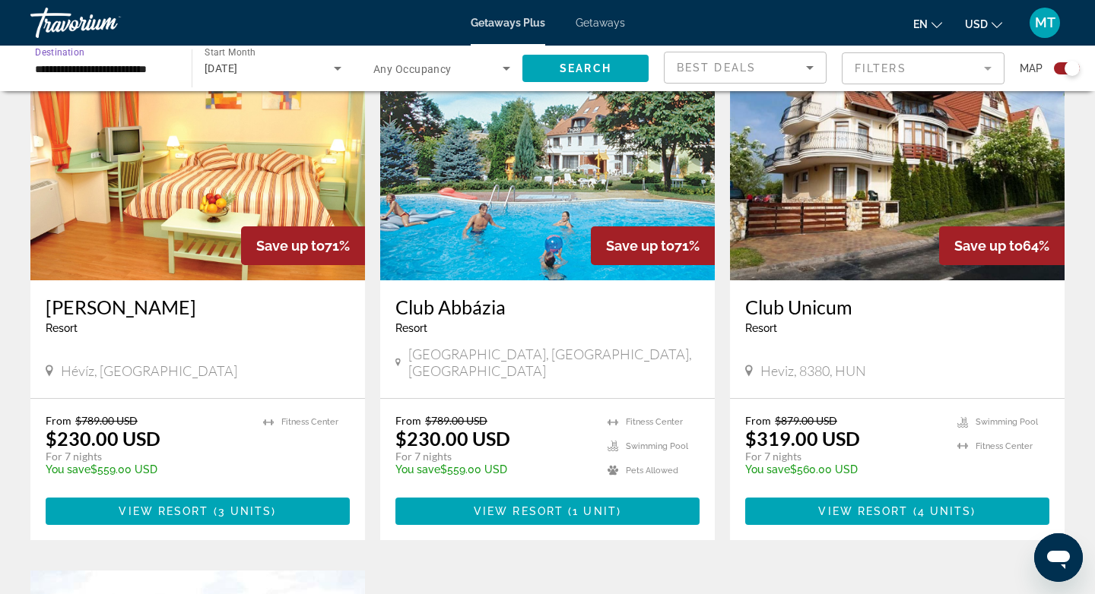
click at [100, 74] on input "**********" at bounding box center [103, 69] width 137 height 18
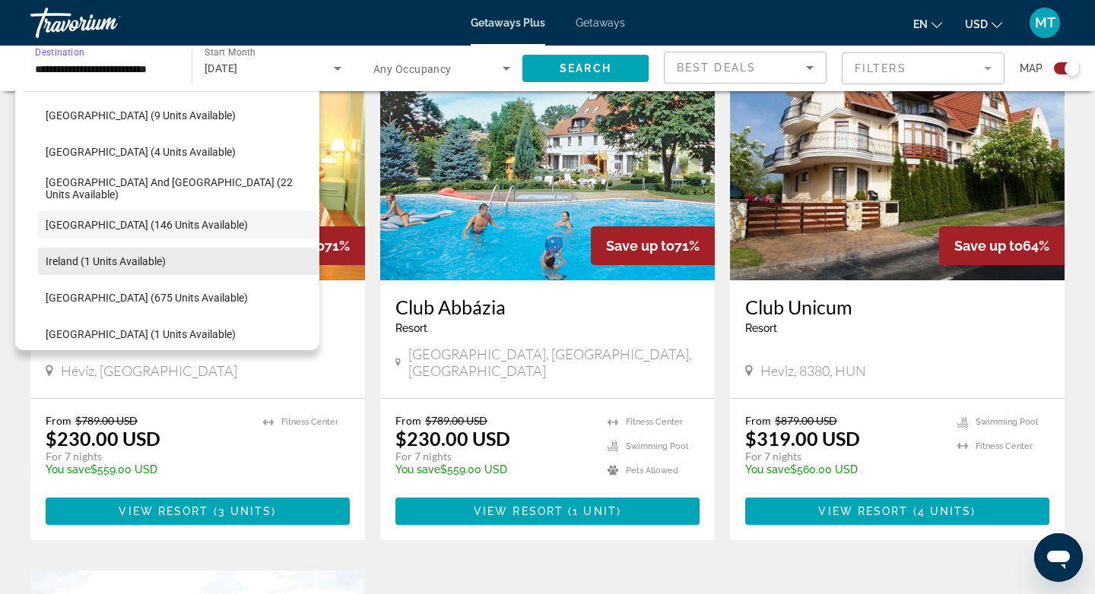
scroll to position [501, 0]
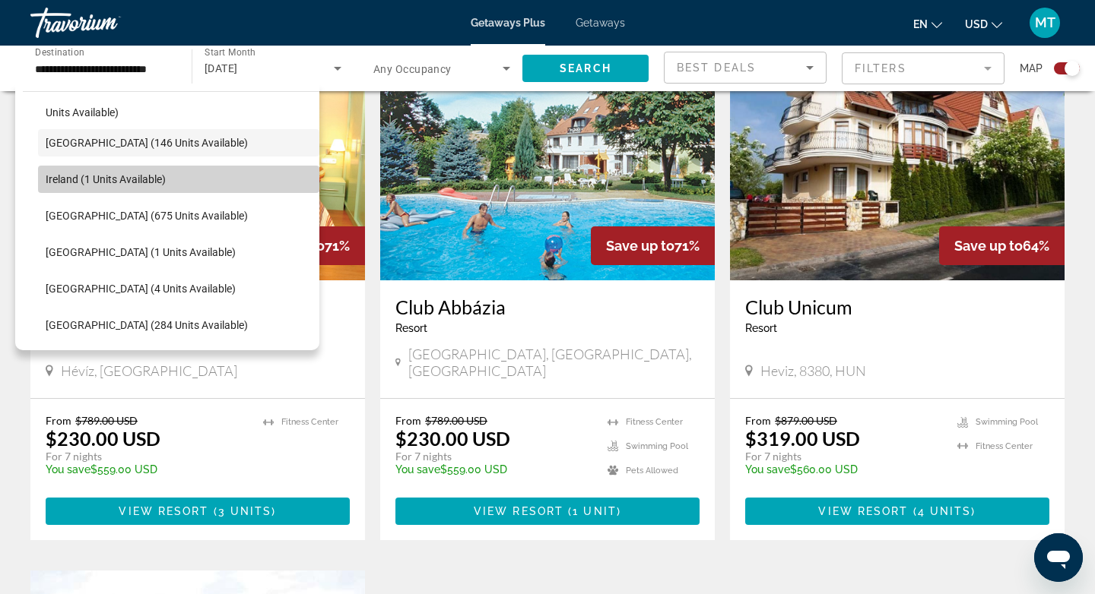
click at [113, 184] on span "Ireland (1 units available)" at bounding box center [106, 179] width 120 height 12
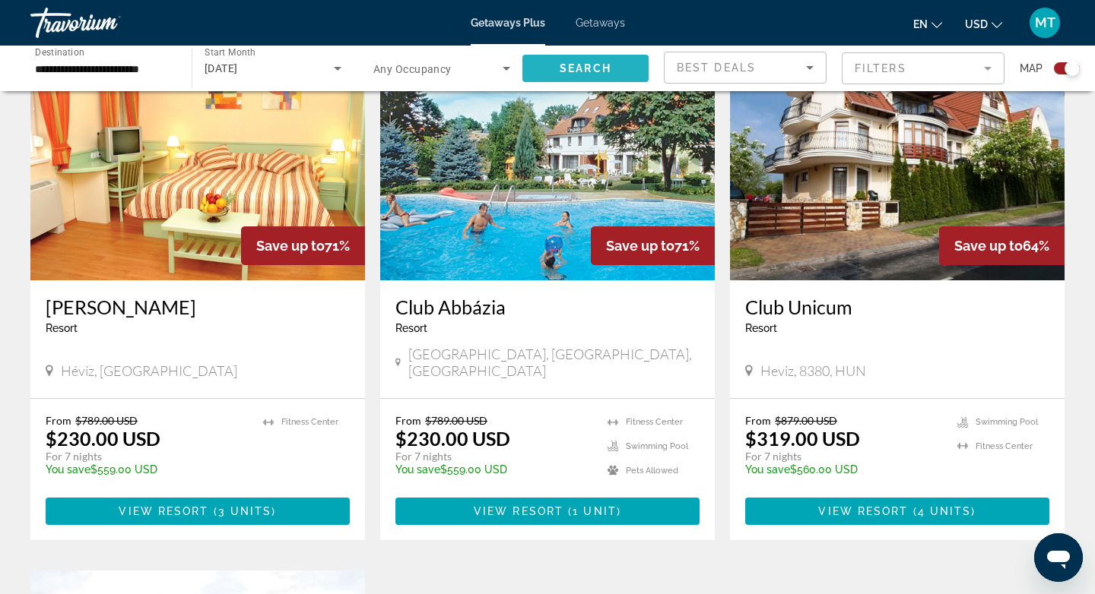
click at [554, 63] on span "Search widget" at bounding box center [585, 68] width 126 height 36
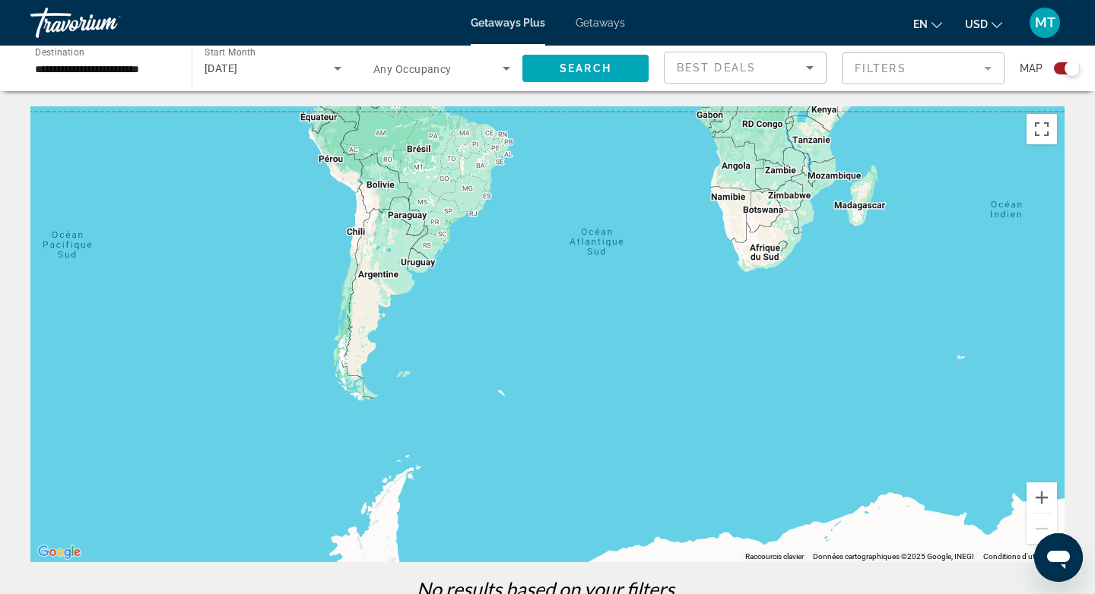
click at [135, 67] on input "**********" at bounding box center [103, 69] width 137 height 18
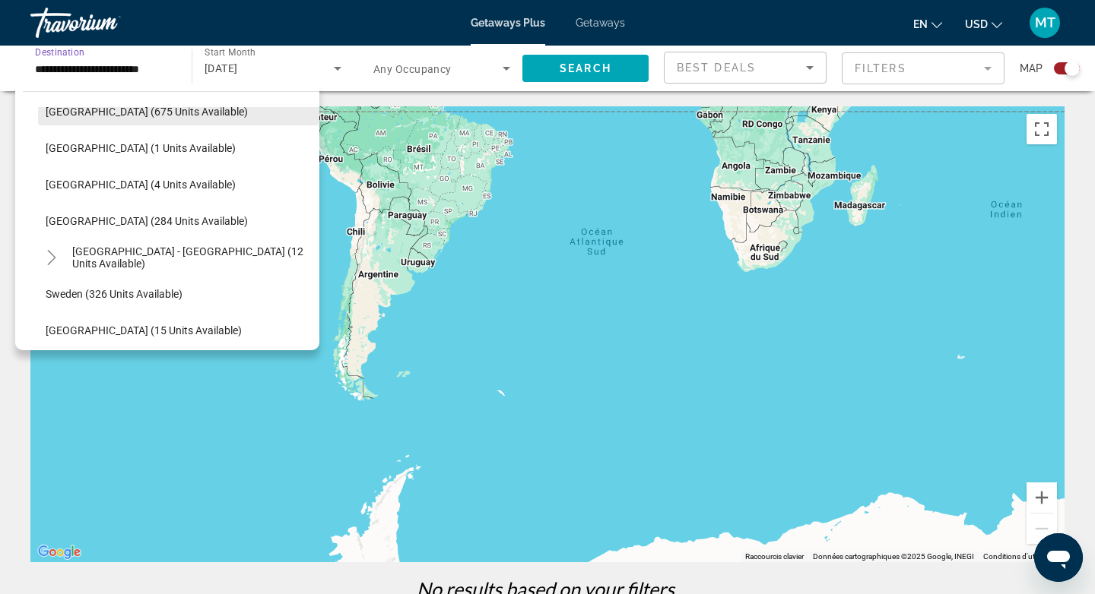
scroll to position [626, 0]
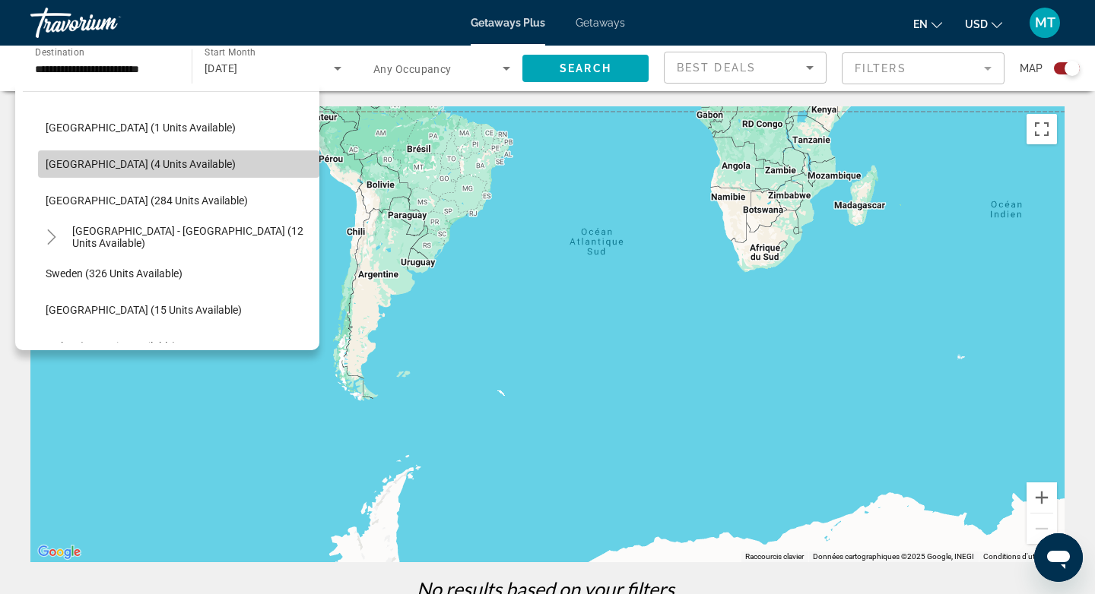
click at [93, 169] on span "[GEOGRAPHIC_DATA] (4 units available)" at bounding box center [141, 164] width 190 height 12
type input "**********"
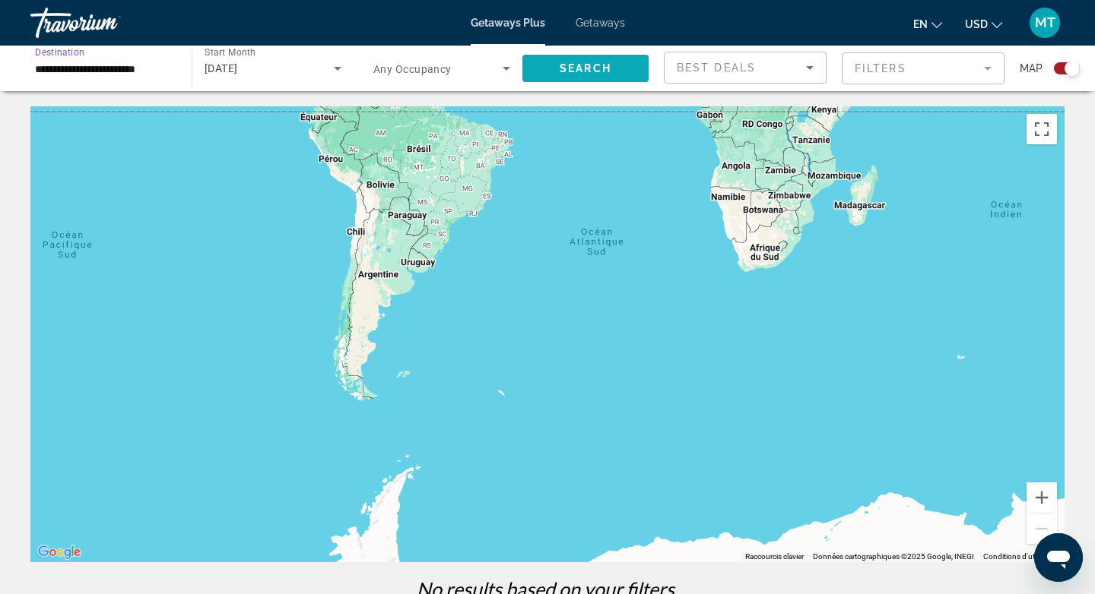
click at [601, 68] on span "Search" at bounding box center [585, 68] width 52 height 12
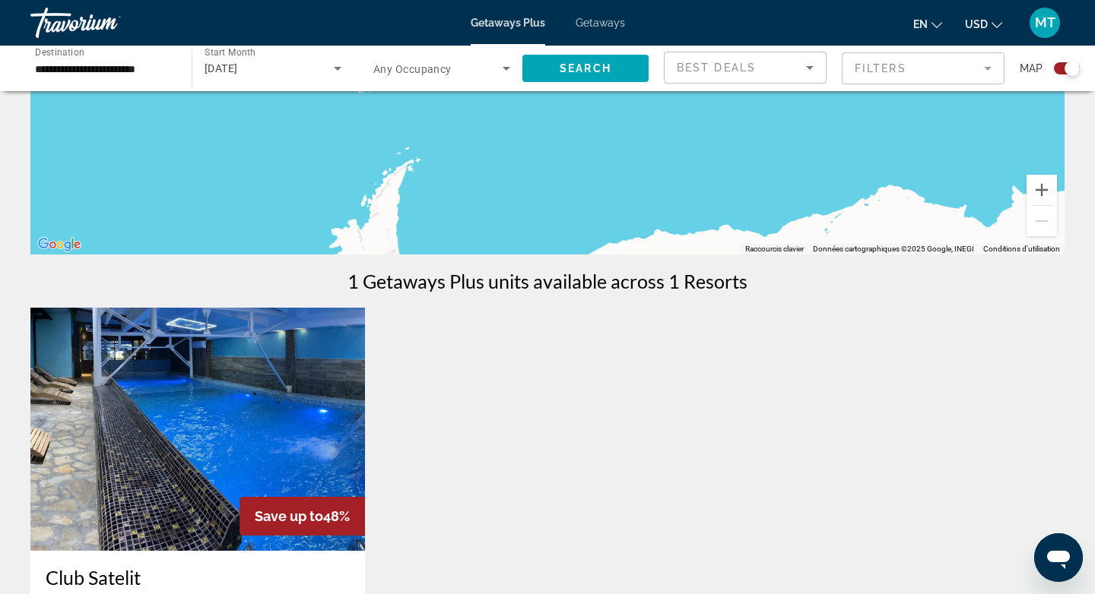
scroll to position [376, 0]
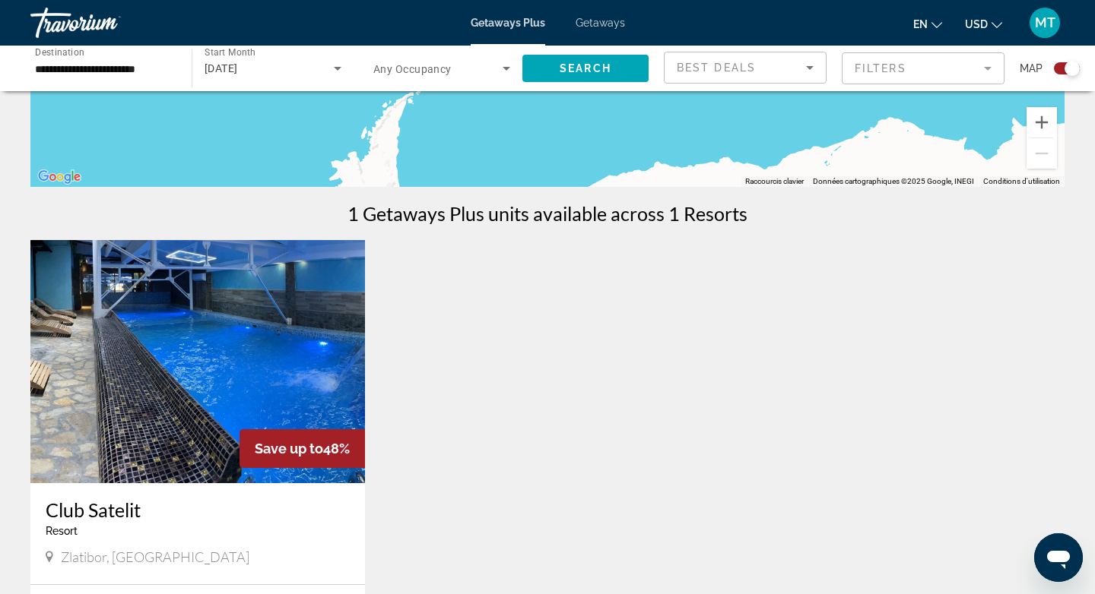
click at [165, 356] on img "Main content" at bounding box center [197, 361] width 334 height 243
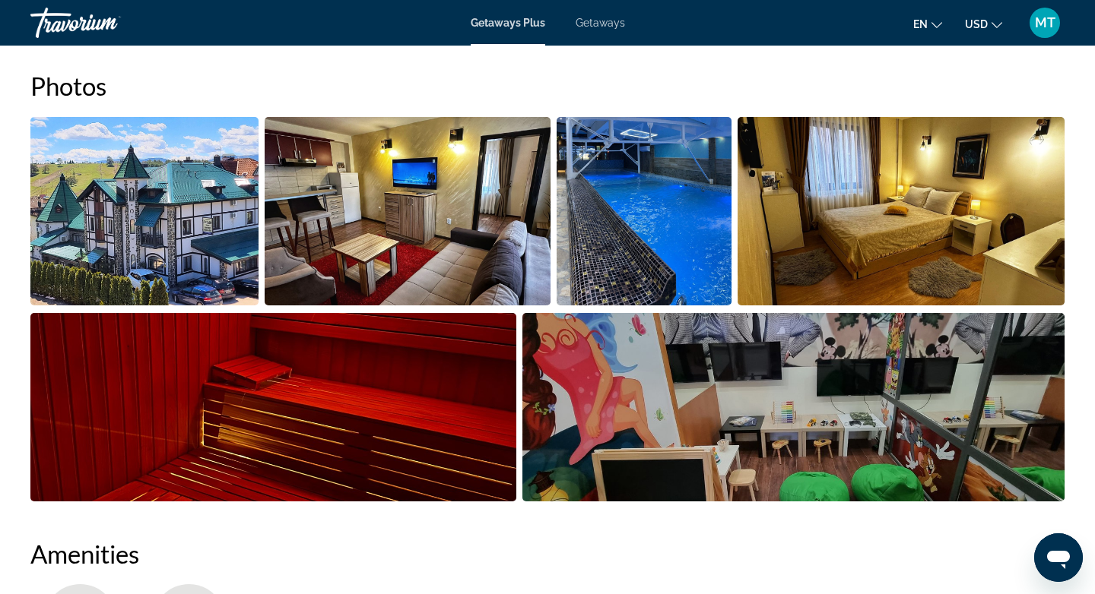
scroll to position [674, 0]
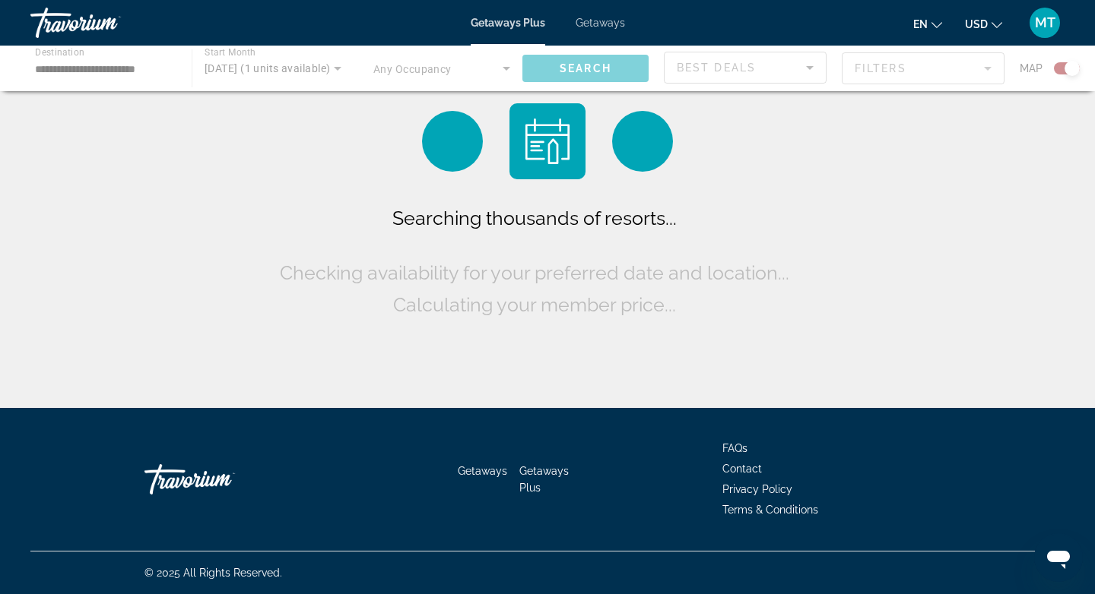
click at [84, 71] on div "Main content" at bounding box center [547, 69] width 1095 height 46
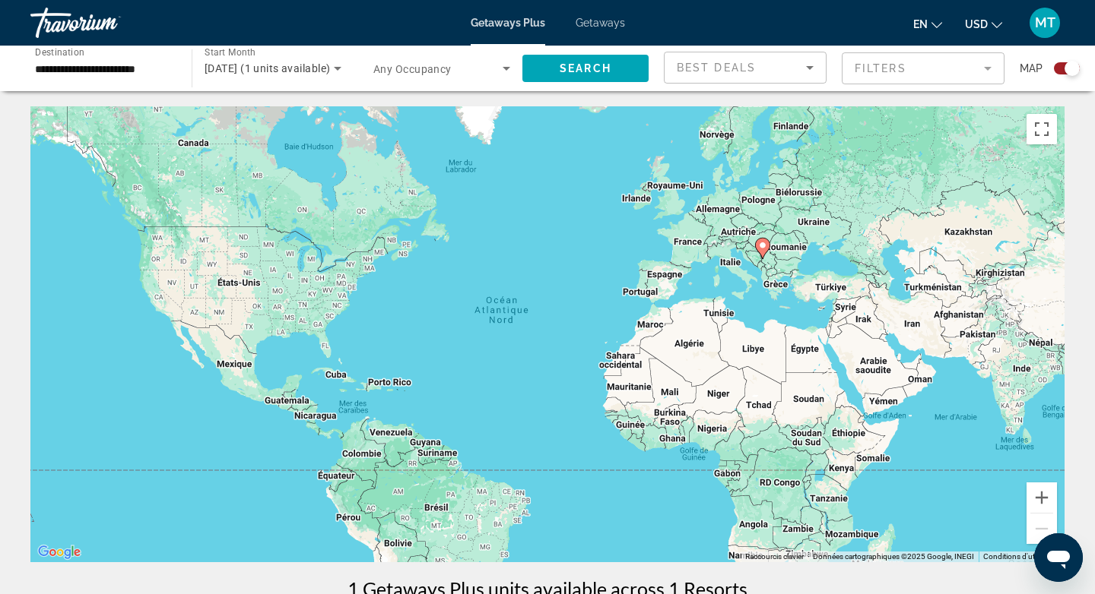
click at [126, 68] on input "**********" at bounding box center [103, 69] width 137 height 18
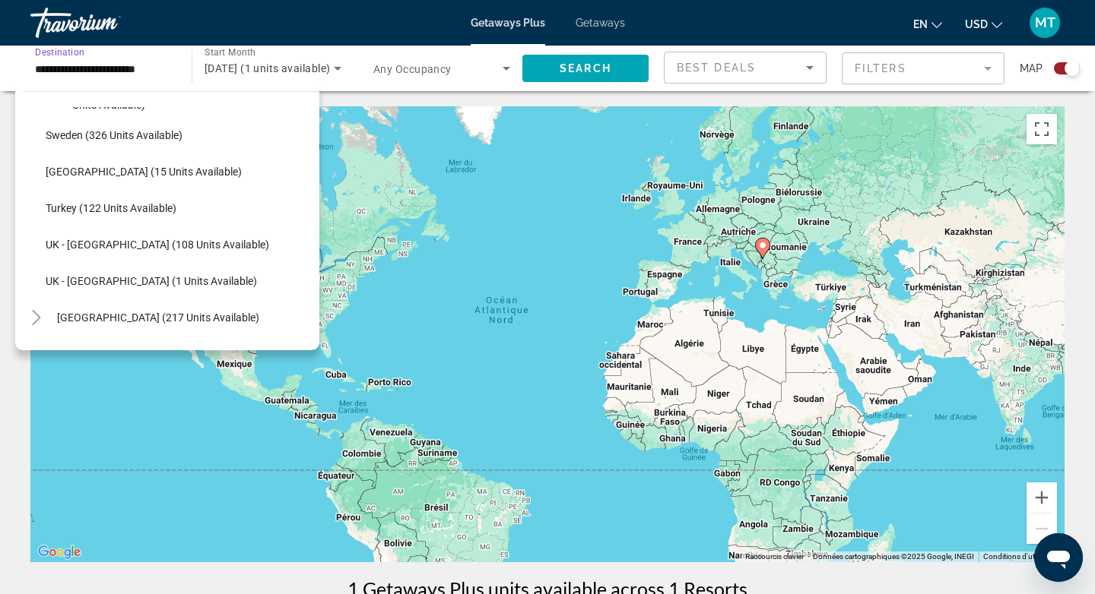
scroll to position [758, 0]
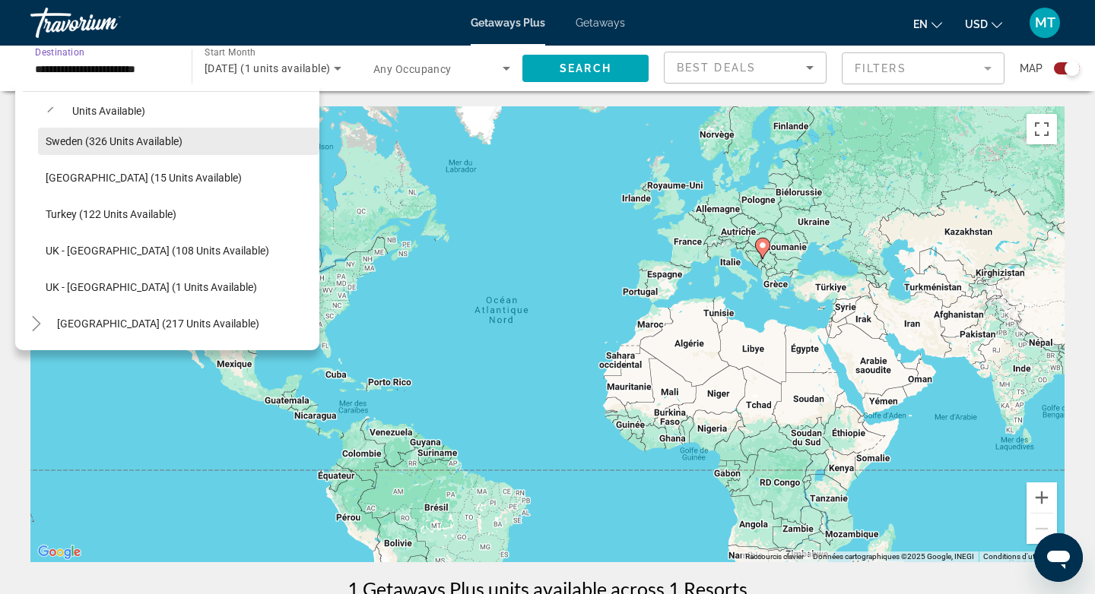
click at [112, 142] on span "Sweden (326 units available)" at bounding box center [114, 141] width 137 height 12
type input "**********"
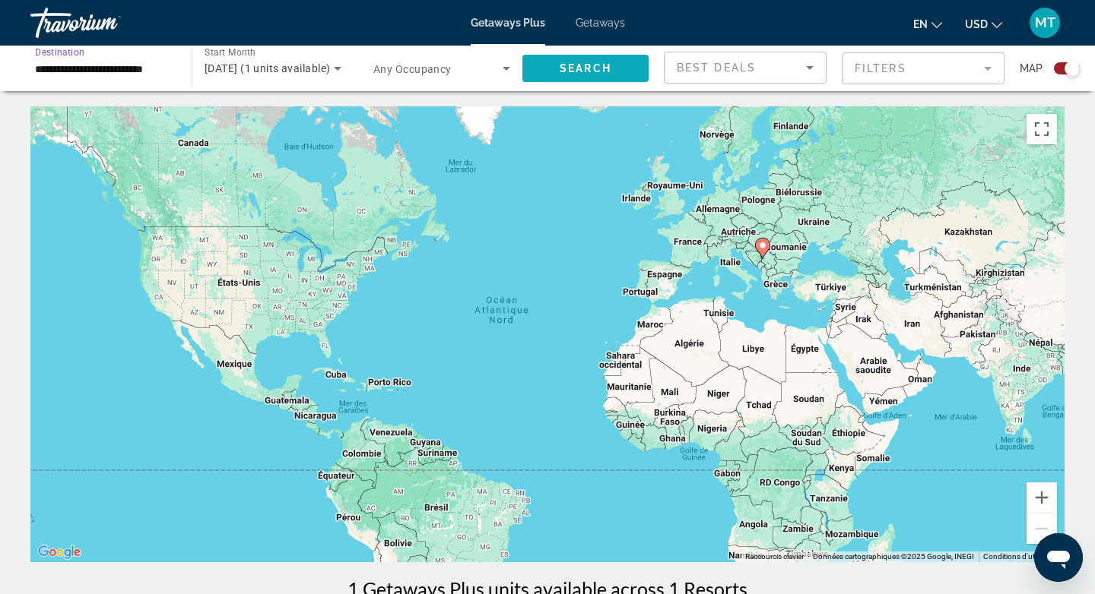
click at [609, 62] on span "Search" at bounding box center [585, 68] width 52 height 12
click at [73, 14] on div "Travorium" at bounding box center [106, 23] width 152 height 40
